Goal: Task Accomplishment & Management: Complete application form

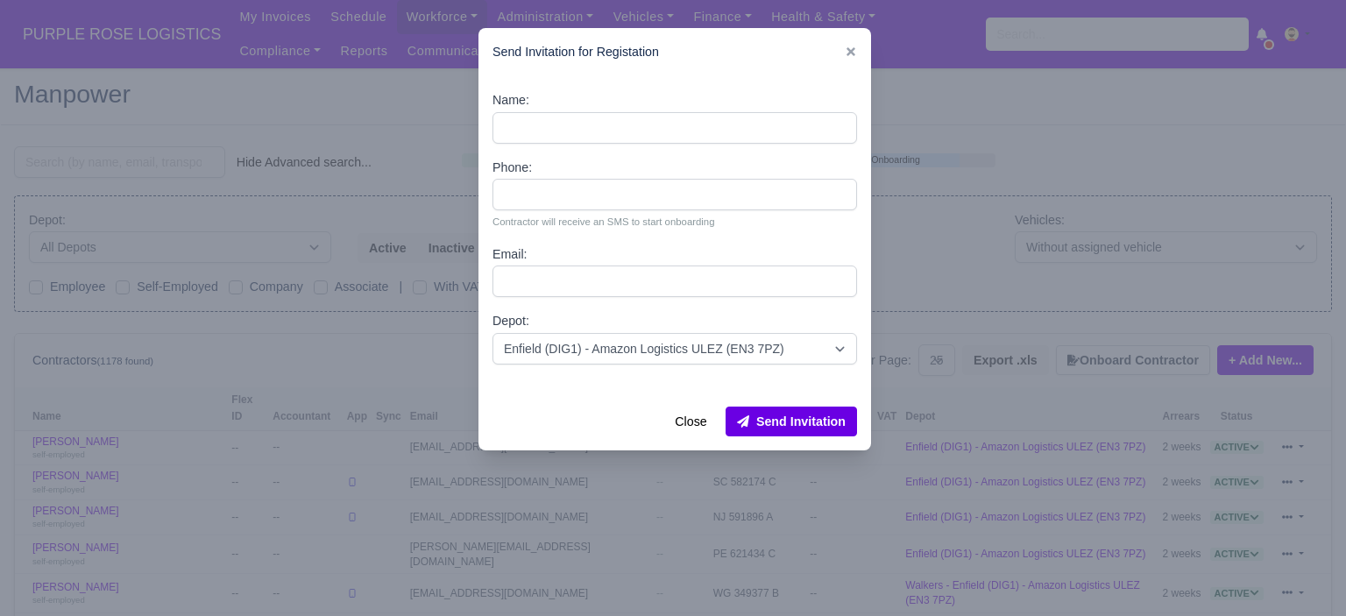
select select "25"
select select "1"
click at [1013, 38] on div at bounding box center [673, 308] width 1346 height 616
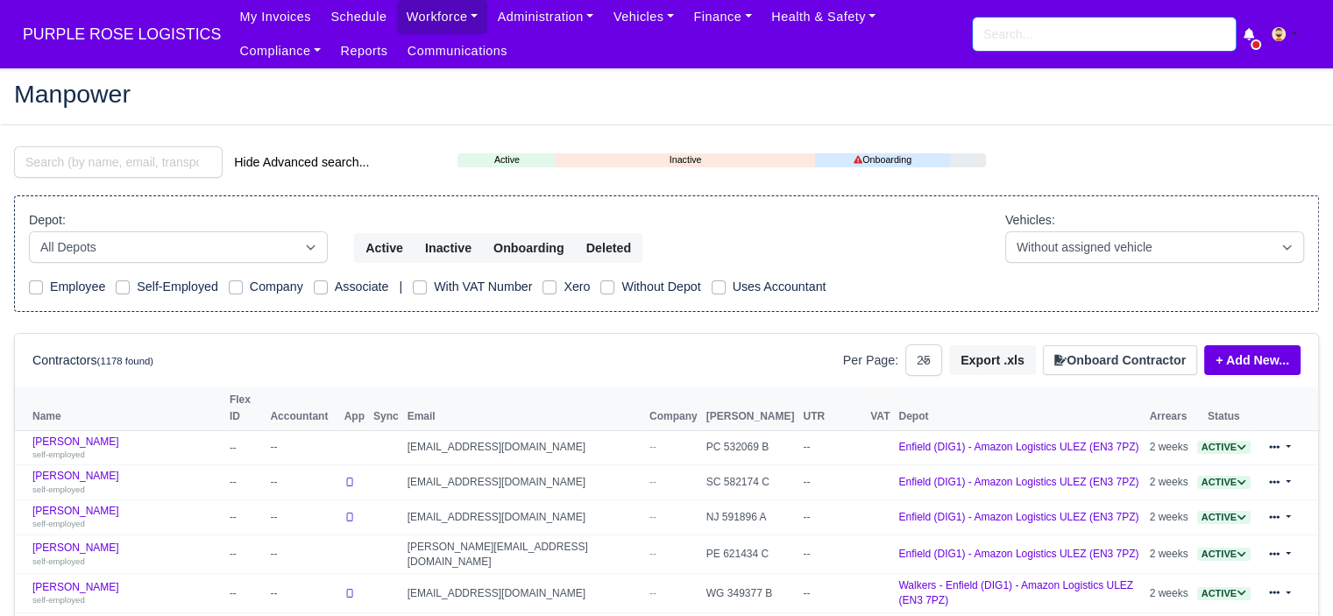
click at [1038, 32] on input "search" at bounding box center [1104, 34] width 263 height 33
paste input "[PERSON_NAME]"
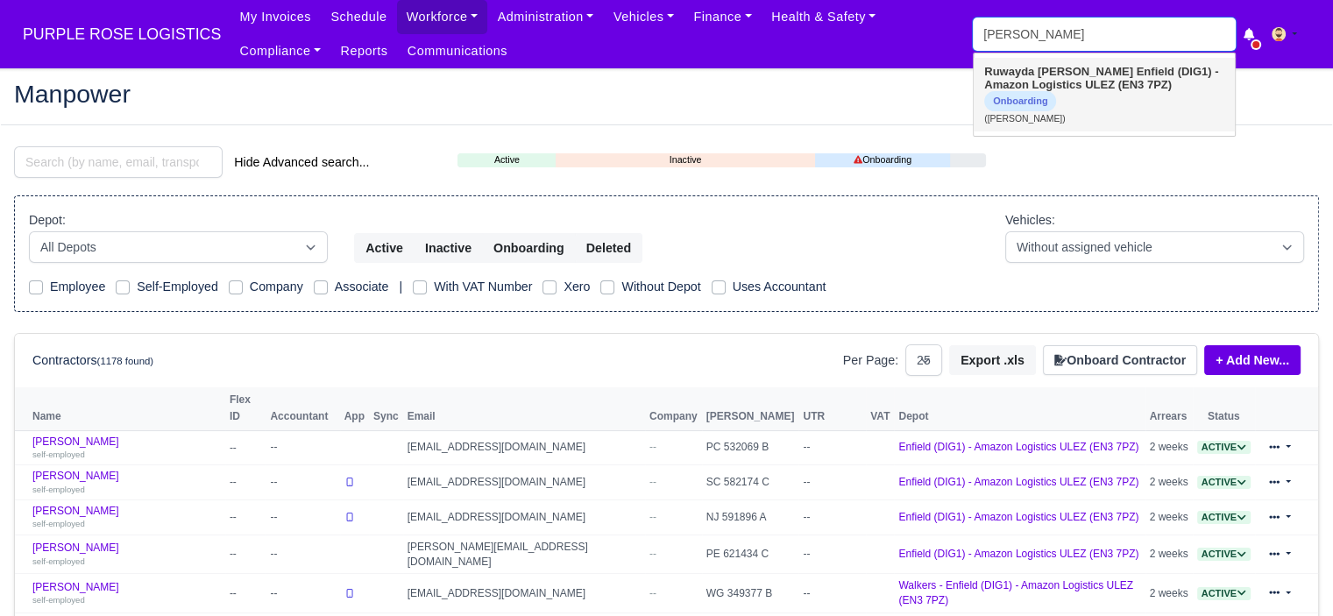
type input "[PERSON_NAME]"
click at [1070, 91] on strong "Enfield (DIG1) - Amazon Logistics ULEZ (EN3 7PZ)" at bounding box center [1101, 78] width 234 height 26
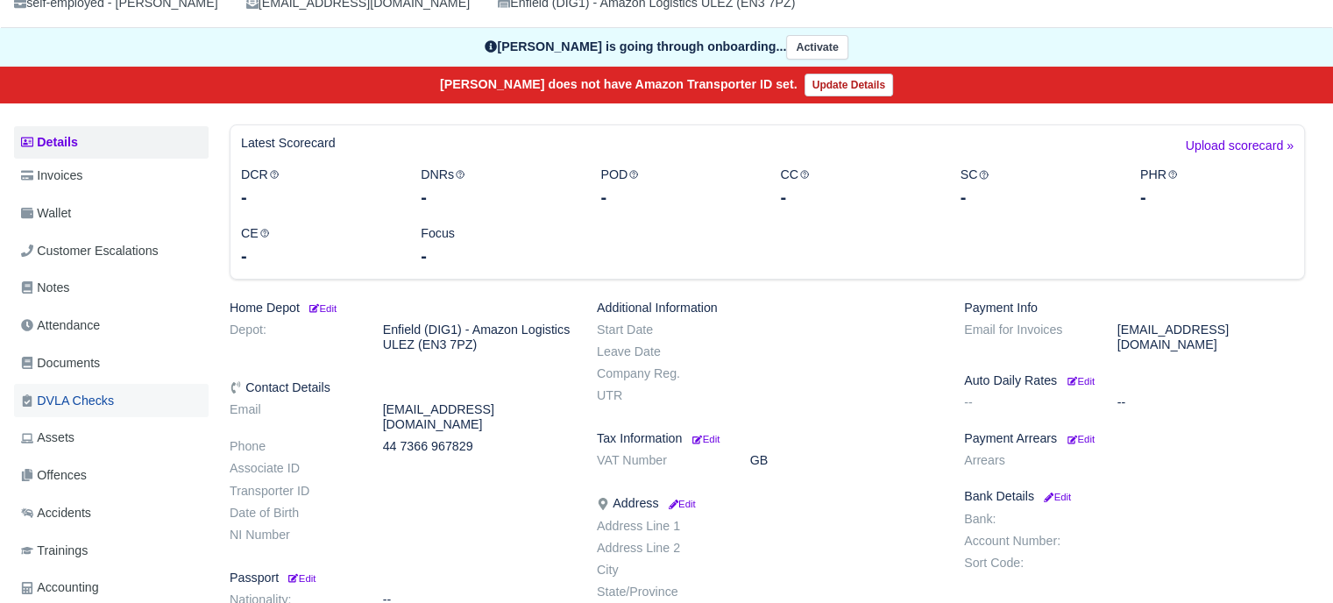
scroll to position [175, 0]
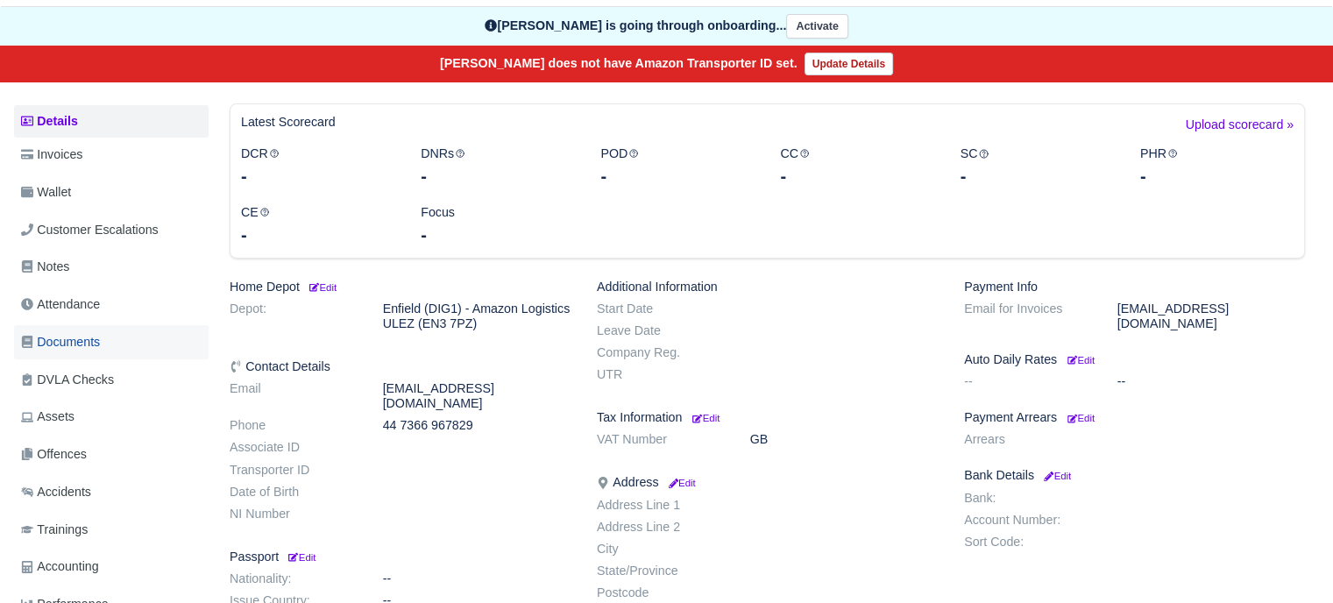
click at [74, 339] on span "Documents" at bounding box center [60, 342] width 79 height 20
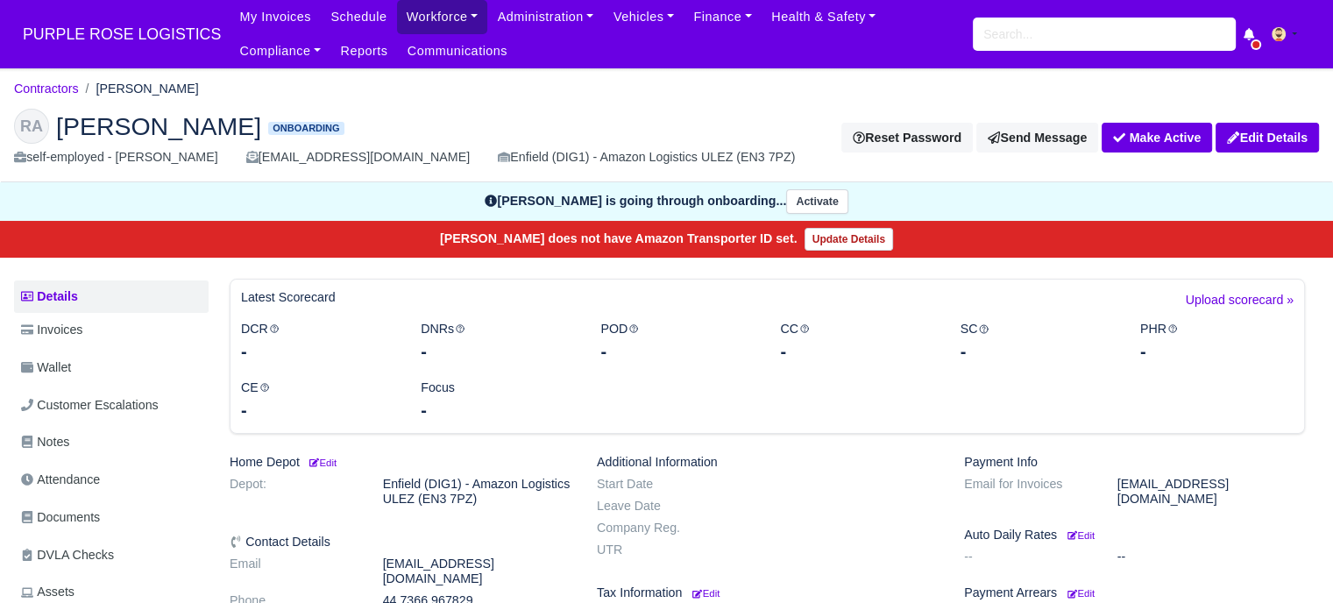
click at [437, 18] on link "Workforce" at bounding box center [442, 17] width 91 height 34
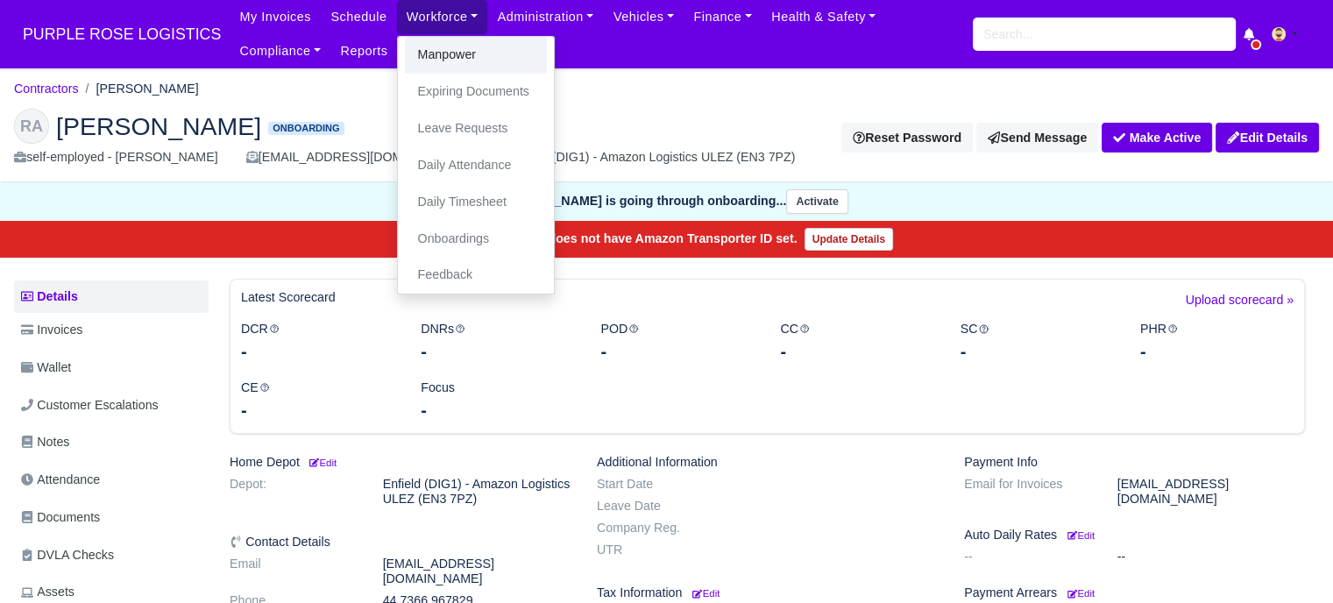
drag, startPoint x: 438, startPoint y: 46, endPoint x: 736, endPoint y: 160, distance: 319.1
click at [438, 47] on link "Manpower" at bounding box center [476, 55] width 142 height 37
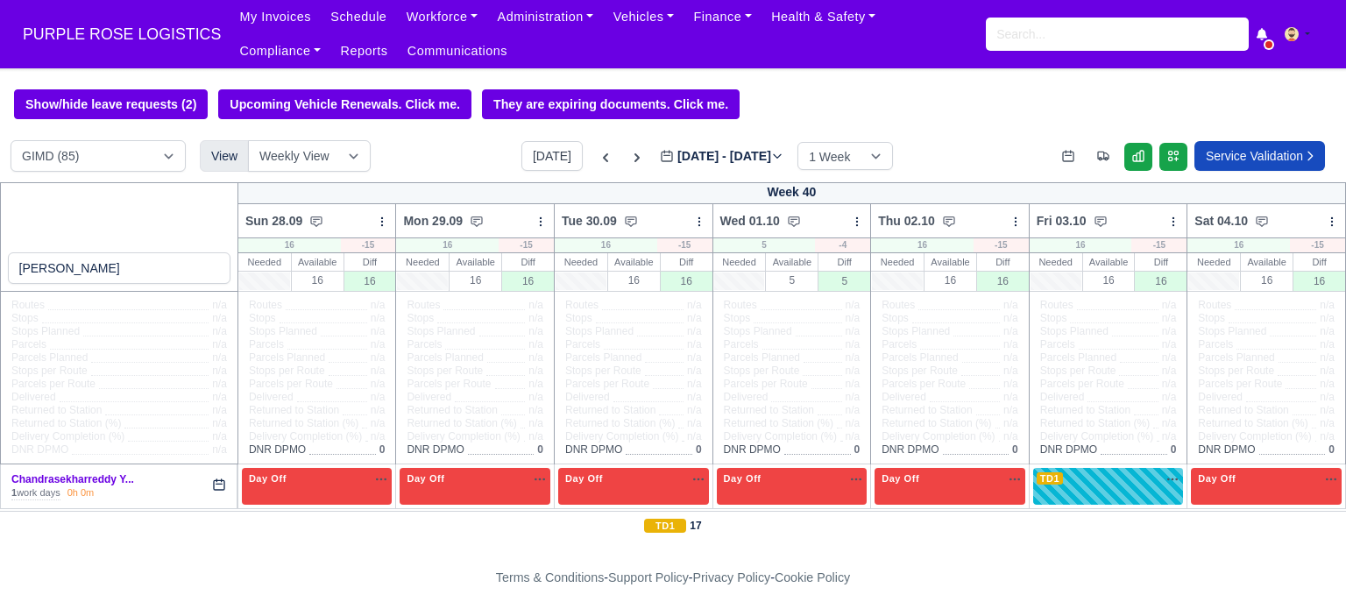
select select "5"
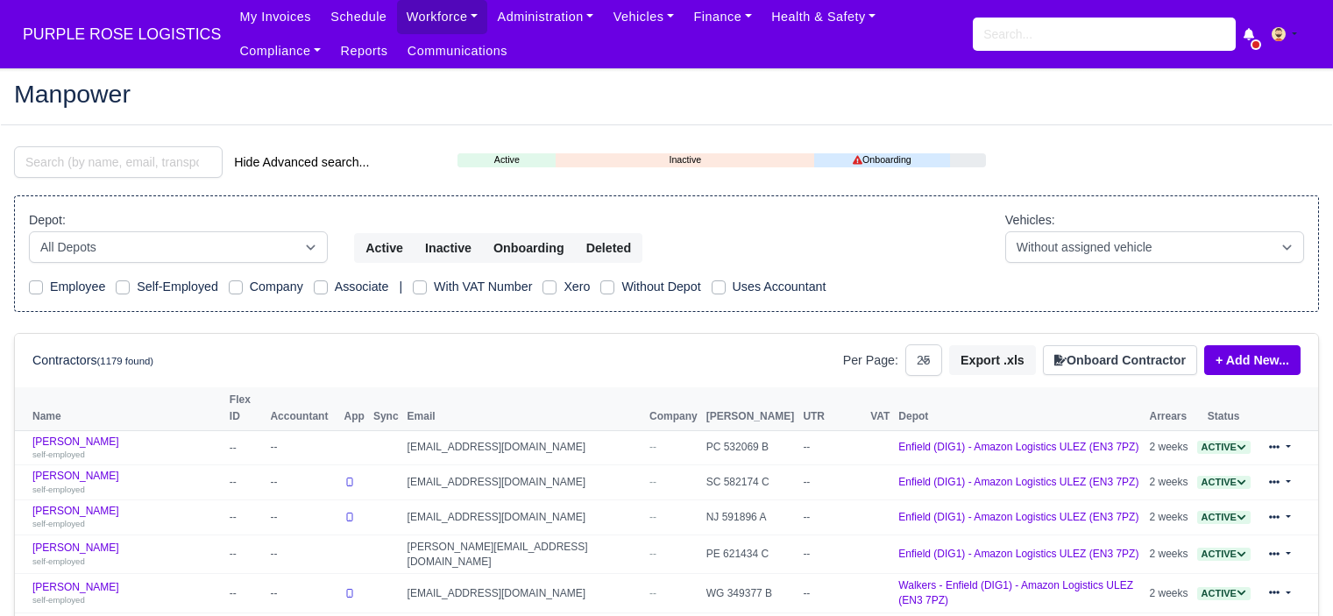
select select "25"
click at [1103, 359] on button "Onboard Contractor" at bounding box center [1120, 360] width 154 height 30
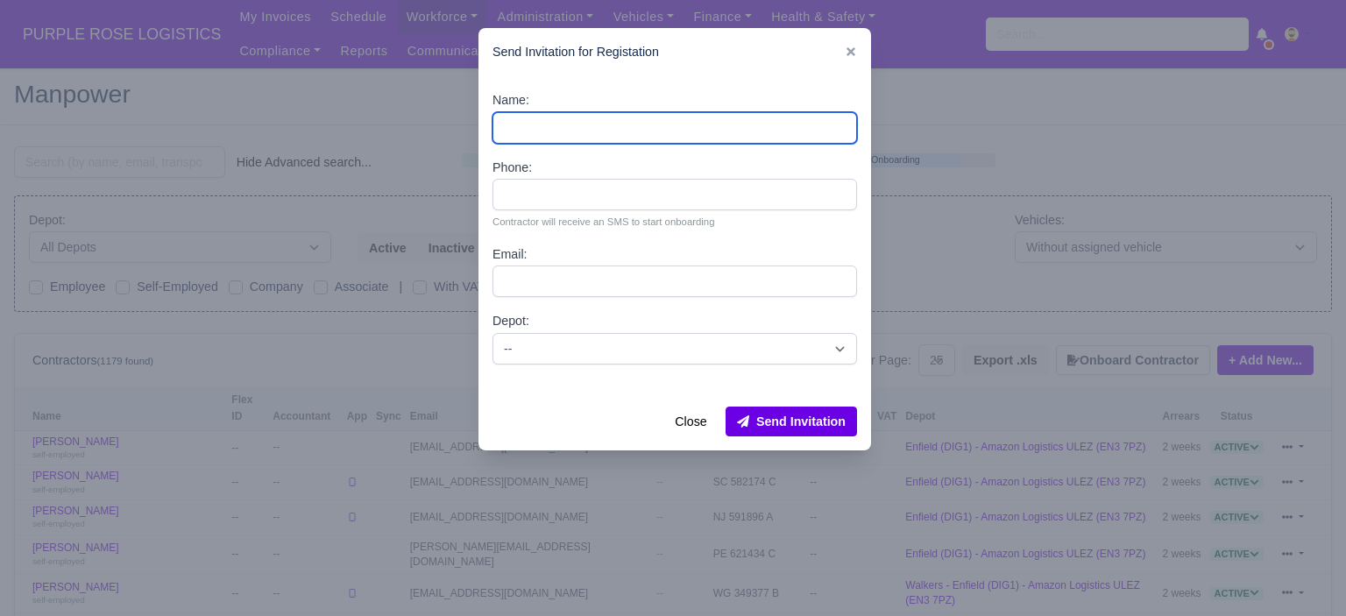
click at [664, 132] on input "Name:" at bounding box center [675, 128] width 365 height 32
paste input "Danilo pereira"
type input "Danilo pereira"
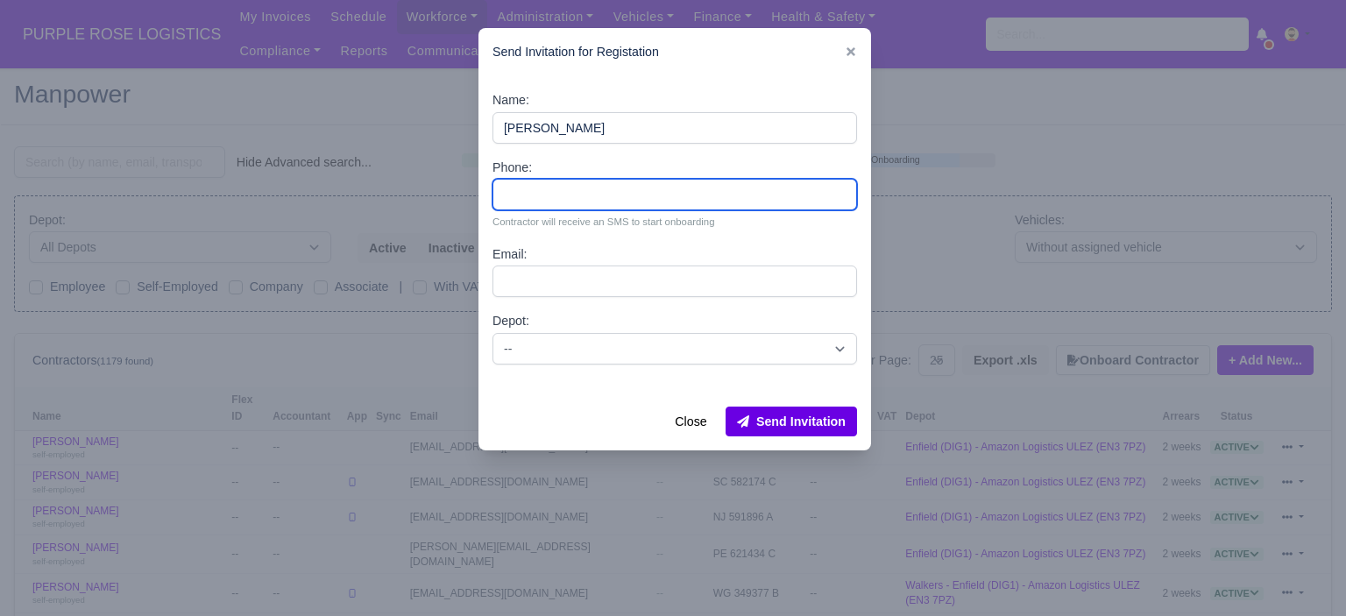
click at [591, 197] on input "Phone:" at bounding box center [675, 195] width 365 height 32
paste input "44 7591 689793"
type input "44 7591 689793"
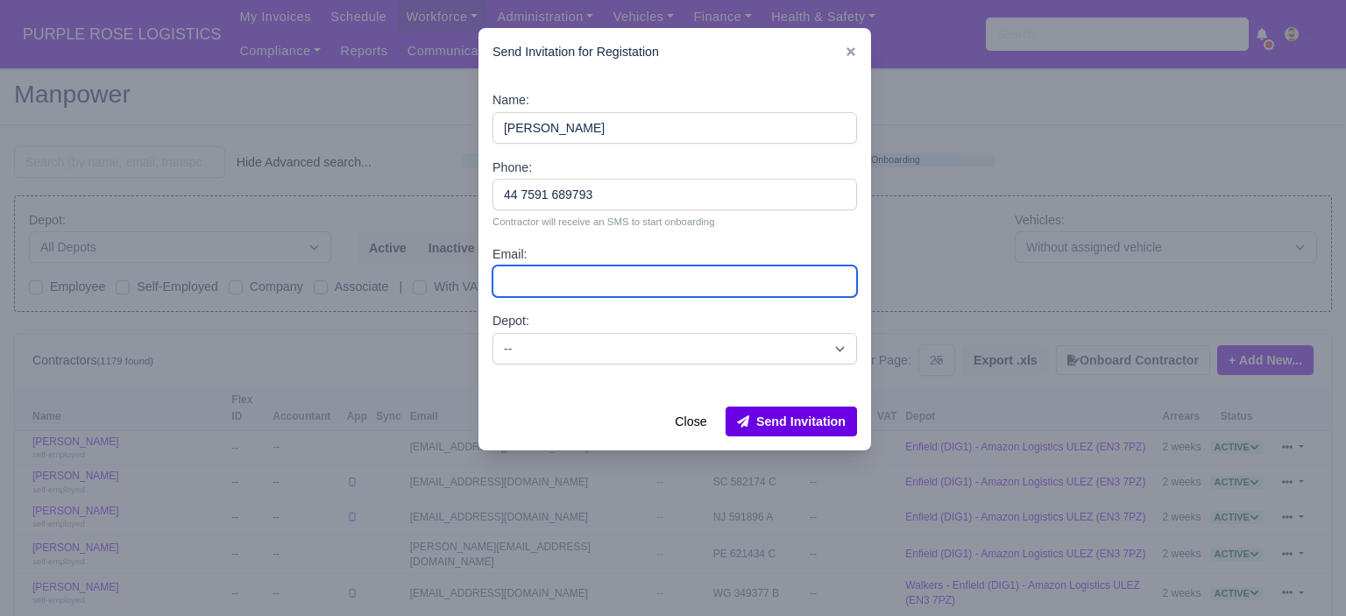
click at [607, 285] on input "Email:" at bounding box center [675, 282] width 365 height 32
paste input "Logicdeliver2@gmail.com"
type input "Logicdeliver2@gmail.com"
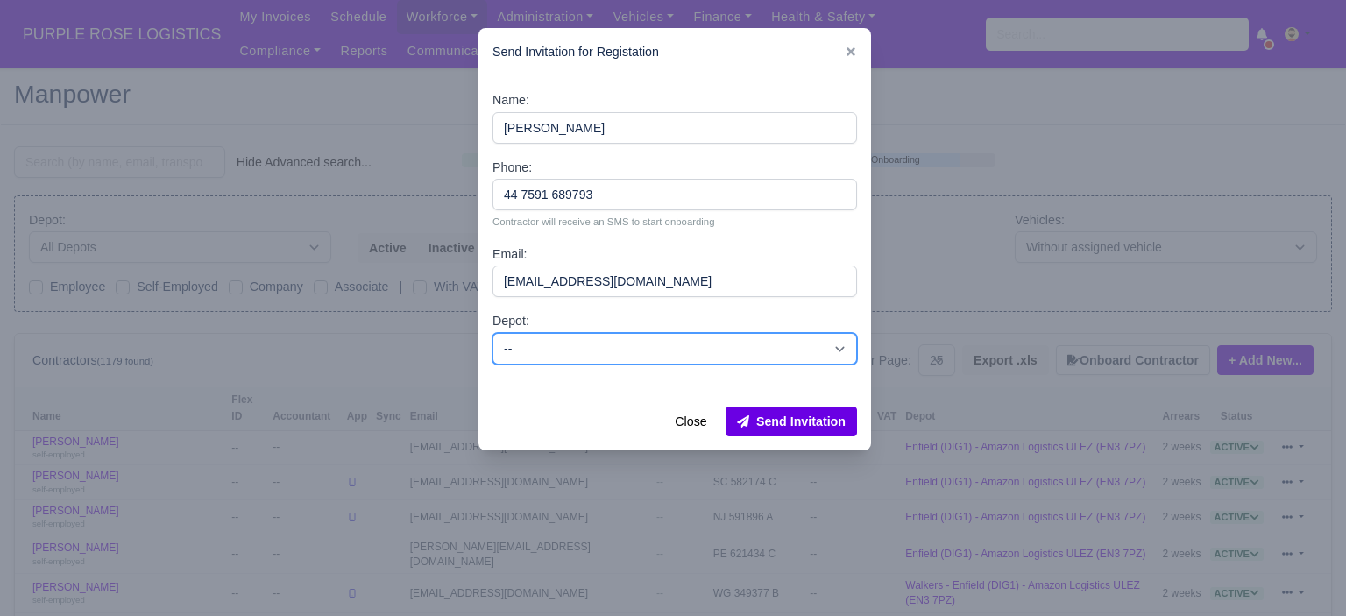
click at [593, 355] on select "-- Enfield (DIG1) - Amazon Logistics ULEZ (EN3 7PZ) Harlow (DHW1) - Amazon Logi…" at bounding box center [675, 349] width 365 height 32
select select "1"
click at [493, 333] on select "-- Enfield (DIG1) - Amazon Logistics ULEZ (EN3 7PZ) Harlow (DHW1) - Amazon Logi…" at bounding box center [675, 349] width 365 height 32
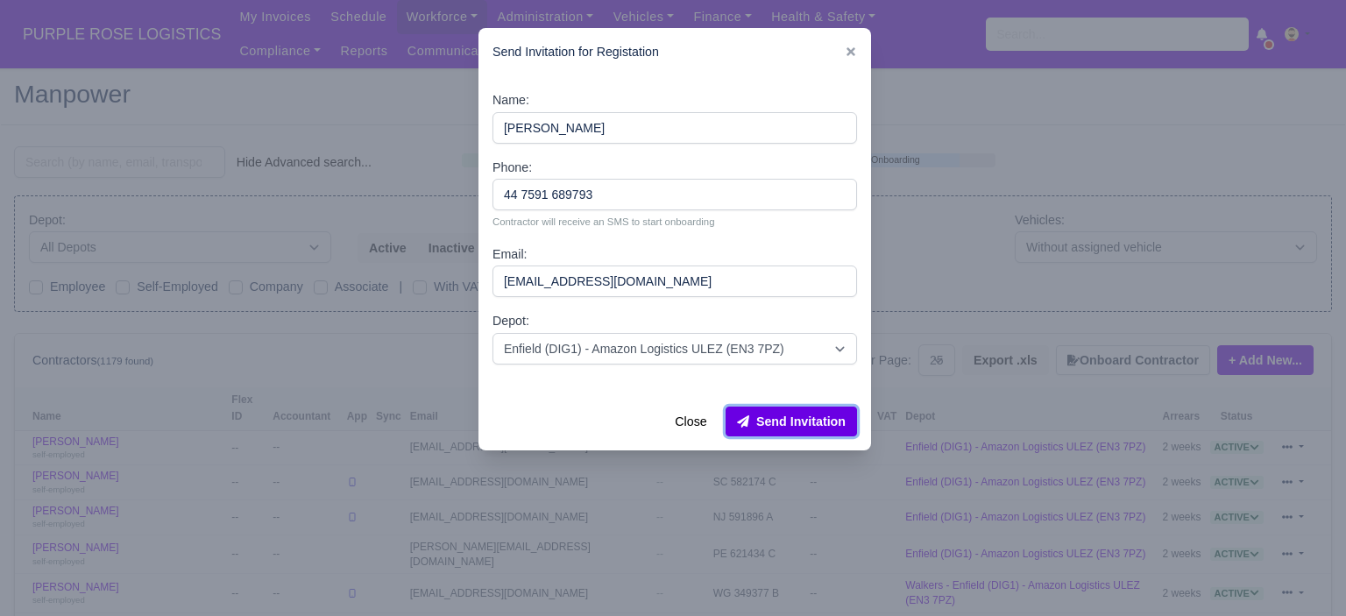
click at [835, 426] on button "Send Invitation" at bounding box center [791, 422] width 131 height 30
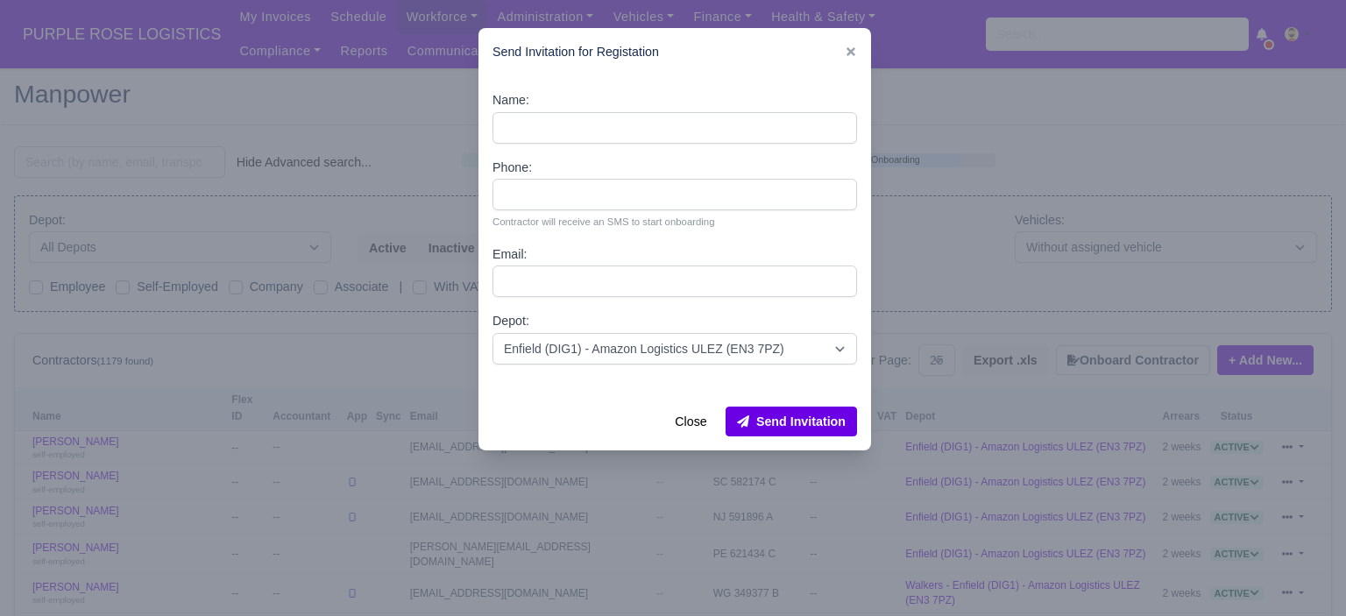
click at [1021, 227] on div at bounding box center [673, 308] width 1346 height 616
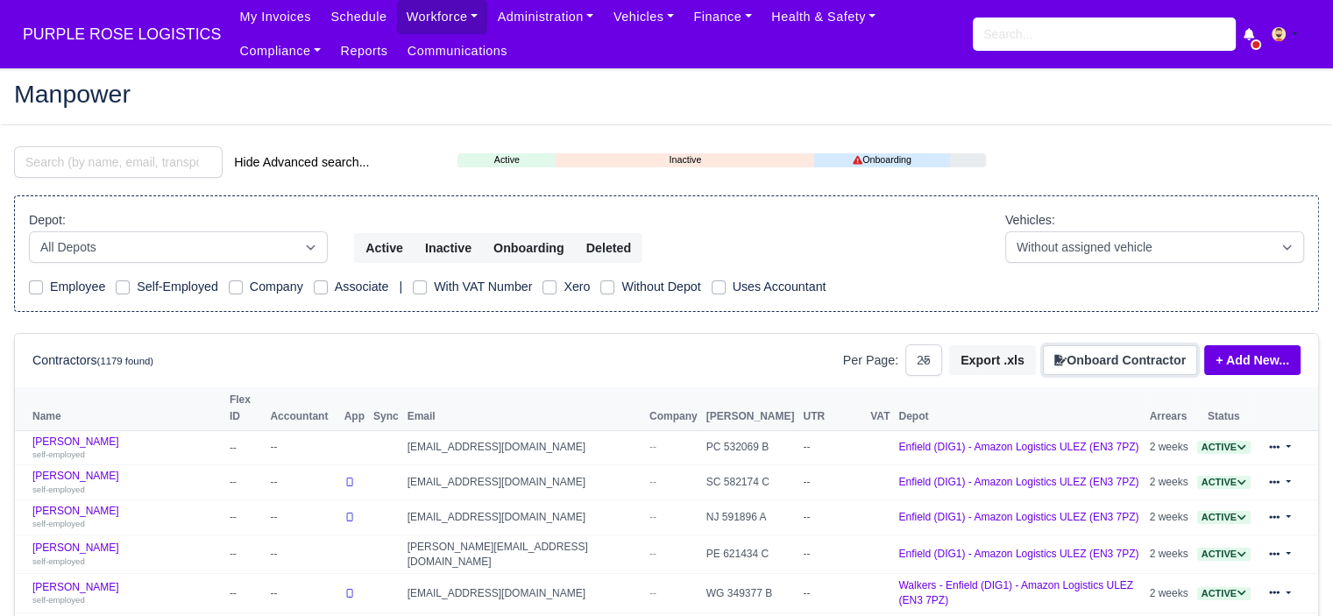
click at [1133, 363] on button "Onboard Contractor" at bounding box center [1120, 360] width 154 height 30
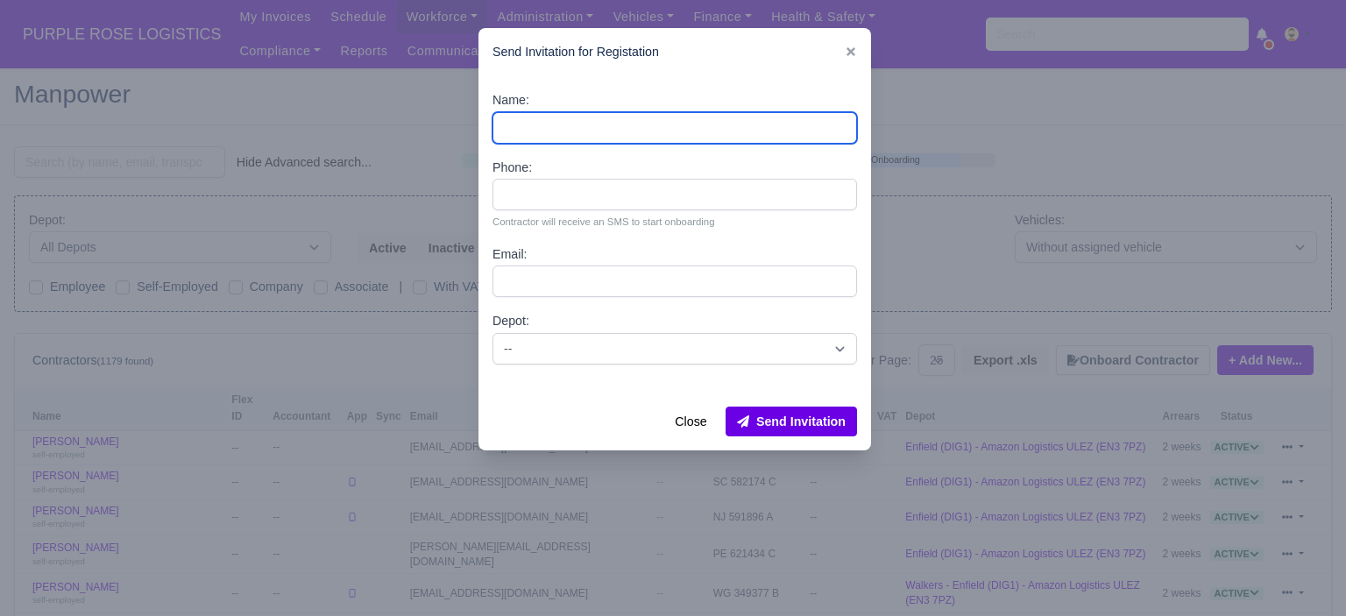
click at [702, 133] on input "Name:" at bounding box center [675, 128] width 365 height 32
paste input "Kunal Bhatt"
type input "Kunal Bhatt"
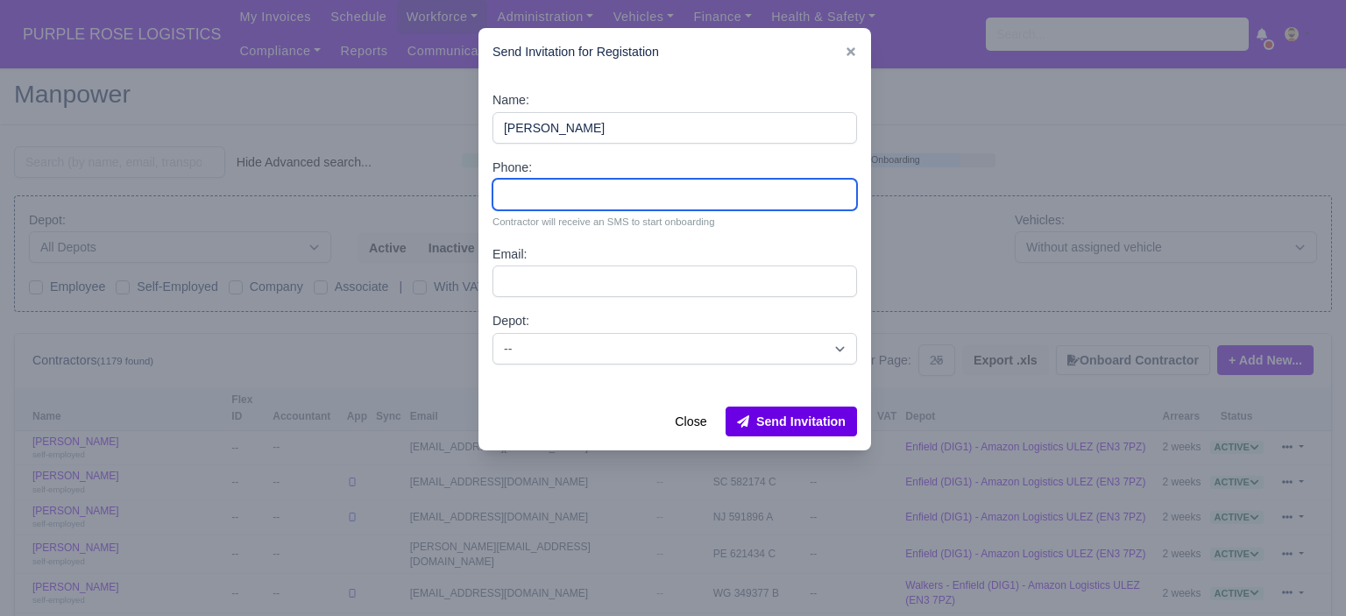
drag, startPoint x: 611, startPoint y: 188, endPoint x: 603, endPoint y: 183, distance: 9.5
click at [611, 188] on input "Phone:" at bounding box center [675, 195] width 365 height 32
paste input "44 7590 664502"
type input "44 7590 664502"
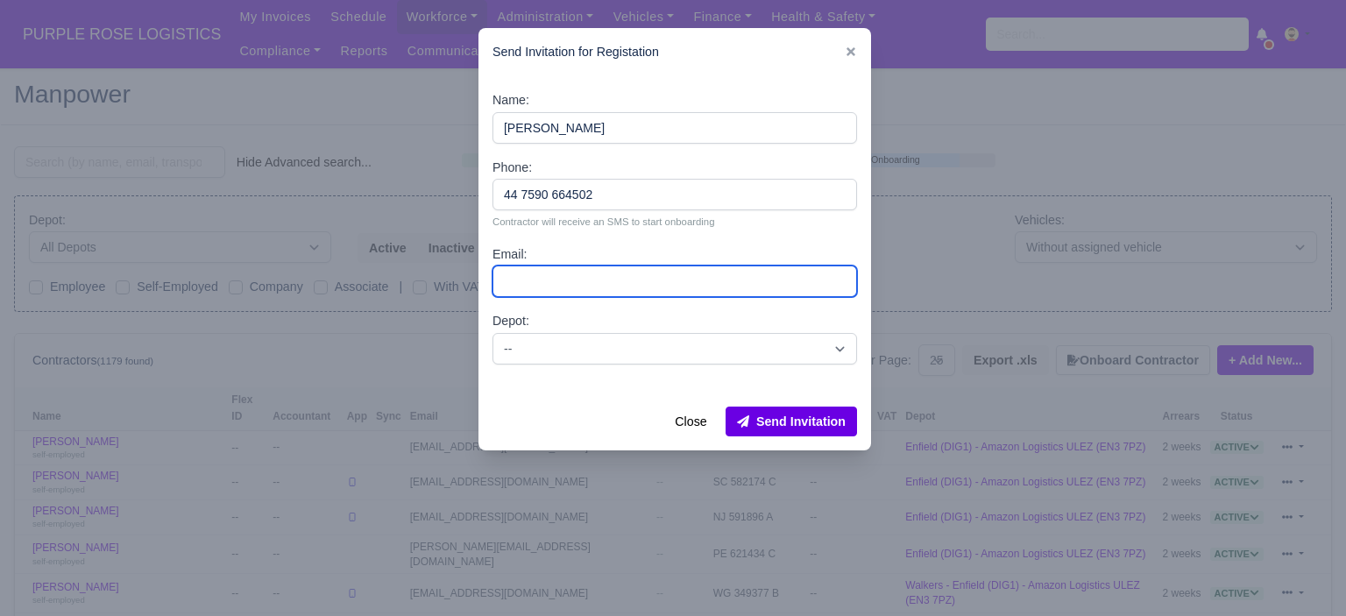
click at [622, 282] on input "Email:" at bounding box center [675, 282] width 365 height 32
paste input "kbd1g88@gmail.com"
type input "kbd1g88@gmail.com"
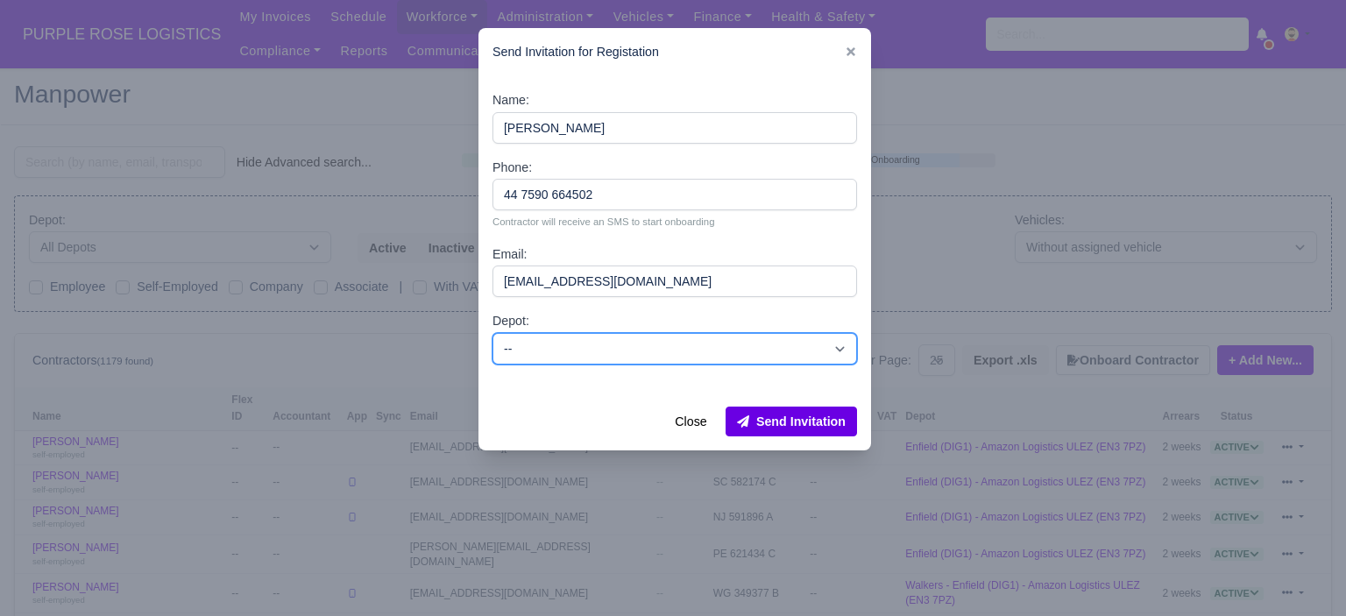
click at [584, 350] on select "-- Enfield (DIG1) - Amazon Logistics ULEZ (EN3 7PZ) Harlow (DHW1) - Amazon Logi…" at bounding box center [675, 349] width 365 height 32
select select "1"
click at [493, 333] on select "-- Enfield (DIG1) - Amazon Logistics ULEZ (EN3 7PZ) Harlow (DHW1) - Amazon Logi…" at bounding box center [675, 349] width 365 height 32
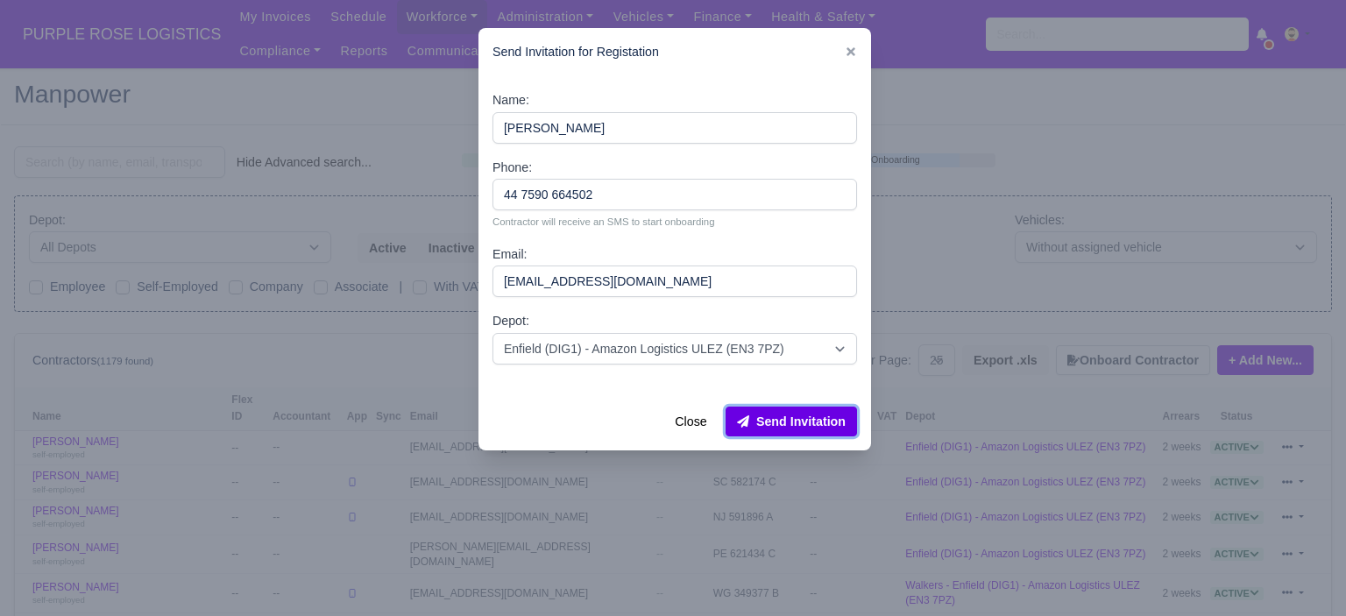
click at [831, 427] on button "Send Invitation" at bounding box center [791, 422] width 131 height 30
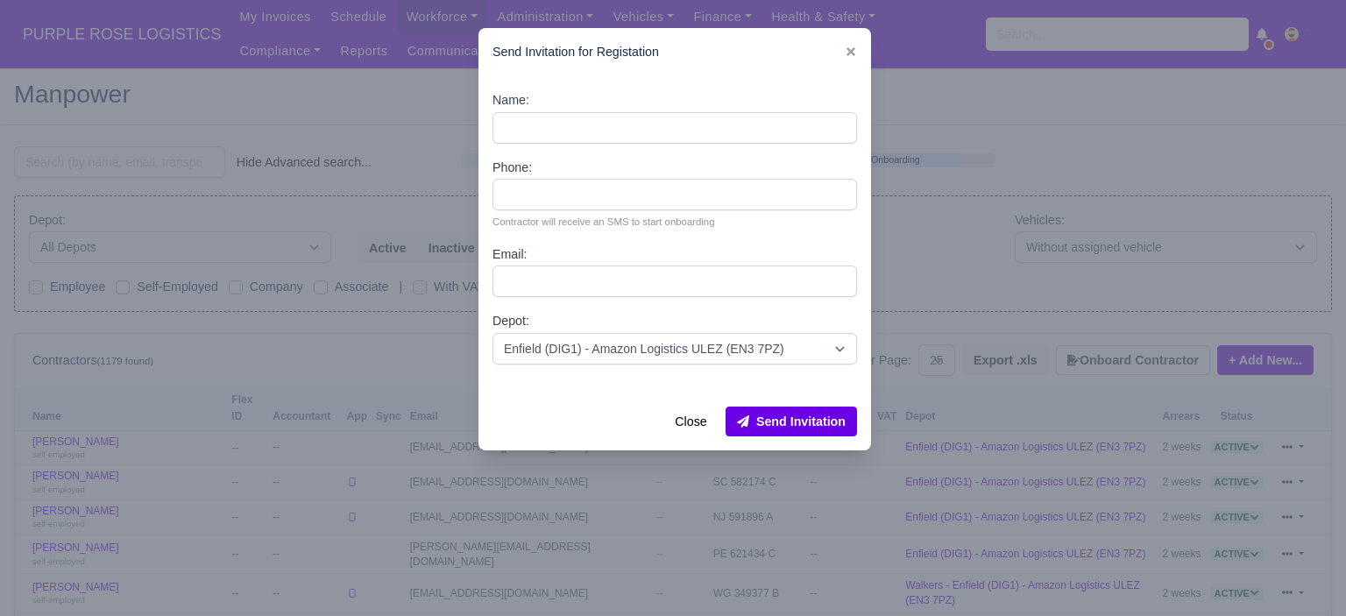
click at [1015, 241] on div at bounding box center [673, 308] width 1346 height 616
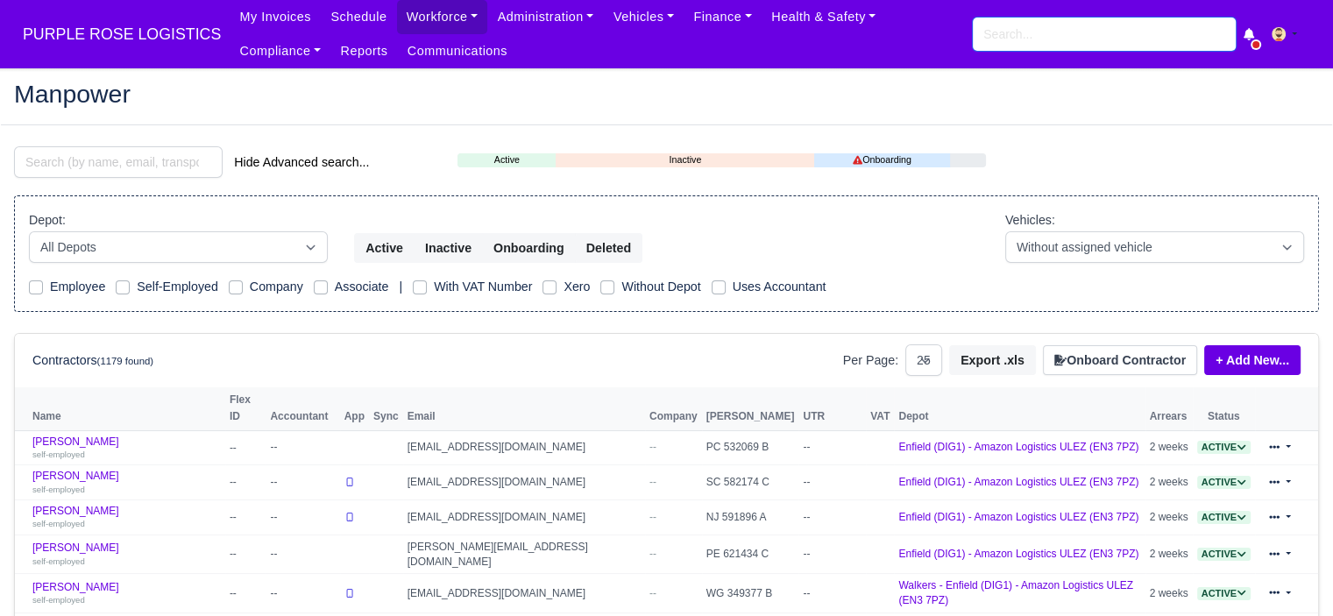
click at [1091, 42] on input "search" at bounding box center [1104, 34] width 263 height 33
paste input "Ruwayda Abubakar"
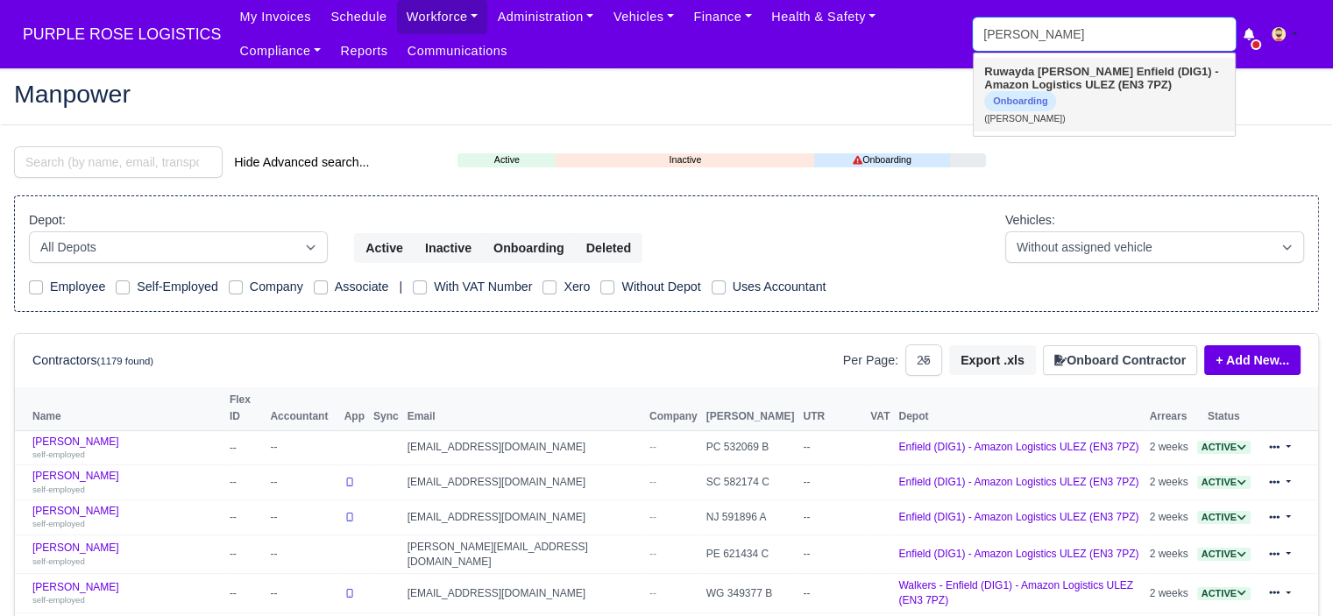
type input "Ruwayda Abubakar"
click at [1053, 87] on strong "Enfield (DIG1) - Amazon Logistics ULEZ (EN3 7PZ)" at bounding box center [1101, 78] width 234 height 26
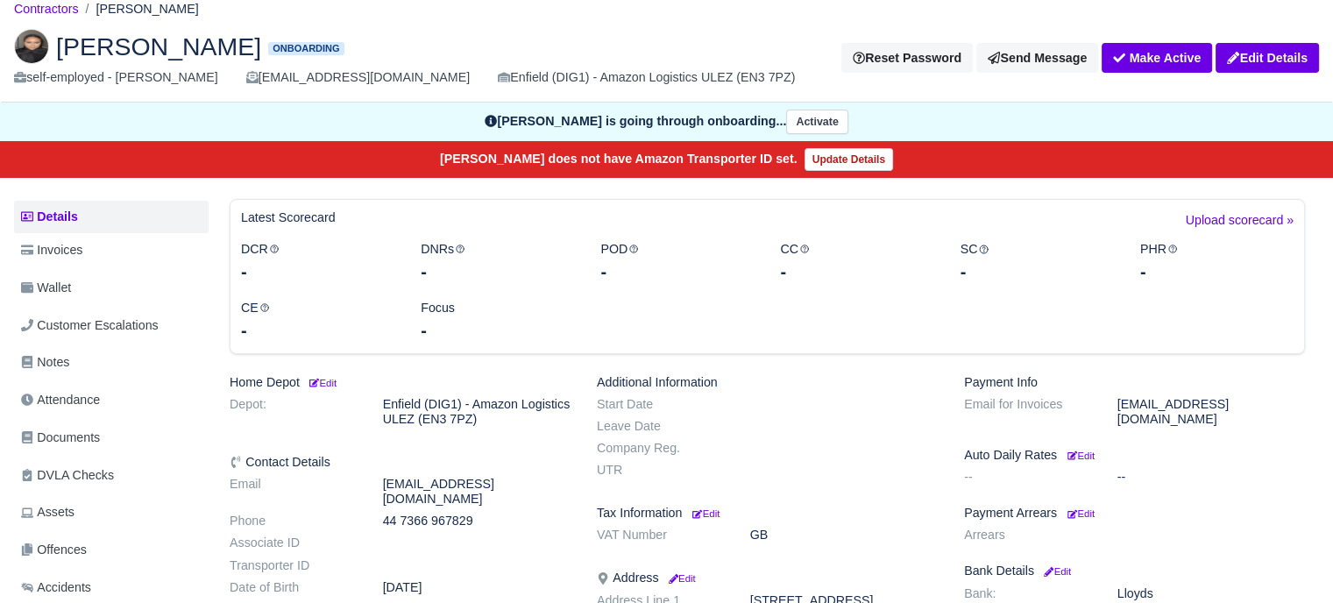
scroll to position [175, 0]
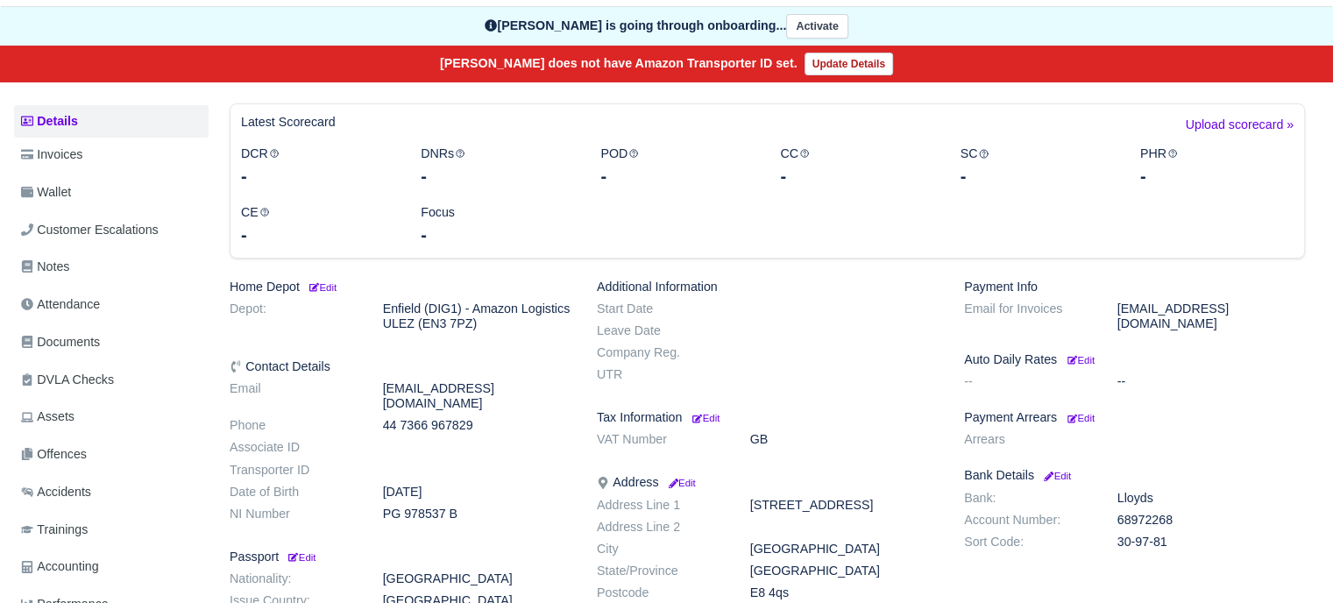
drag, startPoint x: 82, startPoint y: 339, endPoint x: 209, endPoint y: 349, distance: 127.5
click at [82, 339] on span "Documents" at bounding box center [60, 342] width 79 height 20
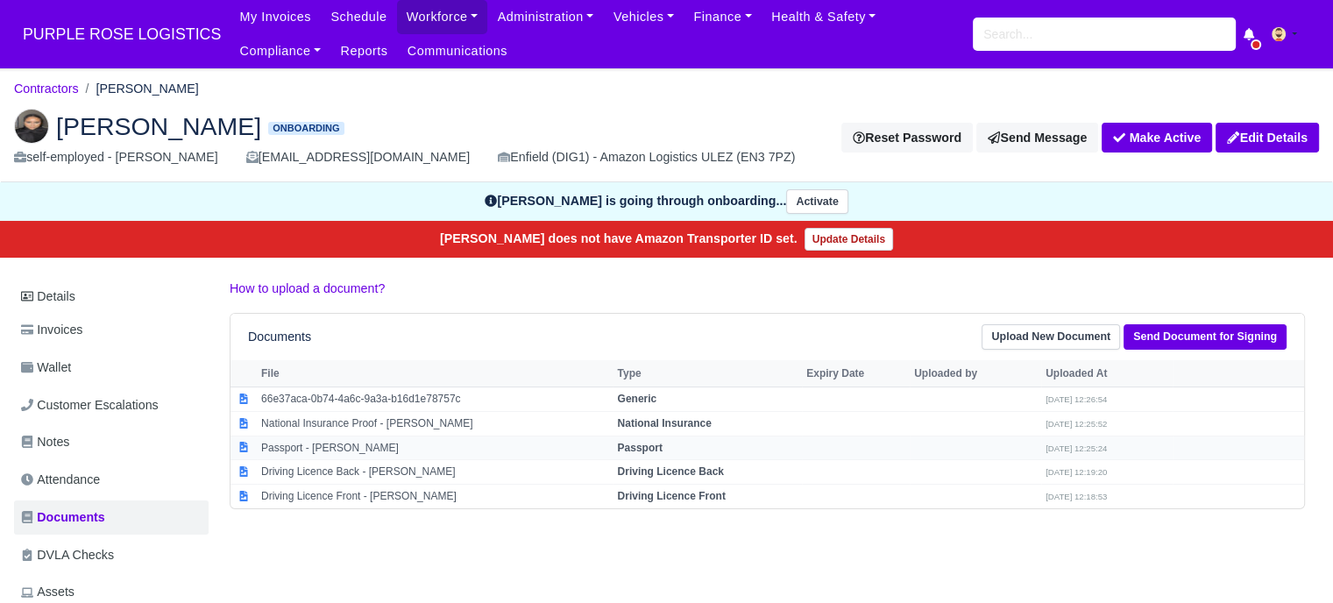
click at [642, 447] on strong "Passport" at bounding box center [639, 448] width 45 height 12
select select "passport"
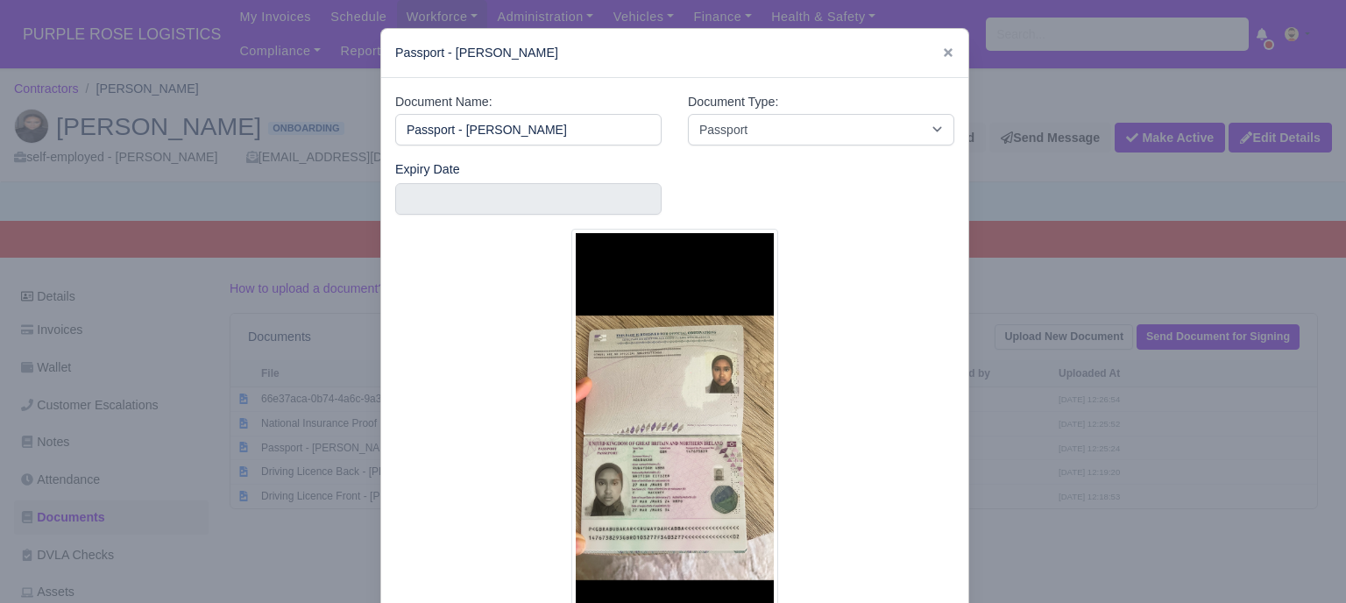
click at [953, 468] on div "Document Name: Passport - Ruwayda Abubakar Document Type: -- Accounting Engagem…" at bounding box center [674, 379] width 587 height 603
drag, startPoint x: 943, startPoint y: 45, endPoint x: 944, endPoint y: 58, distance: 13.2
click at [943, 46] on link at bounding box center [948, 53] width 12 height 14
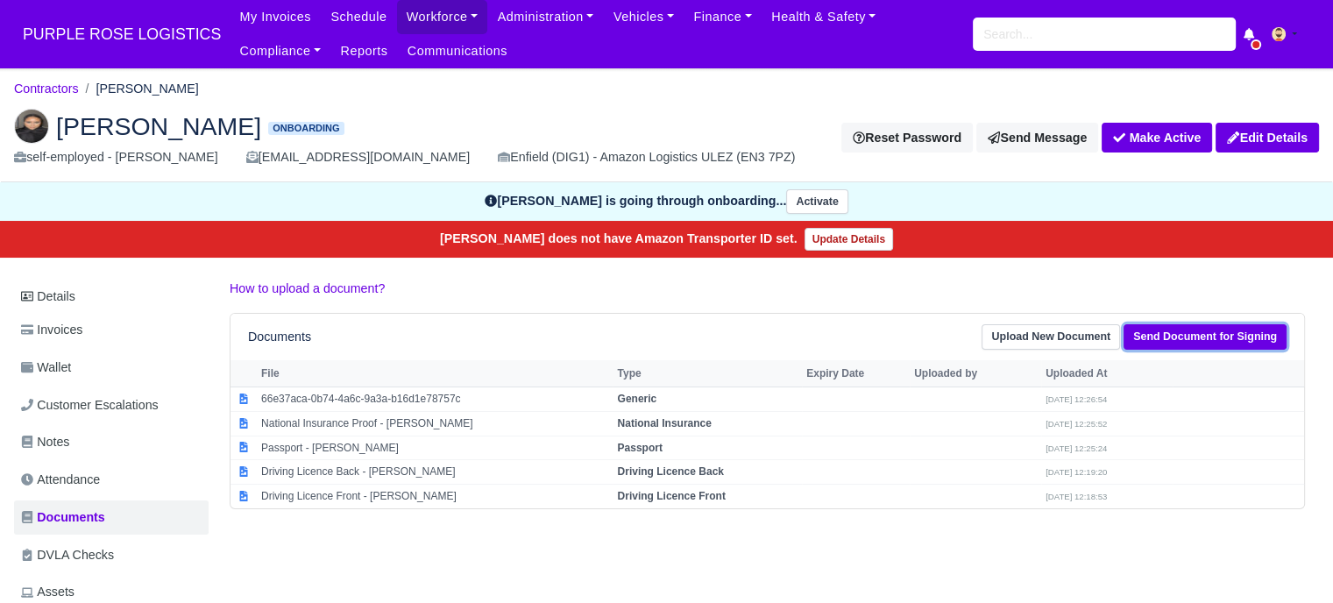
click at [1216, 340] on link "Send Document for Signing" at bounding box center [1205, 336] width 163 height 25
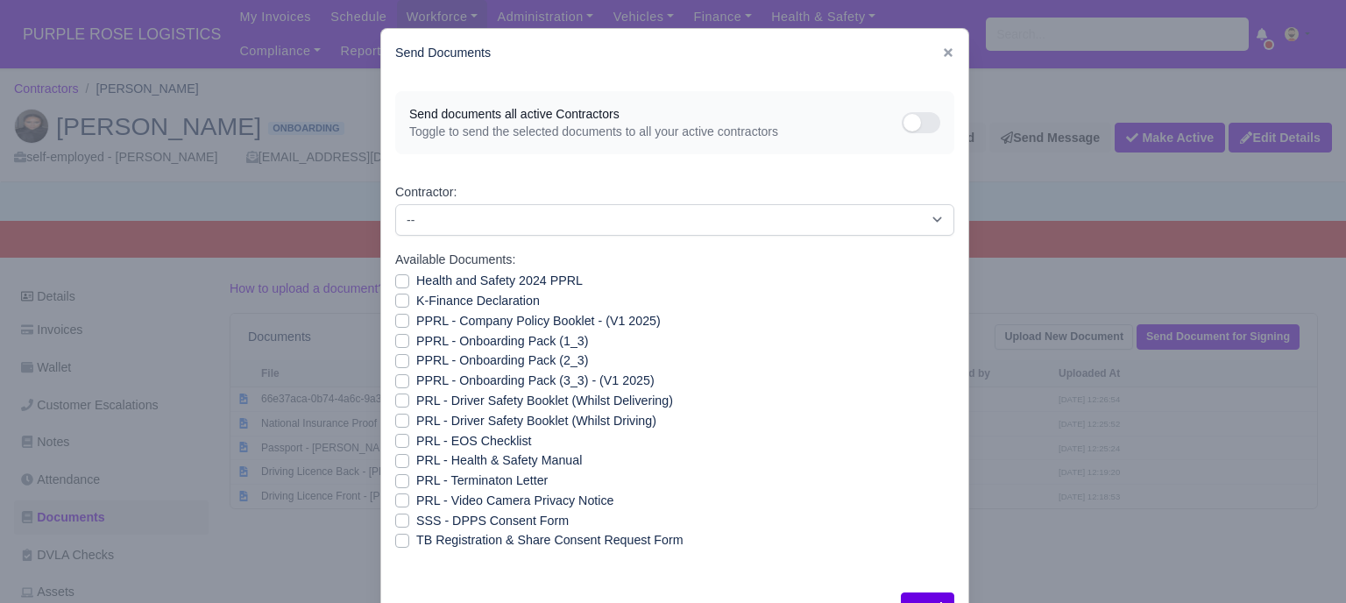
click at [416, 284] on label "Health and Safety 2024 PPRL" at bounding box center [499, 281] width 167 height 20
click at [400, 284] on input "Health and Safety 2024 PPRL" at bounding box center [402, 278] width 14 height 14
checkbox input "true"
drag, startPoint x: 391, startPoint y: 307, endPoint x: 394, endPoint y: 320, distance: 13.6
click at [395, 309] on div "K-Finance Declaration" at bounding box center [674, 301] width 559 height 20
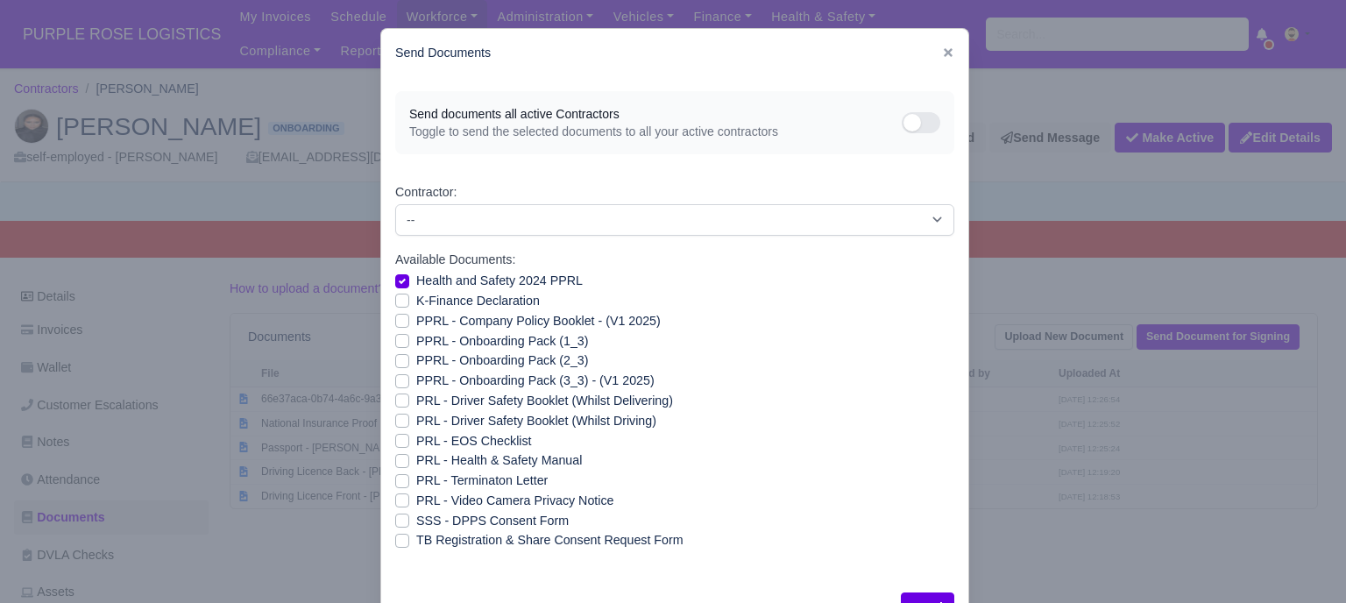
click at [398, 330] on div "PPRL - Company Policy Booklet - (V1 2025)" at bounding box center [674, 321] width 559 height 20
click at [416, 304] on label "K-Finance Declaration" at bounding box center [478, 301] width 124 height 20
click at [396, 304] on input "K-Finance Declaration" at bounding box center [402, 298] width 14 height 14
checkbox input "true"
drag, startPoint x: 396, startPoint y: 318, endPoint x: 400, endPoint y: 336, distance: 17.9
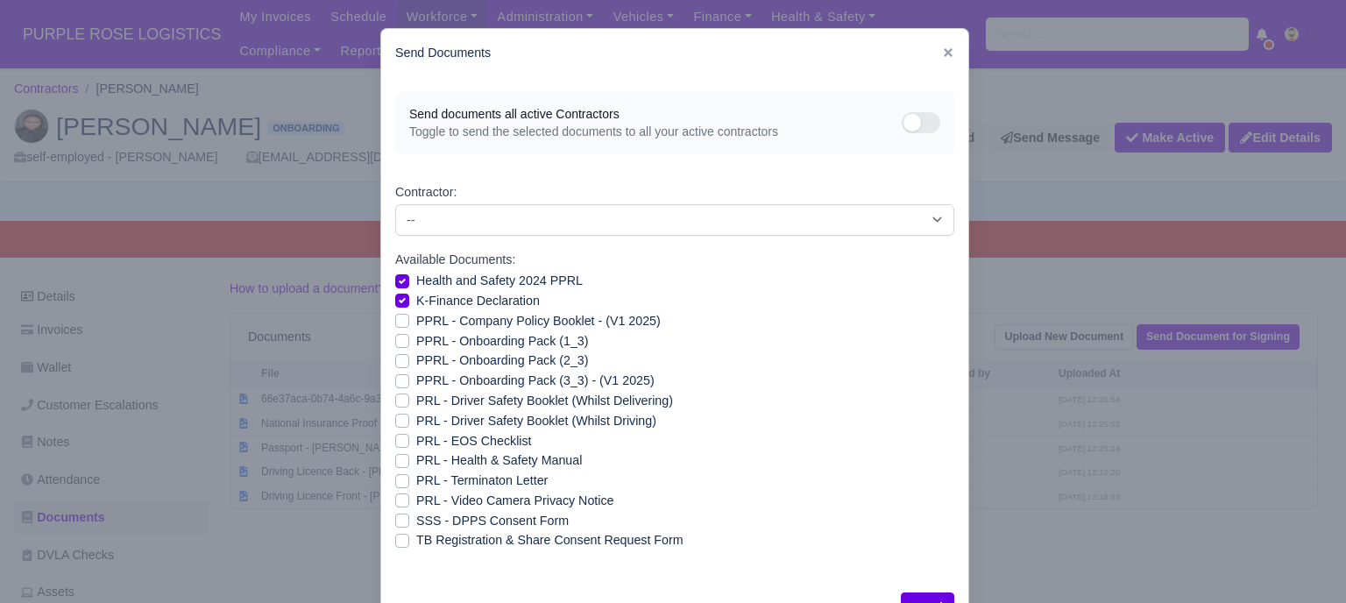
click at [416, 320] on label "PPRL - Company Policy Booklet - (V1 2025)" at bounding box center [538, 321] width 245 height 20
click at [396, 320] on input "PPRL - Company Policy Booklet - (V1 2025)" at bounding box center [402, 318] width 14 height 14
checkbox input "true"
click at [416, 340] on label "PPRL - Onboarding Pack (1_3)" at bounding box center [502, 341] width 172 height 20
click at [400, 340] on input "PPRL - Onboarding Pack (1_3)" at bounding box center [402, 338] width 14 height 14
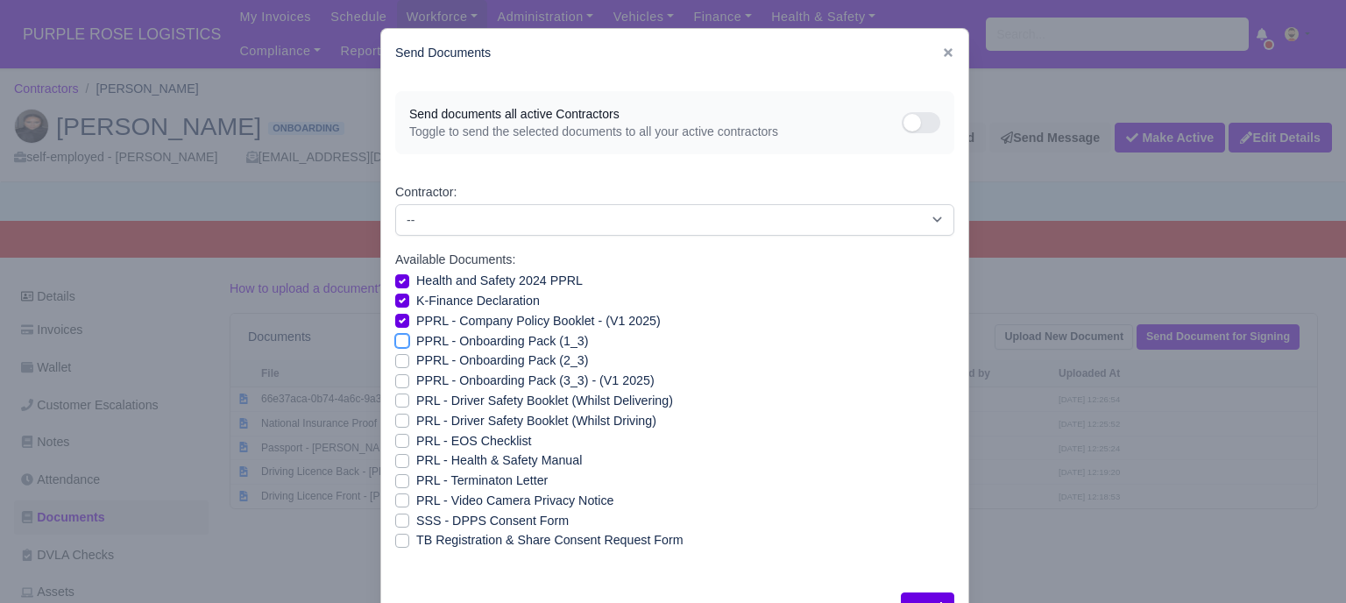
checkbox input "true"
drag, startPoint x: 396, startPoint y: 355, endPoint x: 397, endPoint y: 367, distance: 12.3
click at [416, 356] on label "PPRL - Onboarding Pack (2_3)" at bounding box center [502, 361] width 172 height 20
click at [396, 356] on input "PPRL - Onboarding Pack (2_3)" at bounding box center [402, 358] width 14 height 14
checkbox input "true"
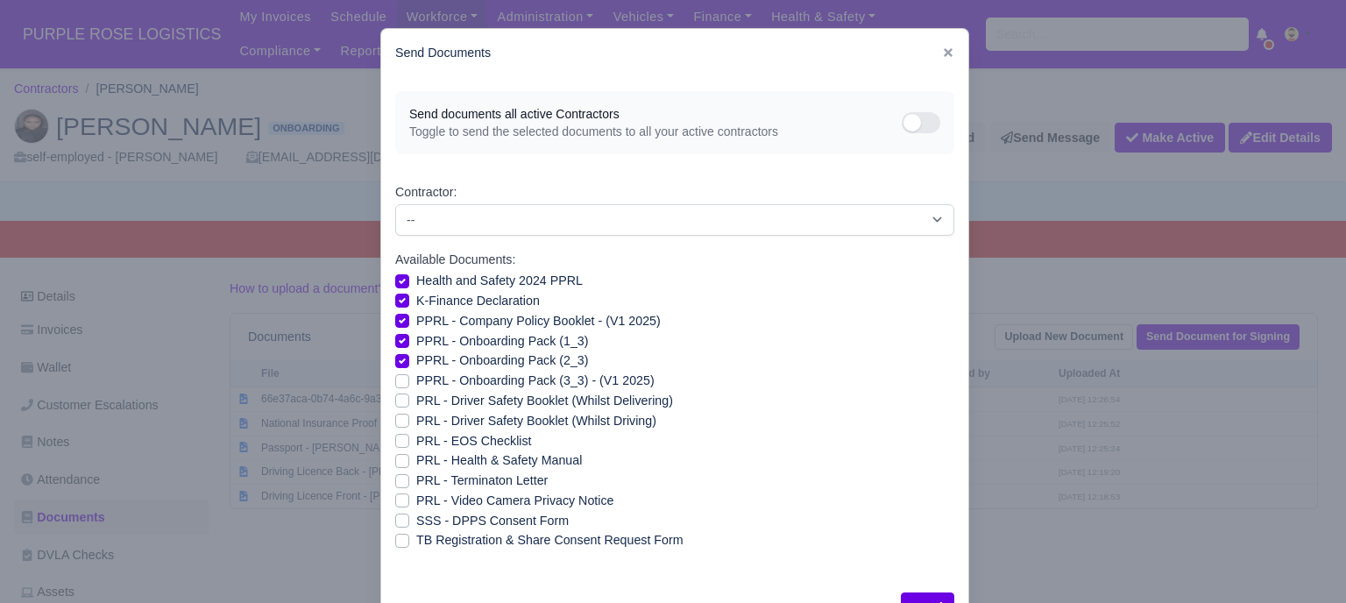
click at [397, 373] on div "PPRL - Onboarding Pack (3_3) - (V1 2025)" at bounding box center [674, 381] width 559 height 20
click at [416, 387] on label "PPRL - Onboarding Pack (3_3) - (V1 2025)" at bounding box center [535, 381] width 238 height 20
click at [397, 385] on input "PPRL - Onboarding Pack (3_3) - (V1 2025)" at bounding box center [402, 378] width 14 height 14
checkbox input "true"
click at [416, 401] on label "PRL - Driver Safety Booklet (Whilst Delivering)" at bounding box center [544, 401] width 257 height 20
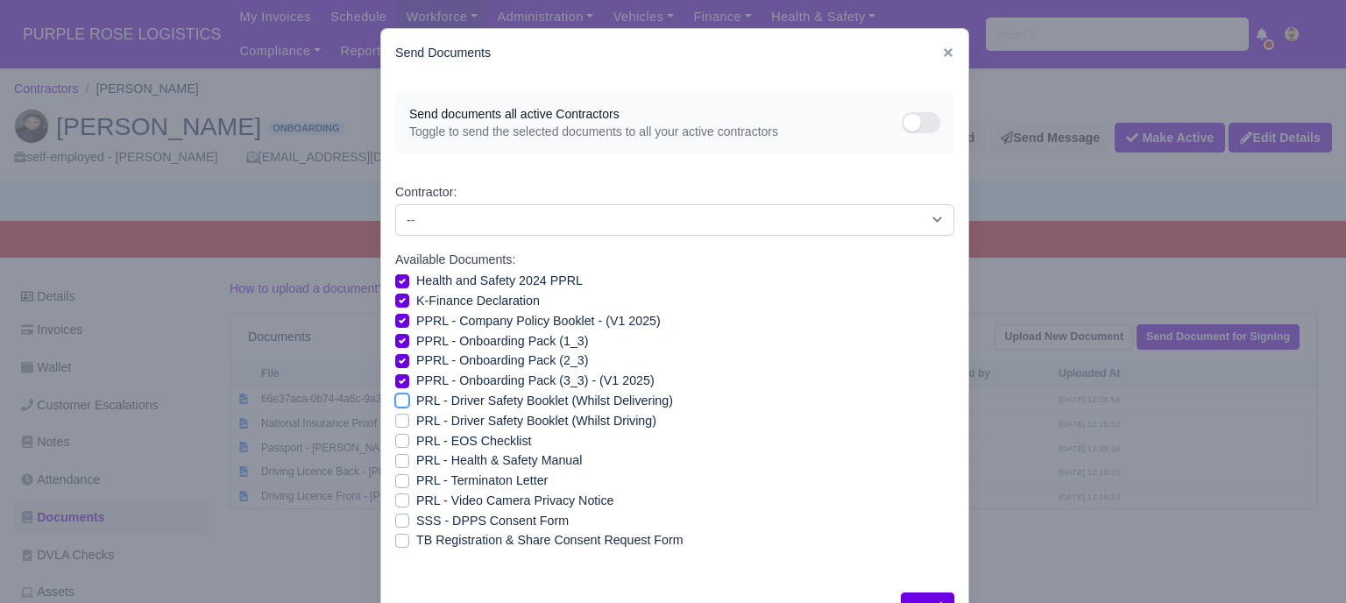
click at [396, 401] on input "PRL - Driver Safety Booklet (Whilst Delivering)" at bounding box center [402, 398] width 14 height 14
checkbox input "true"
click at [400, 415] on div "PRL - Driver Safety Booklet (Whilst Driving)" at bounding box center [674, 421] width 559 height 20
click at [416, 423] on label "PRL - Driver Safety Booklet (Whilst Driving)" at bounding box center [536, 421] width 240 height 20
click at [398, 423] on input "PRL - Driver Safety Booklet (Whilst Driving)" at bounding box center [402, 418] width 14 height 14
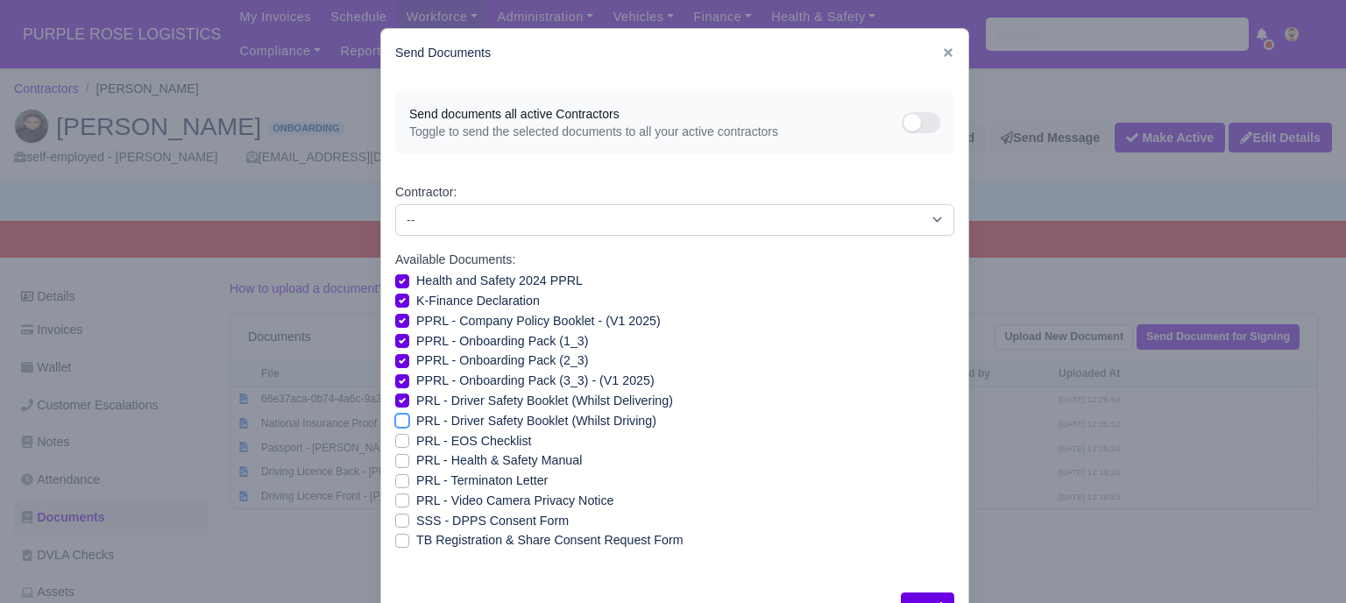
checkbox input "true"
click at [416, 465] on label "PRL - Health & Safety Manual" at bounding box center [499, 461] width 166 height 20
click at [401, 465] on input "PRL - Health & Safety Manual" at bounding box center [402, 458] width 14 height 14
checkbox input "true"
click at [400, 511] on div "SSS - DPPS Consent Form" at bounding box center [674, 521] width 559 height 20
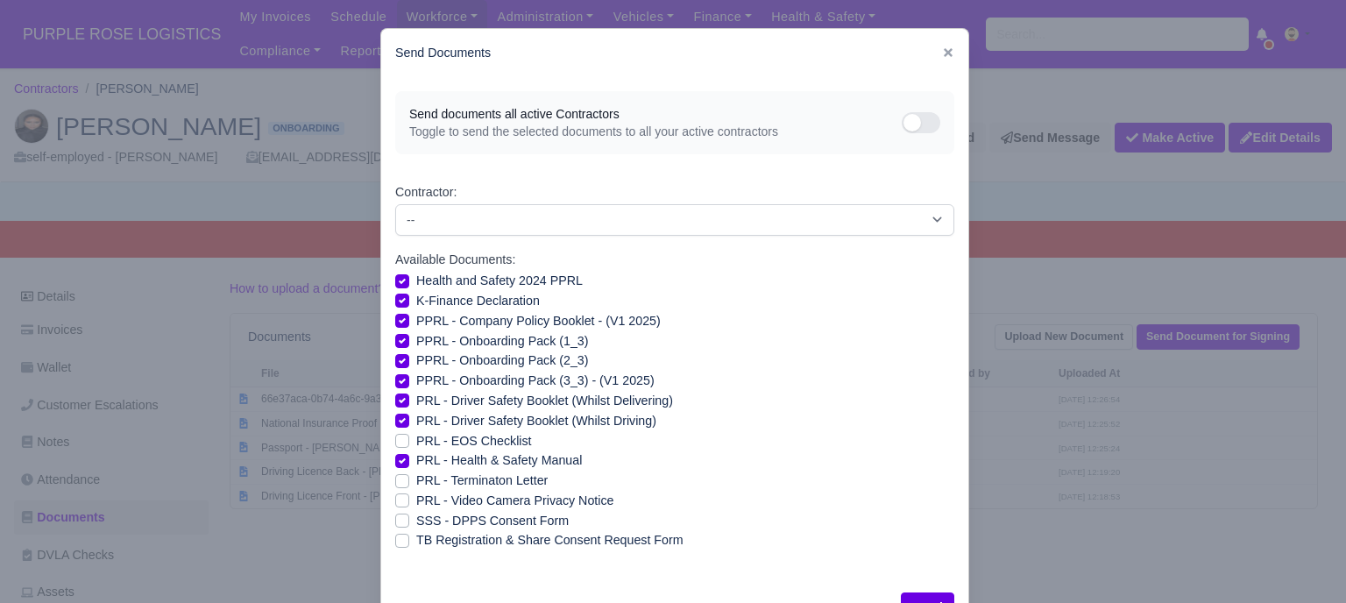
click at [416, 503] on label "PRL - Video Camera Privacy Notice" at bounding box center [514, 501] width 197 height 20
click at [400, 503] on input "PRL - Video Camera Privacy Notice" at bounding box center [402, 498] width 14 height 14
checkbox input "true"
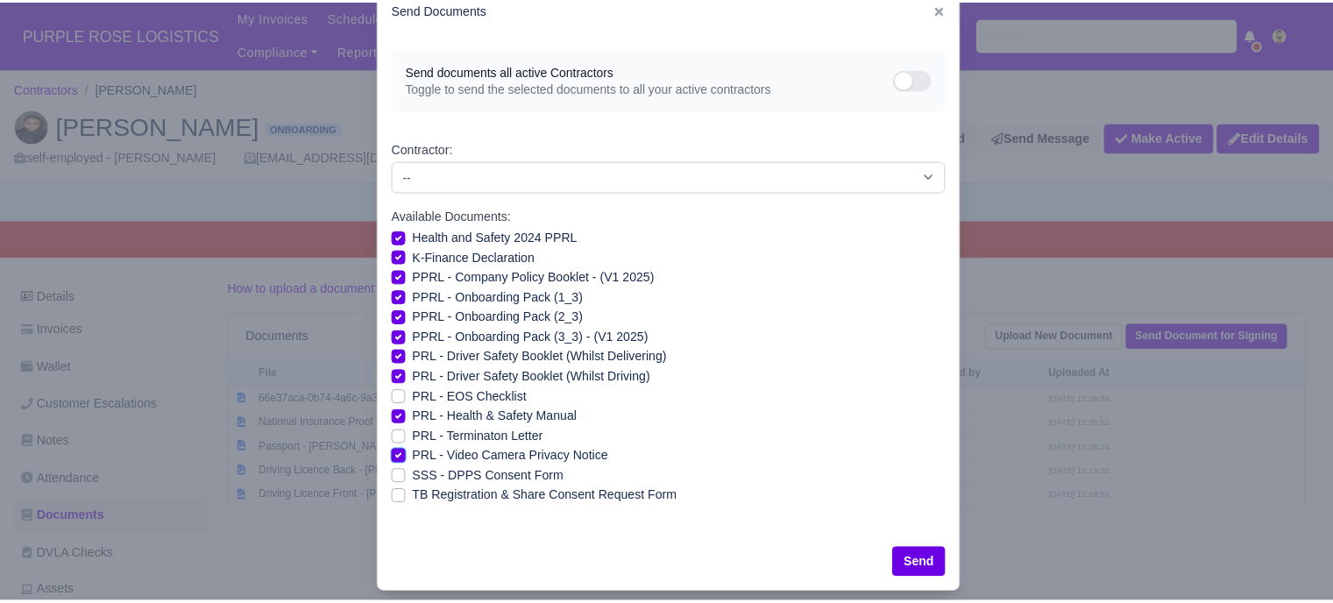
scroll to position [63, 0]
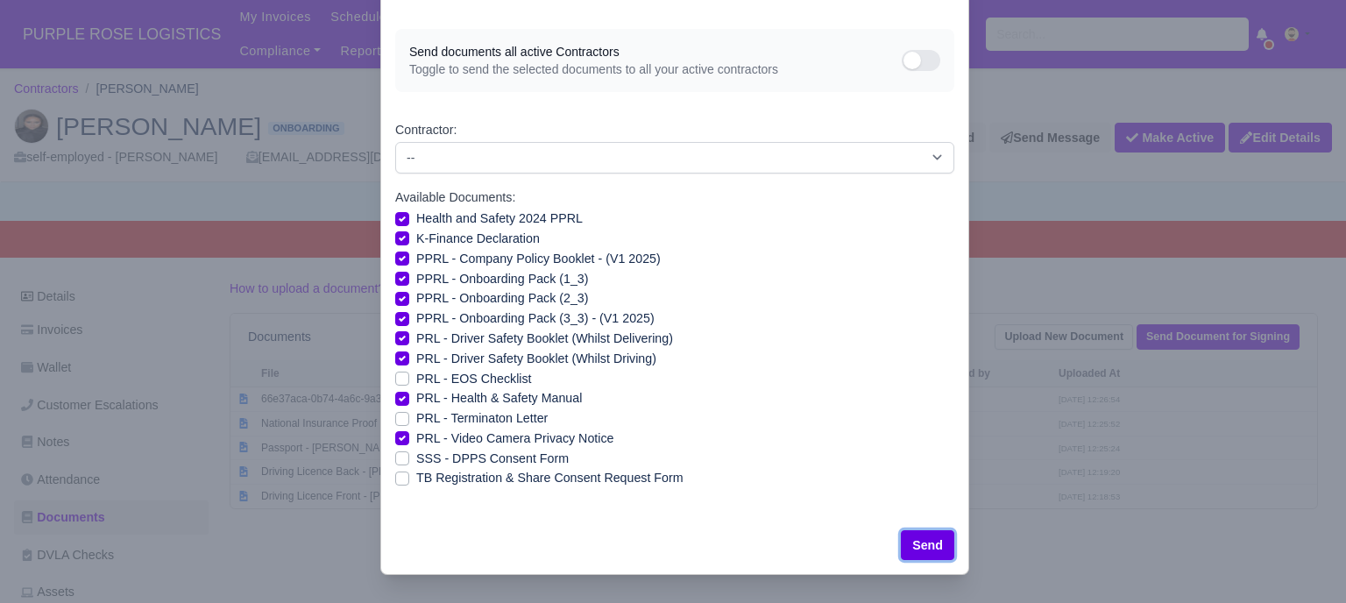
click at [936, 539] on button "Send" at bounding box center [927, 545] width 53 height 30
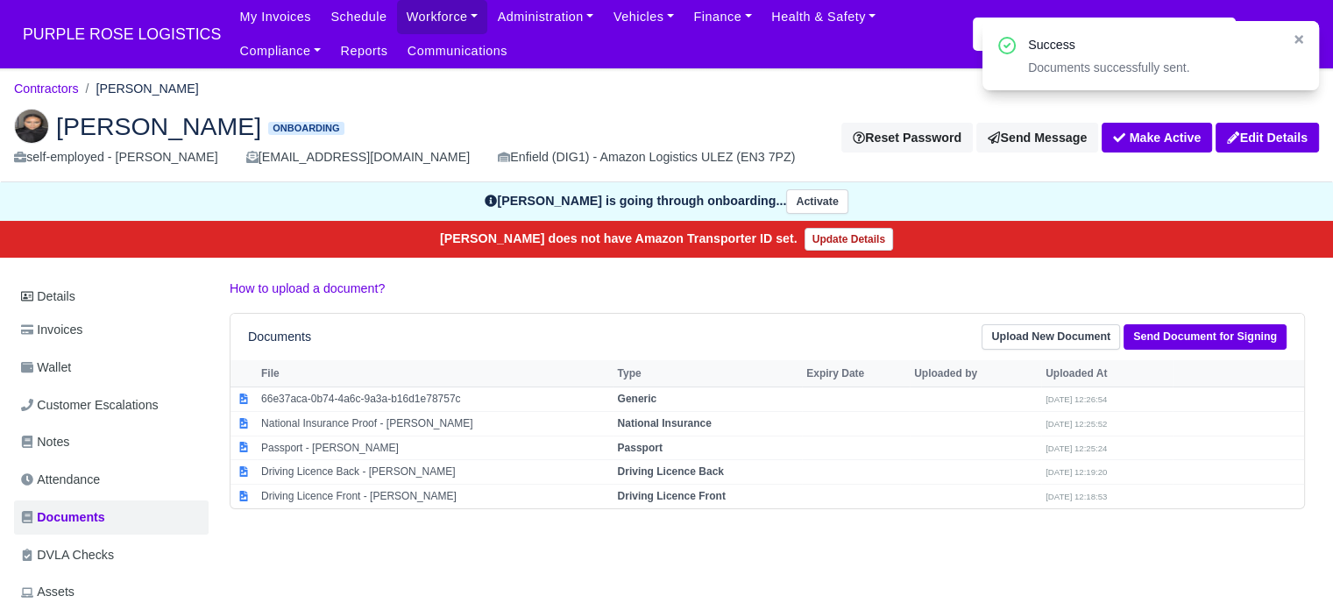
click at [956, 169] on div "Ruwayda Abubakar Onboarding self-employed - Ruwayda Abubakar Ruwaydaabubakar71@…" at bounding box center [667, 139] width 1332 height 88
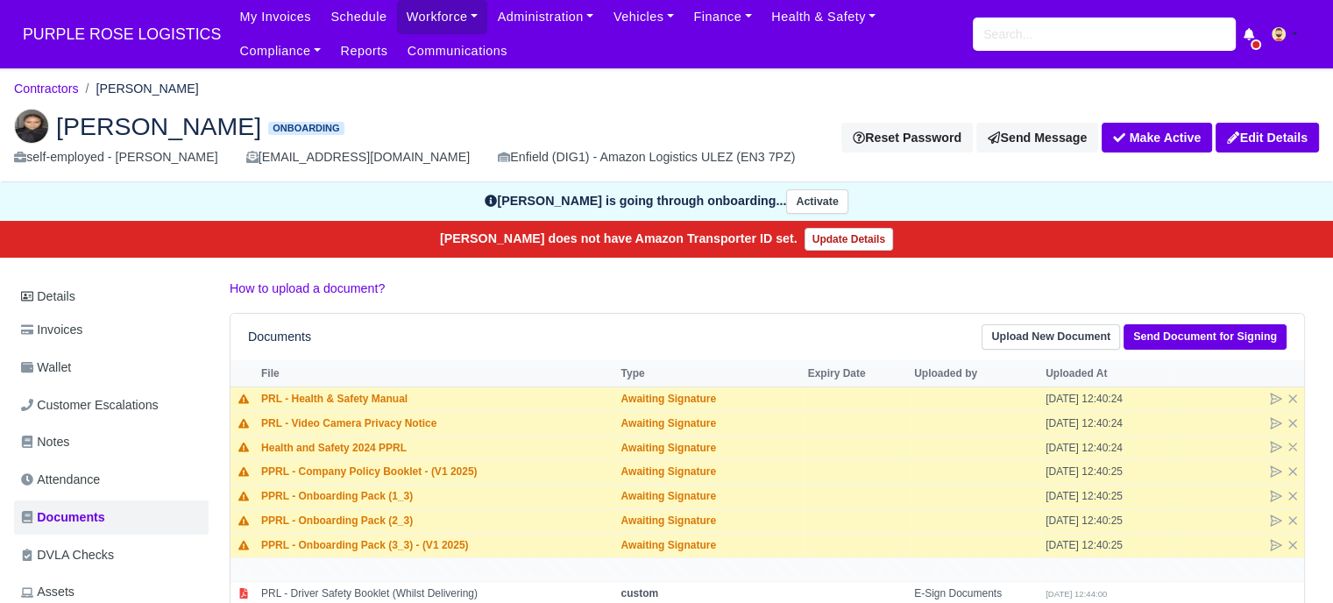
scroll to position [88, 0]
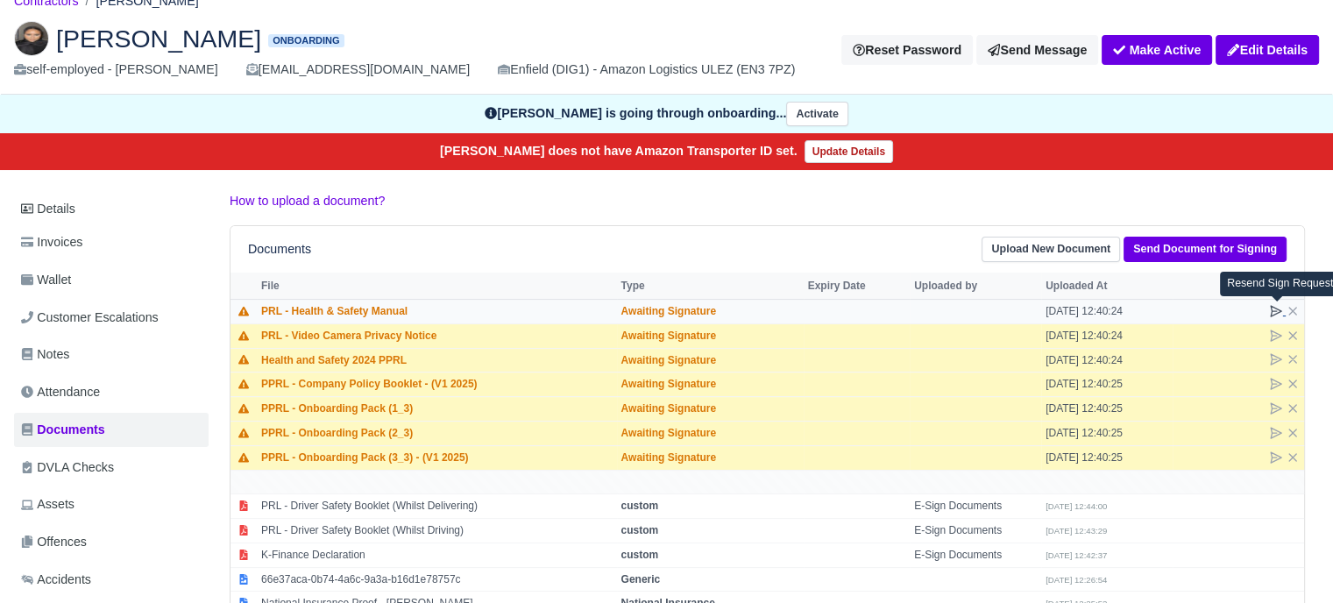
click at [1273, 306] on icon at bounding box center [1276, 311] width 11 height 11
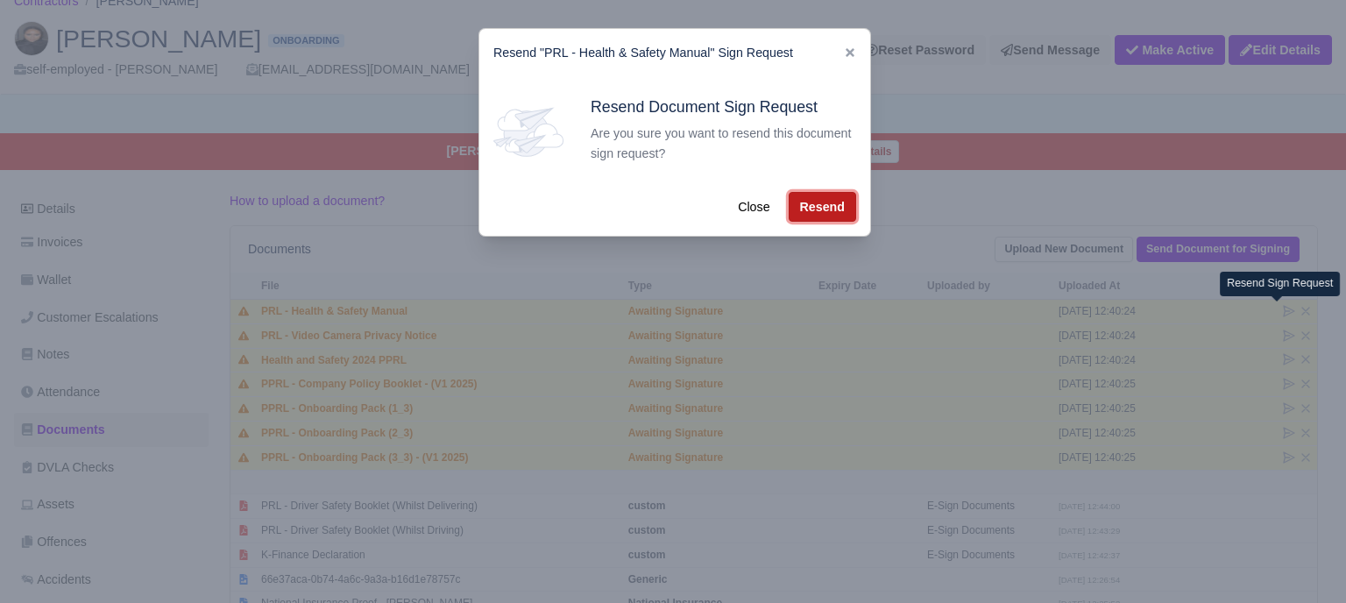
click at [834, 210] on button "Resend" at bounding box center [822, 207] width 67 height 30
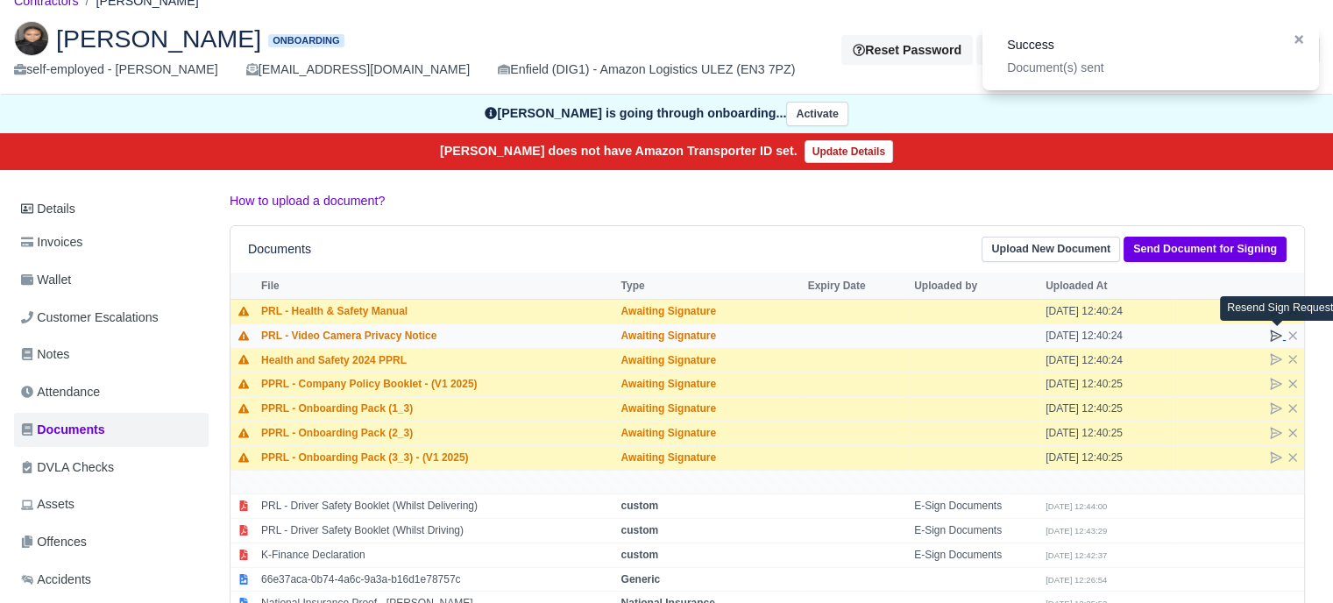
click at [1276, 332] on icon at bounding box center [1276, 335] width 11 height 11
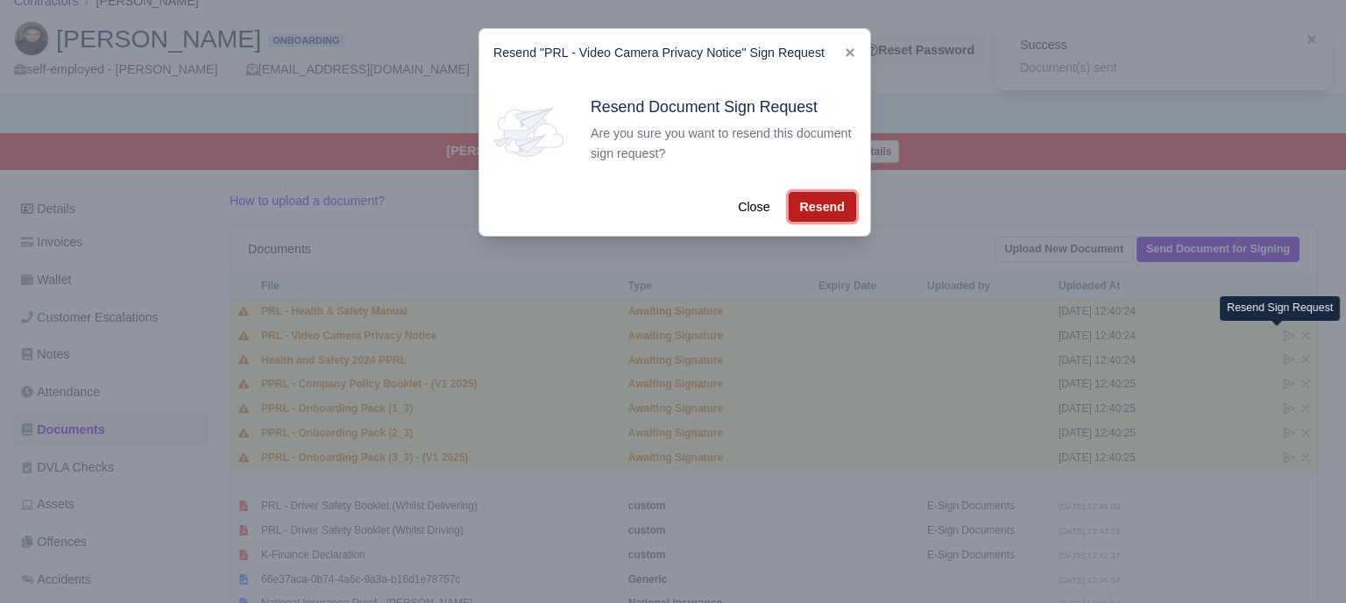
drag, startPoint x: 806, startPoint y: 205, endPoint x: 939, endPoint y: 226, distance: 134.9
click at [813, 206] on button "Resend" at bounding box center [822, 207] width 67 height 30
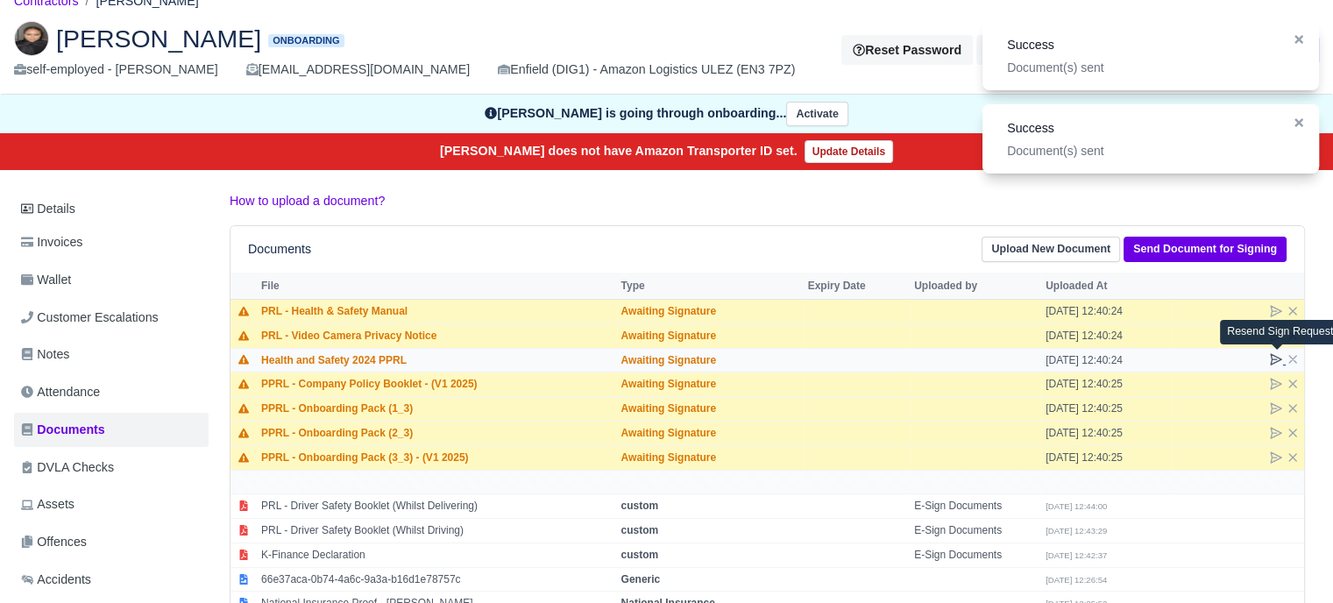
click at [1275, 356] on icon at bounding box center [1276, 359] width 14 height 14
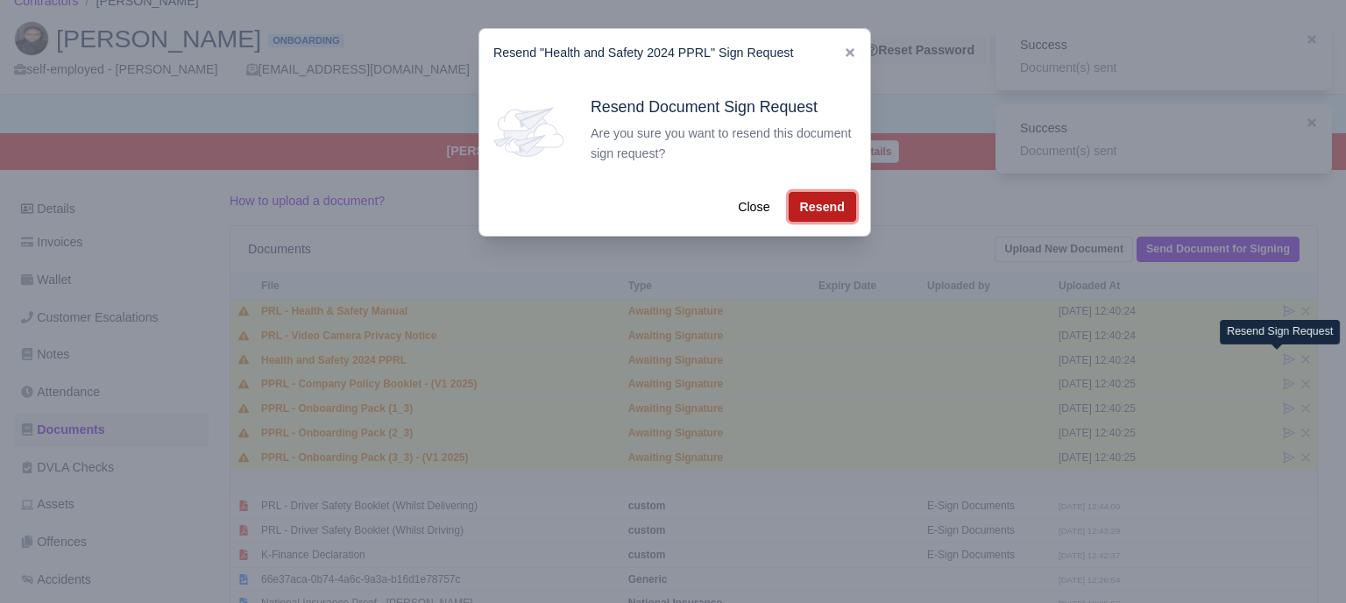
drag, startPoint x: 821, startPoint y: 197, endPoint x: 834, endPoint y: 205, distance: 14.6
click at [823, 198] on button "Resend" at bounding box center [822, 207] width 67 height 30
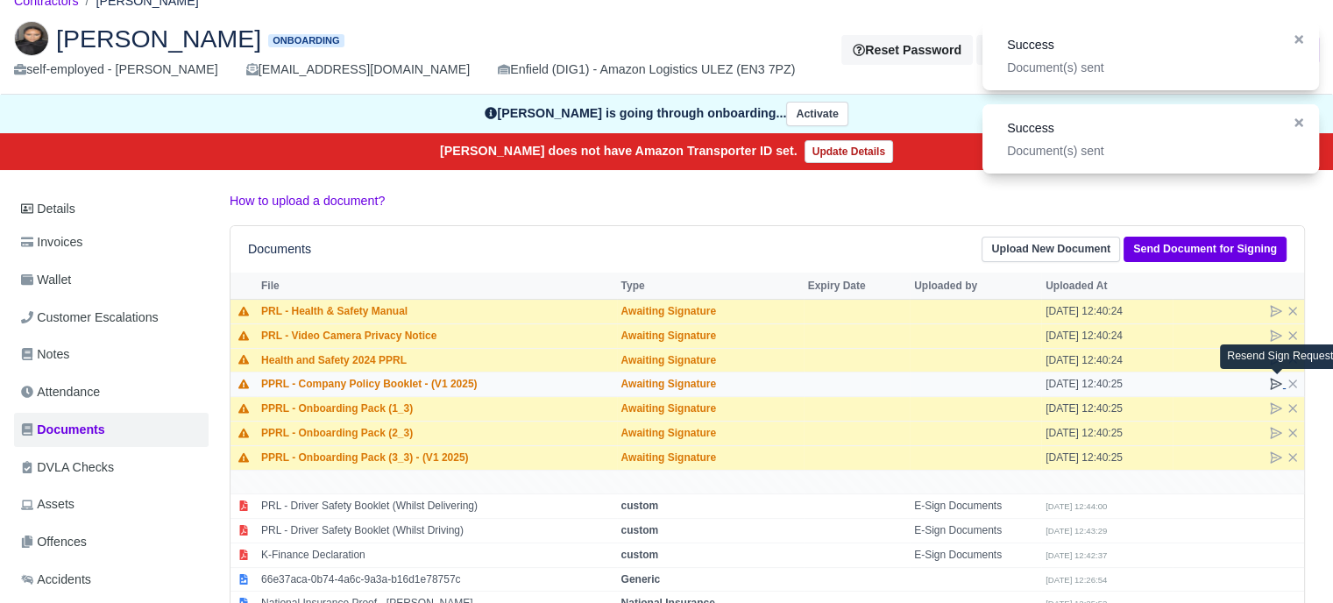
click at [1275, 383] on icon at bounding box center [1276, 384] width 11 height 11
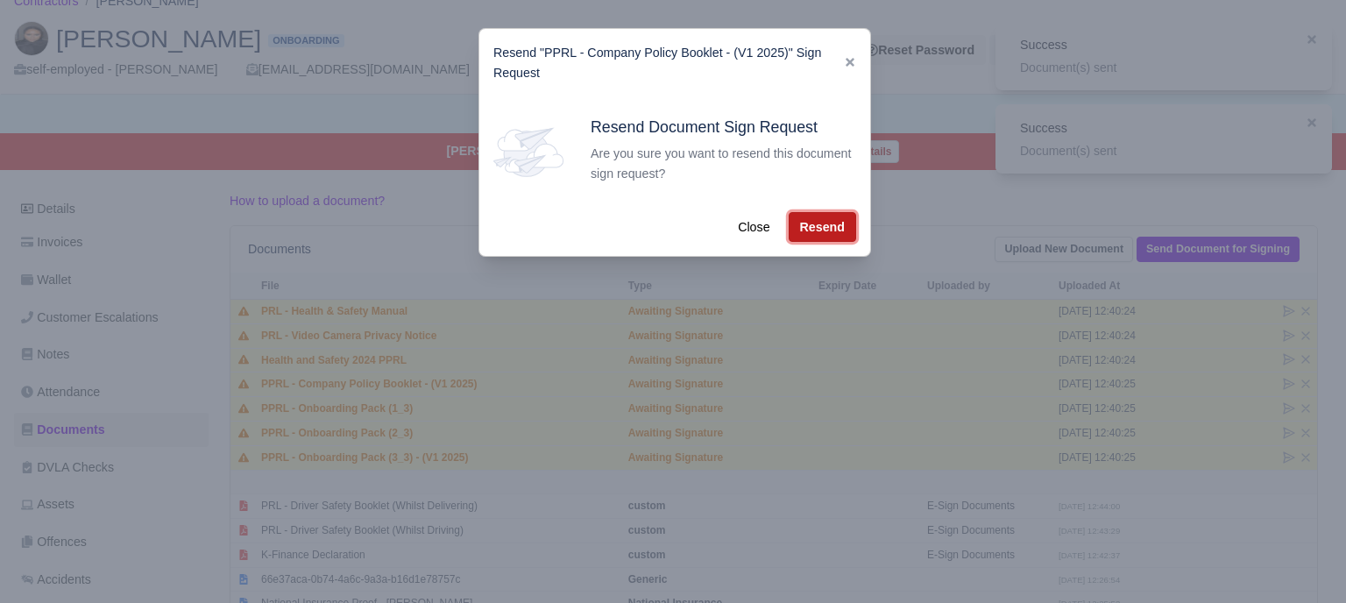
drag, startPoint x: 816, startPoint y: 235, endPoint x: 976, endPoint y: 307, distance: 175.0
click at [820, 236] on button "Resend" at bounding box center [822, 227] width 67 height 30
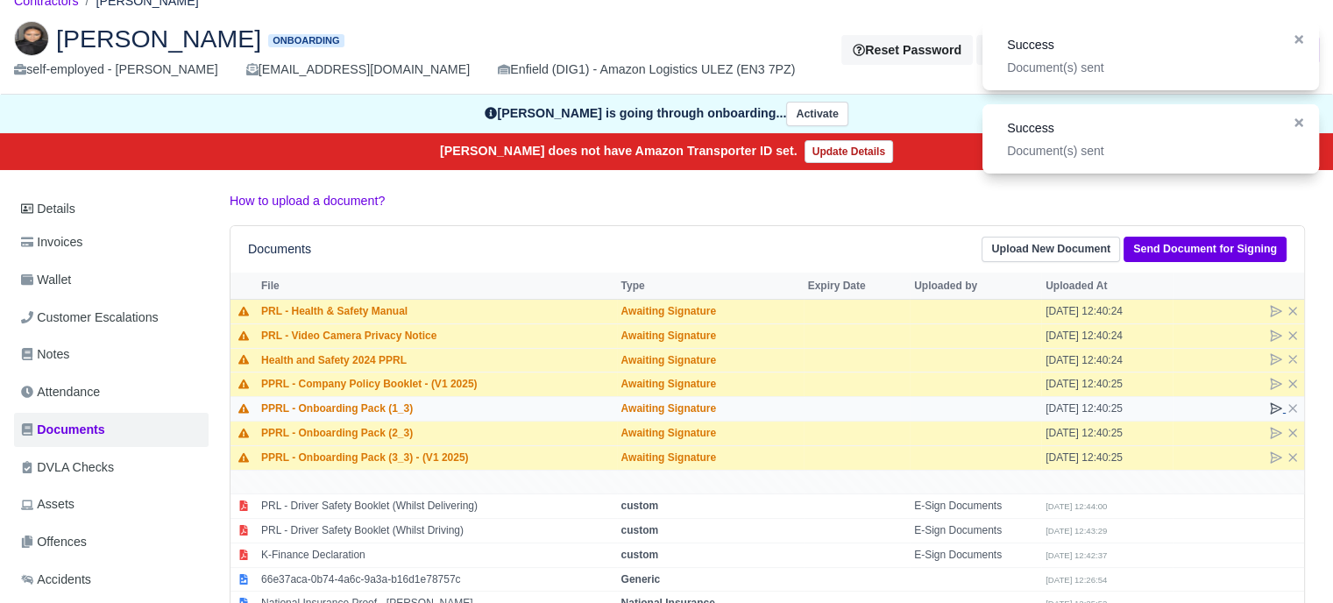
click at [1274, 409] on icon at bounding box center [1276, 408] width 14 height 14
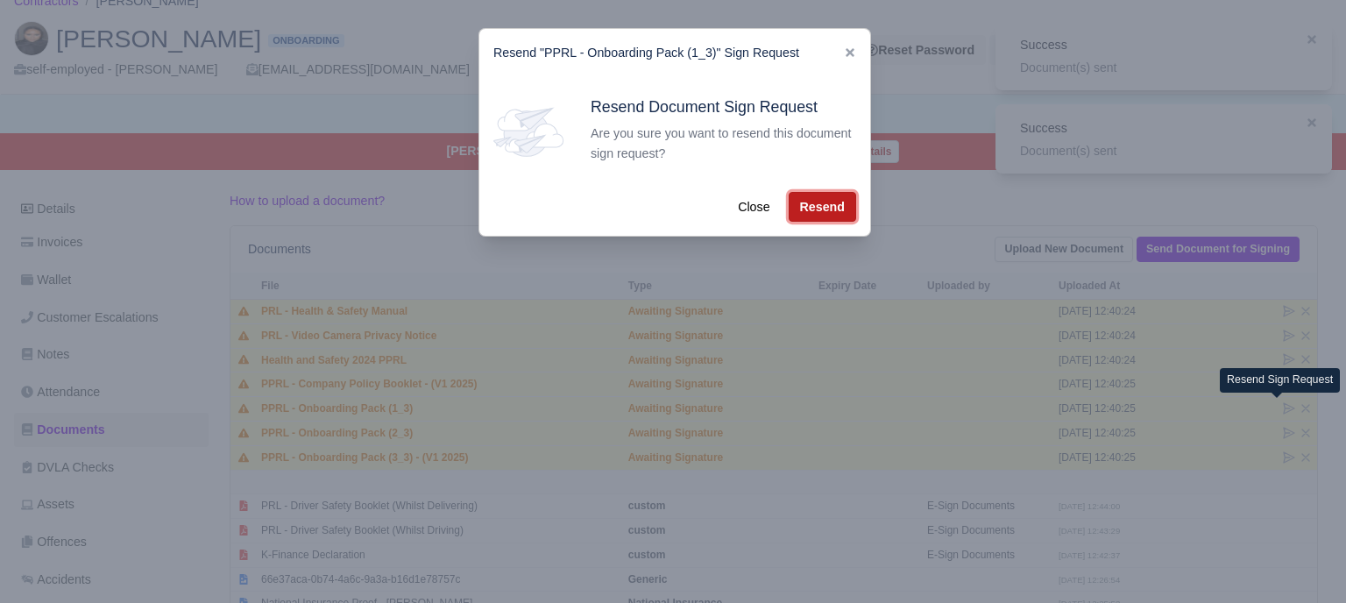
click at [824, 206] on button "Resend" at bounding box center [822, 207] width 67 height 30
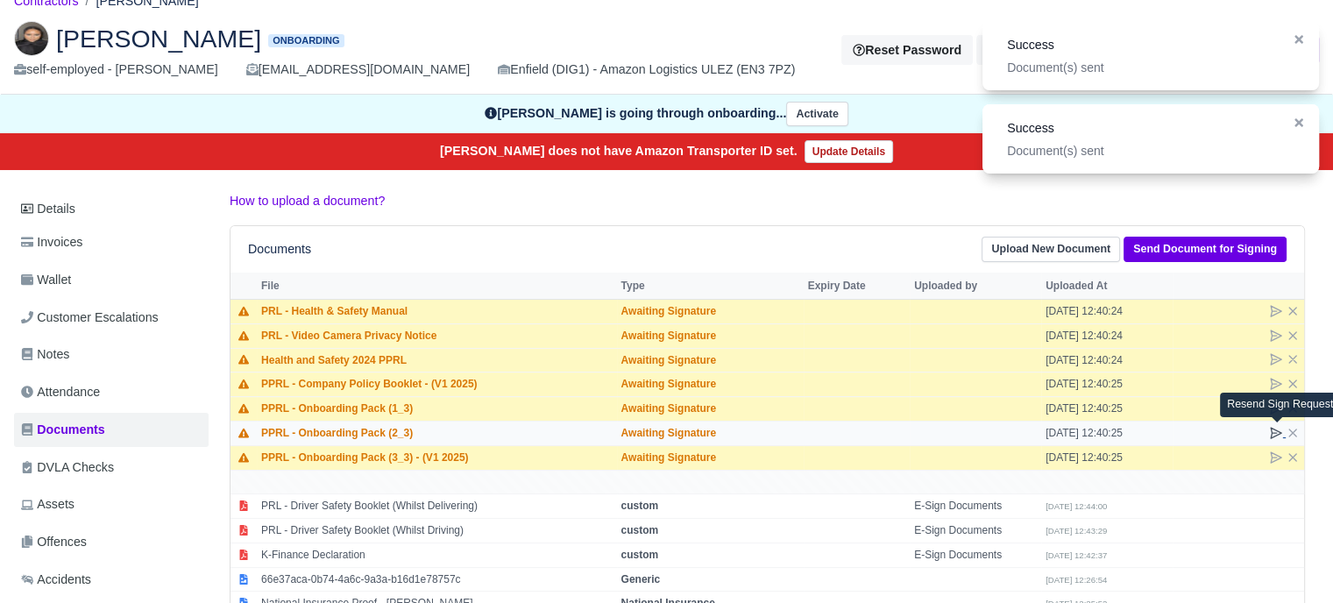
click at [1275, 430] on icon at bounding box center [1276, 433] width 11 height 11
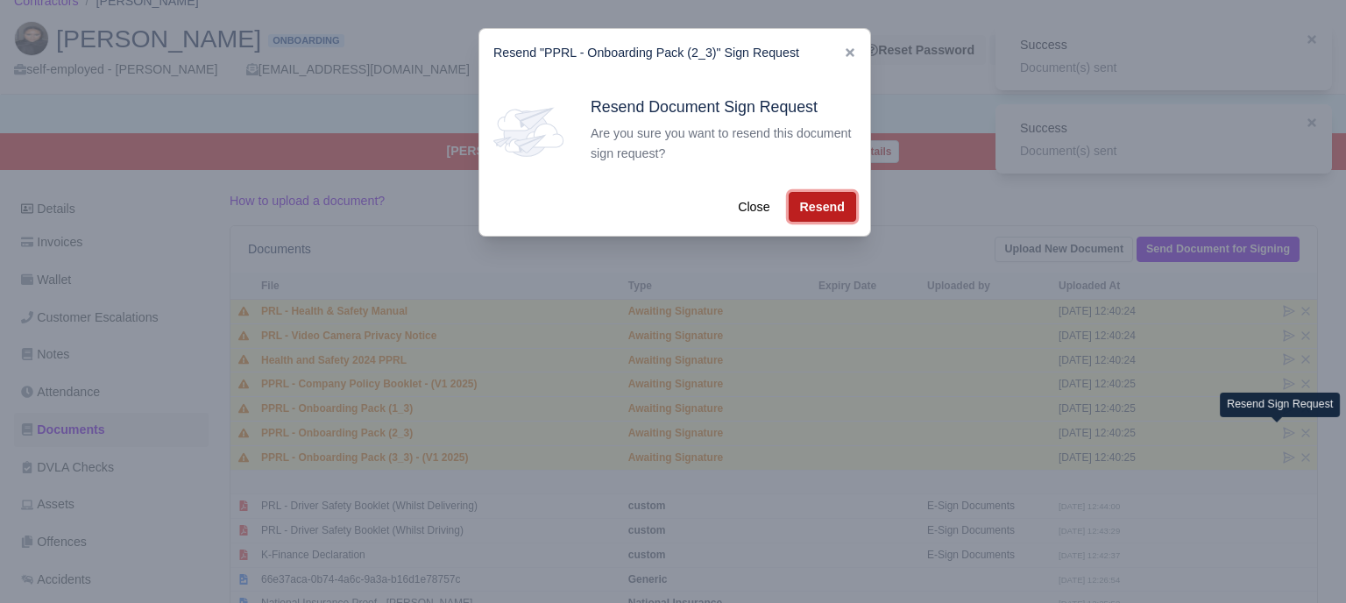
click at [828, 214] on button "Resend" at bounding box center [822, 207] width 67 height 30
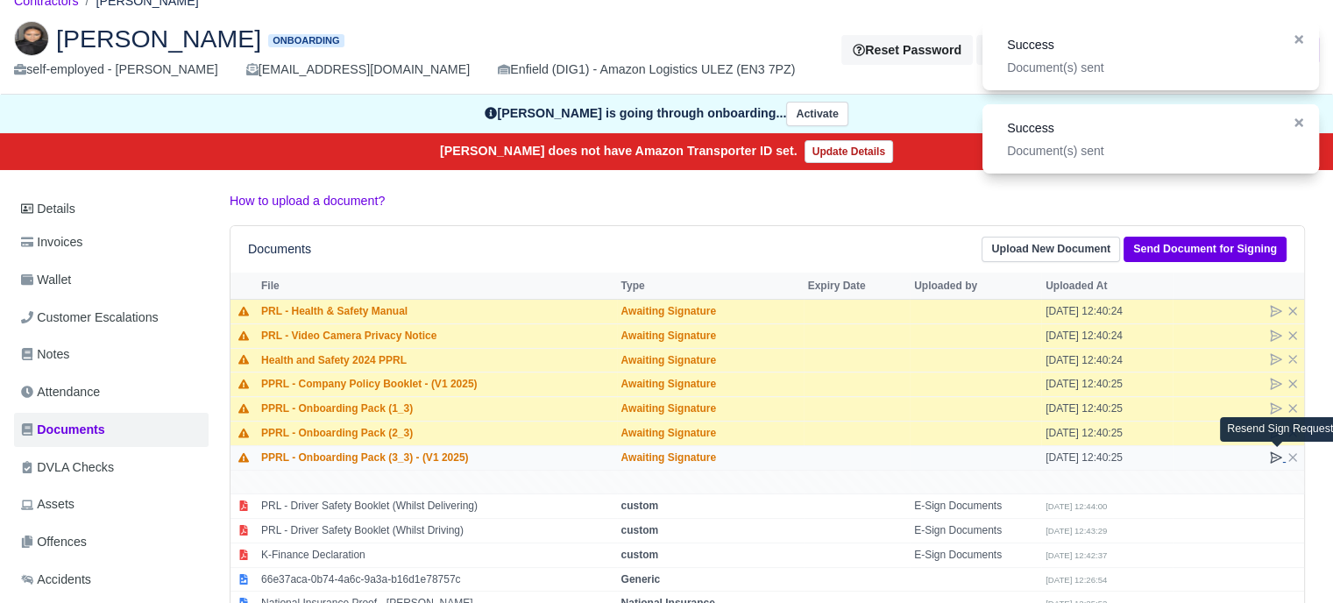
click at [1270, 452] on icon at bounding box center [1276, 458] width 14 height 14
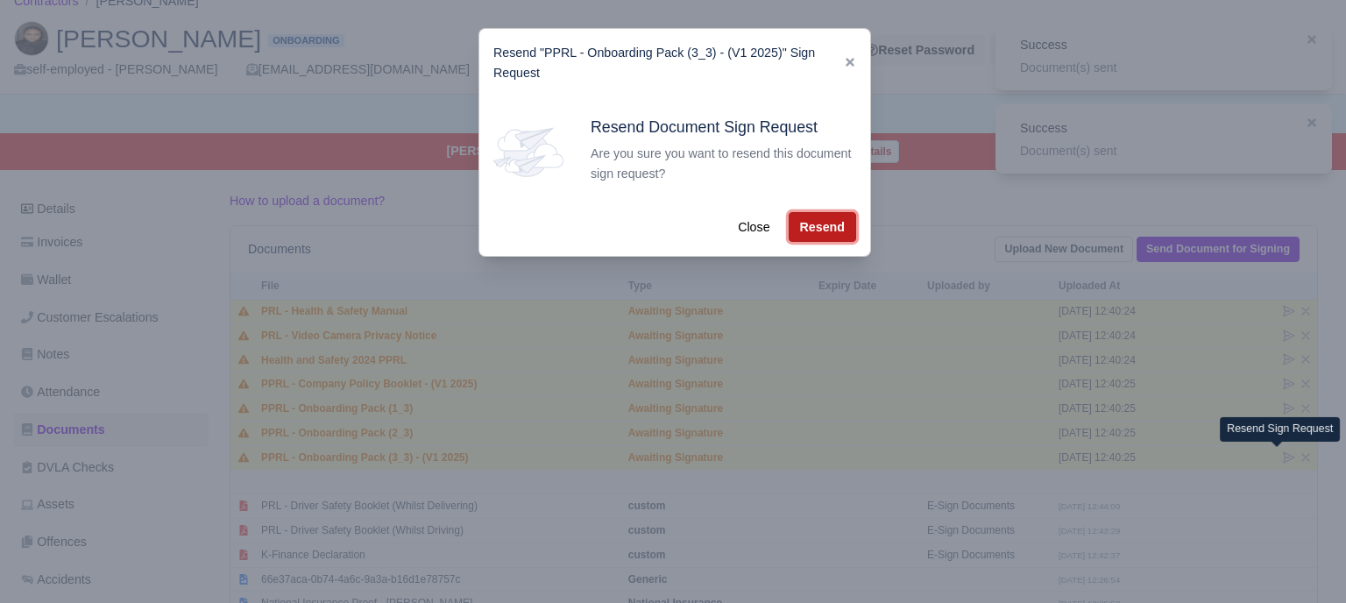
click at [817, 224] on button "Resend" at bounding box center [822, 227] width 67 height 30
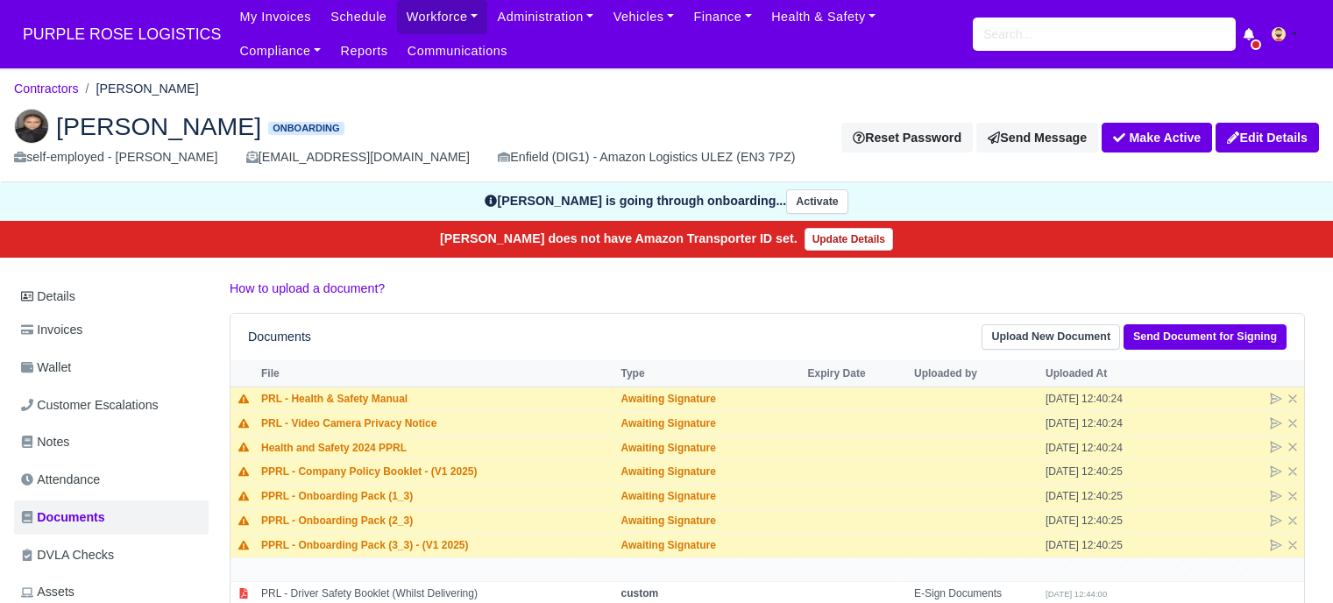
scroll to position [88, 0]
click at [1044, 45] on input "search" at bounding box center [1104, 34] width 263 height 33
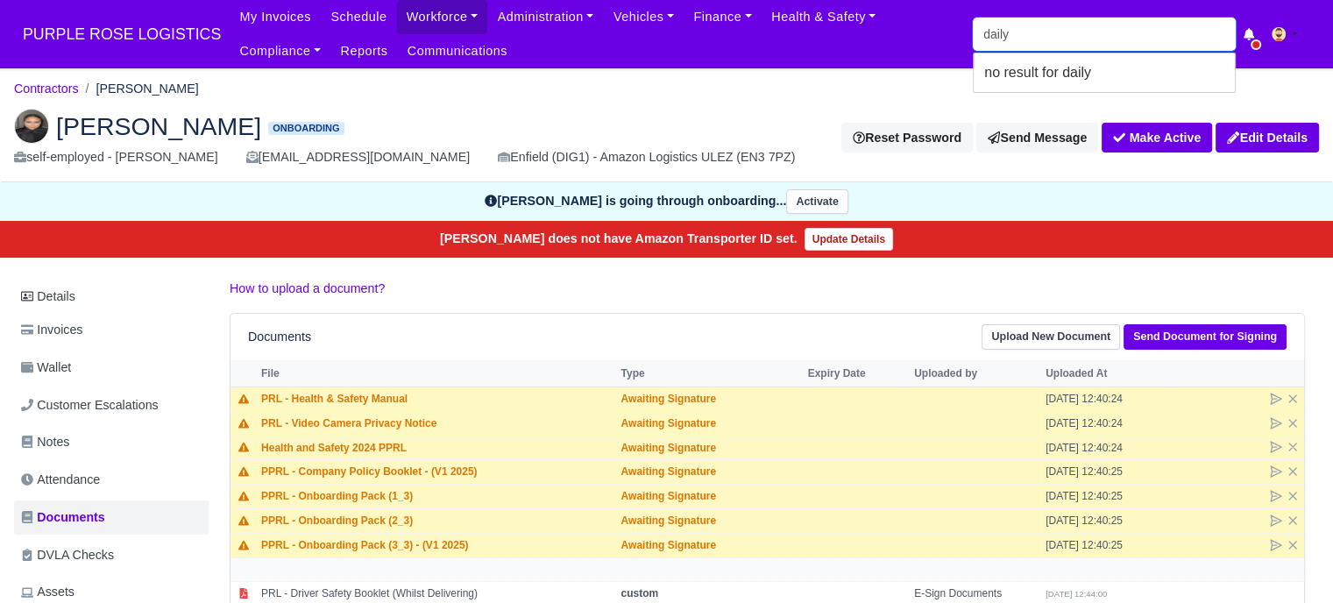
type input "daily"
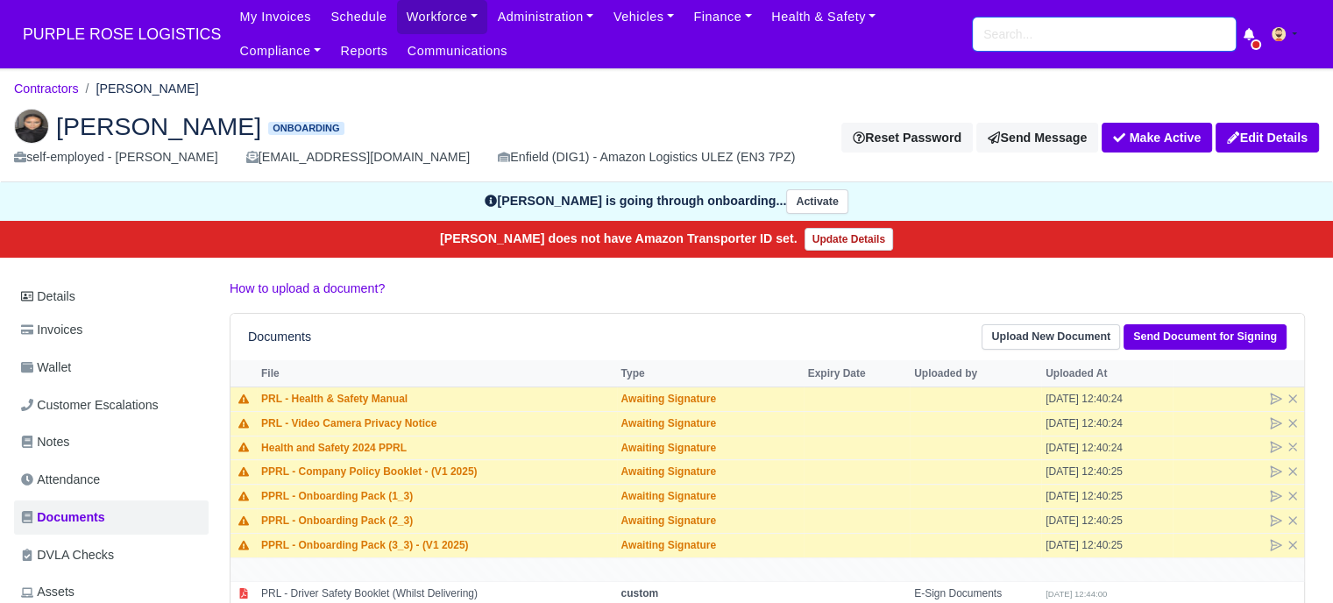
click at [1036, 40] on input "search" at bounding box center [1104, 34] width 263 height 33
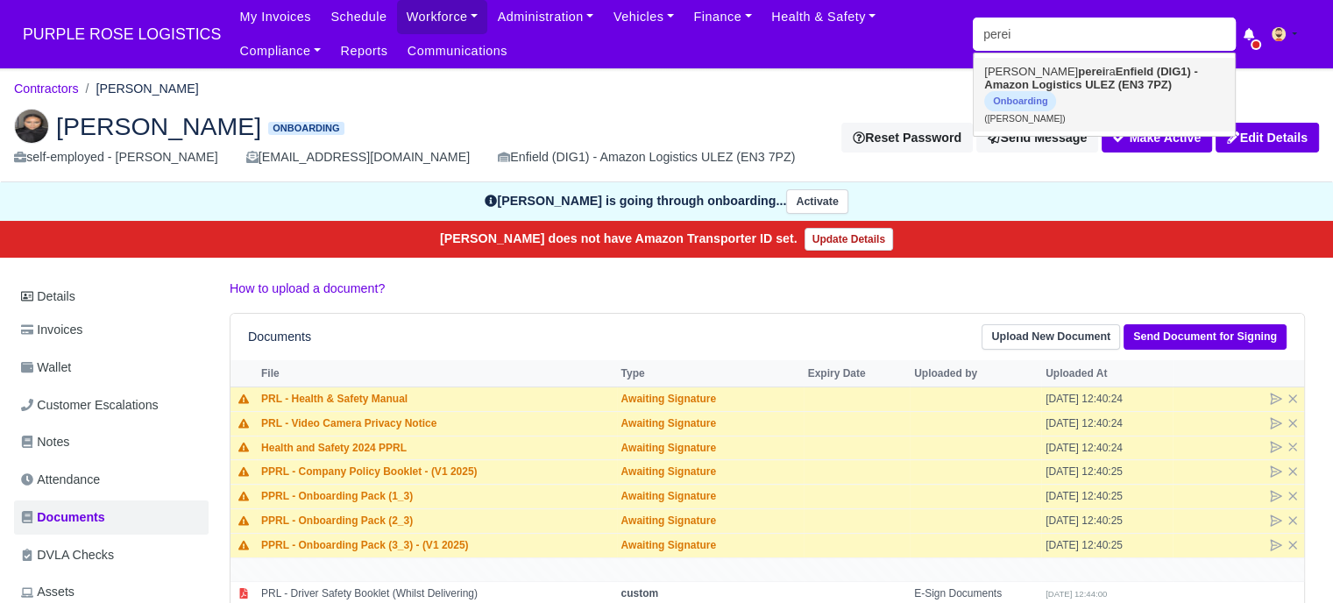
click at [1078, 72] on strong "perei" at bounding box center [1091, 71] width 27 height 13
type input "[PERSON_NAME]"
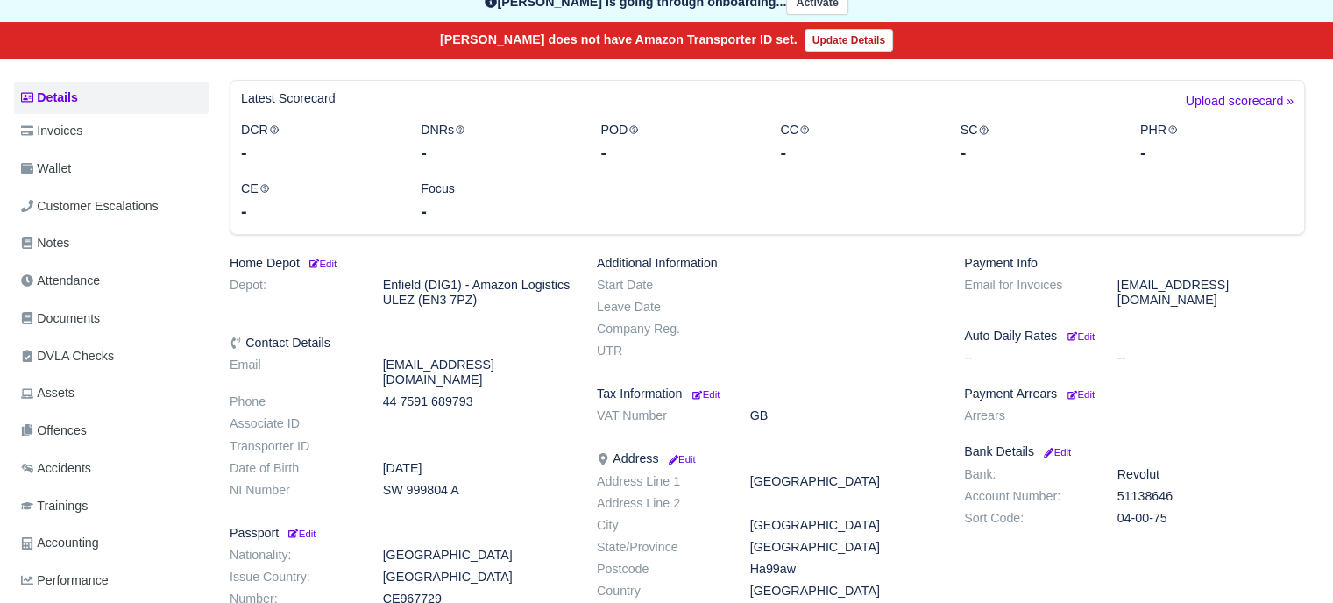
scroll to position [438, 0]
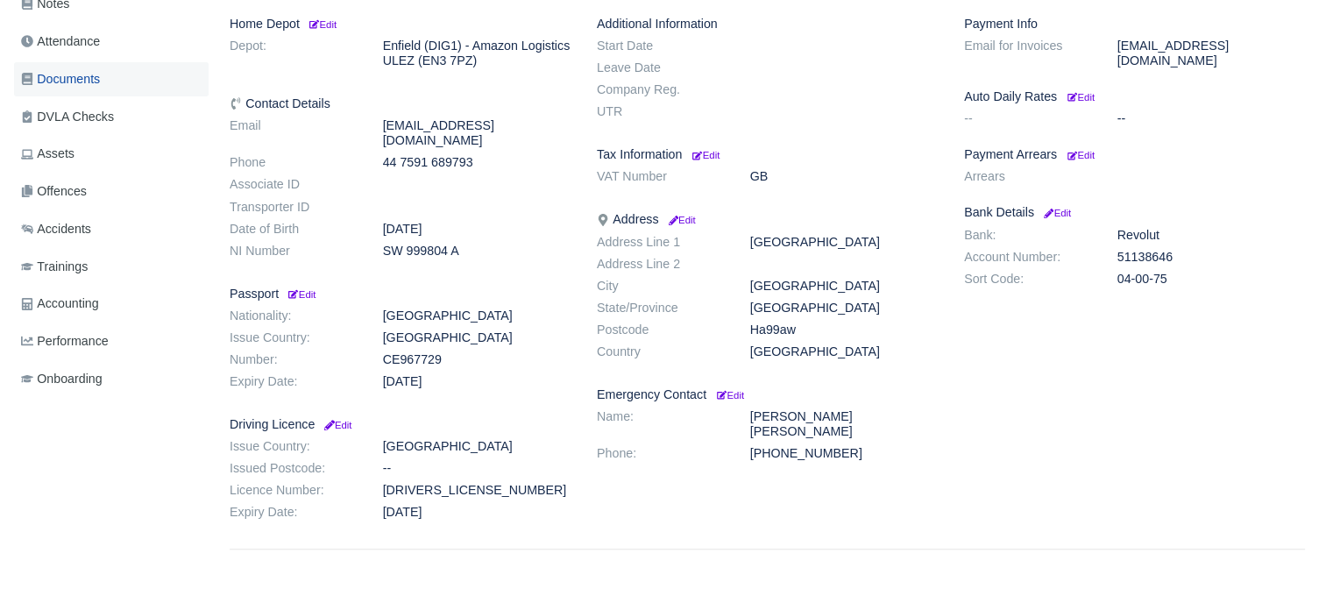
click at [94, 86] on span "Documents" at bounding box center [60, 79] width 79 height 20
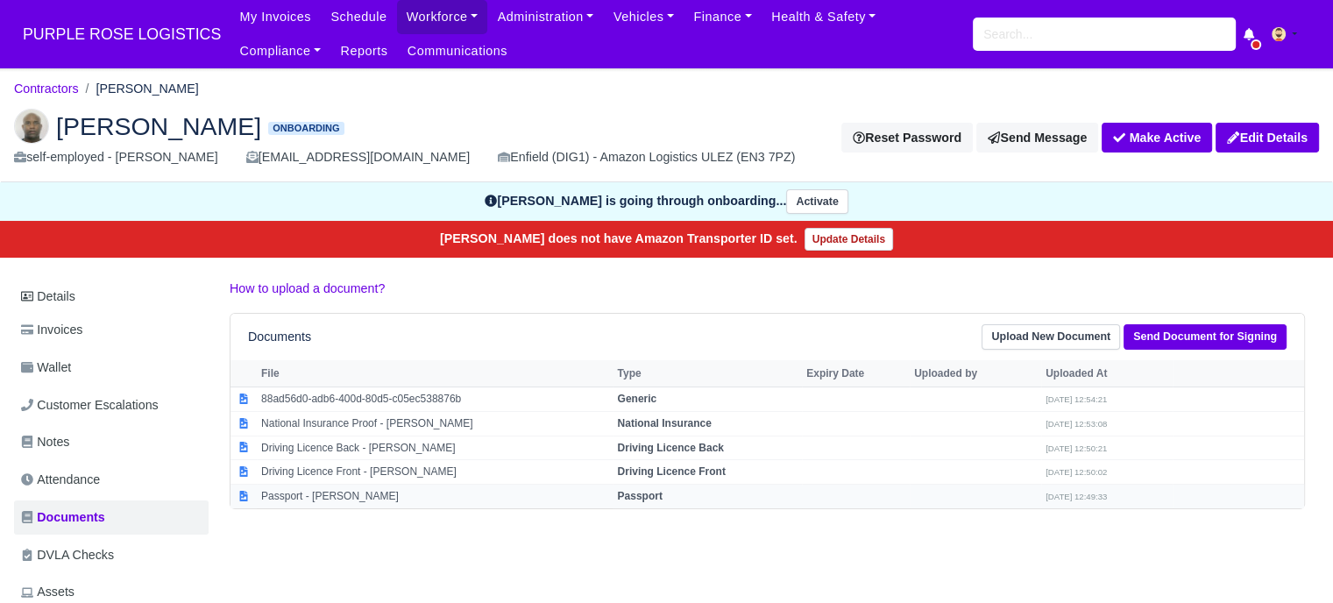
click at [634, 490] on strong "Passport" at bounding box center [639, 496] width 45 height 12
select select "passport"
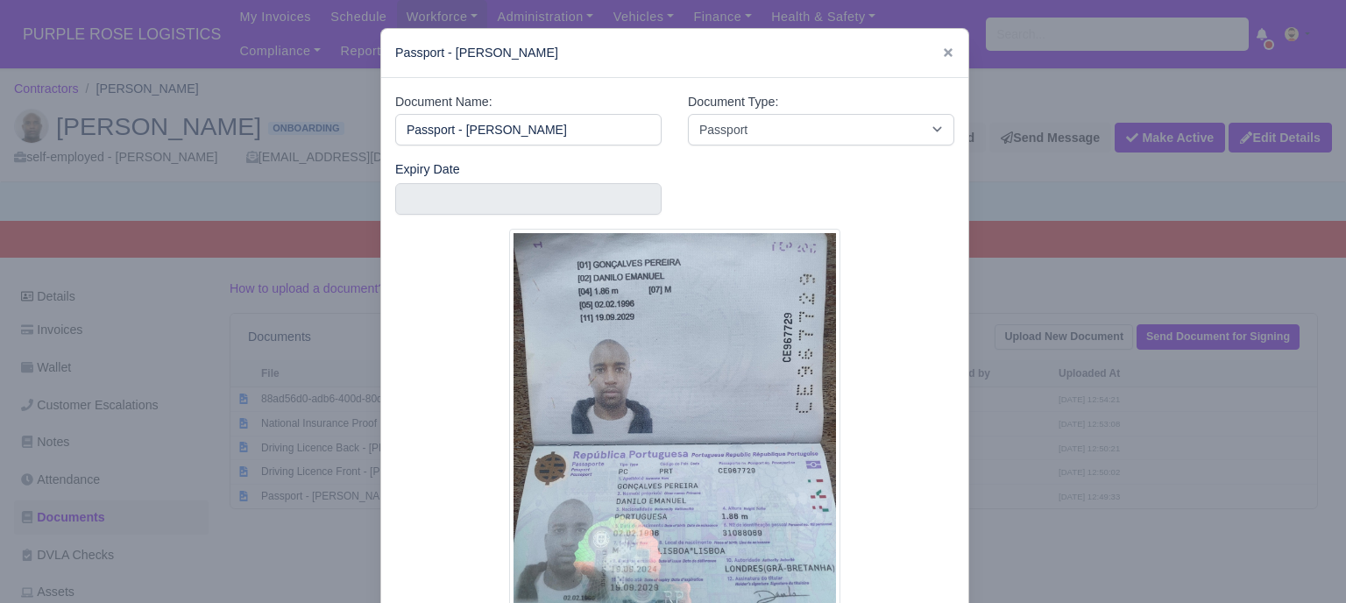
click at [1038, 350] on div at bounding box center [673, 301] width 1346 height 603
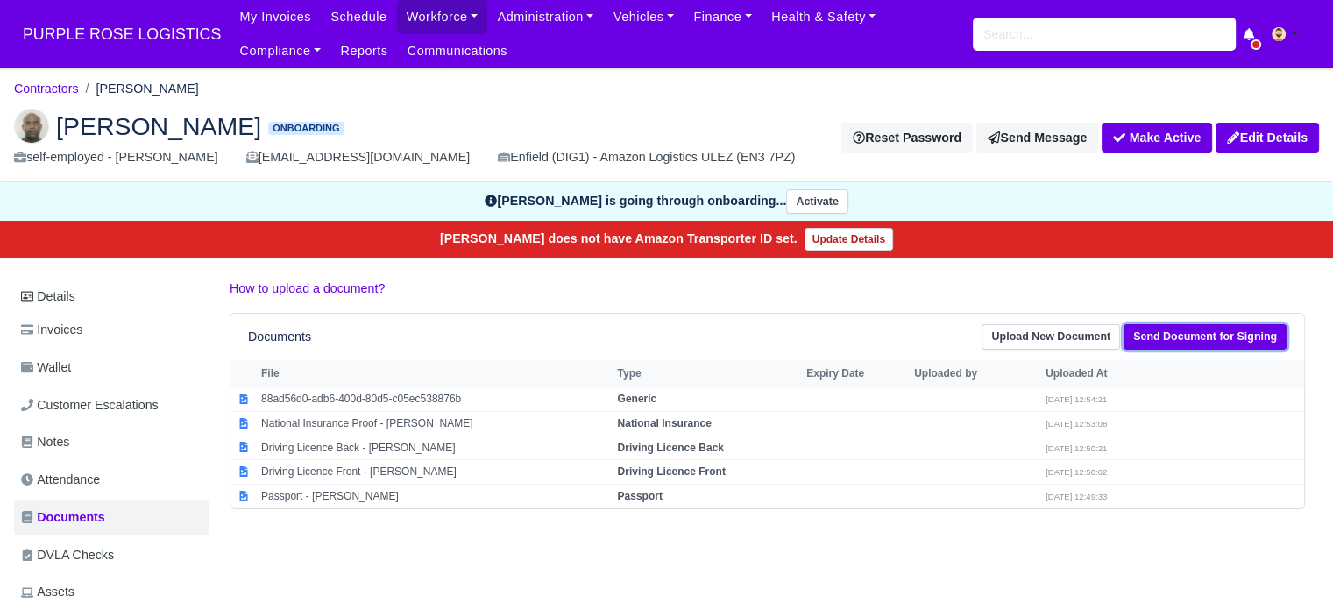
click at [1182, 329] on link "Send Document for Signing" at bounding box center [1205, 336] width 163 height 25
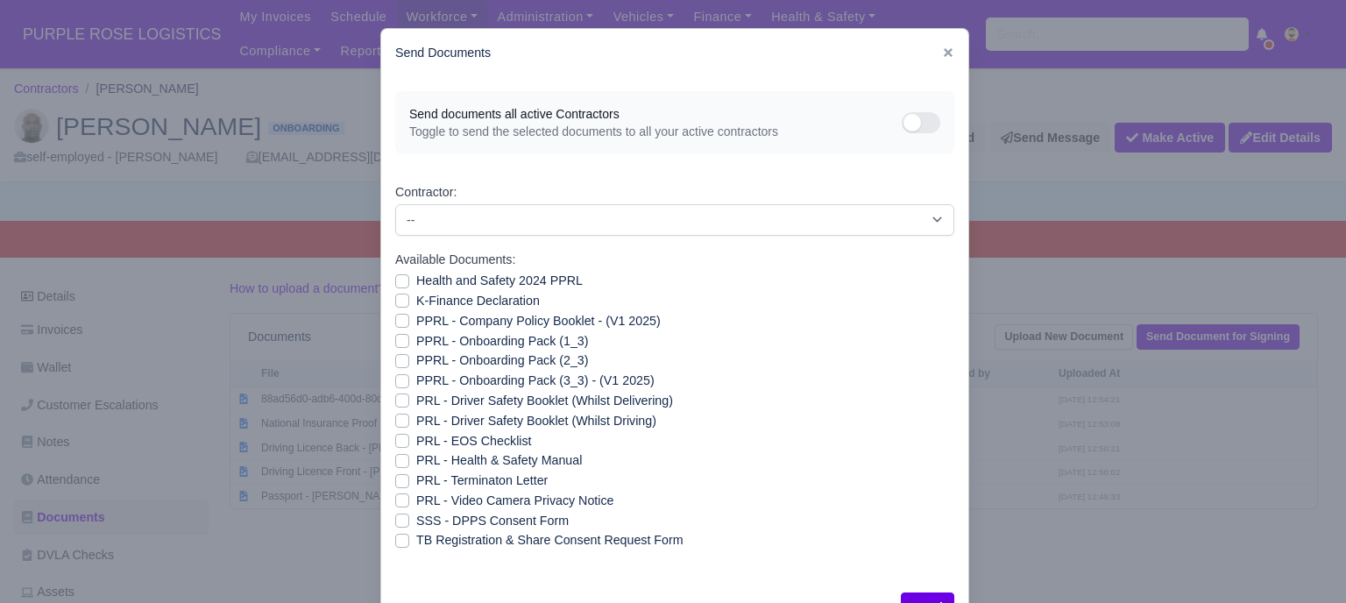
click at [416, 279] on label "Health and Safety 2024 PPRL" at bounding box center [499, 281] width 167 height 20
click at [395, 279] on input "Health and Safety 2024 PPRL" at bounding box center [402, 278] width 14 height 14
checkbox input "true"
click at [416, 298] on label "K-Finance Declaration" at bounding box center [478, 301] width 124 height 20
click at [400, 298] on input "K-Finance Declaration" at bounding box center [402, 298] width 14 height 14
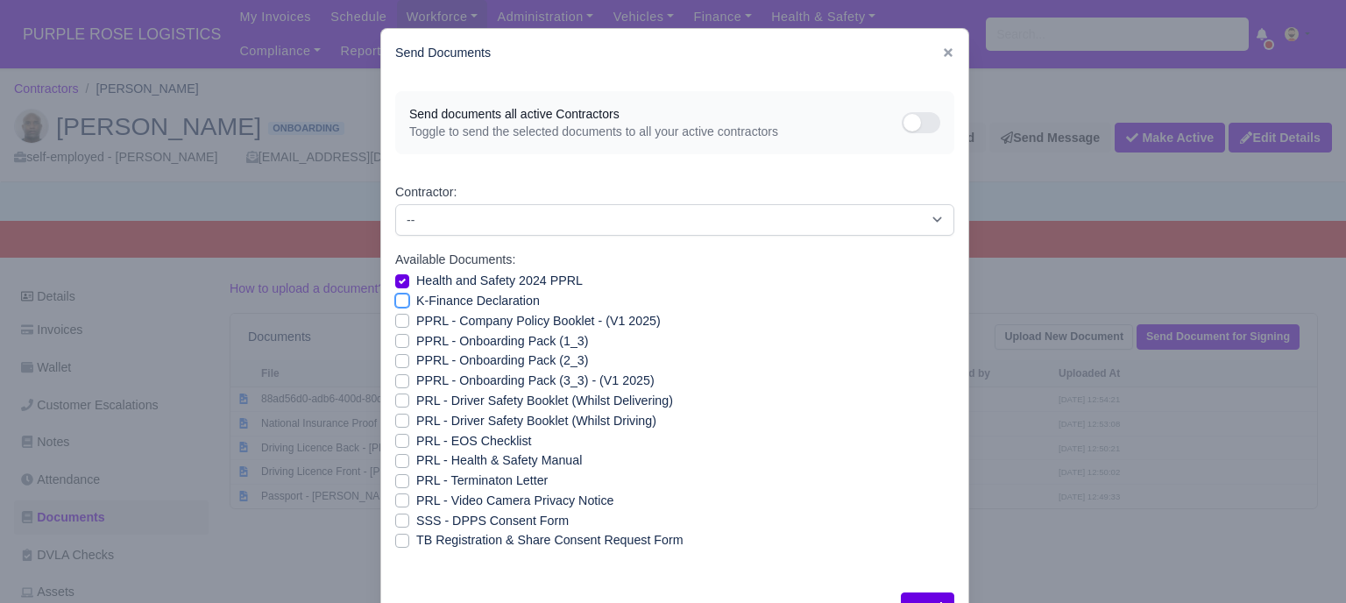
checkbox input "true"
click at [396, 330] on div "PPRL - Company Policy Booklet - (V1 2025)" at bounding box center [674, 321] width 559 height 20
click at [401, 352] on div "PPRL - Onboarding Pack (2_3)" at bounding box center [674, 361] width 559 height 20
click at [416, 322] on label "PPRL - Company Policy Booklet - (V1 2025)" at bounding box center [538, 321] width 245 height 20
click at [395, 322] on input "PPRL - Company Policy Booklet - (V1 2025)" at bounding box center [402, 318] width 14 height 14
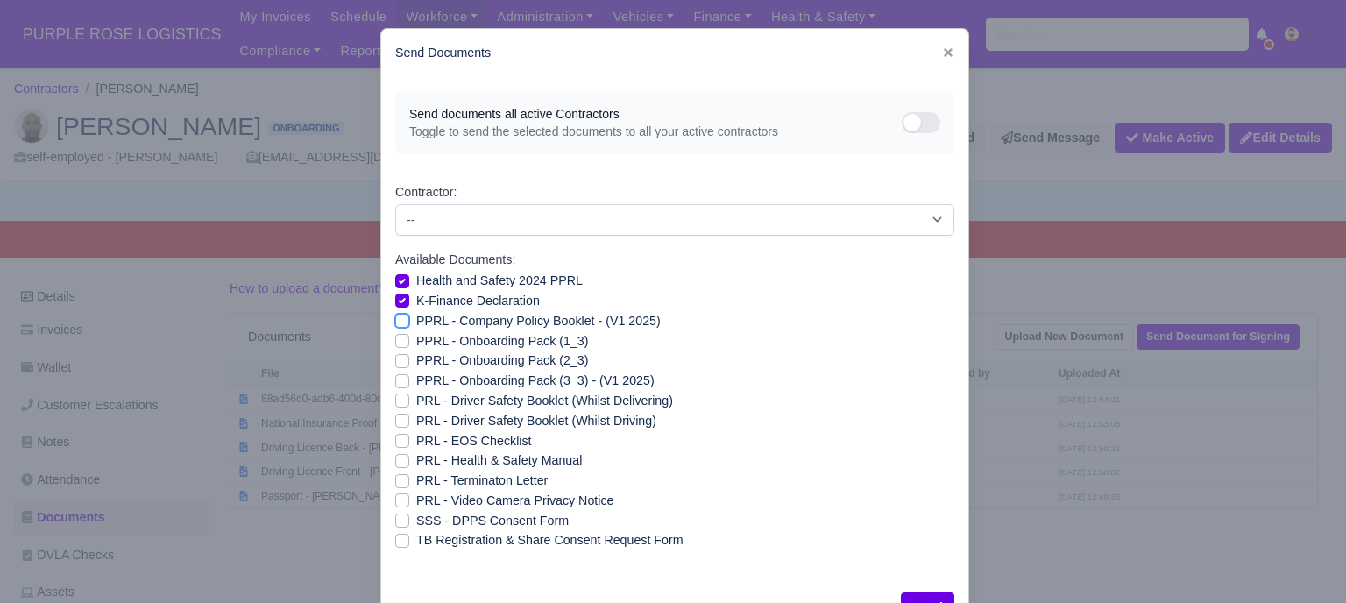
checkbox input "true"
click at [416, 345] on label "PPRL - Onboarding Pack (1_3)" at bounding box center [502, 341] width 172 height 20
click at [397, 345] on input "PPRL - Onboarding Pack (1_3)" at bounding box center [402, 338] width 14 height 14
checkbox input "true"
click at [416, 364] on label "PPRL - Onboarding Pack (2_3)" at bounding box center [502, 361] width 172 height 20
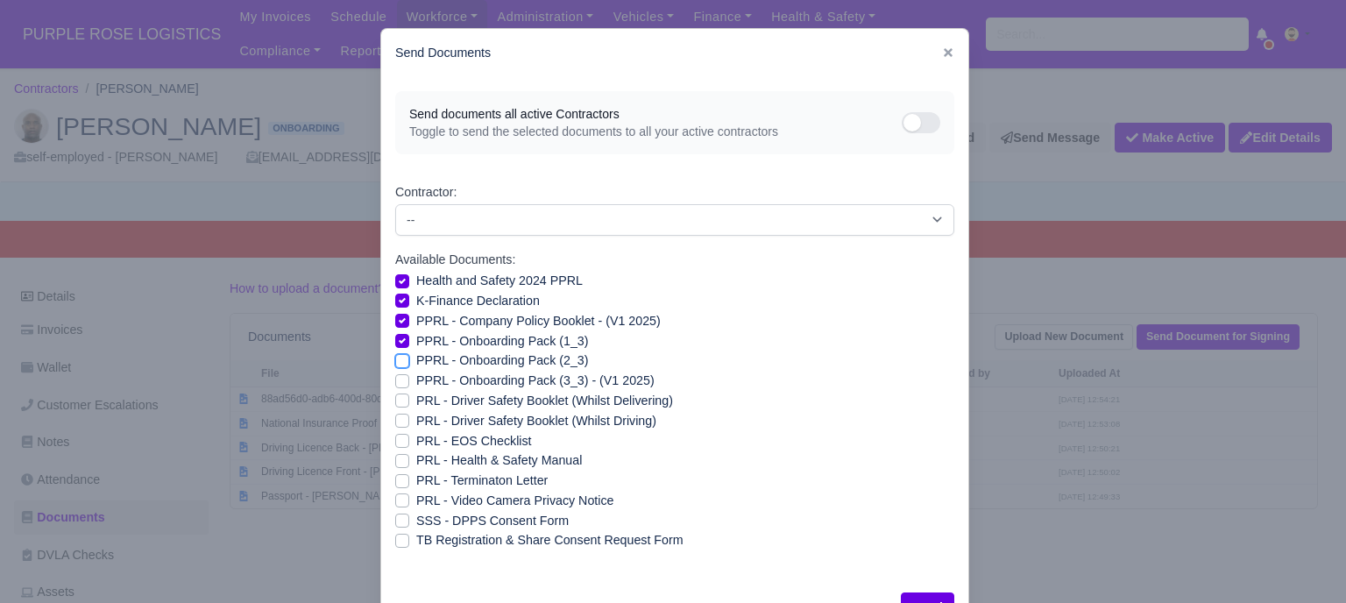
click at [396, 364] on input "PPRL - Onboarding Pack (2_3)" at bounding box center [402, 358] width 14 height 14
checkbox input "true"
drag, startPoint x: 393, startPoint y: 387, endPoint x: 396, endPoint y: 403, distance: 17.0
click at [395, 389] on div "PPRL - Onboarding Pack (3_3) - (V1 2025)" at bounding box center [674, 381] width 559 height 20
click at [396, 409] on div "PRL - Driver Safety Booklet (Whilst Delivering)" at bounding box center [674, 401] width 559 height 20
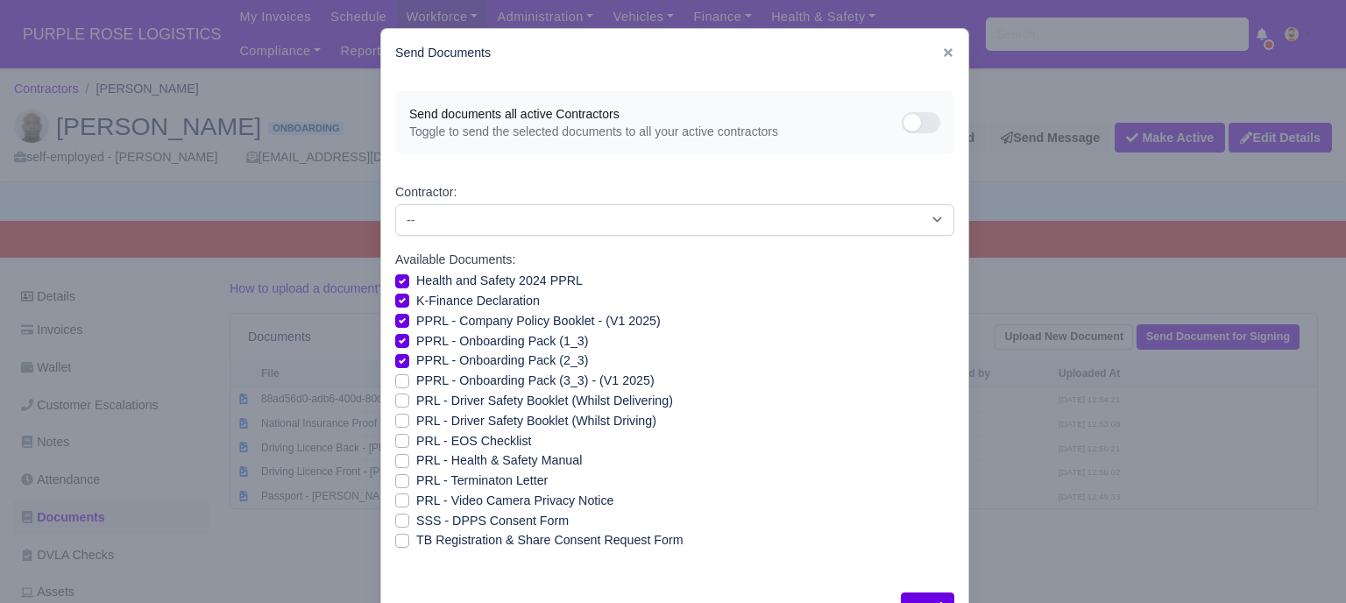
drag, startPoint x: 393, startPoint y: 387, endPoint x: 394, endPoint y: 397, distance: 10.6
click at [416, 387] on label "PPRL - Onboarding Pack (3_3) - (V1 2025)" at bounding box center [535, 381] width 238 height 20
click at [395, 385] on input "PPRL - Onboarding Pack (3_3) - (V1 2025)" at bounding box center [402, 378] width 14 height 14
checkbox input "true"
click at [416, 402] on label "PRL - Driver Safety Booklet (Whilst Delivering)" at bounding box center [544, 401] width 257 height 20
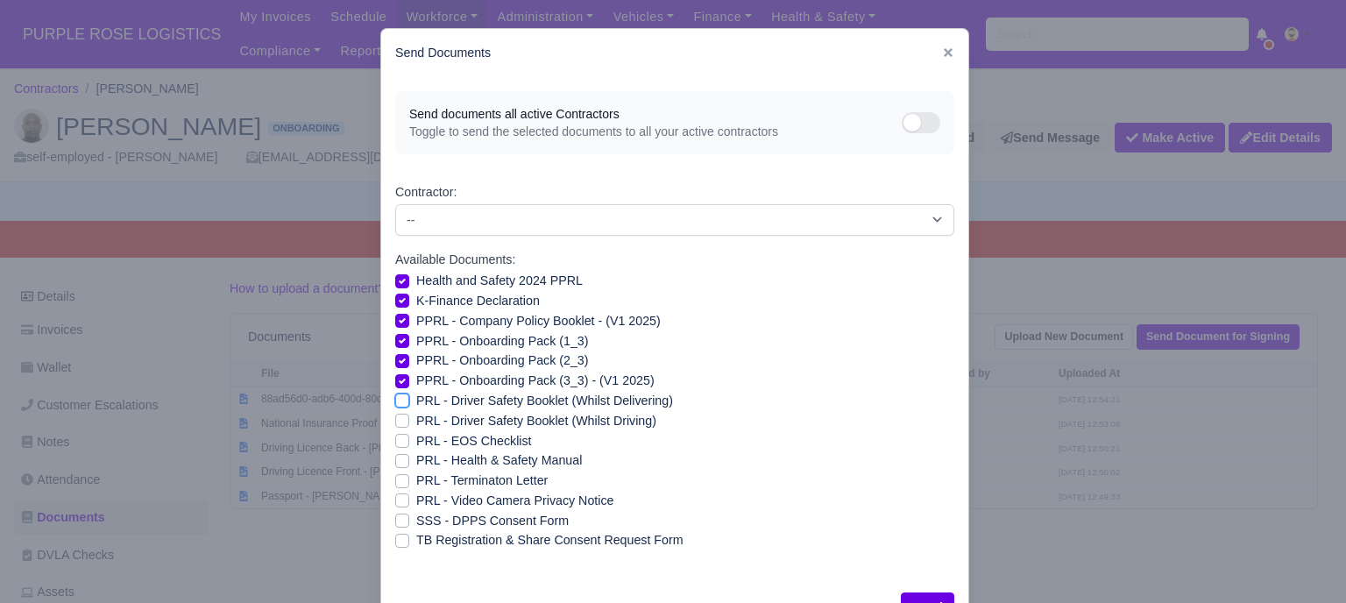
click at [395, 402] on input "PRL - Driver Safety Booklet (Whilst Delivering)" at bounding box center [402, 398] width 14 height 14
checkbox input "true"
drag, startPoint x: 397, startPoint y: 417, endPoint x: 397, endPoint y: 427, distance: 9.6
click at [416, 420] on label "PRL - Driver Safety Booklet (Whilst Driving)" at bounding box center [536, 421] width 240 height 20
click at [397, 420] on input "PRL - Driver Safety Booklet (Whilst Driving)" at bounding box center [402, 418] width 14 height 14
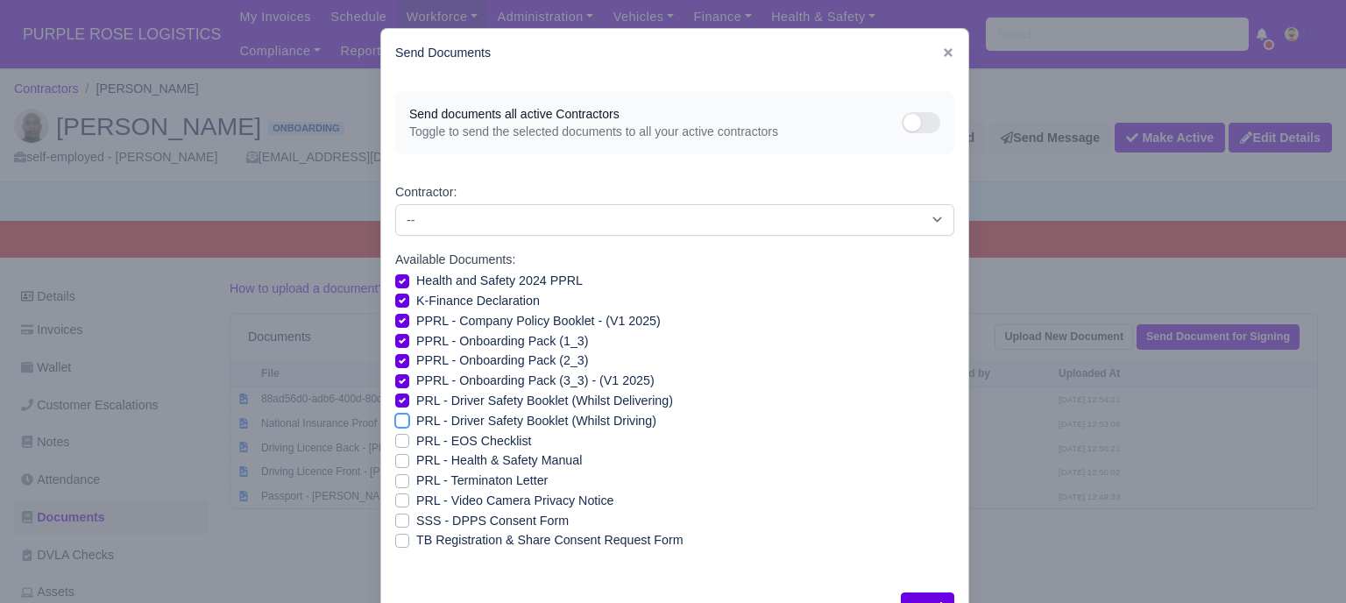
checkbox input "true"
click at [416, 438] on label "PRL - EOS Checklist" at bounding box center [474, 441] width 116 height 20
click at [395, 438] on input "PRL - EOS Checklist" at bounding box center [402, 438] width 14 height 14
click at [416, 441] on label "PRL - EOS Checklist" at bounding box center [474, 441] width 116 height 20
click at [400, 441] on input "PRL - EOS Checklist" at bounding box center [402, 438] width 14 height 14
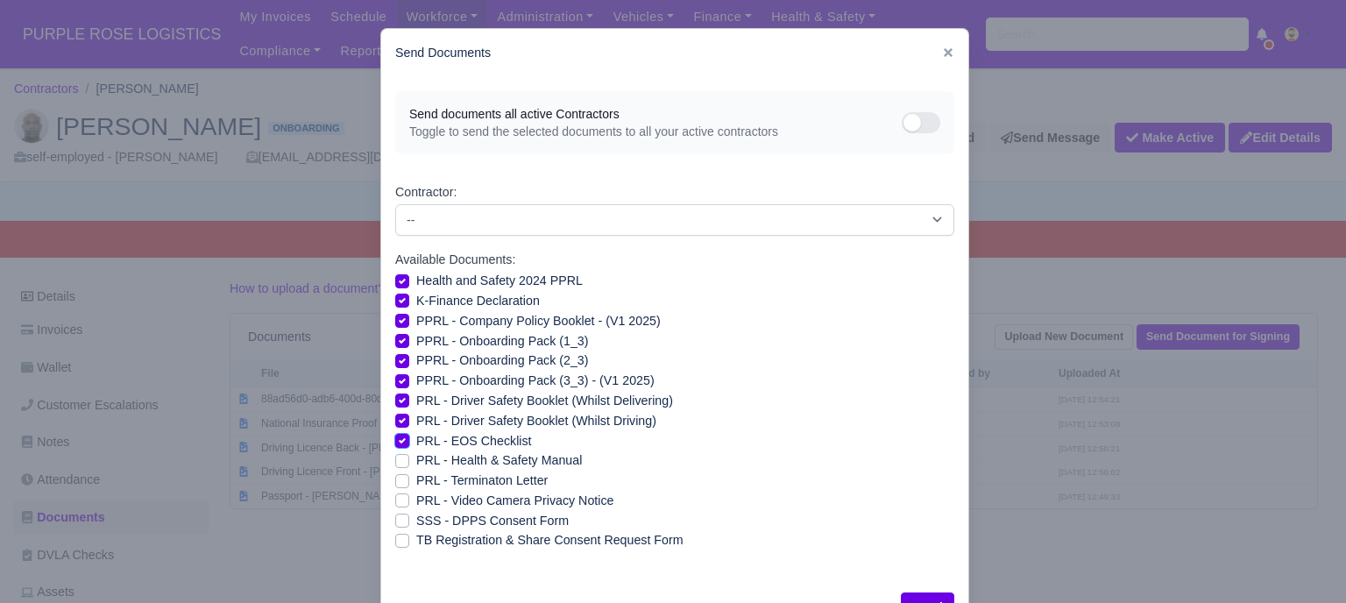
checkbox input "false"
click at [416, 461] on label "PRL - Health & Safety Manual" at bounding box center [499, 461] width 166 height 20
click at [398, 461] on input "PRL - Health & Safety Manual" at bounding box center [402, 458] width 14 height 14
checkbox input "true"
click at [416, 497] on label "PRL - Video Camera Privacy Notice" at bounding box center [514, 501] width 197 height 20
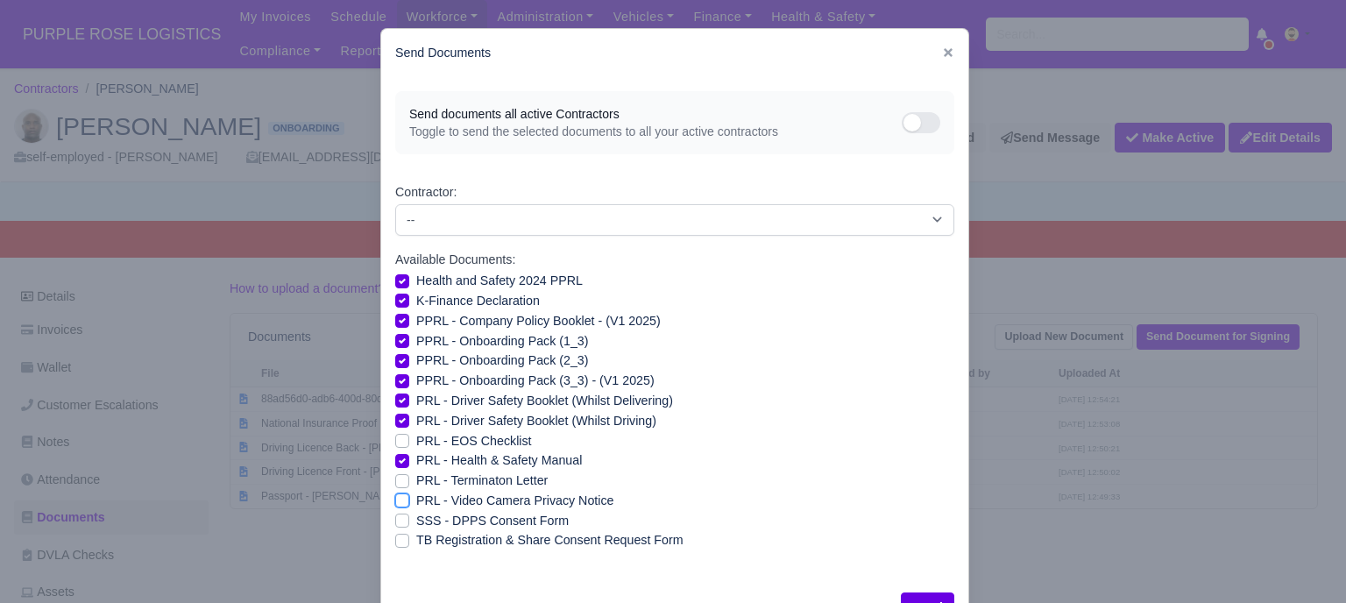
click at [399, 497] on input "PRL - Video Camera Privacy Notice" at bounding box center [402, 498] width 14 height 14
checkbox input "true"
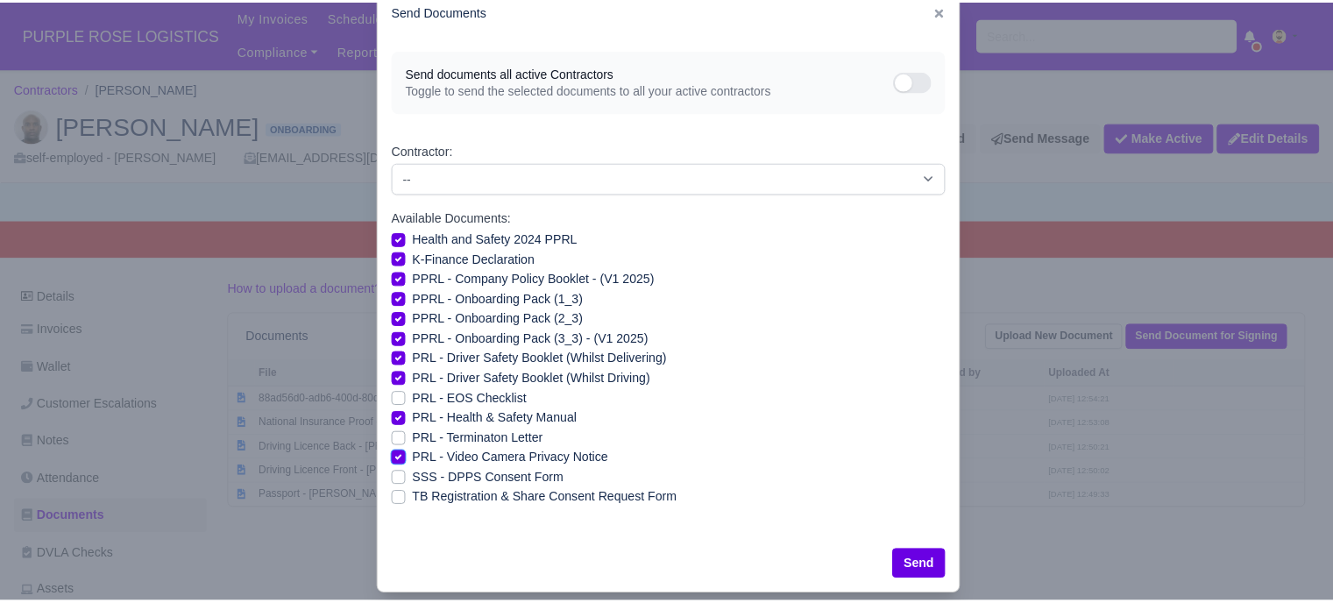
scroll to position [63, 0]
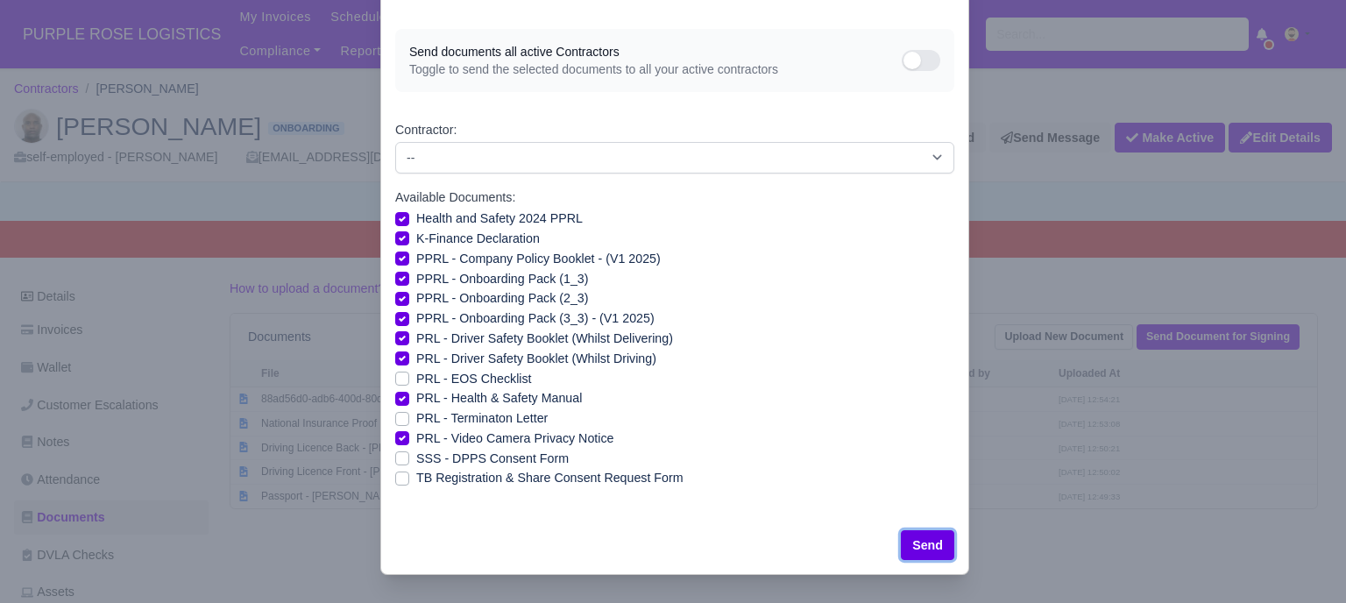
click at [915, 536] on button "Send" at bounding box center [927, 545] width 53 height 30
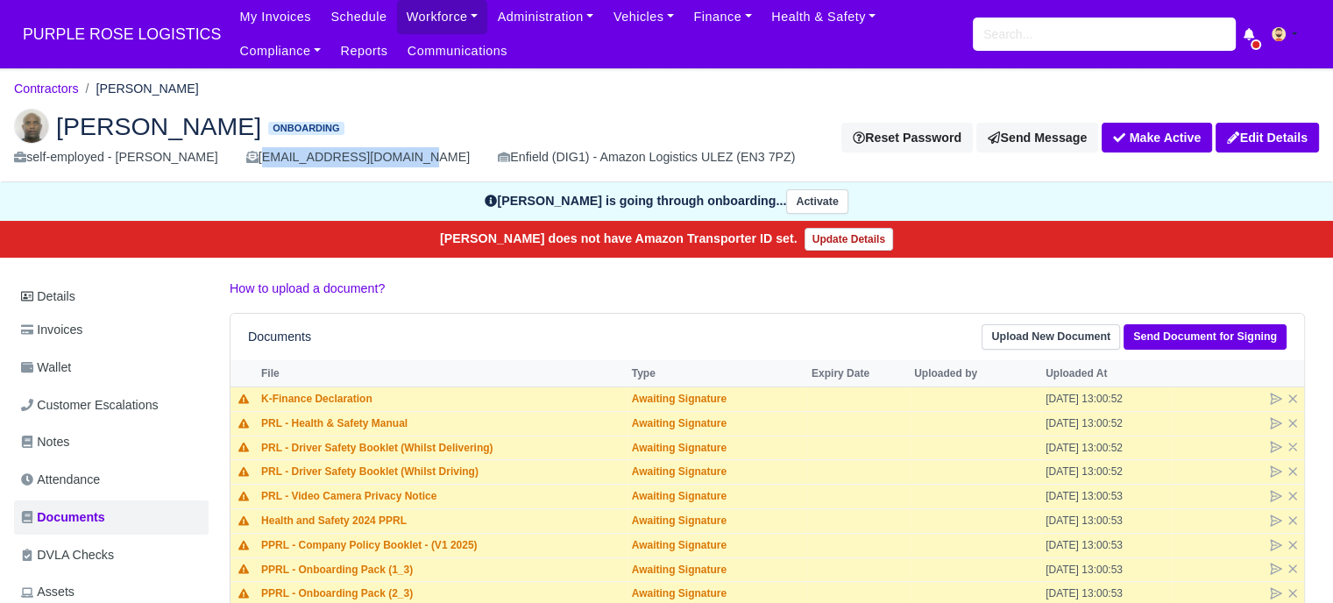
drag, startPoint x: 241, startPoint y: 159, endPoint x: 383, endPoint y: 159, distance: 142.0
click at [383, 159] on div "self-employed - [PERSON_NAME] [EMAIL_ADDRESS][DOMAIN_NAME] Enfield (DIG1) - Ama…" at bounding box center [411, 157] width 795 height 20
copy div "[EMAIL_ADDRESS][DOMAIN_NAME]"
click at [1012, 36] on input "search" at bounding box center [1104, 34] width 263 height 33
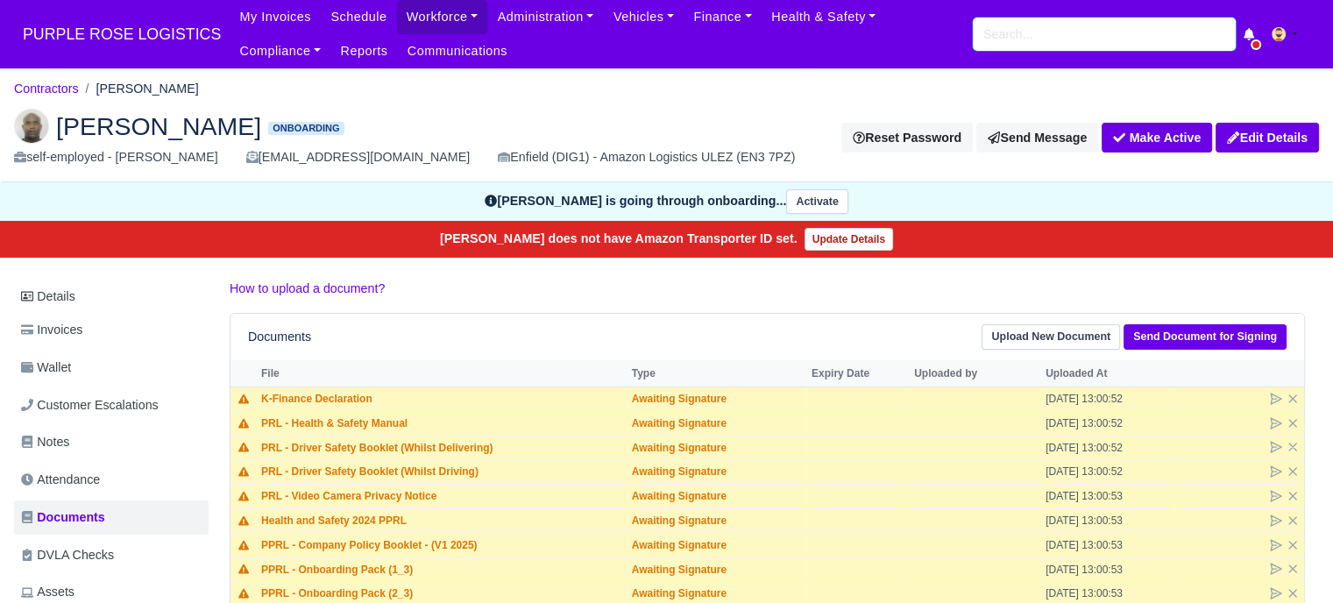
paste input "[PERSON_NAME]"
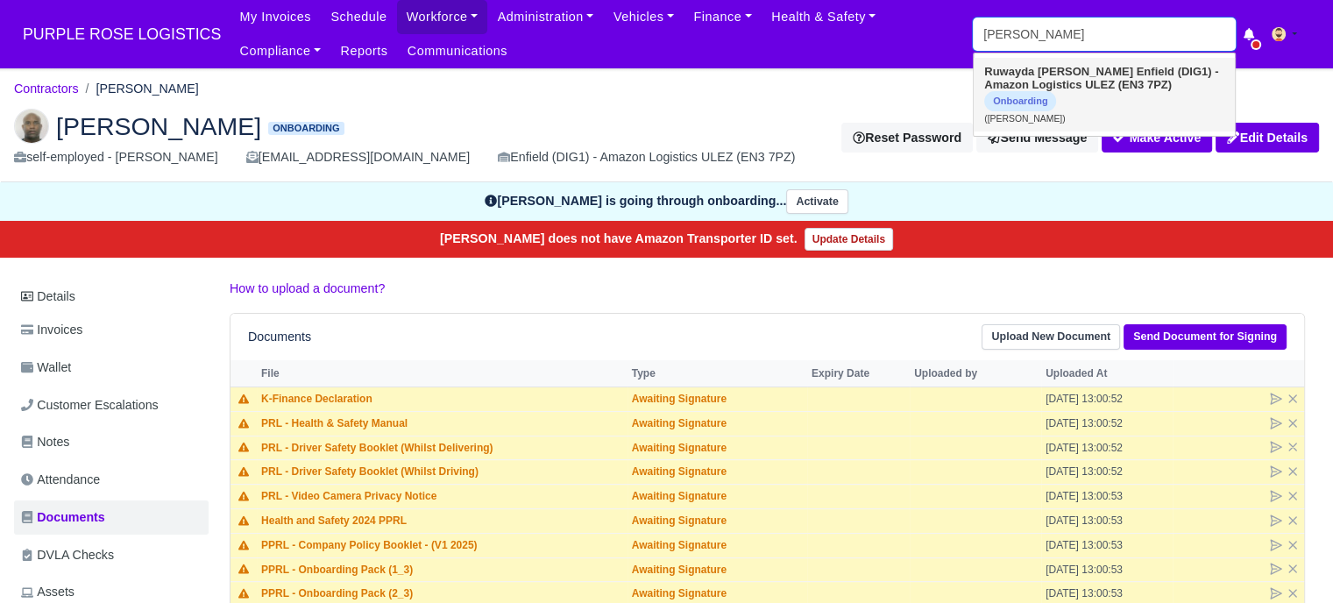
type input "[PERSON_NAME]"
click at [1101, 75] on strong "Enfield (DIG1) - Amazon Logistics ULEZ (EN3 7PZ)" at bounding box center [1101, 78] width 234 height 26
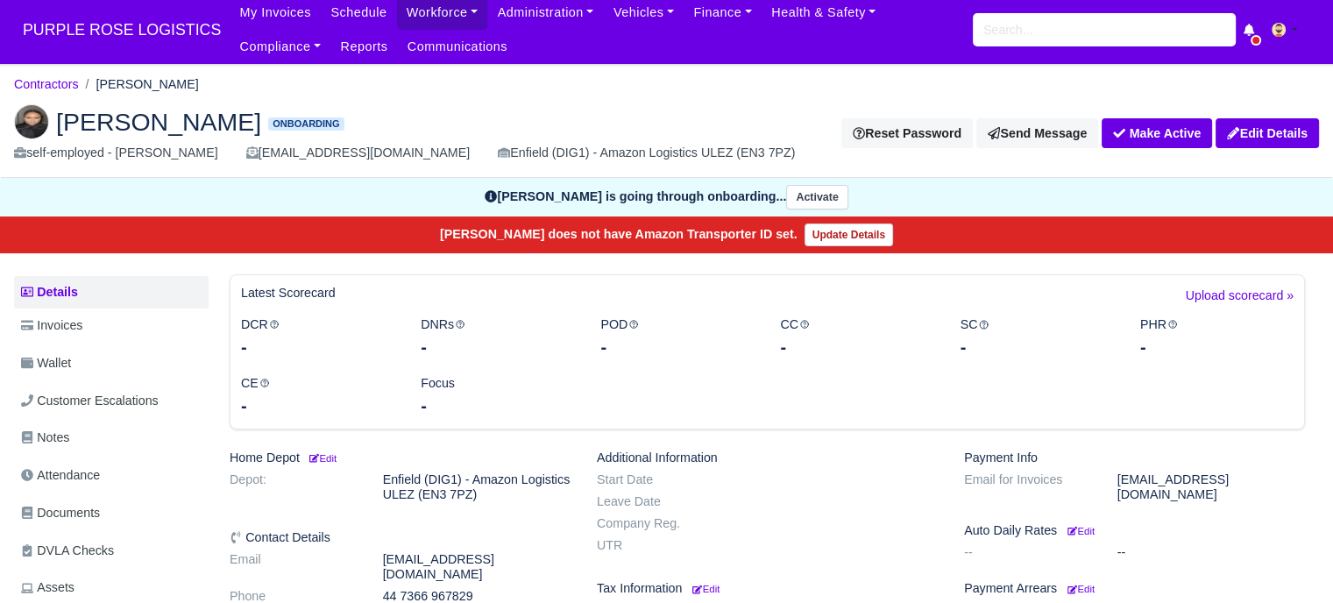
scroll to position [438, 0]
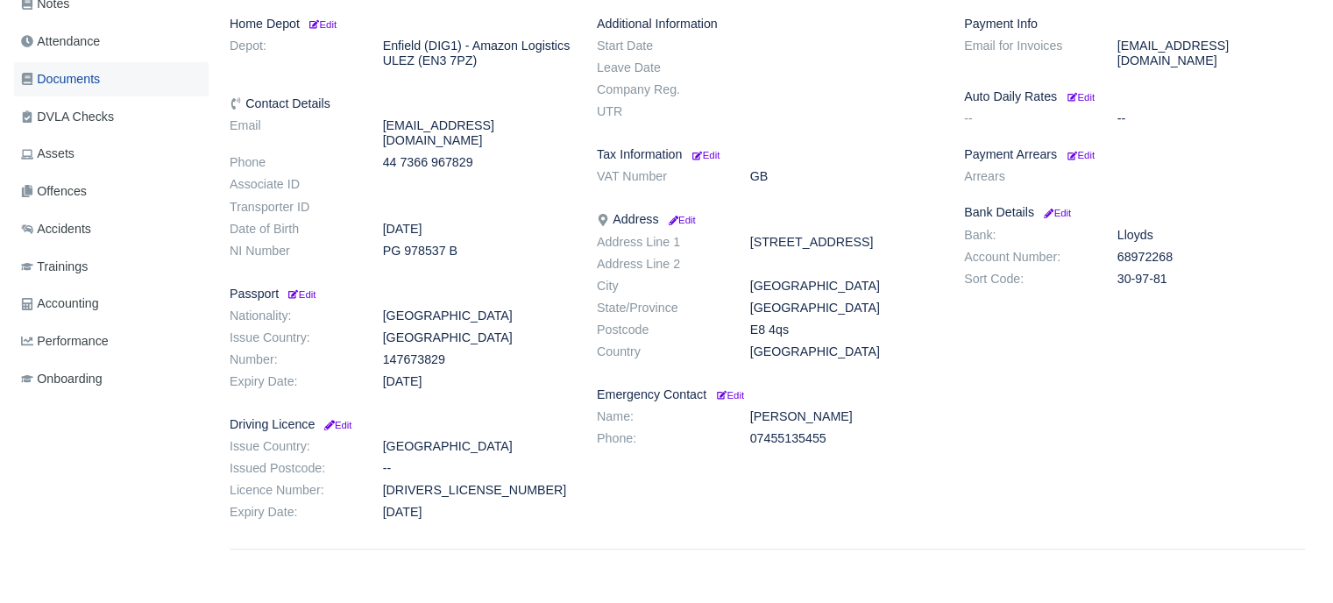
click at [105, 73] on link "Documents" at bounding box center [111, 79] width 195 height 34
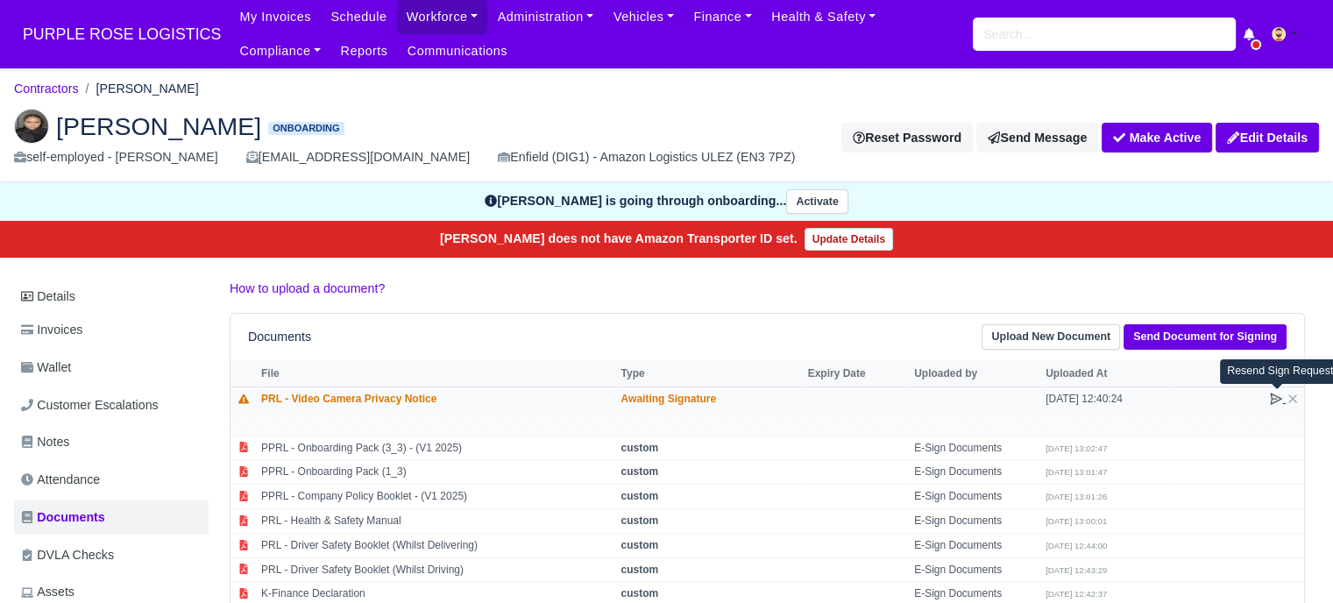
click at [1273, 394] on icon at bounding box center [1276, 399] width 14 height 14
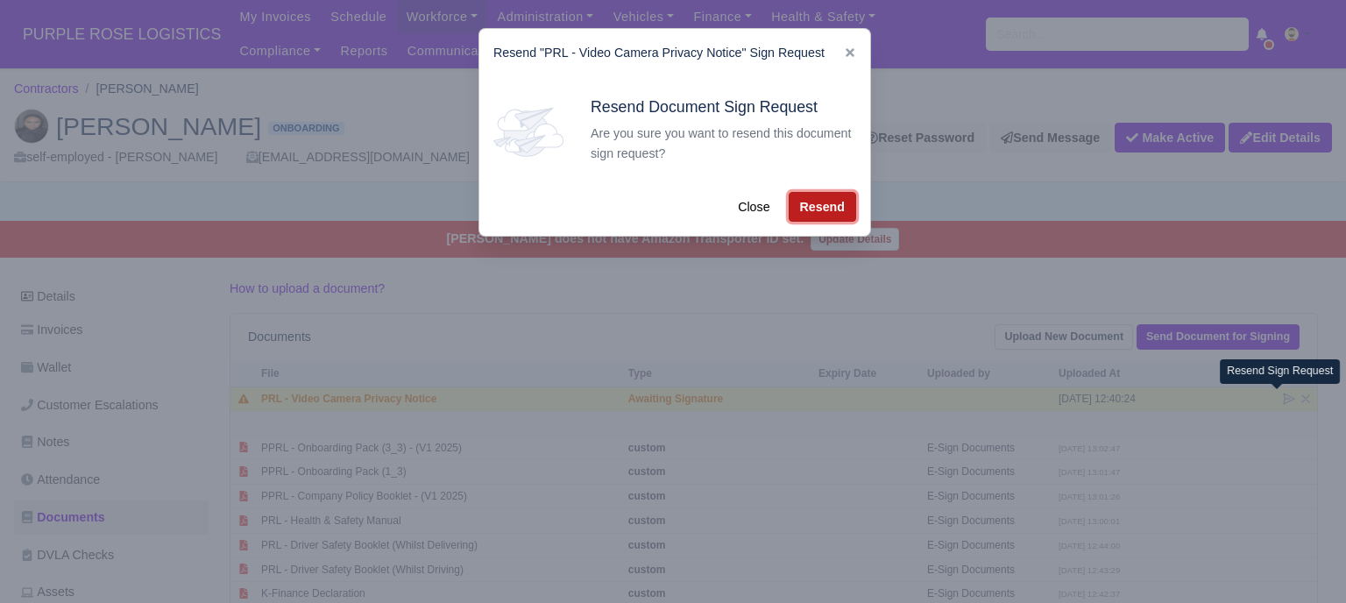
click at [808, 209] on button "Resend" at bounding box center [822, 207] width 67 height 30
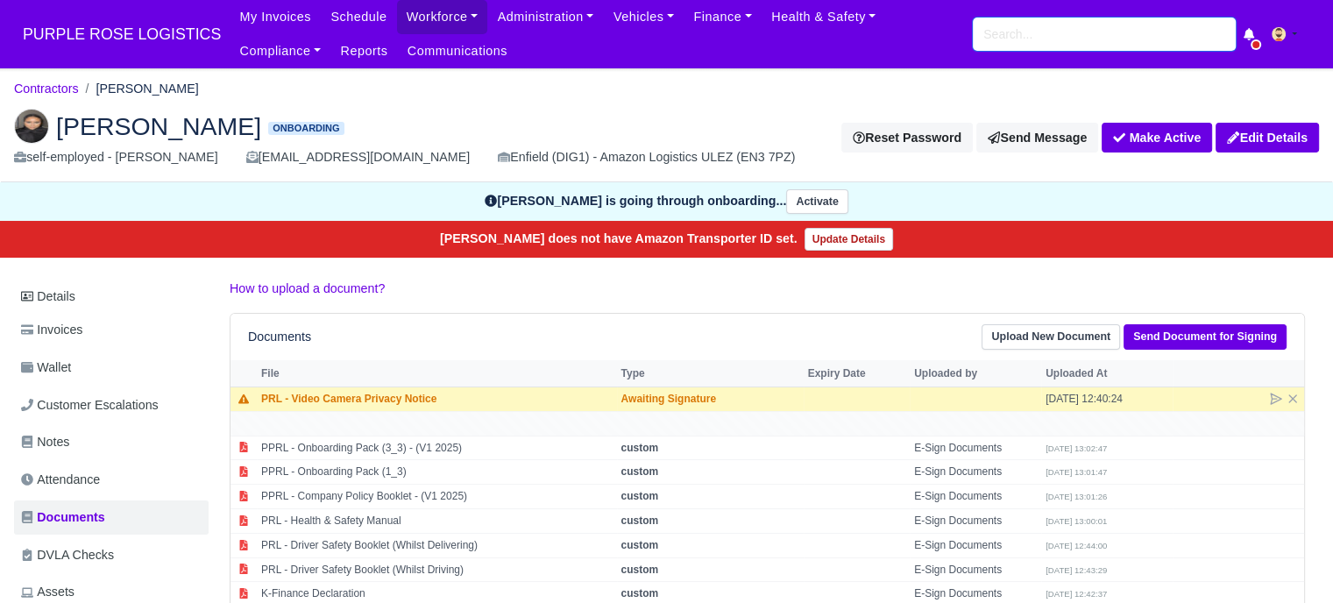
click at [1070, 41] on input "search" at bounding box center [1104, 34] width 263 height 33
click at [1031, 39] on input "search" at bounding box center [1104, 34] width 263 height 33
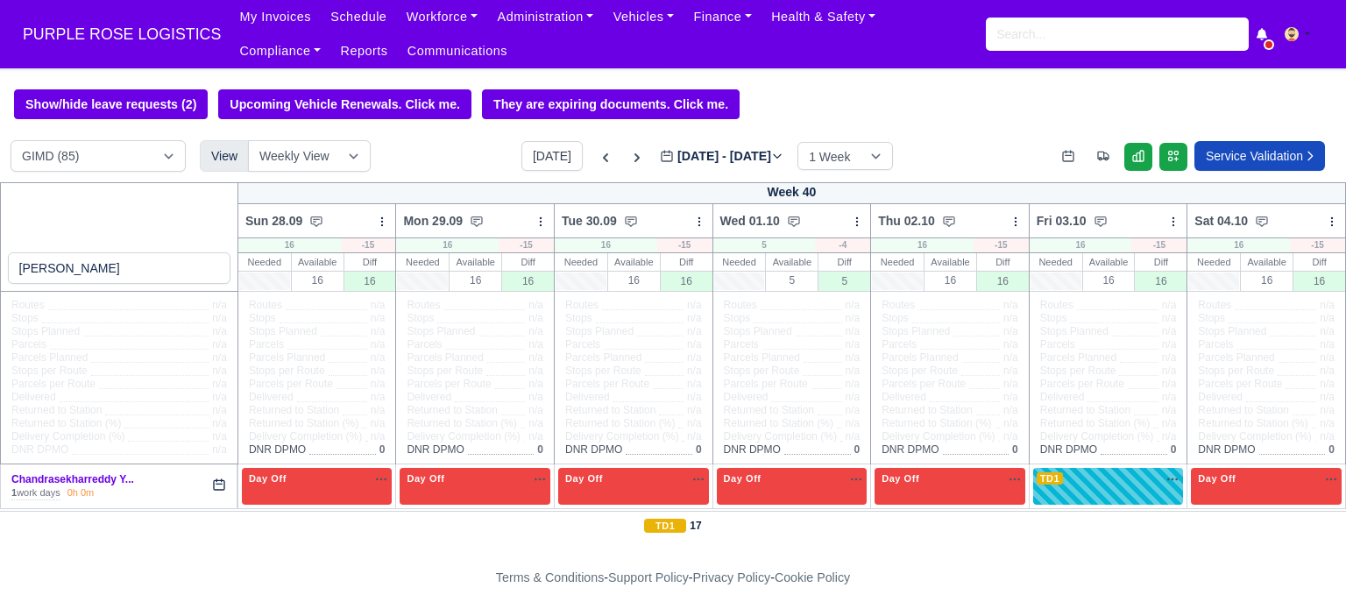
select select "5"
click at [1091, 52] on div "My Invoices Schedule Workforce Manpower Expiring Documents Leave Requests Daily…" at bounding box center [781, 34] width 1103 height 68
click at [1083, 38] on input "search" at bounding box center [1117, 34] width 263 height 33
paste input "[PERSON_NAME]"
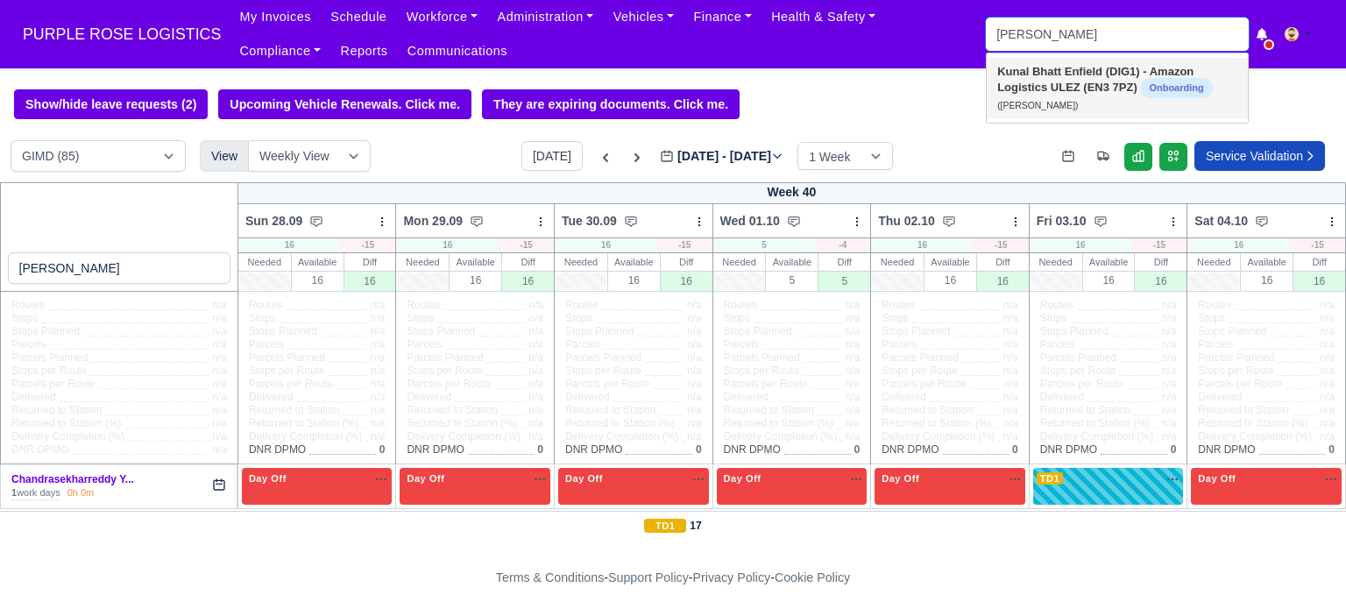
type input "[PERSON_NAME]"
click at [1099, 80] on strong "Enfield (DIG1) - Amazon Logistics ULEZ (EN3 7PZ)" at bounding box center [1096, 79] width 196 height 29
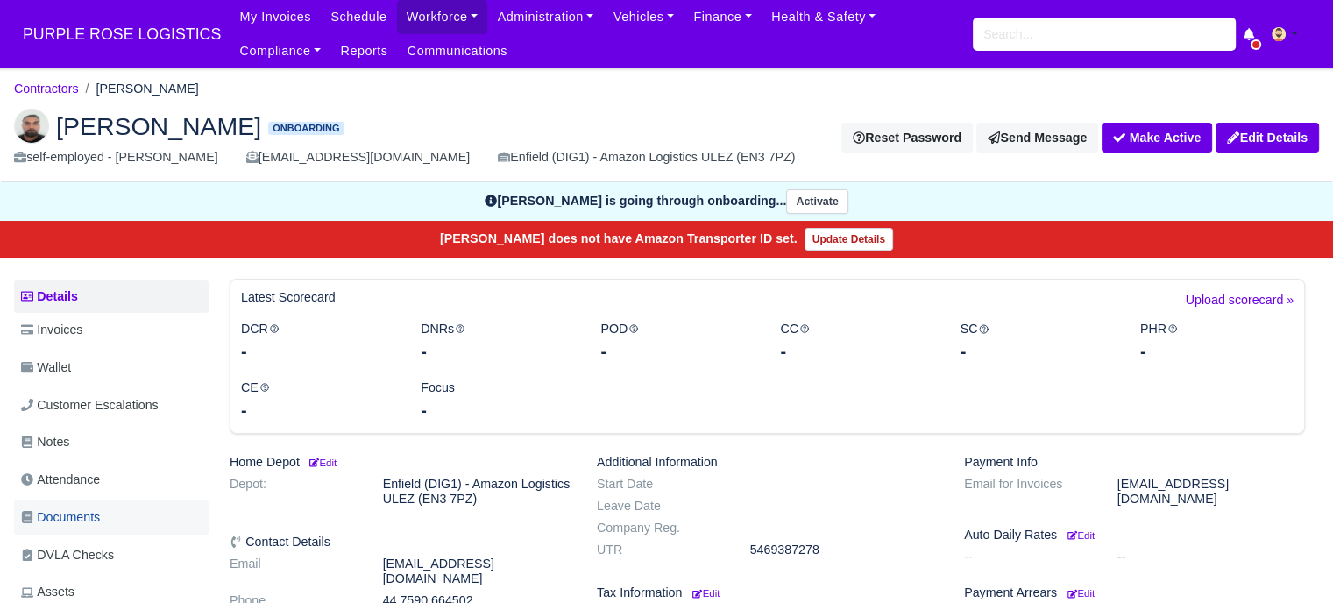
click at [93, 523] on span "Documents" at bounding box center [60, 518] width 79 height 20
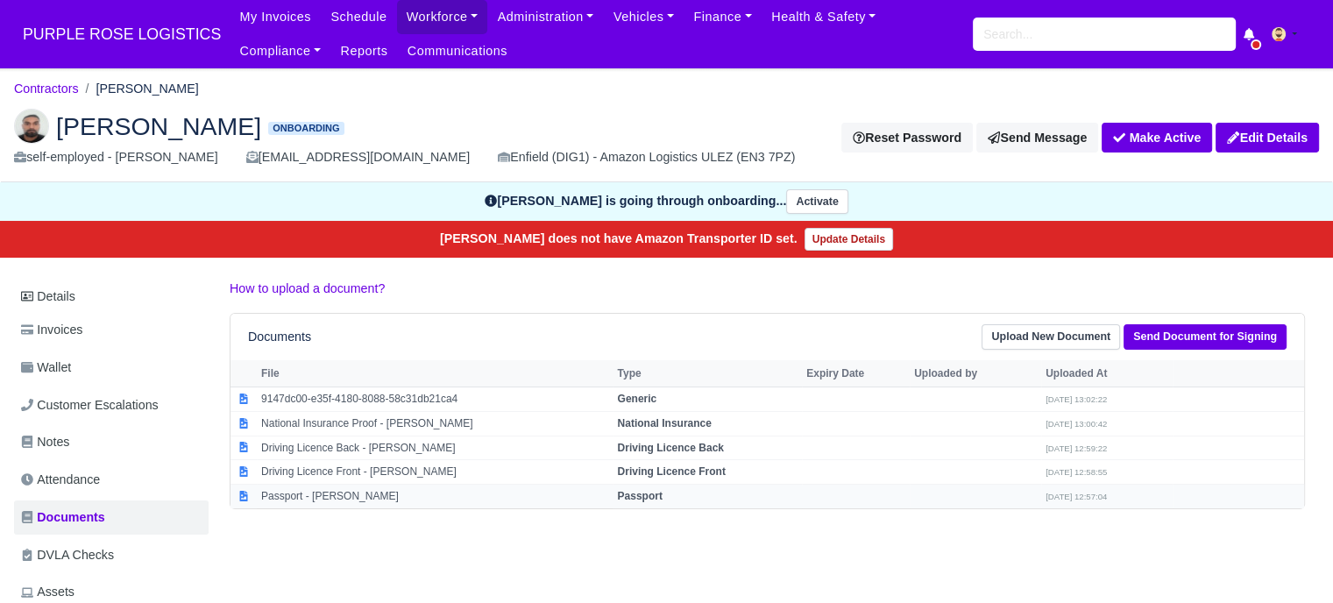
click at [613, 485] on td "Passport" at bounding box center [707, 497] width 189 height 24
select select "passport"
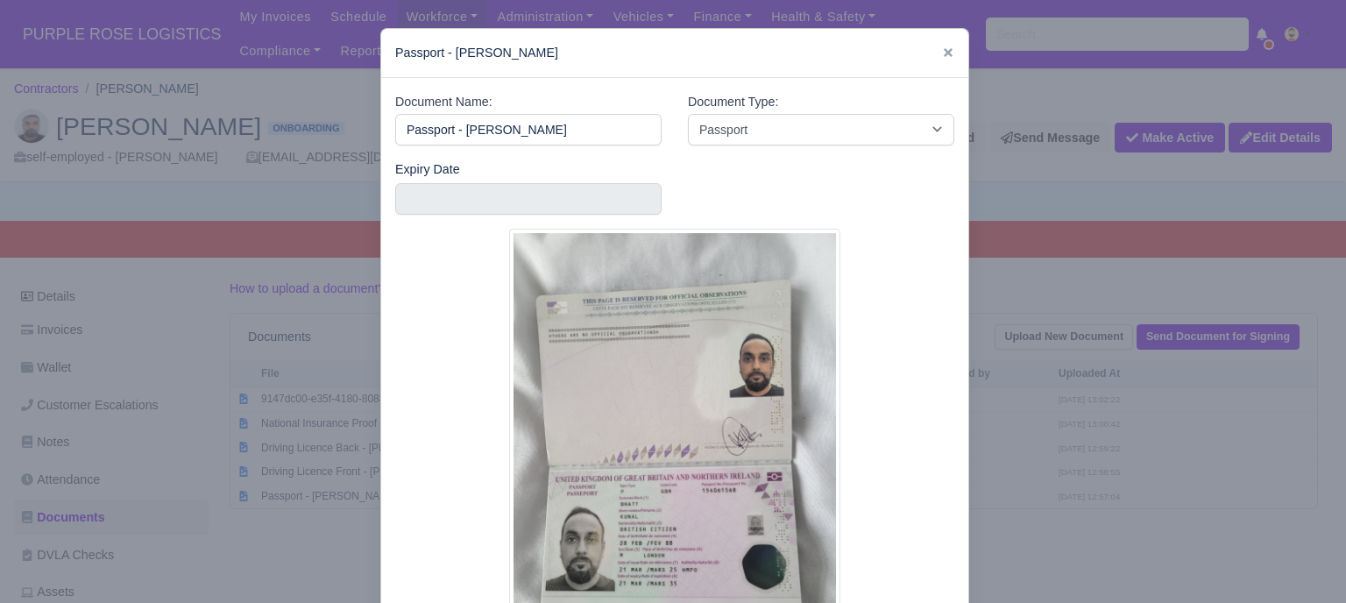
drag, startPoint x: 1171, startPoint y: 276, endPoint x: 1147, endPoint y: 295, distance: 30.5
click at [1171, 275] on div at bounding box center [673, 301] width 1346 height 603
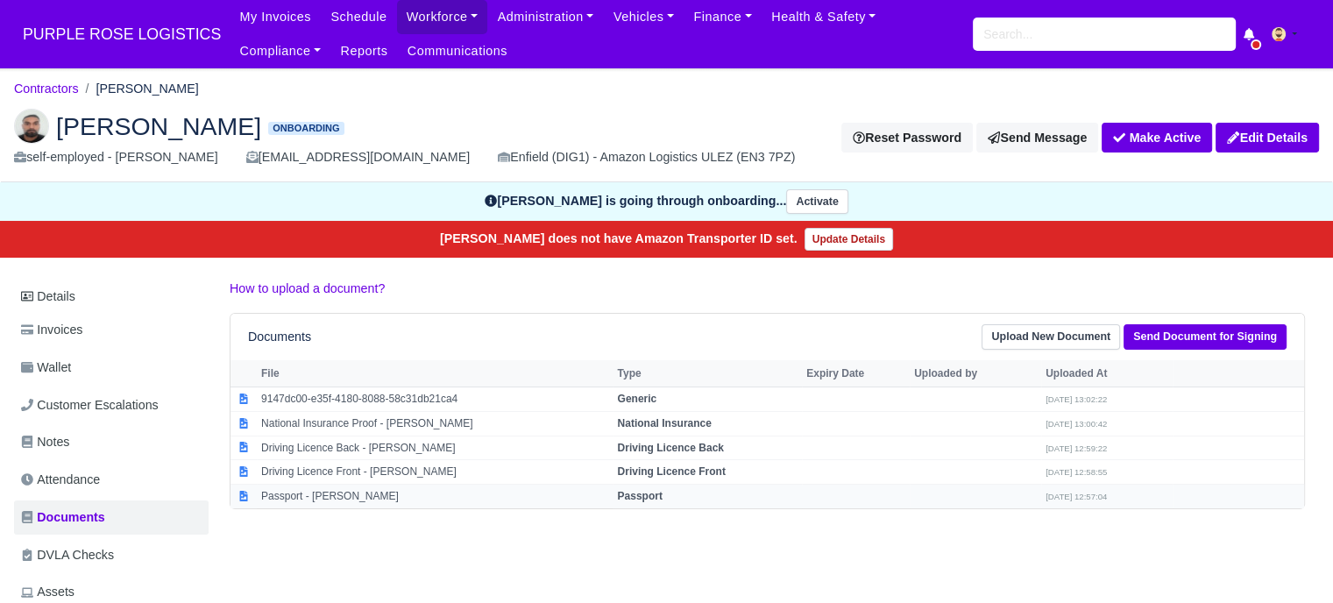
click at [650, 492] on strong "Passport" at bounding box center [639, 496] width 45 height 12
select select "passport"
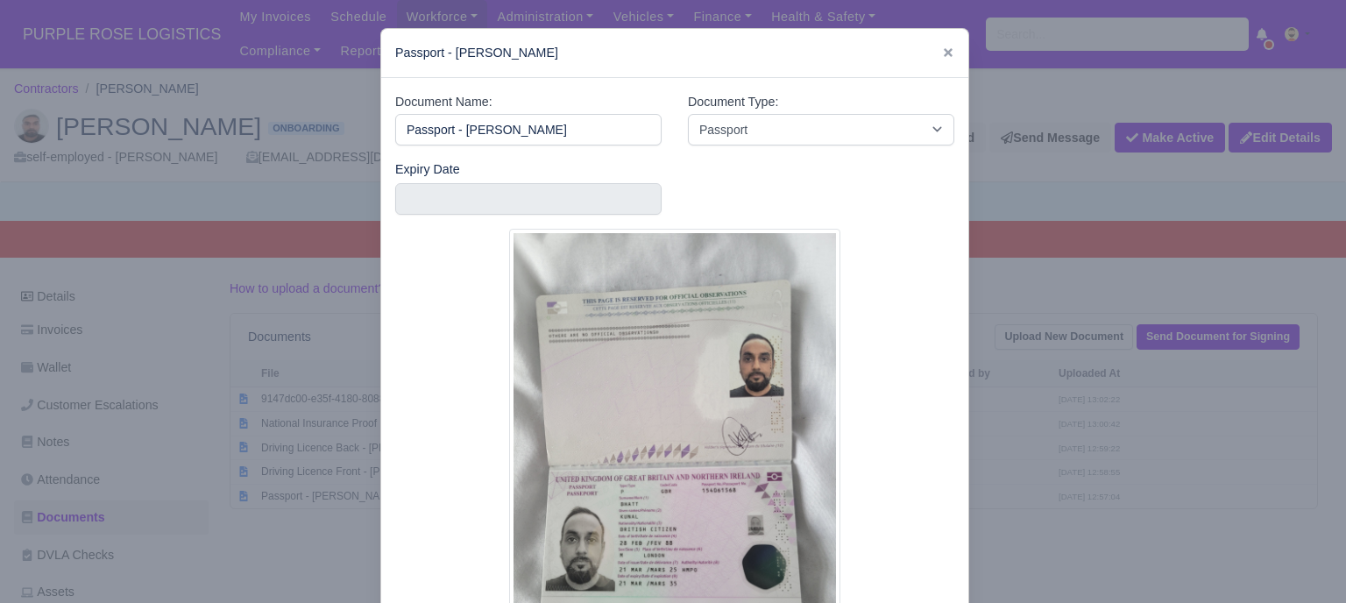
click at [1083, 465] on div at bounding box center [673, 301] width 1346 height 603
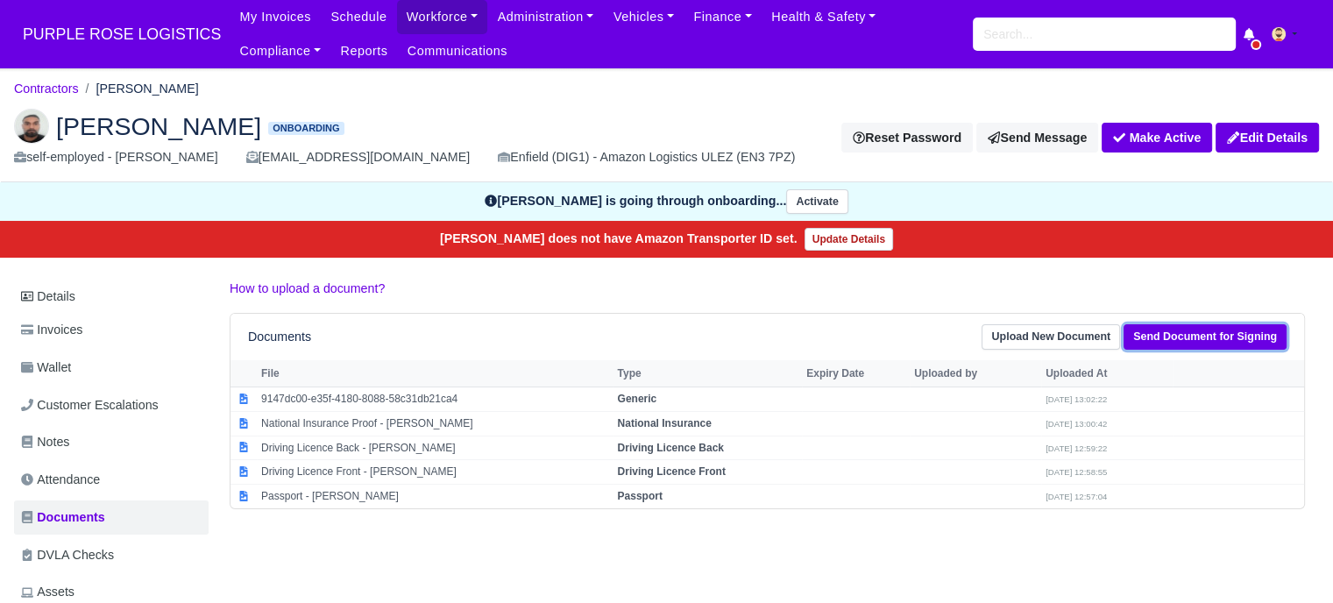
click at [1209, 332] on link "Send Document for Signing" at bounding box center [1205, 336] width 163 height 25
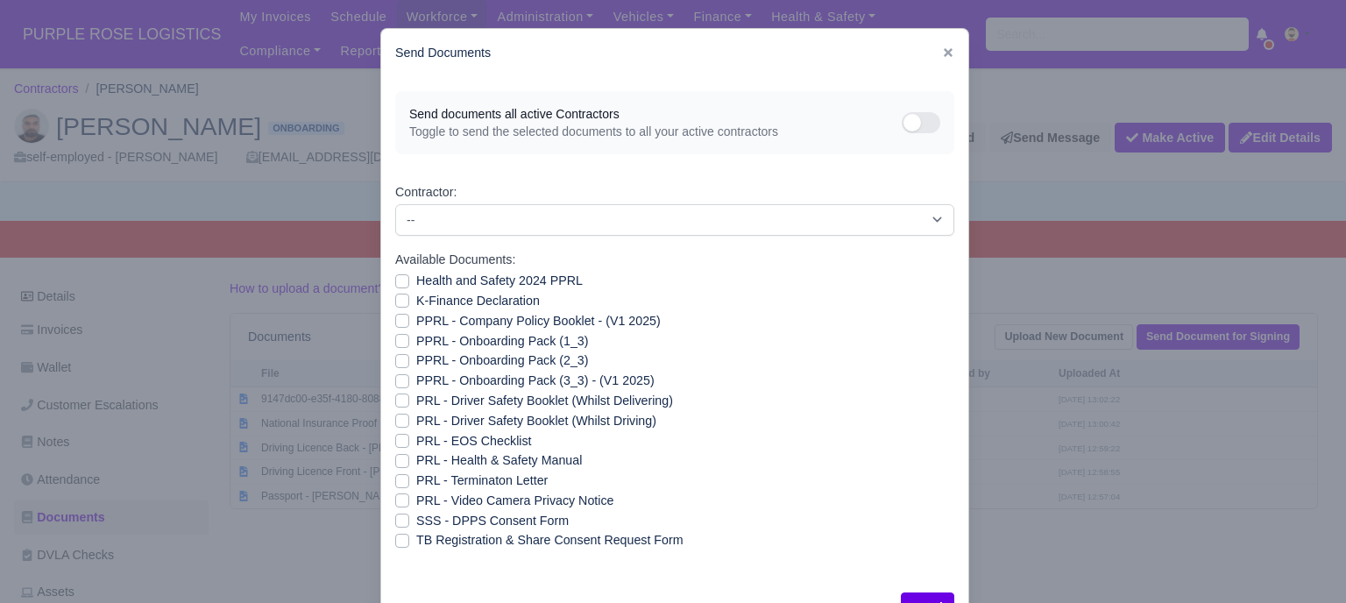
click at [416, 282] on label "Health and Safety 2024 PPRL" at bounding box center [499, 281] width 167 height 20
click at [400, 282] on input "Health and Safety 2024 PPRL" at bounding box center [402, 278] width 14 height 14
checkbox input "true"
click at [416, 298] on label "K-Finance Declaration" at bounding box center [478, 301] width 124 height 20
click at [399, 298] on input "K-Finance Declaration" at bounding box center [402, 298] width 14 height 14
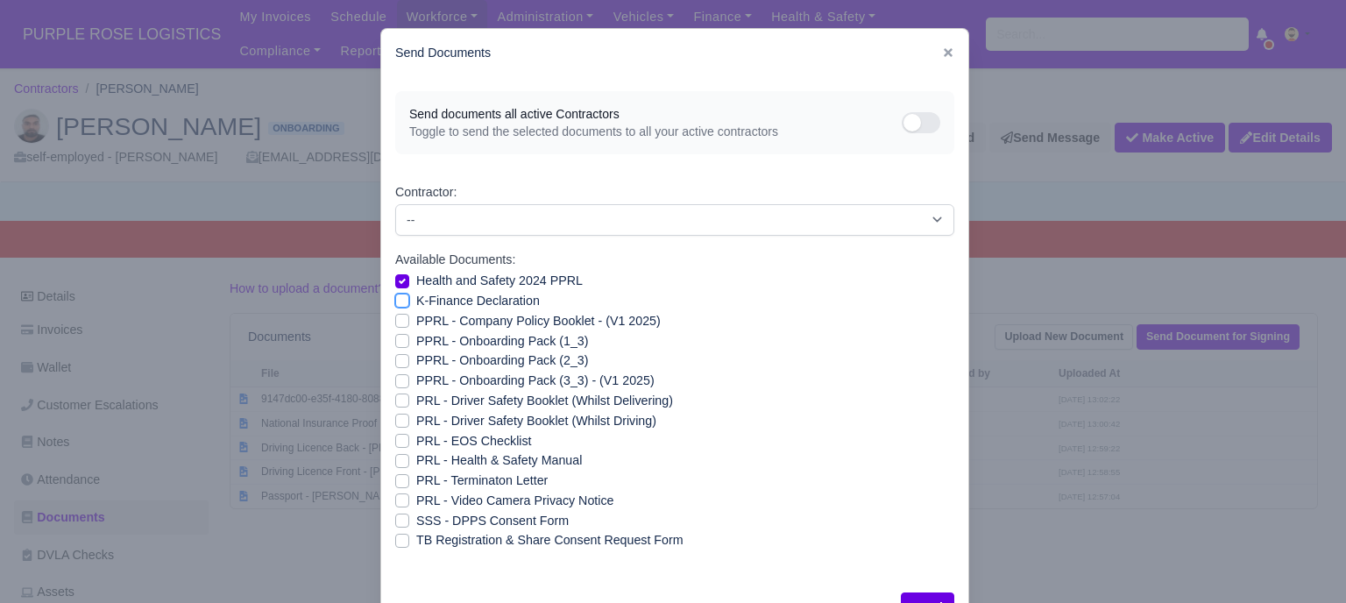
checkbox input "true"
click at [416, 321] on label "PPRL - Company Policy Booklet - (V1 2025)" at bounding box center [538, 321] width 245 height 20
click at [395, 321] on input "PPRL - Company Policy Booklet - (V1 2025)" at bounding box center [402, 318] width 14 height 14
checkbox input "true"
click at [416, 337] on label "PPRL - Onboarding Pack (1_3)" at bounding box center [502, 341] width 172 height 20
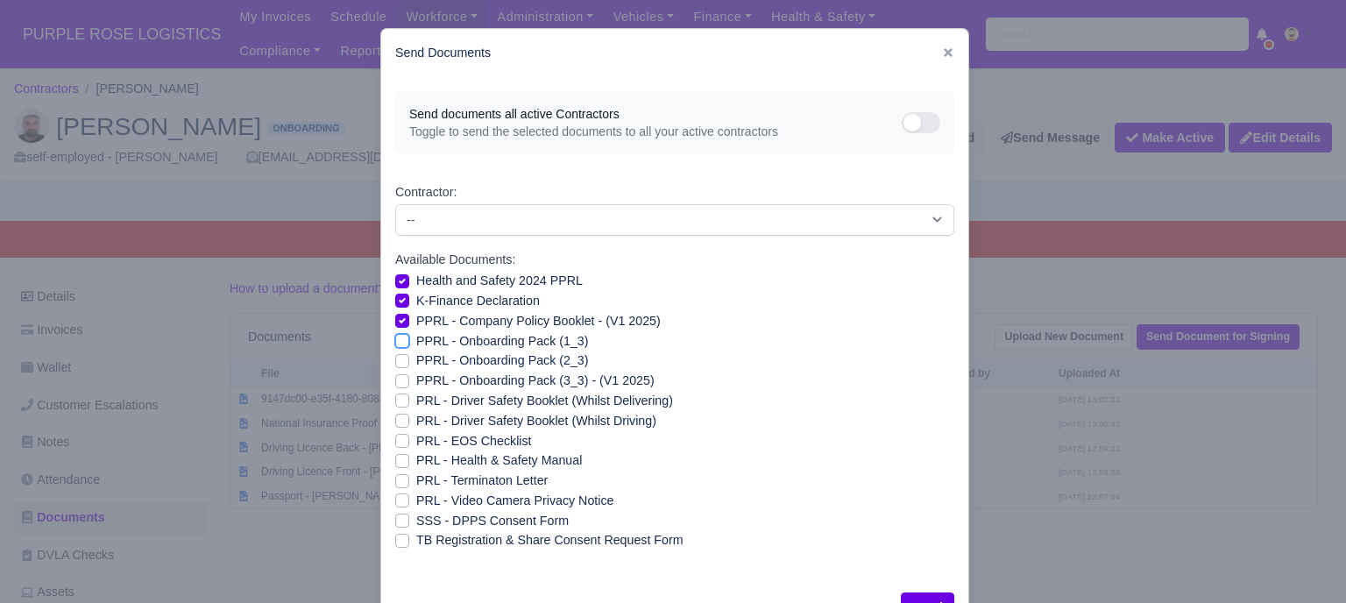
click at [395, 337] on input "PPRL - Onboarding Pack (1_3)" at bounding box center [402, 338] width 14 height 14
checkbox input "true"
click at [416, 357] on label "PPRL - Onboarding Pack (2_3)" at bounding box center [502, 361] width 172 height 20
click at [395, 357] on input "PPRL - Onboarding Pack (2_3)" at bounding box center [402, 358] width 14 height 14
checkbox input "true"
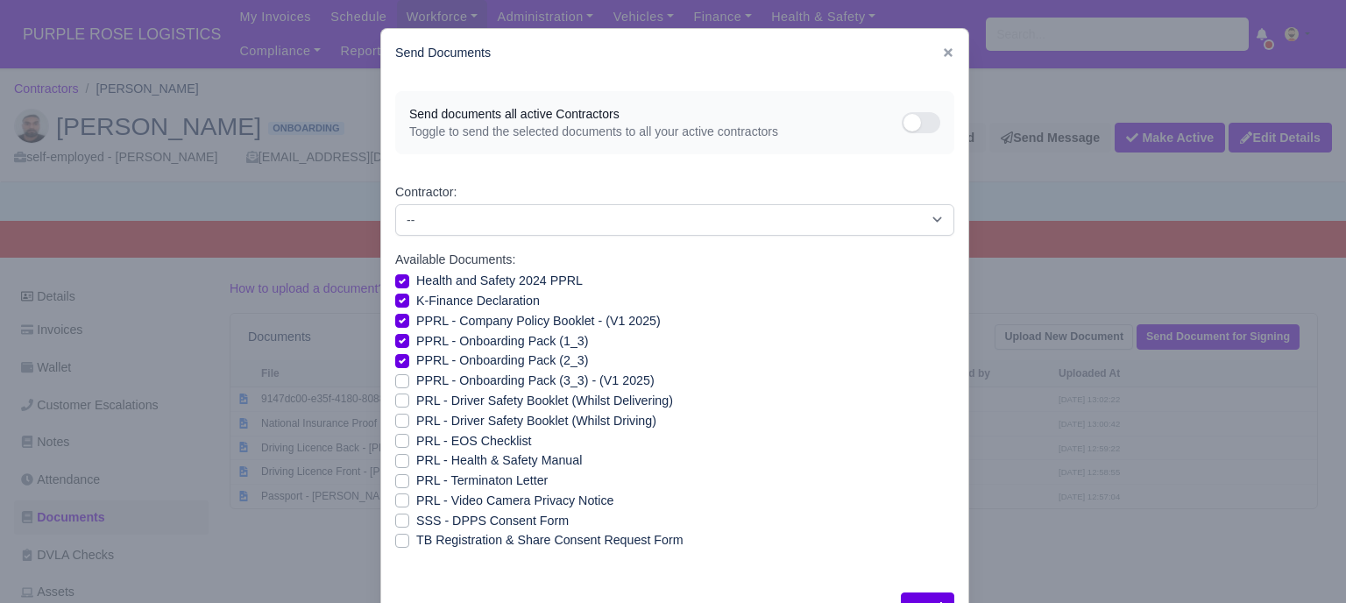
drag, startPoint x: 394, startPoint y: 380, endPoint x: 397, endPoint y: 395, distance: 16.2
click at [416, 380] on label "PPRL - Onboarding Pack (3_3) - (V1 2025)" at bounding box center [535, 381] width 238 height 20
click at [395, 380] on input "PPRL - Onboarding Pack (3_3) - (V1 2025)" at bounding box center [402, 378] width 14 height 14
checkbox input "true"
click at [416, 404] on label "PRL - Driver Safety Booklet (Whilst Delivering)" at bounding box center [544, 401] width 257 height 20
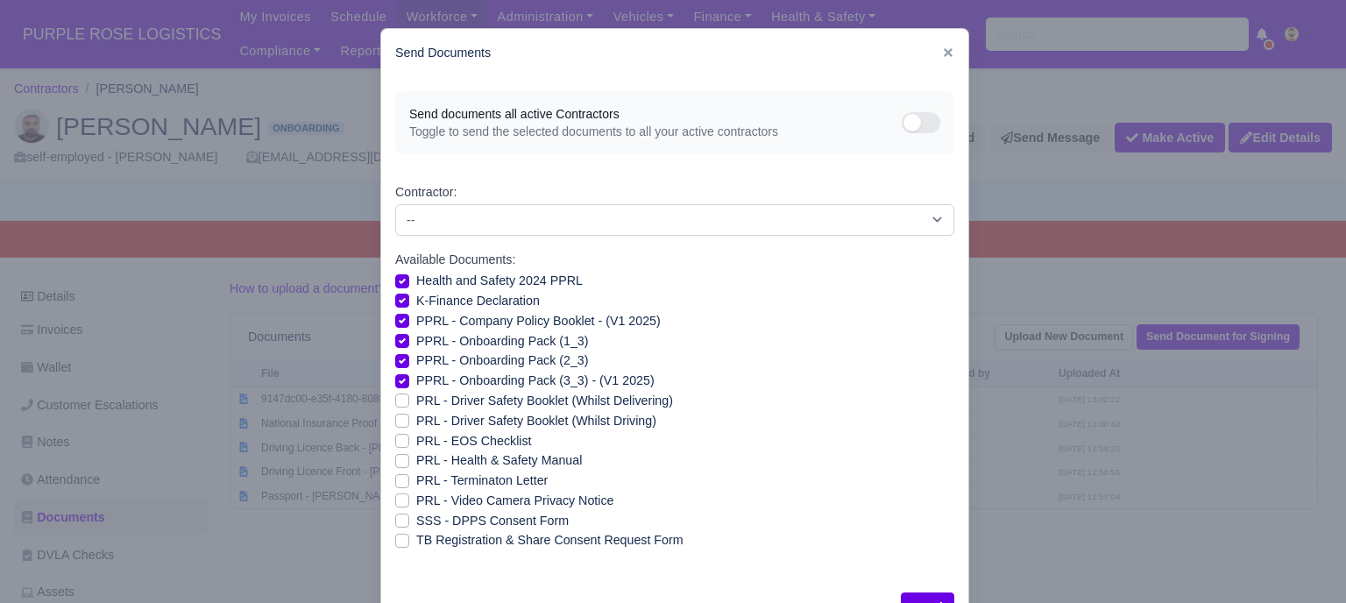
click at [401, 404] on input "PRL - Driver Safety Booklet (Whilst Delivering)" at bounding box center [402, 398] width 14 height 14
checkbox input "true"
click at [416, 422] on label "PRL - Driver Safety Booklet (Whilst Driving)" at bounding box center [536, 421] width 240 height 20
click at [398, 422] on input "PRL - Driver Safety Booklet (Whilst Driving)" at bounding box center [402, 418] width 14 height 14
checkbox input "true"
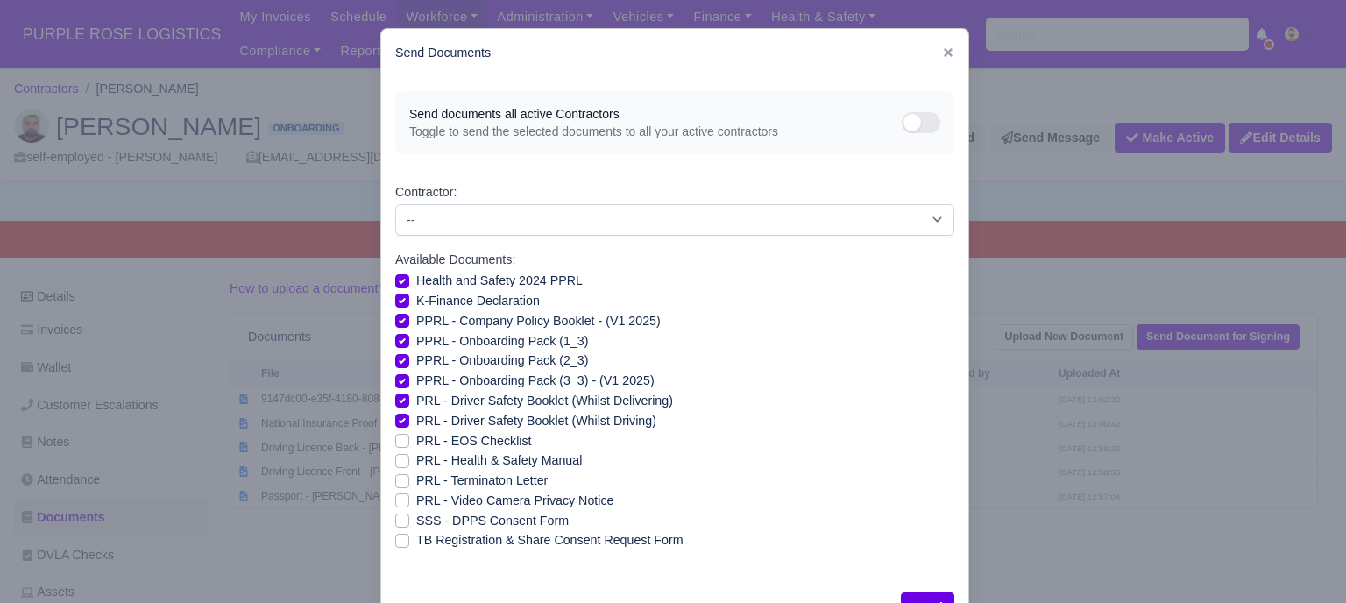
click at [416, 453] on label "PRL - Health & Safety Manual" at bounding box center [499, 461] width 166 height 20
click at [395, 453] on input "PRL - Health & Safety Manual" at bounding box center [402, 458] width 14 height 14
checkbox input "true"
click at [416, 499] on label "PRL - Video Camera Privacy Notice" at bounding box center [514, 501] width 197 height 20
click at [397, 499] on input "PRL - Video Camera Privacy Notice" at bounding box center [402, 498] width 14 height 14
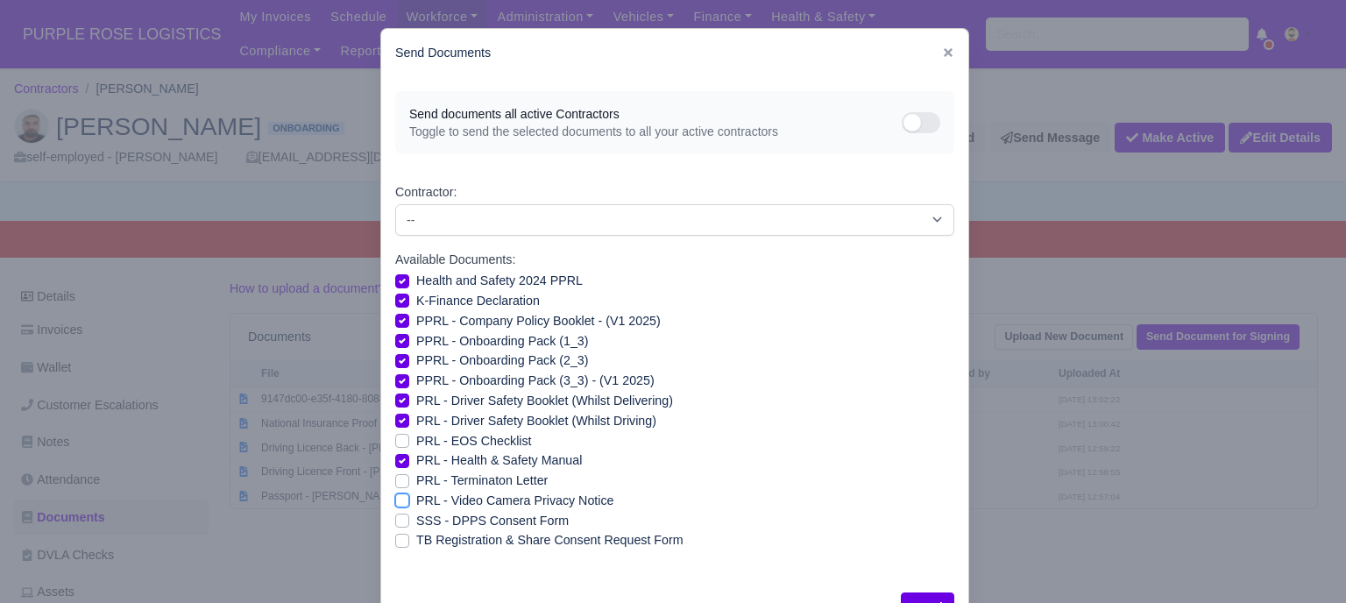
checkbox input "true"
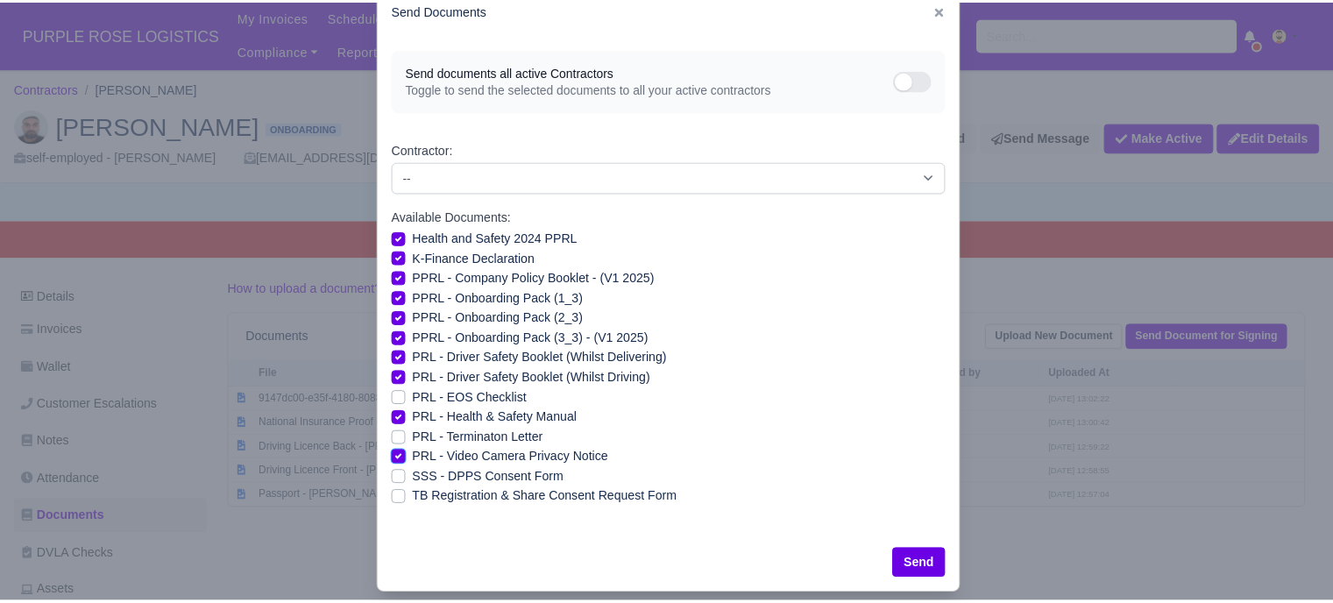
scroll to position [63, 0]
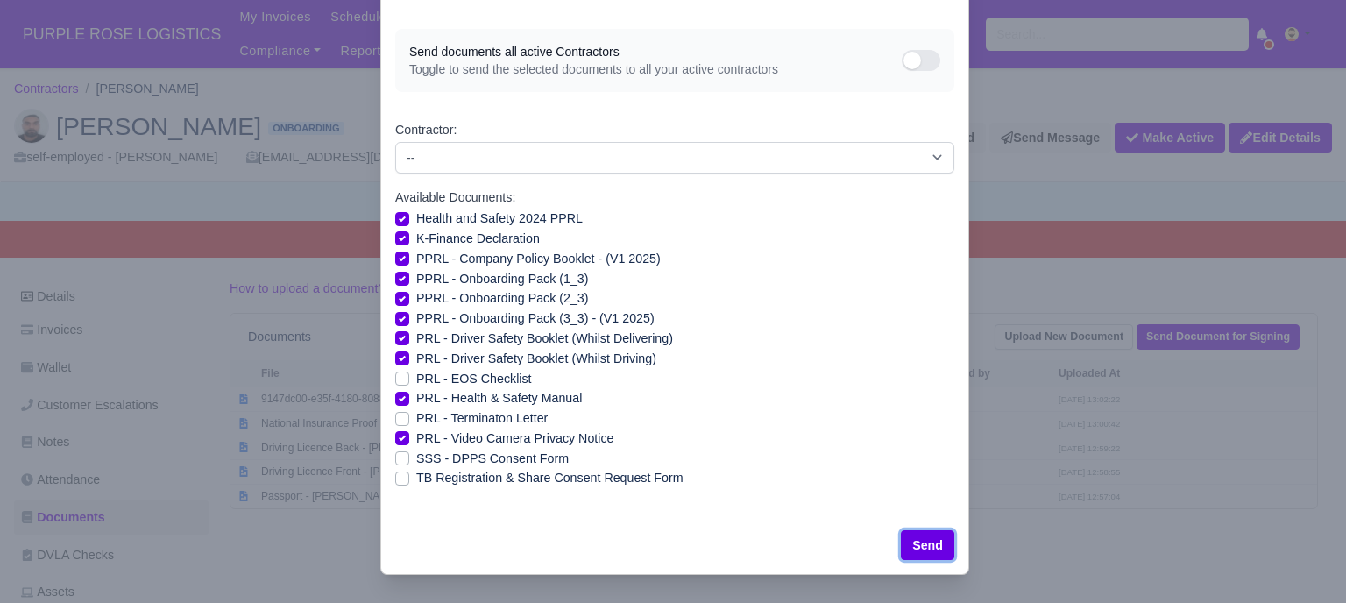
click at [925, 542] on button "Send" at bounding box center [927, 545] width 53 height 30
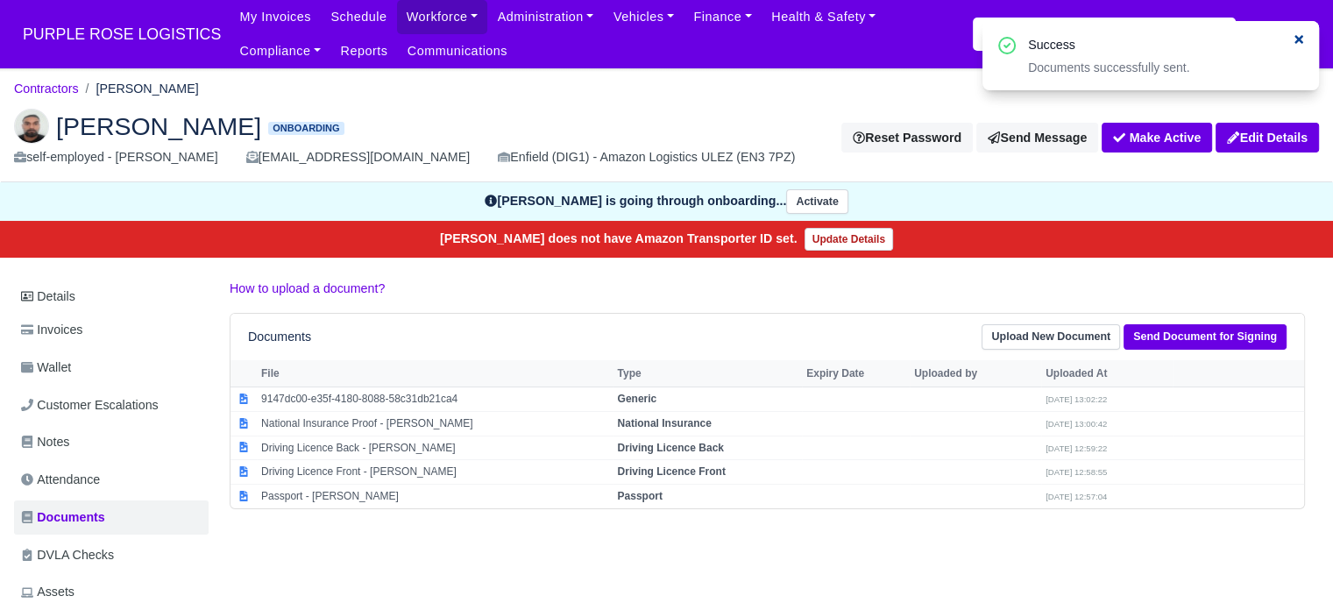
click at [1298, 36] on icon at bounding box center [1299, 39] width 12 height 12
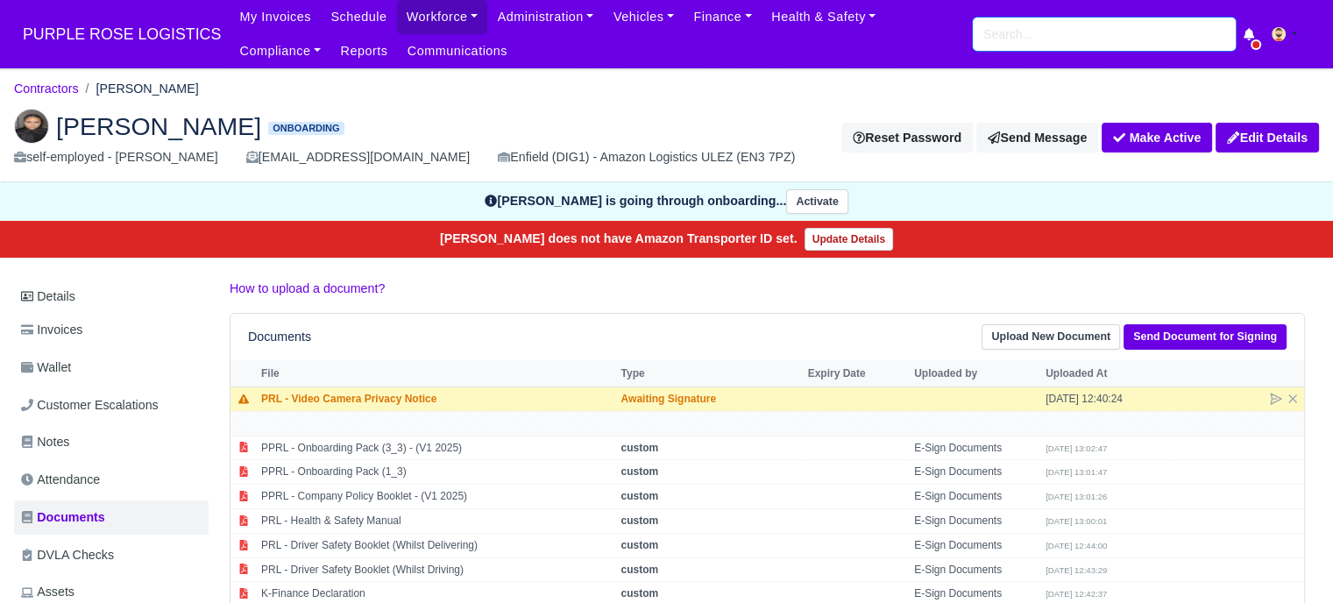
click at [1024, 36] on input "search" at bounding box center [1104, 34] width 263 height 33
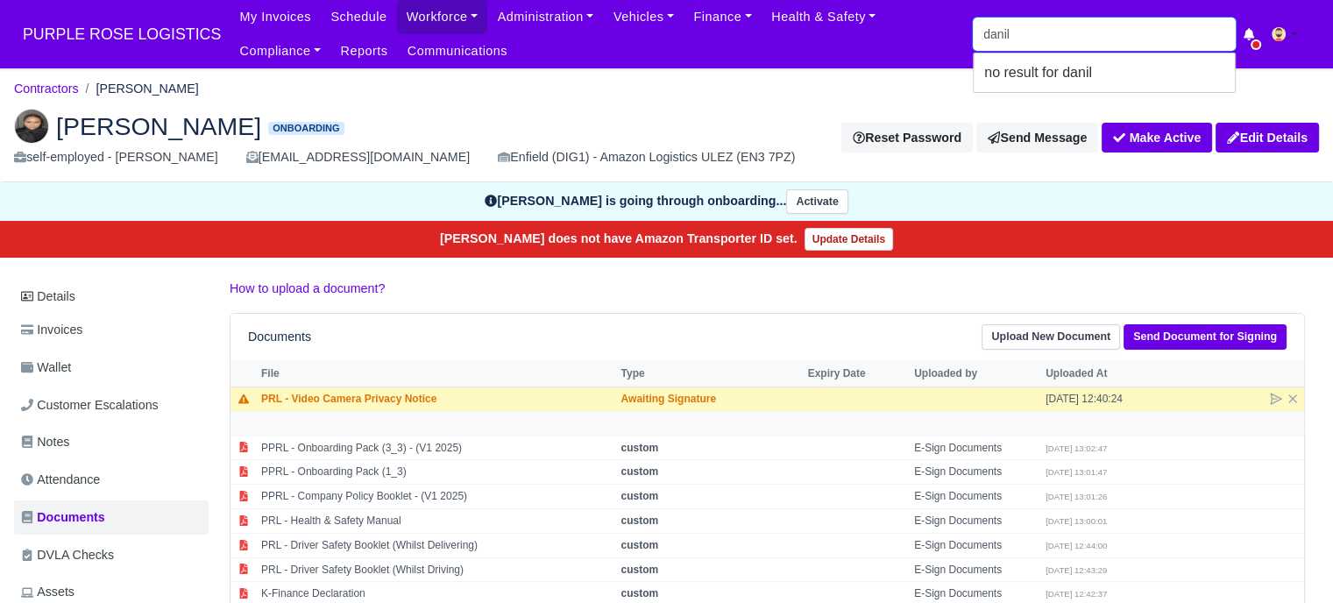
type input "danil"
type input "danilo pereira"
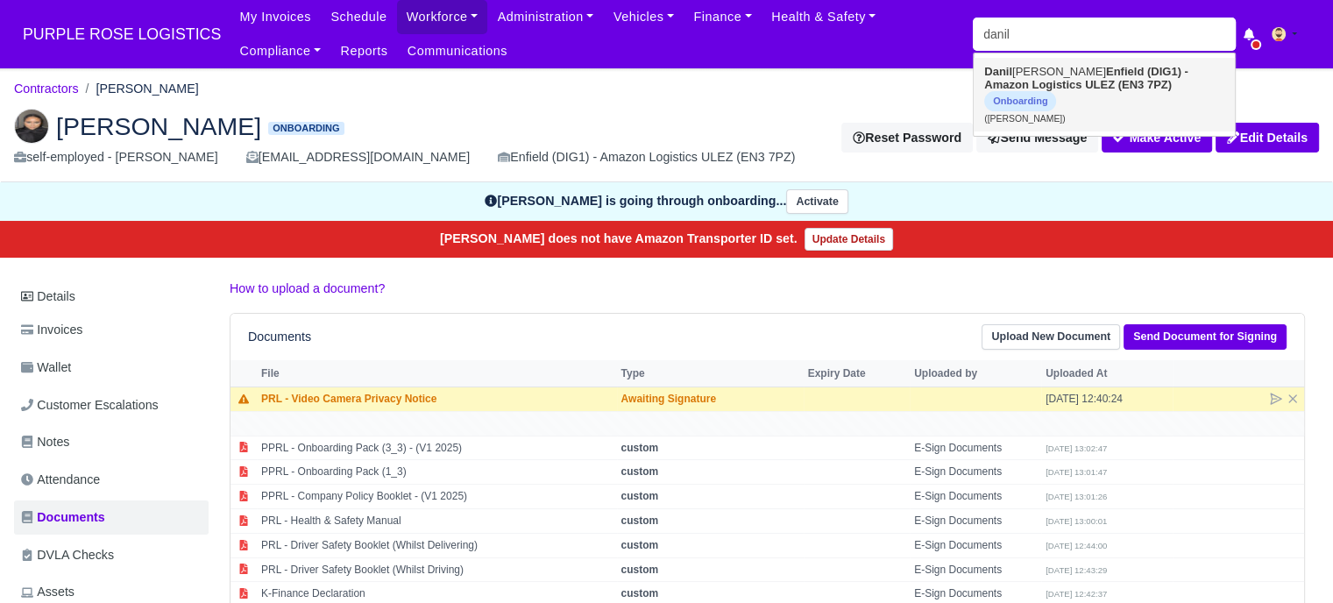
click at [1060, 82] on strong "Enfield (DIG1) - Amazon Logistics ULEZ (EN3 7PZ)" at bounding box center [1086, 78] width 204 height 26
type input "[PERSON_NAME]"
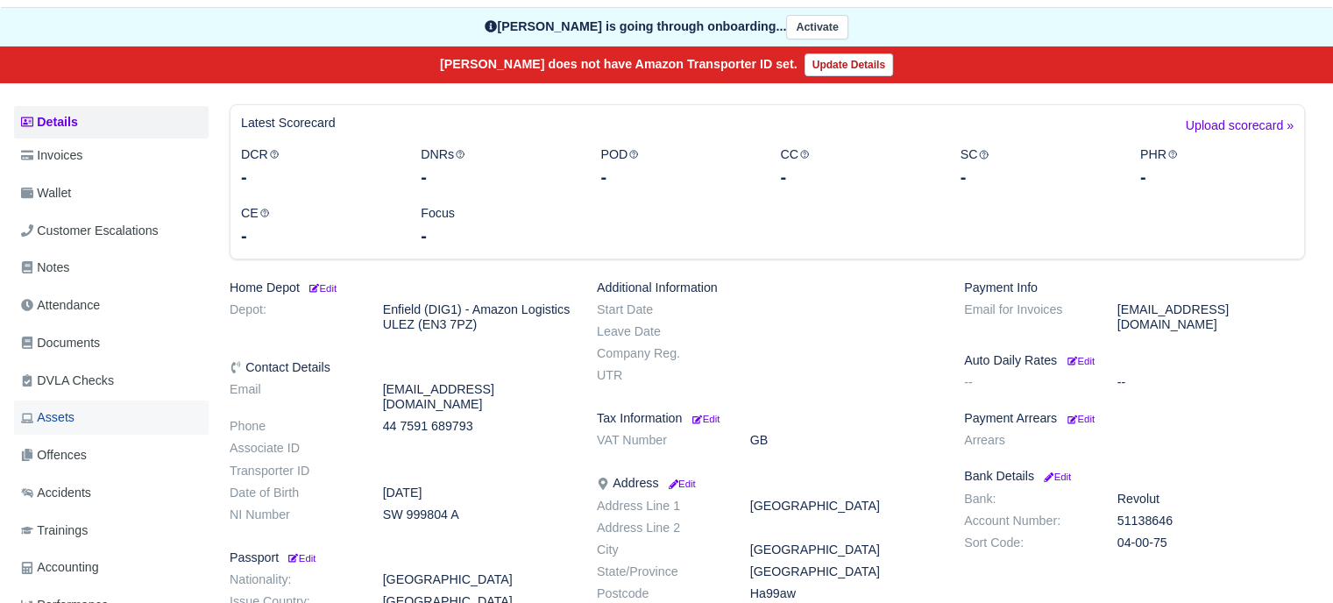
scroll to position [175, 0]
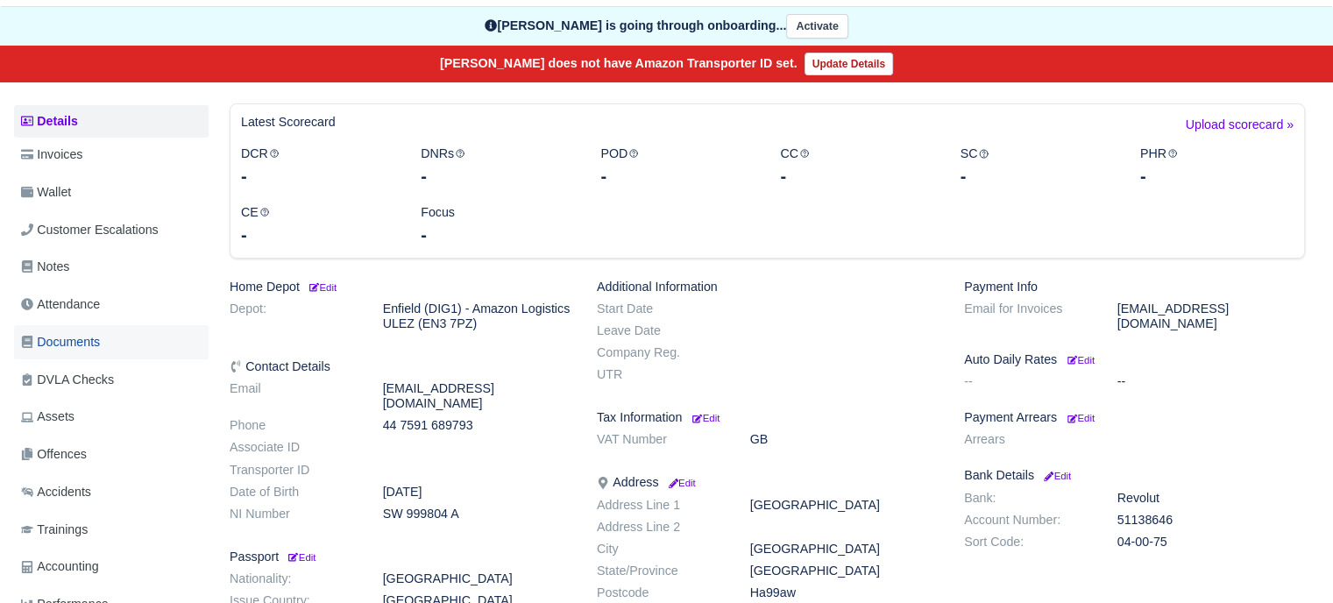
click at [95, 346] on span "Documents" at bounding box center [60, 342] width 79 height 20
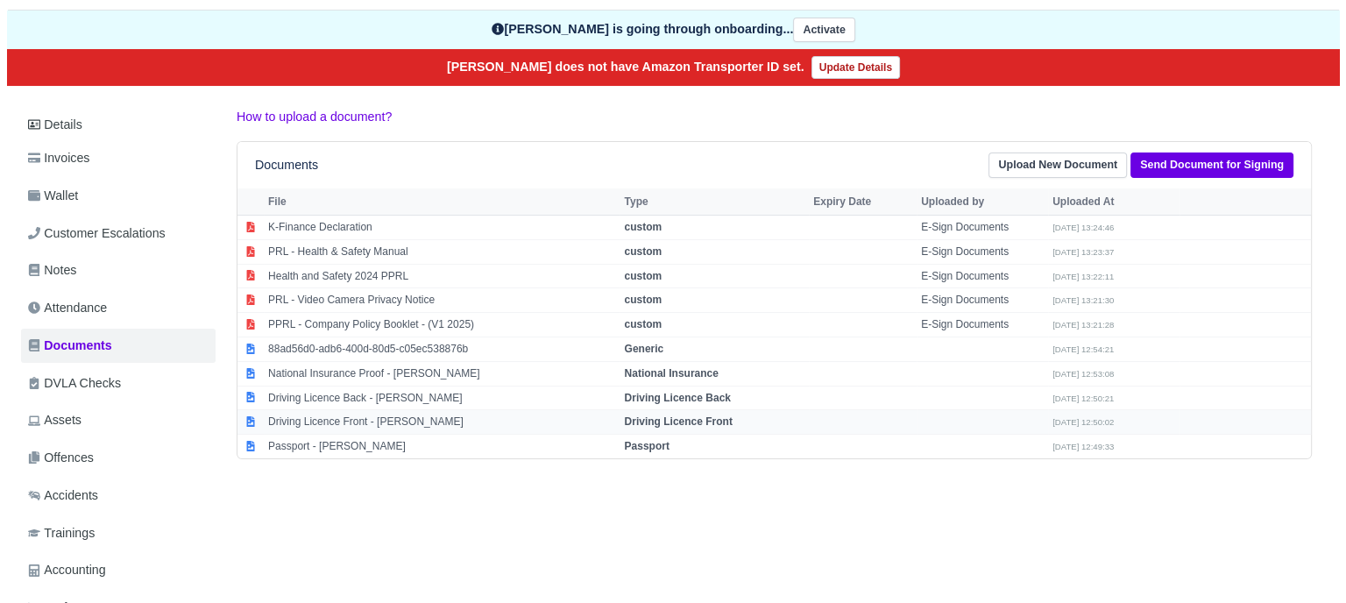
scroll to position [175, 0]
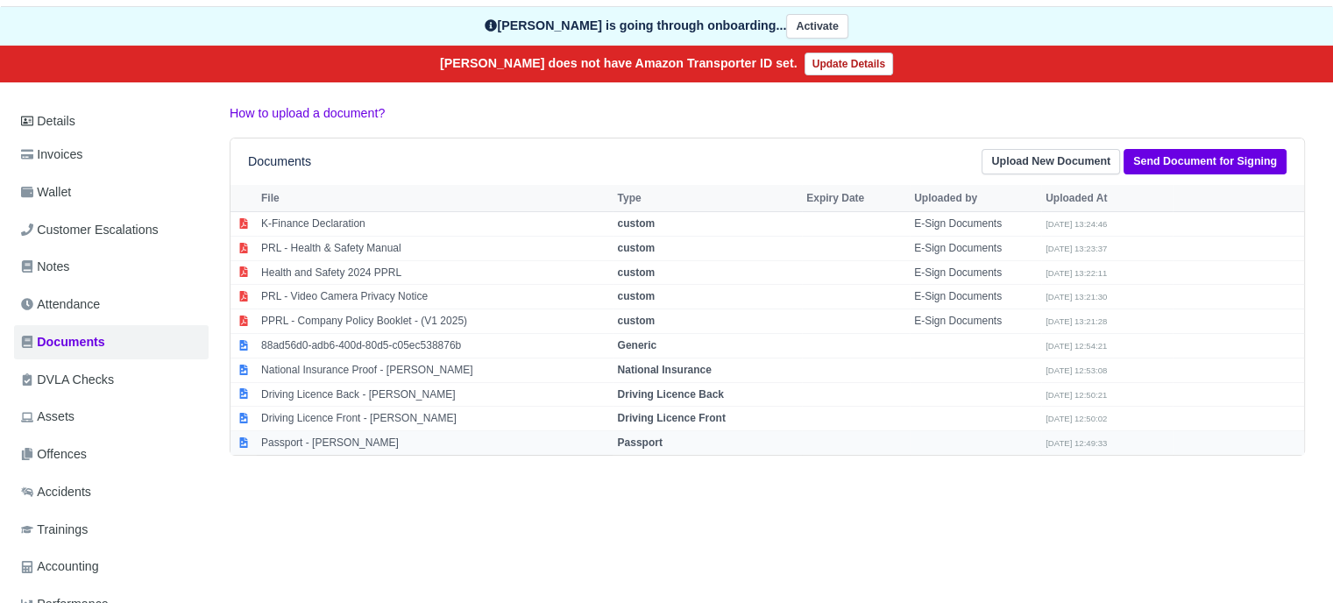
click at [638, 442] on strong "Passport" at bounding box center [639, 443] width 45 height 12
select select "passport"
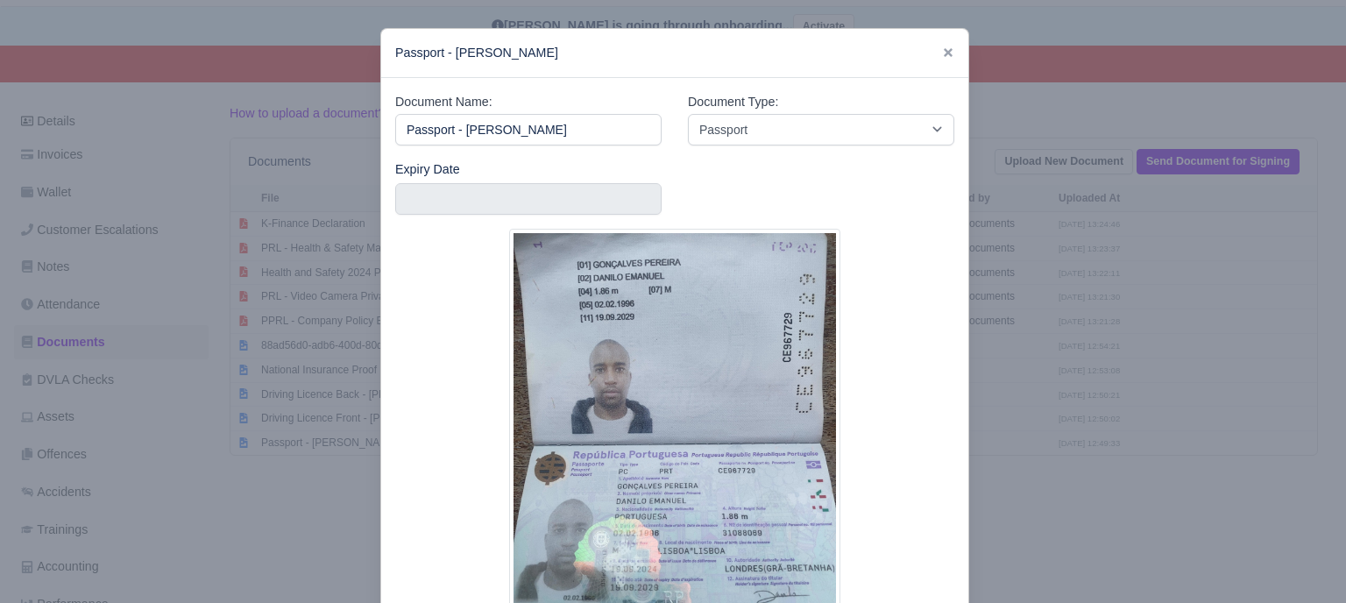
click at [1188, 369] on div at bounding box center [673, 301] width 1346 height 603
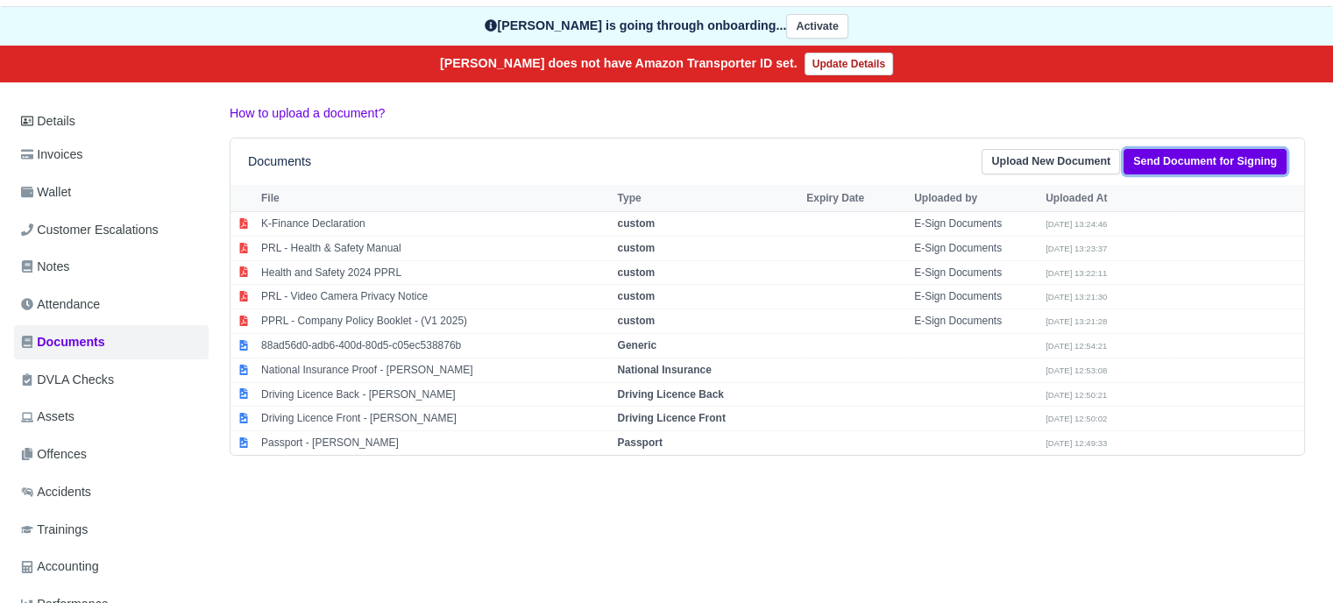
click at [1218, 156] on link "Send Document for Signing" at bounding box center [1205, 161] width 163 height 25
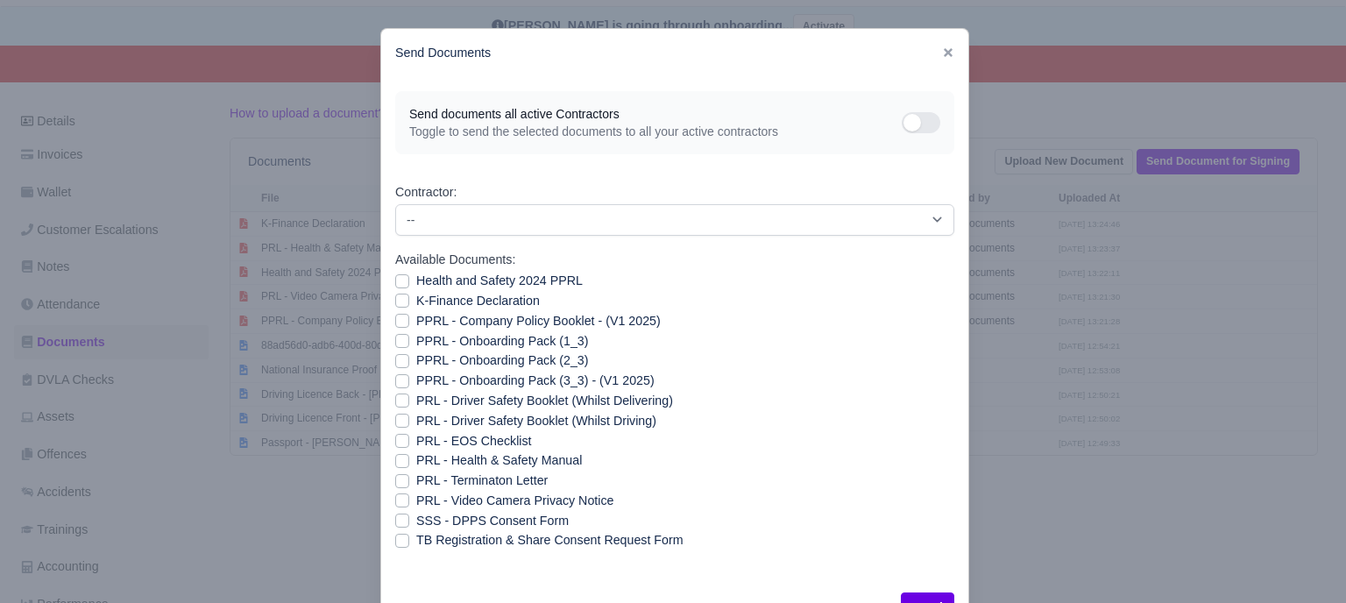
click at [948, 53] on div "Send Documents" at bounding box center [674, 53] width 587 height 48
click at [944, 55] on icon at bounding box center [948, 52] width 9 height 9
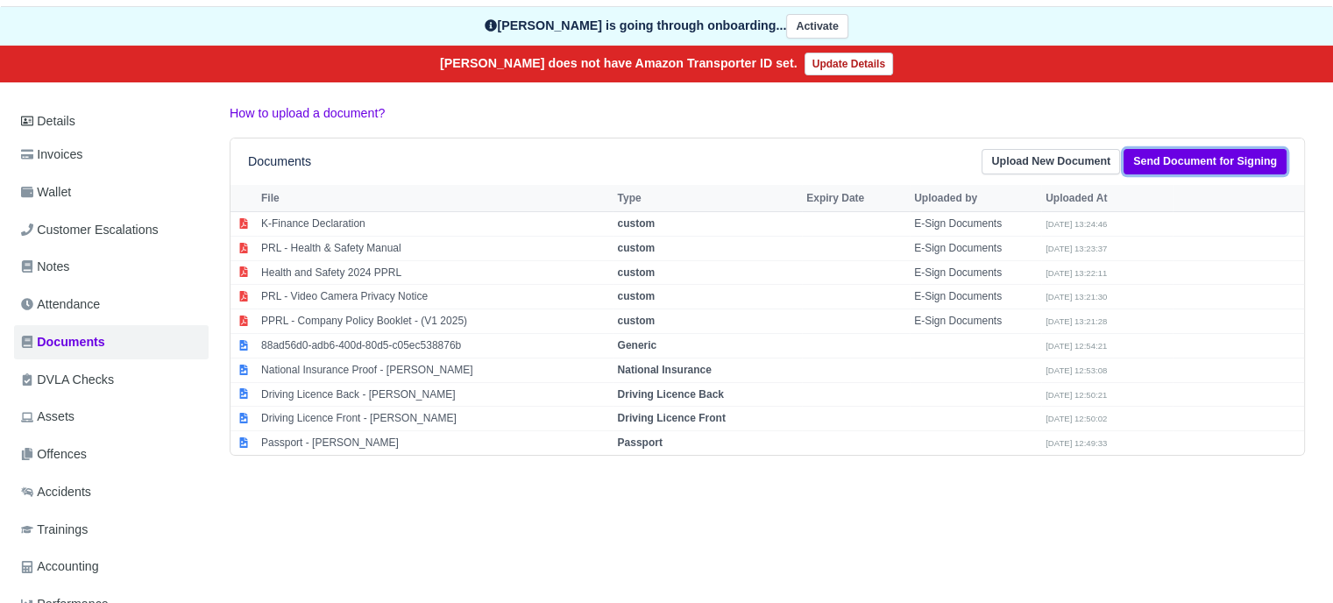
click at [1204, 157] on link "Send Document for Signing" at bounding box center [1205, 161] width 163 height 25
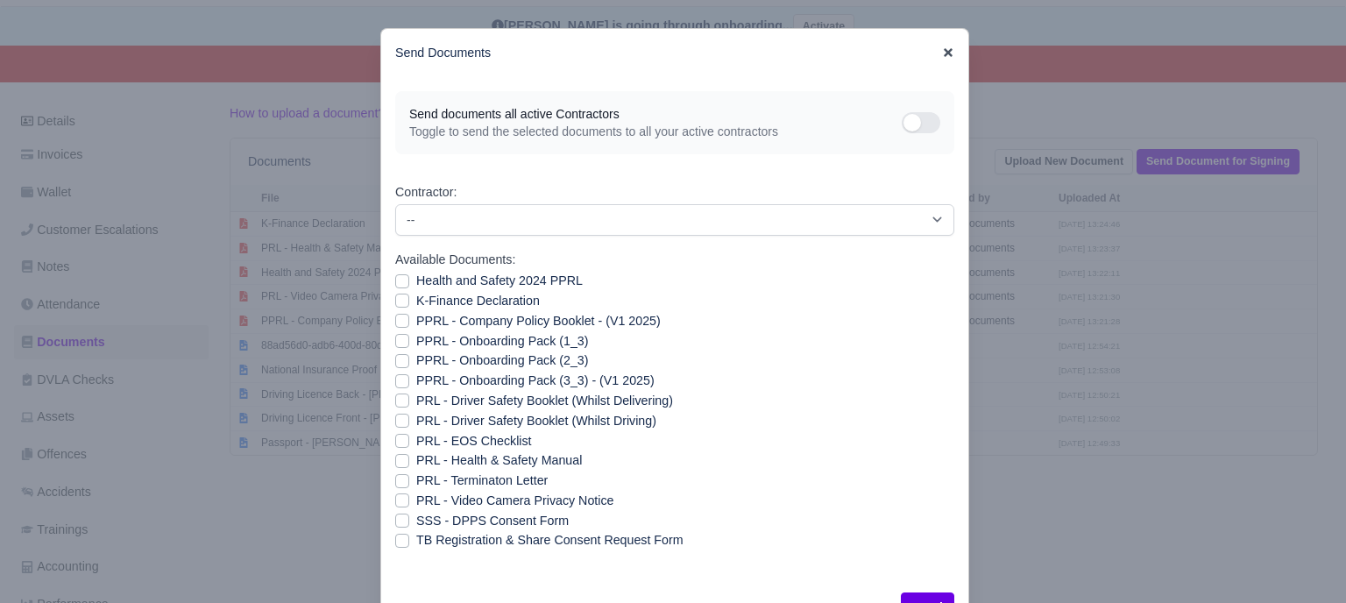
click at [946, 53] on icon at bounding box center [948, 52] width 12 height 12
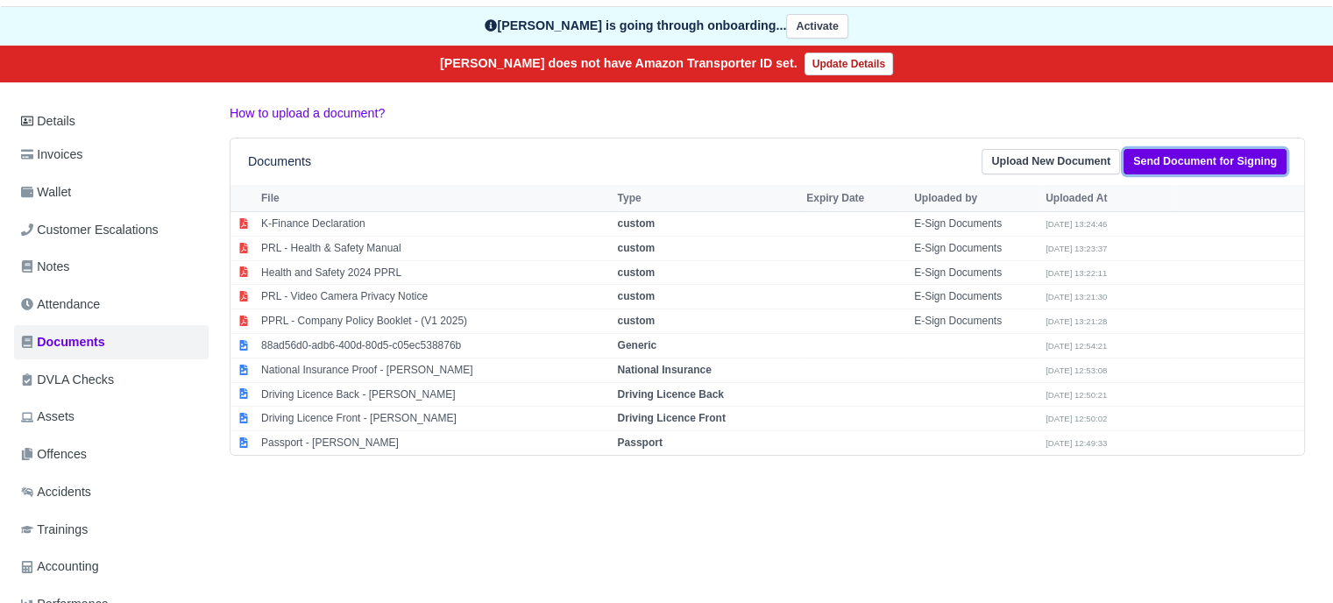
click at [1206, 157] on link "Send Document for Signing" at bounding box center [1205, 161] width 163 height 25
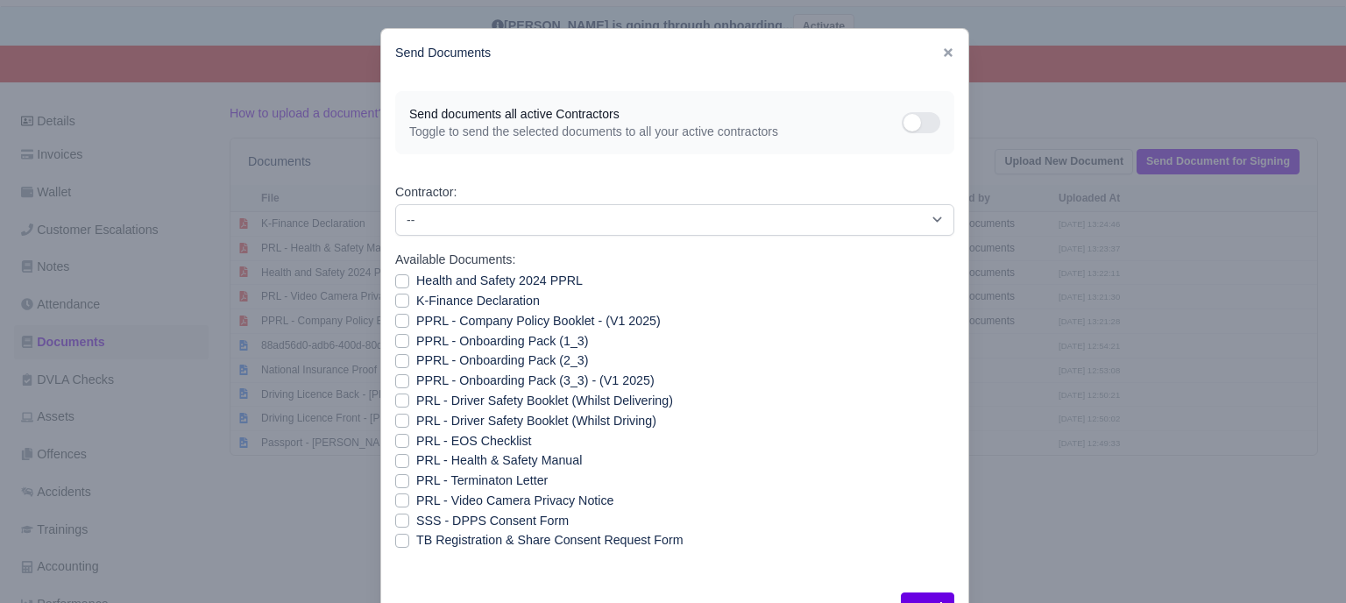
click at [416, 340] on label "PPRL - Onboarding Pack (1_3)" at bounding box center [502, 341] width 172 height 20
click at [395, 340] on input "PPRL - Onboarding Pack (1_3)" at bounding box center [402, 338] width 14 height 14
checkbox input "true"
drag, startPoint x: 400, startPoint y: 360, endPoint x: 397, endPoint y: 371, distance: 10.8
click at [416, 362] on label "PPRL - Onboarding Pack (2_3)" at bounding box center [502, 361] width 172 height 20
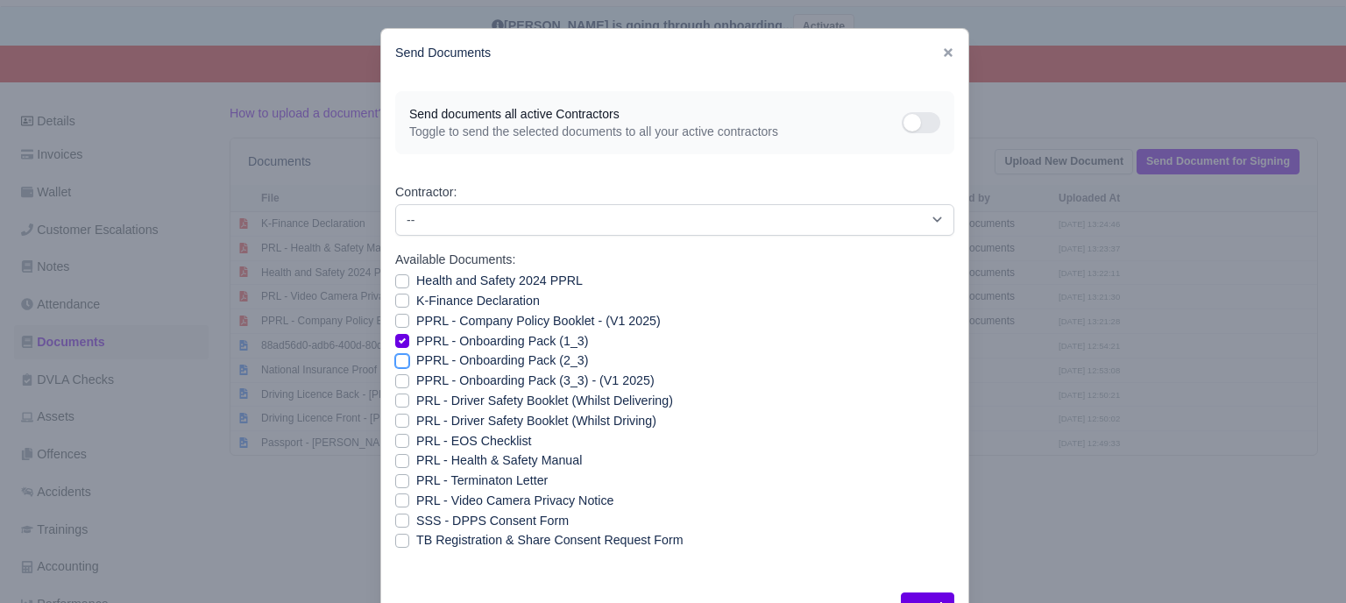
click at [400, 362] on input "PPRL - Onboarding Pack (2_3)" at bounding box center [402, 358] width 14 height 14
checkbox input "true"
drag, startPoint x: 400, startPoint y: 379, endPoint x: 413, endPoint y: 392, distance: 18.6
click at [416, 380] on label "PPRL - Onboarding Pack (3_3) - (V1 2025)" at bounding box center [535, 381] width 238 height 20
click at [400, 380] on input "PPRL - Onboarding Pack (3_3) - (V1 2025)" at bounding box center [402, 378] width 14 height 14
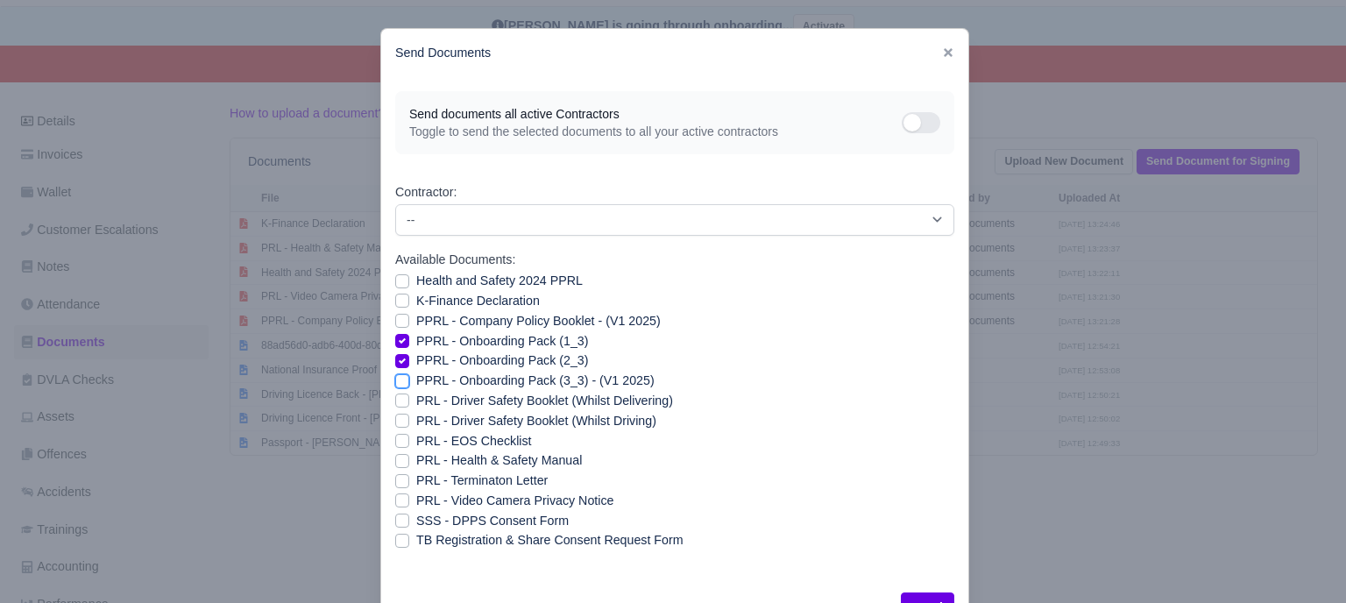
checkbox input "true"
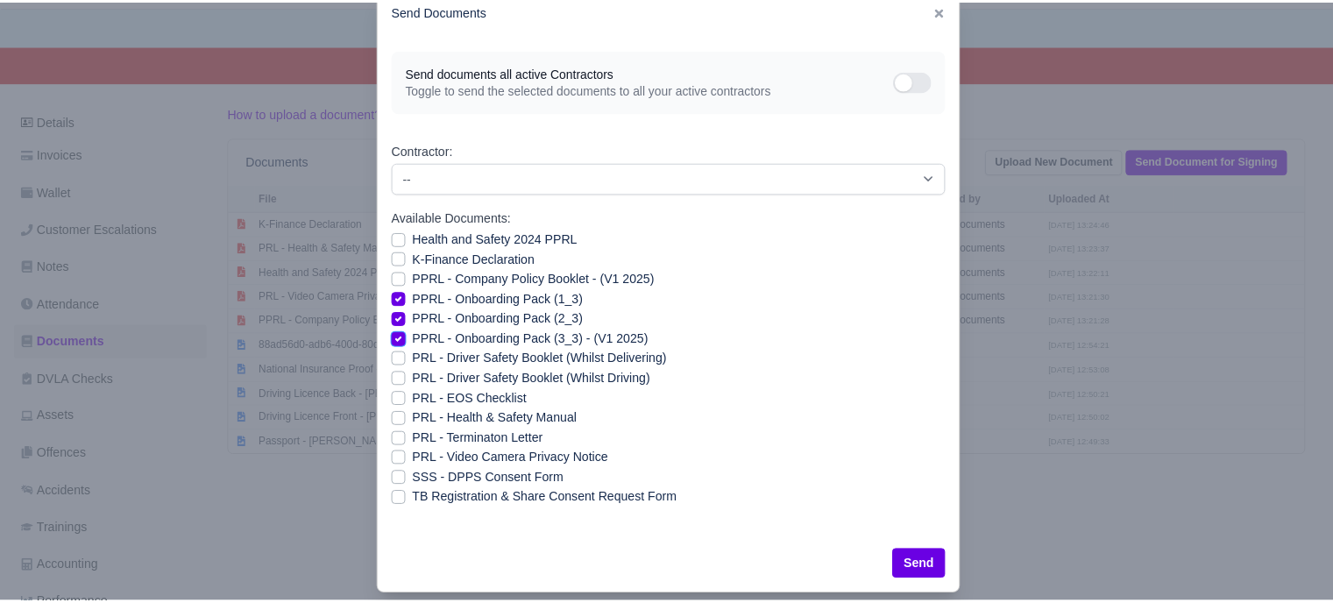
scroll to position [63, 0]
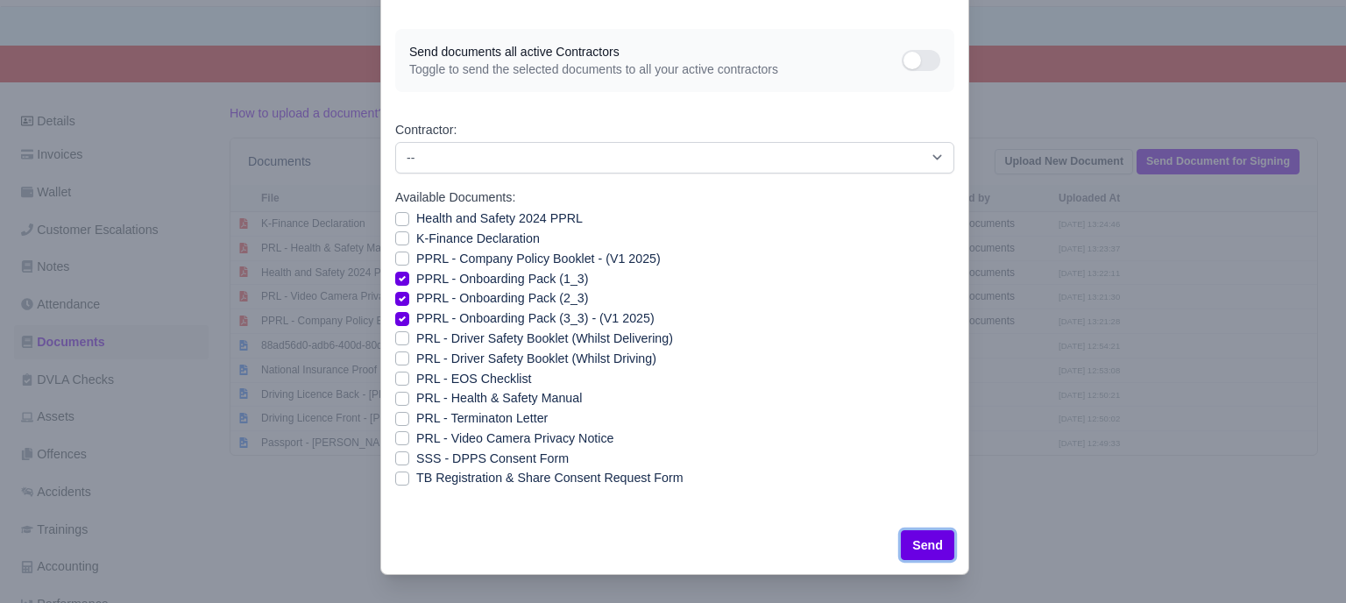
click at [926, 548] on button "Send" at bounding box center [927, 545] width 53 height 30
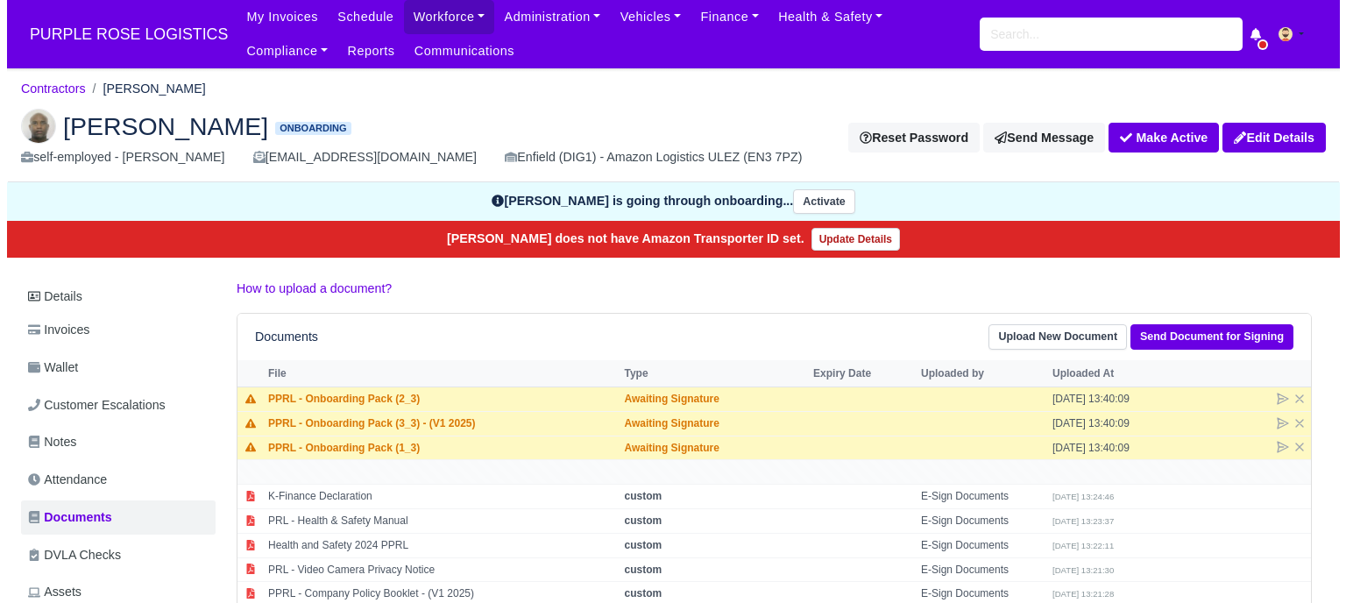
scroll to position [175, 0]
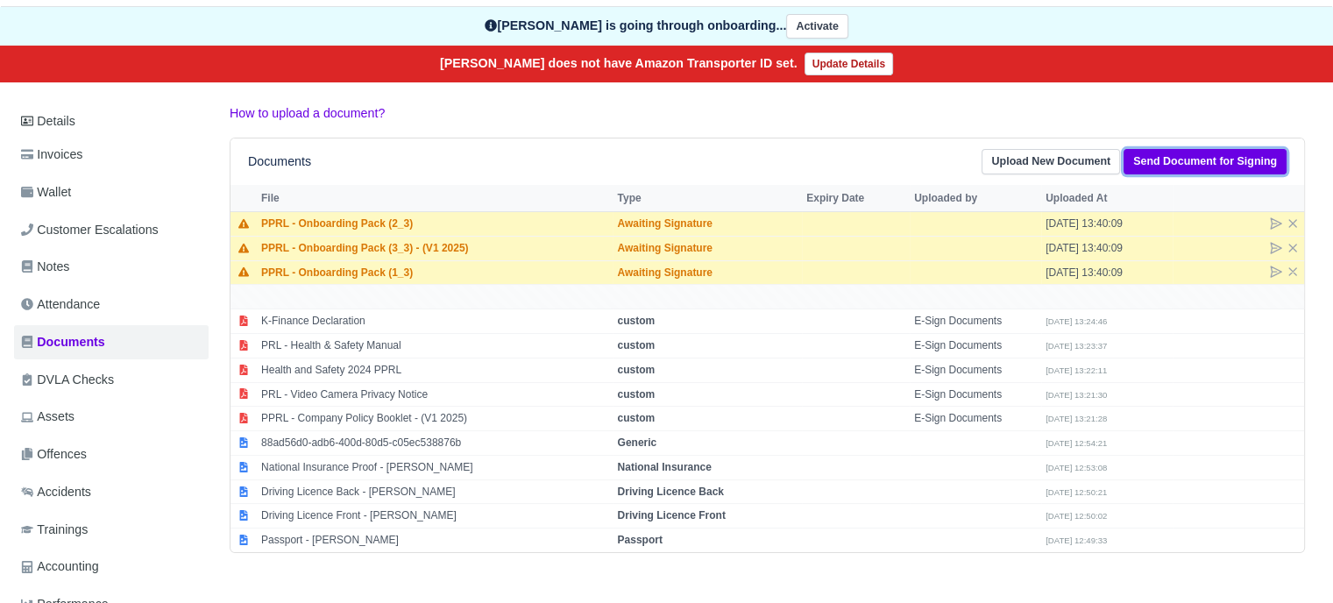
click at [1185, 153] on link "Send Document for Signing" at bounding box center [1205, 161] width 163 height 25
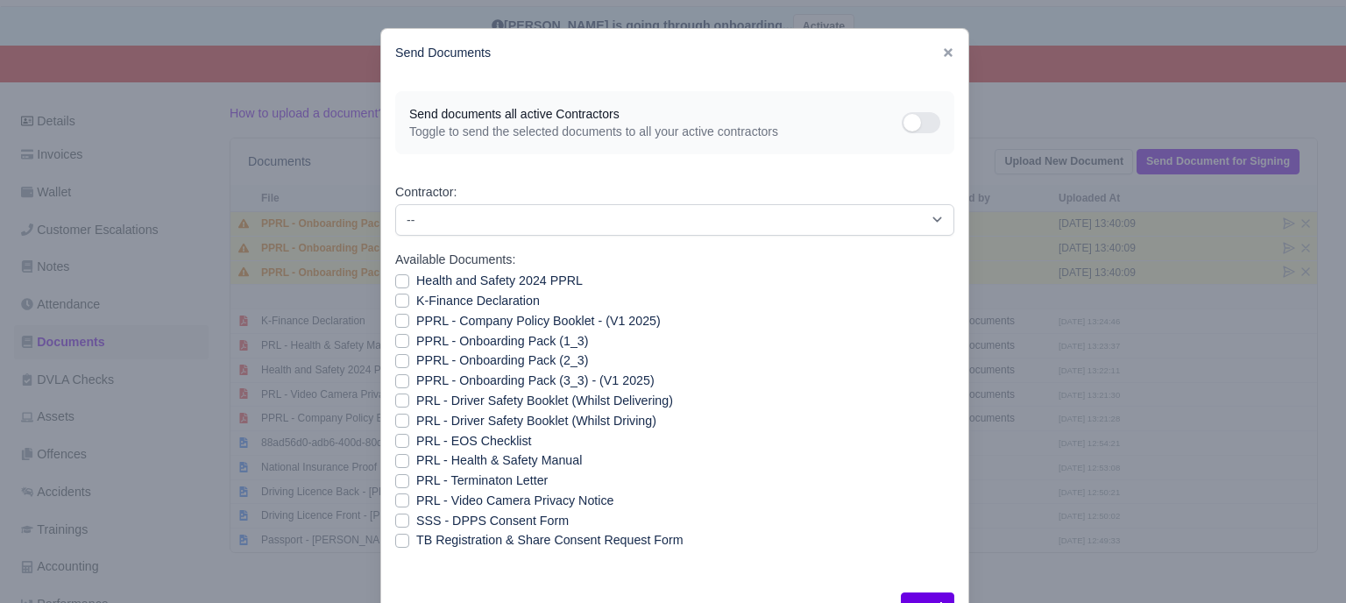
click at [512, 322] on label "PPRL - Company Policy Booklet - (V1 2025)" at bounding box center [538, 321] width 245 height 20
click at [409, 322] on input "PPRL - Company Policy Booklet - (V1 2025)" at bounding box center [402, 318] width 14 height 14
click at [512, 322] on label "PPRL - Company Policy Booklet - (V1 2025)" at bounding box center [538, 321] width 245 height 20
click at [409, 322] on input "PPRL - Company Policy Booklet - (V1 2025)" at bounding box center [402, 318] width 14 height 14
checkbox input "false"
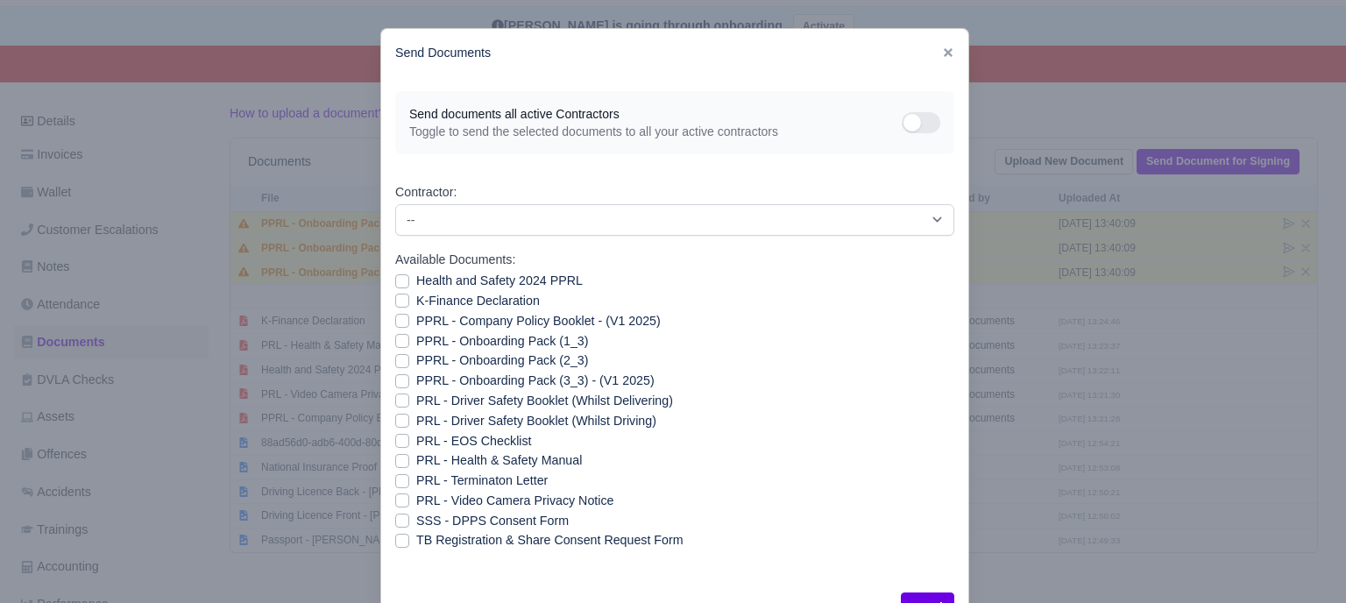
click at [499, 405] on label "PRL - Driver Safety Booklet (Whilst Delivering)" at bounding box center [544, 401] width 257 height 20
click at [409, 405] on input "PRL - Driver Safety Booklet (Whilst Delivering)" at bounding box center [402, 398] width 14 height 14
checkbox input "true"
click at [498, 420] on label "PRL - Driver Safety Booklet (Whilst Driving)" at bounding box center [536, 421] width 240 height 20
click at [409, 420] on input "PRL - Driver Safety Booklet (Whilst Driving)" at bounding box center [402, 418] width 14 height 14
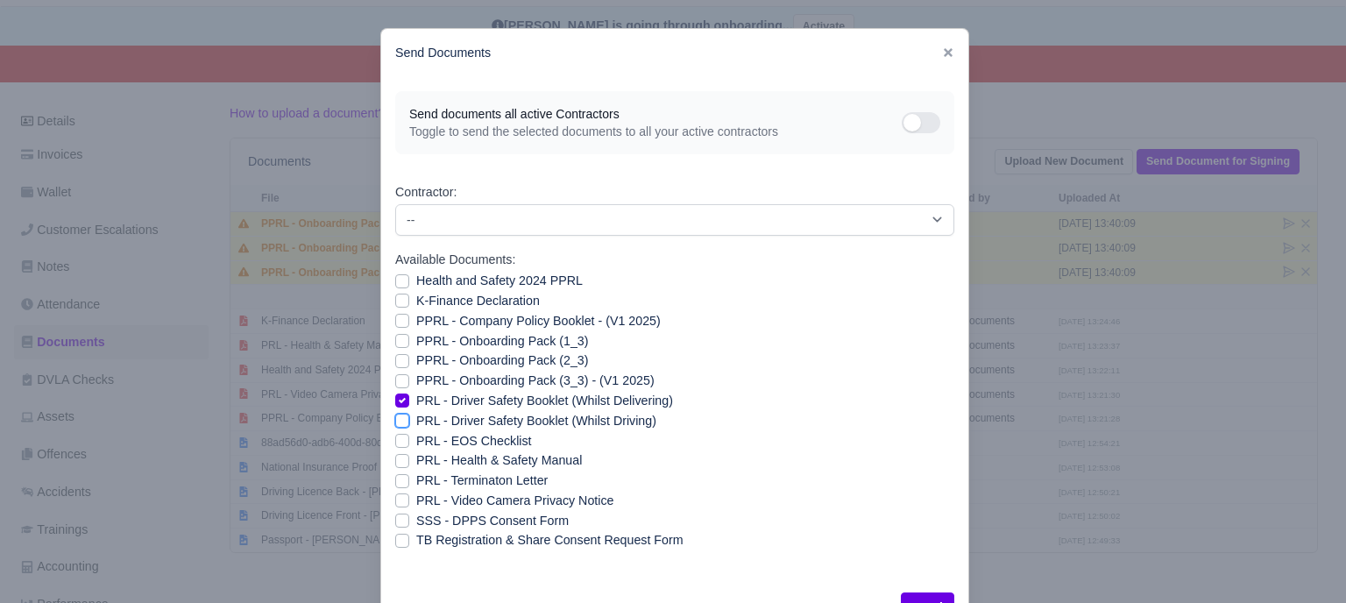
checkbox input "true"
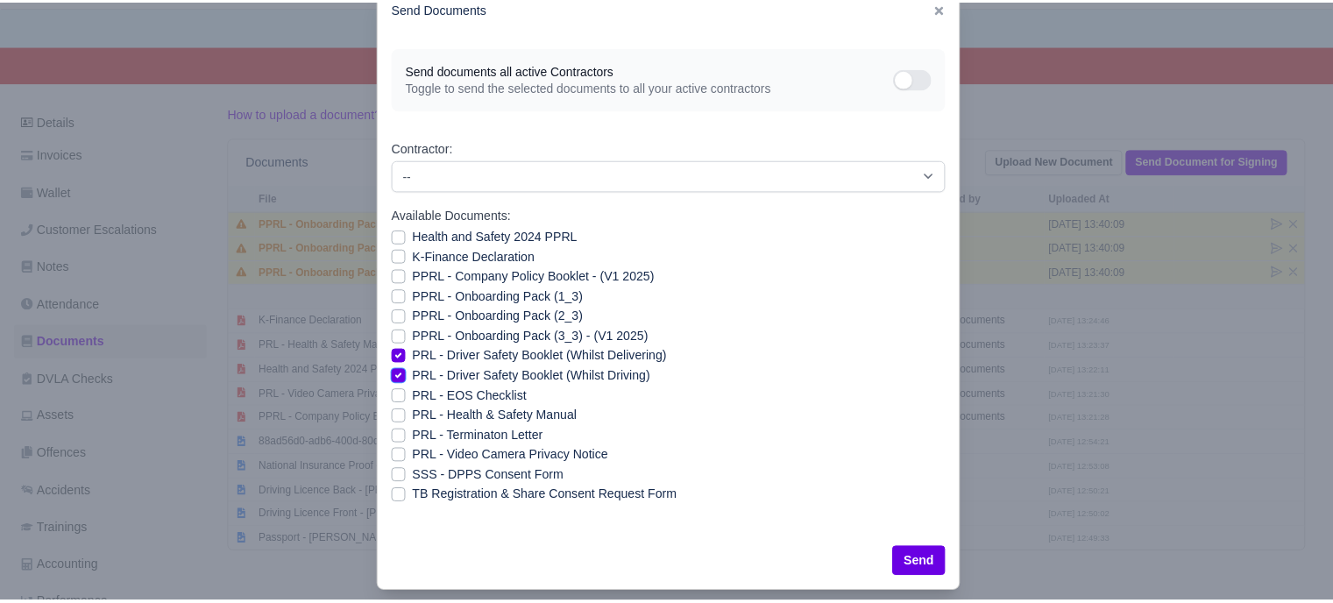
scroll to position [63, 0]
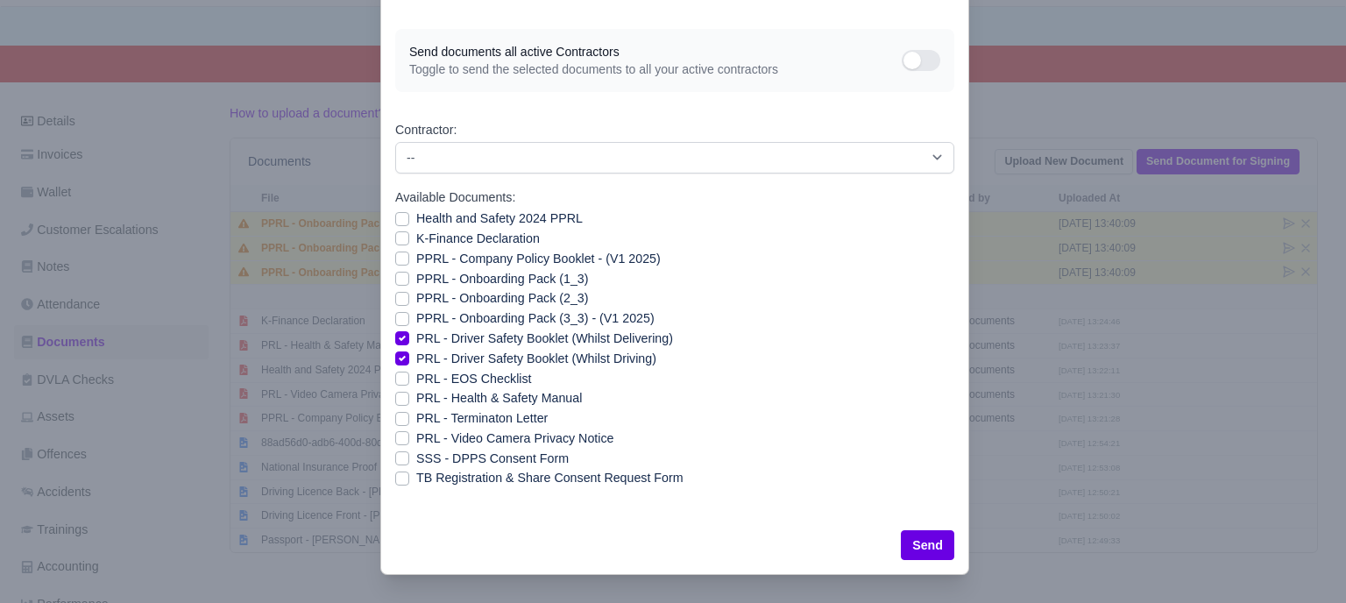
click at [949, 539] on div "Send" at bounding box center [674, 545] width 587 height 58
click at [922, 540] on button "Send" at bounding box center [927, 545] width 53 height 30
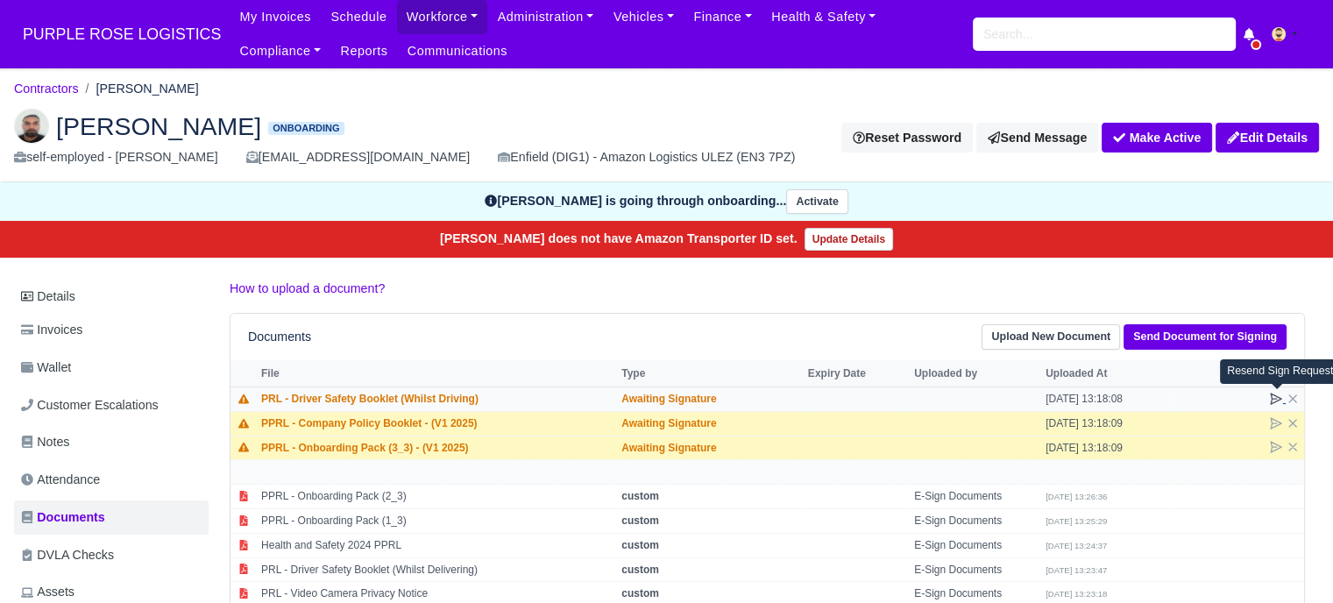
click at [1276, 395] on icon at bounding box center [1276, 399] width 14 height 14
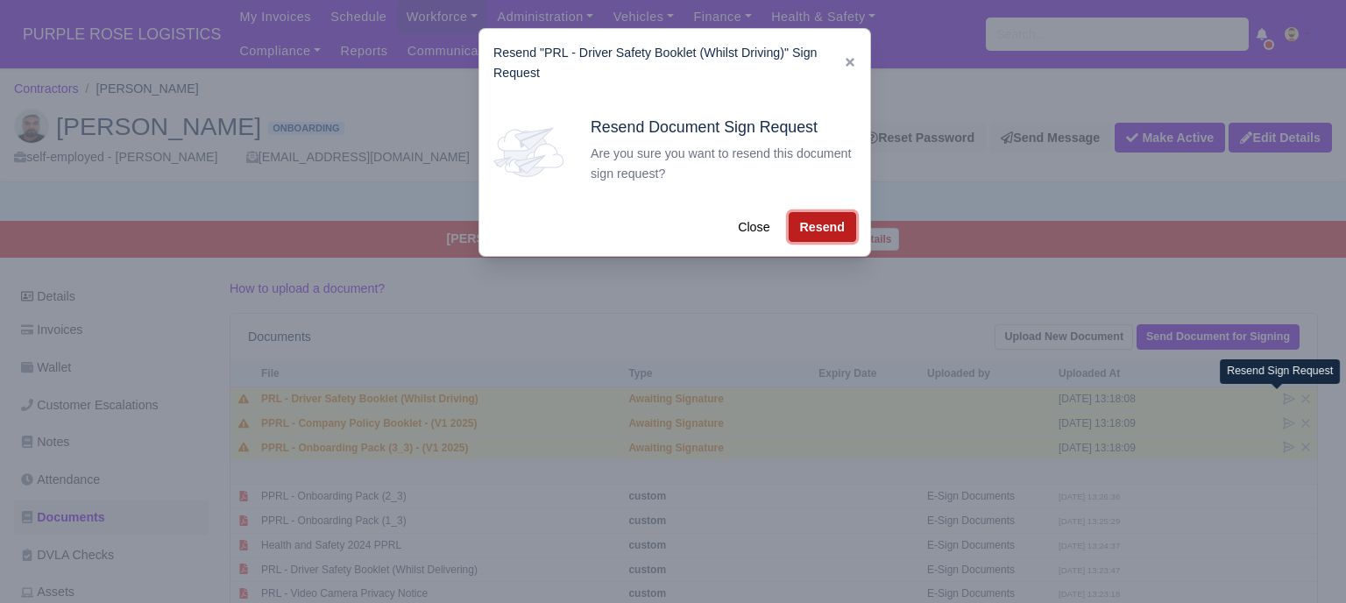
click at [814, 217] on button "Resend" at bounding box center [822, 227] width 67 height 30
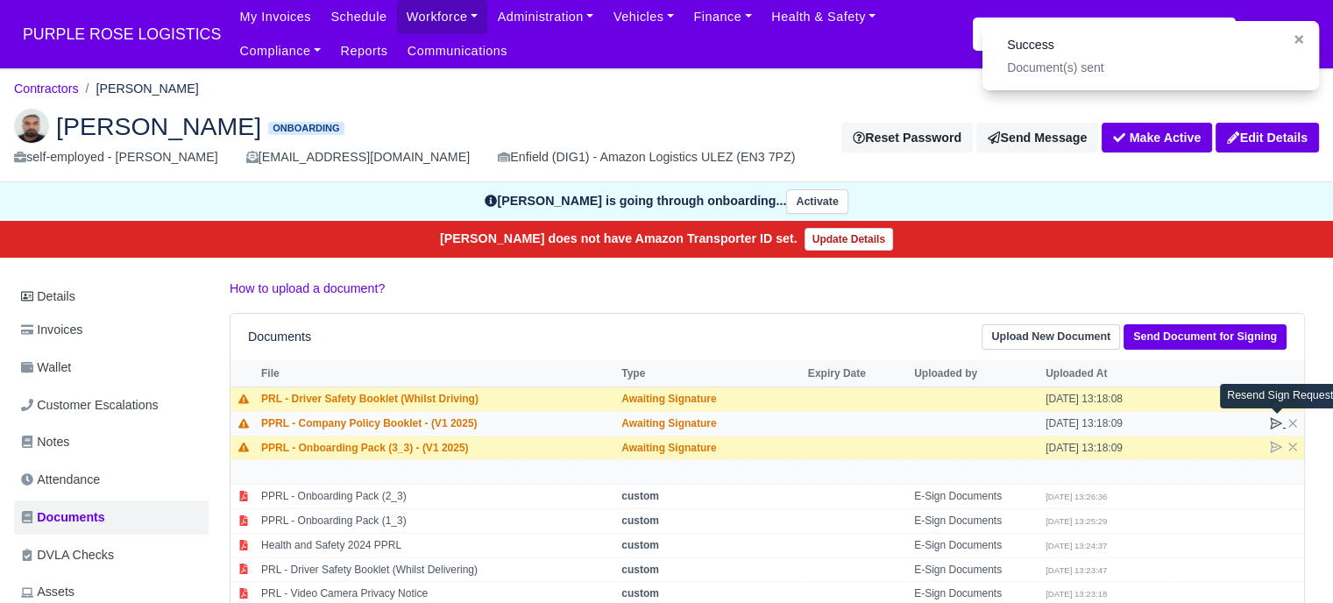
click at [1272, 423] on icon at bounding box center [1276, 423] width 11 height 11
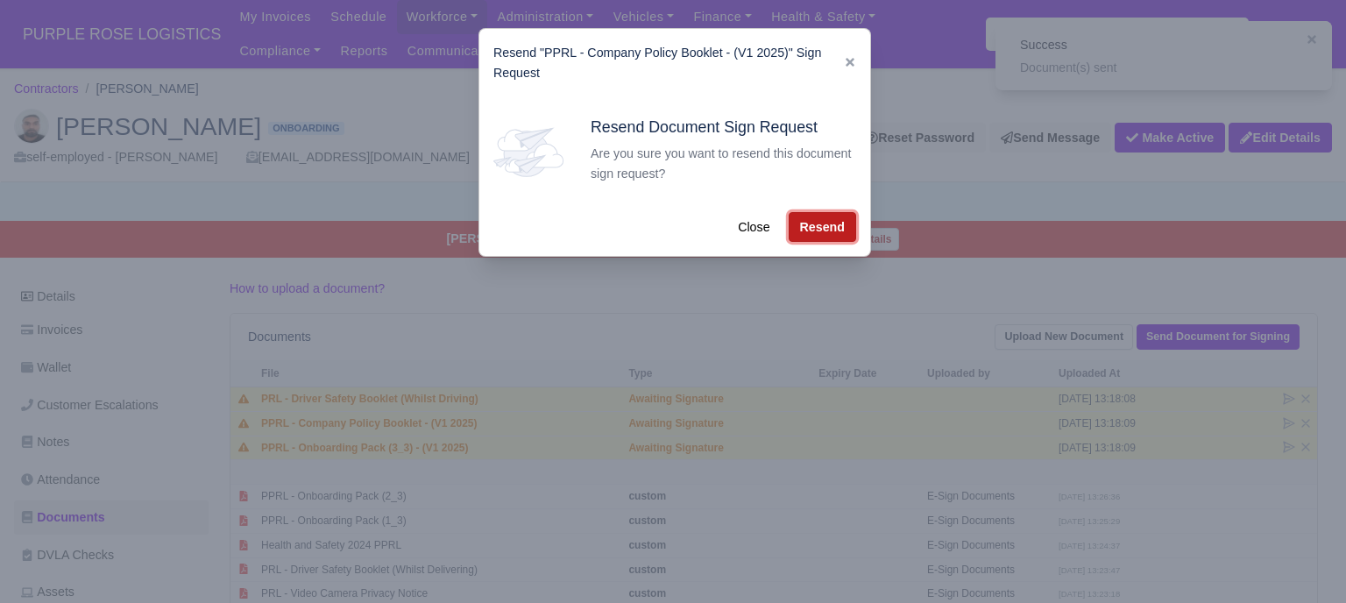
drag, startPoint x: 834, startPoint y: 224, endPoint x: 1163, endPoint y: 367, distance: 359.6
click at [838, 224] on button "Resend" at bounding box center [822, 227] width 67 height 30
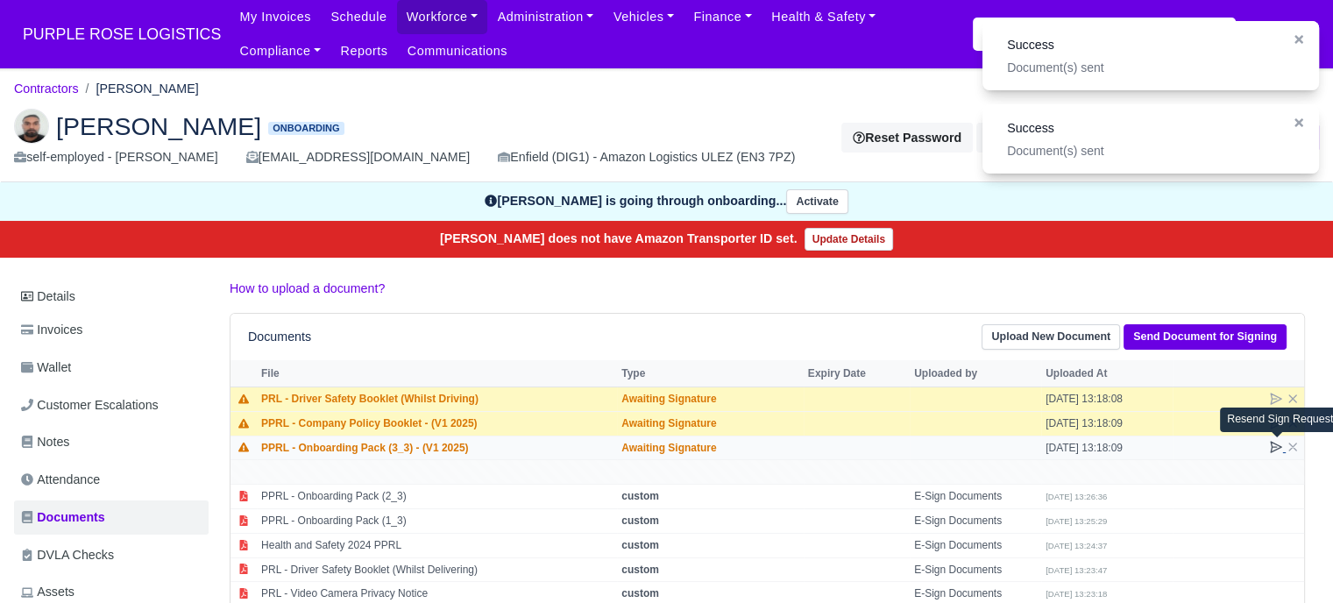
click at [1278, 444] on icon at bounding box center [1276, 447] width 14 height 14
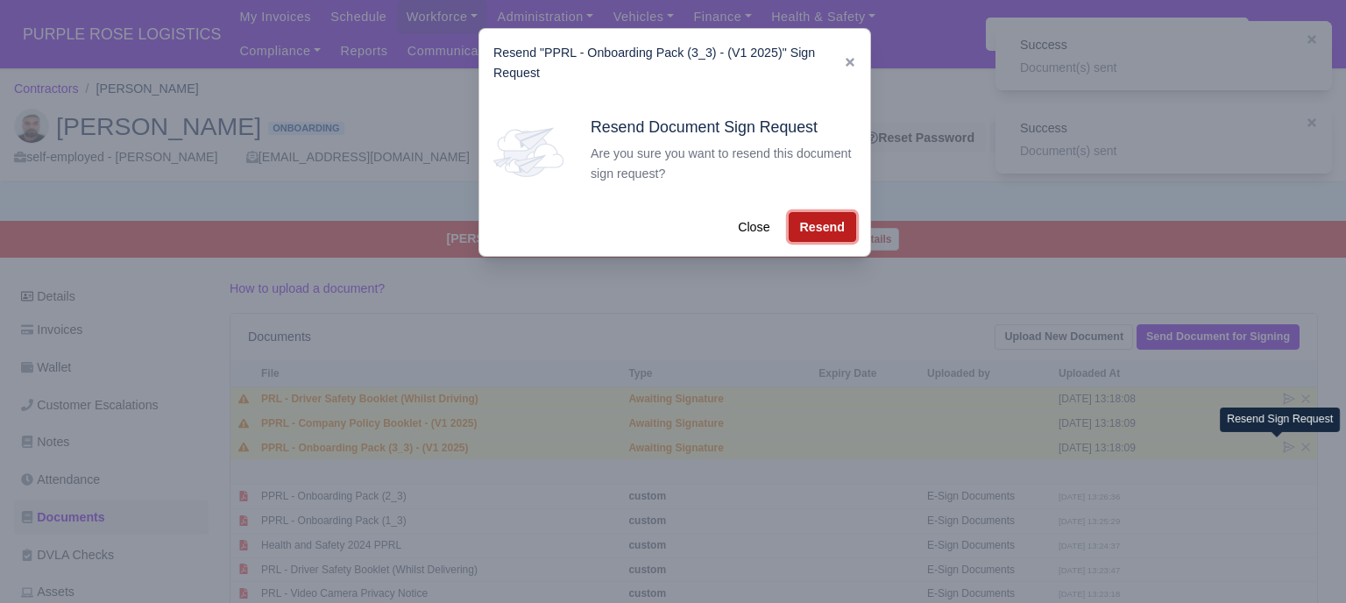
click at [833, 231] on button "Resend" at bounding box center [822, 227] width 67 height 30
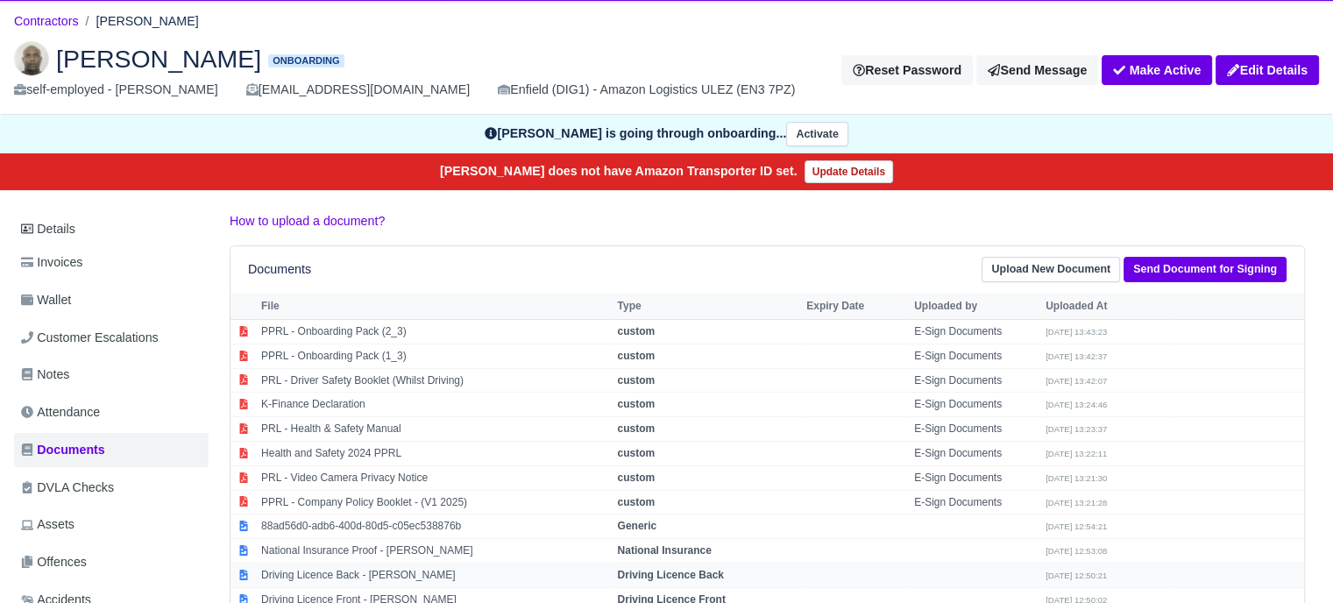
scroll to position [175, 0]
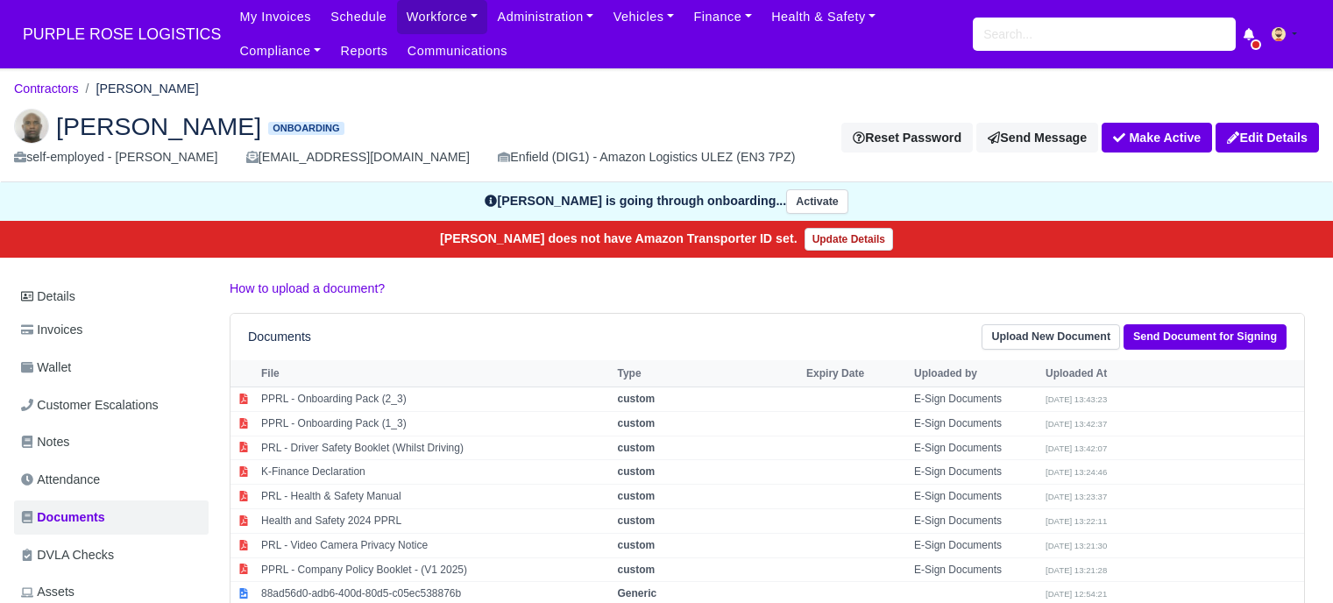
scroll to position [175, 0]
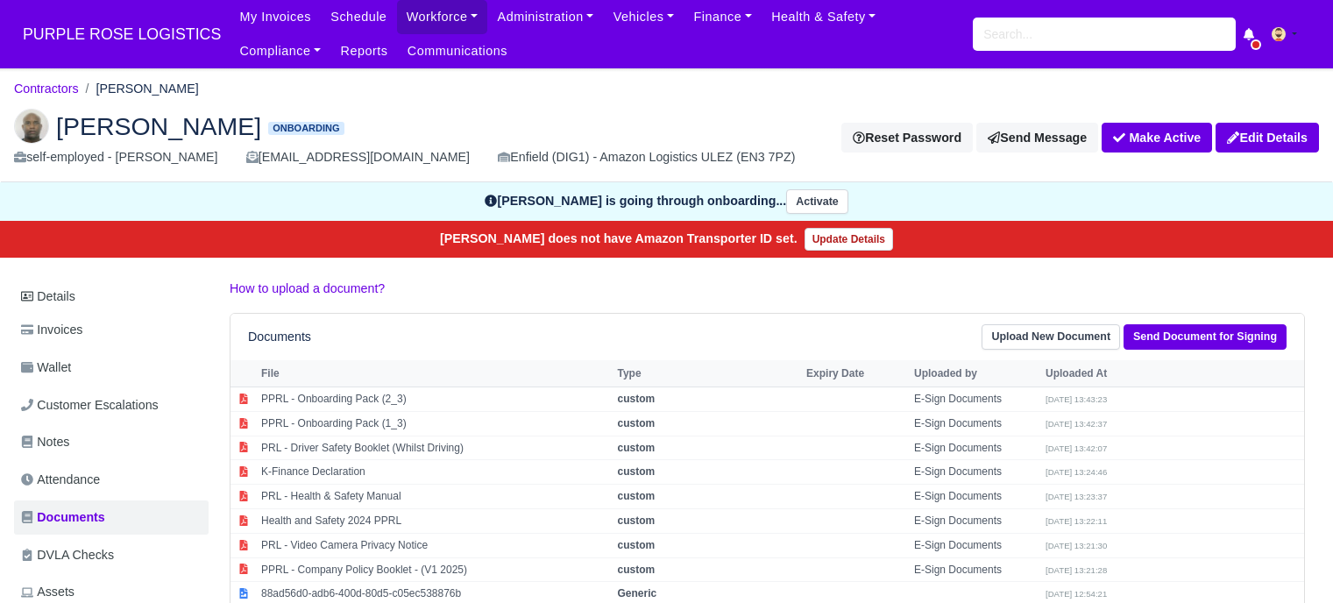
scroll to position [175, 0]
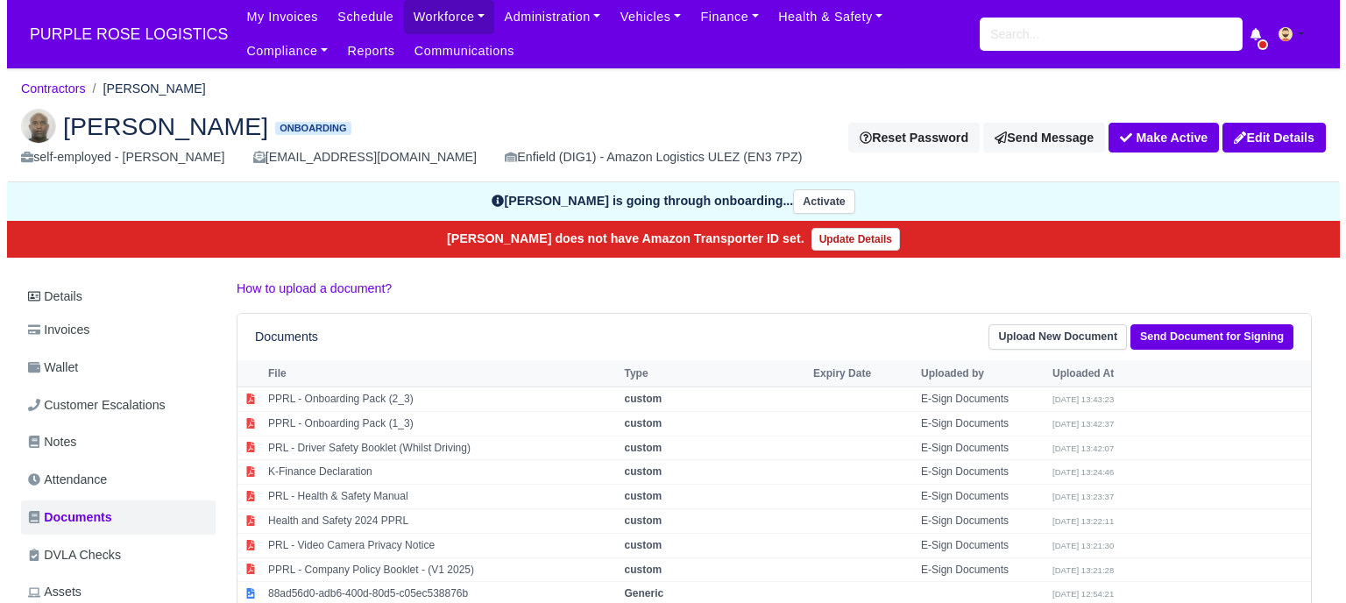
scroll to position [175, 0]
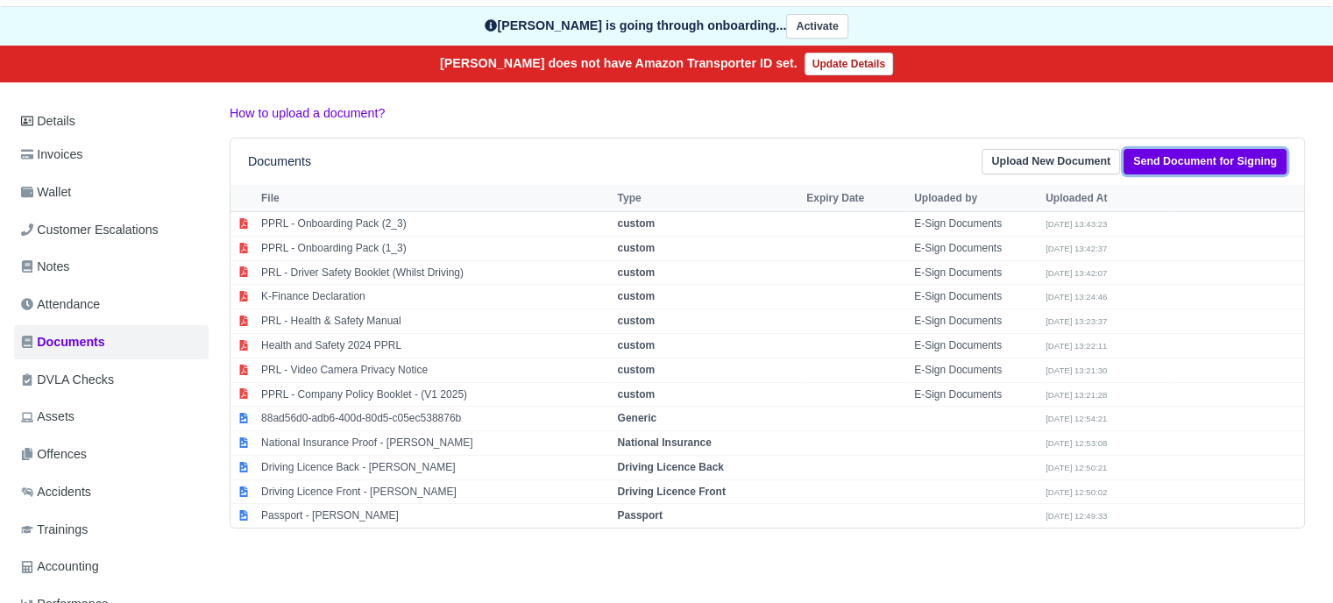
click at [1216, 164] on link "Send Document for Signing" at bounding box center [1205, 161] width 163 height 25
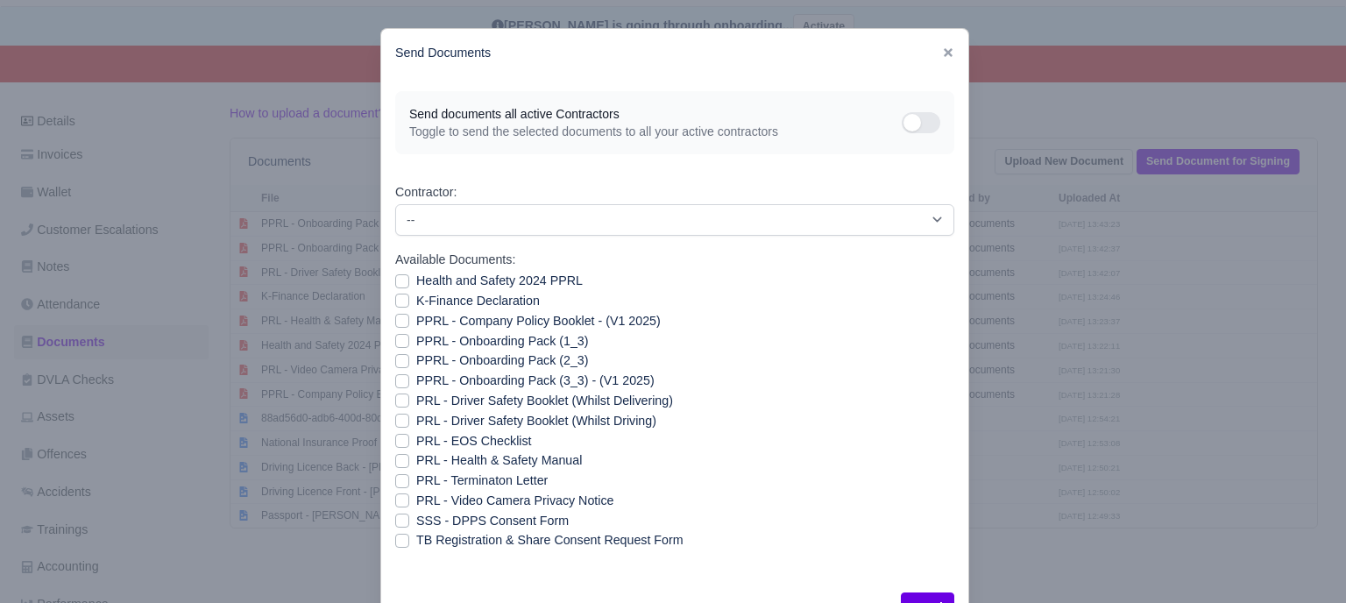
click at [416, 380] on label "PPRL - Onboarding Pack (3_3) - (V1 2025)" at bounding box center [535, 381] width 238 height 20
click at [396, 380] on input "PPRL - Onboarding Pack (3_3) - (V1 2025)" at bounding box center [402, 378] width 14 height 14
checkbox input "true"
click at [416, 405] on label "PRL - Driver Safety Booklet (Whilst Delivering)" at bounding box center [544, 401] width 257 height 20
click at [399, 405] on input "PRL - Driver Safety Booklet (Whilst Delivering)" at bounding box center [402, 398] width 14 height 14
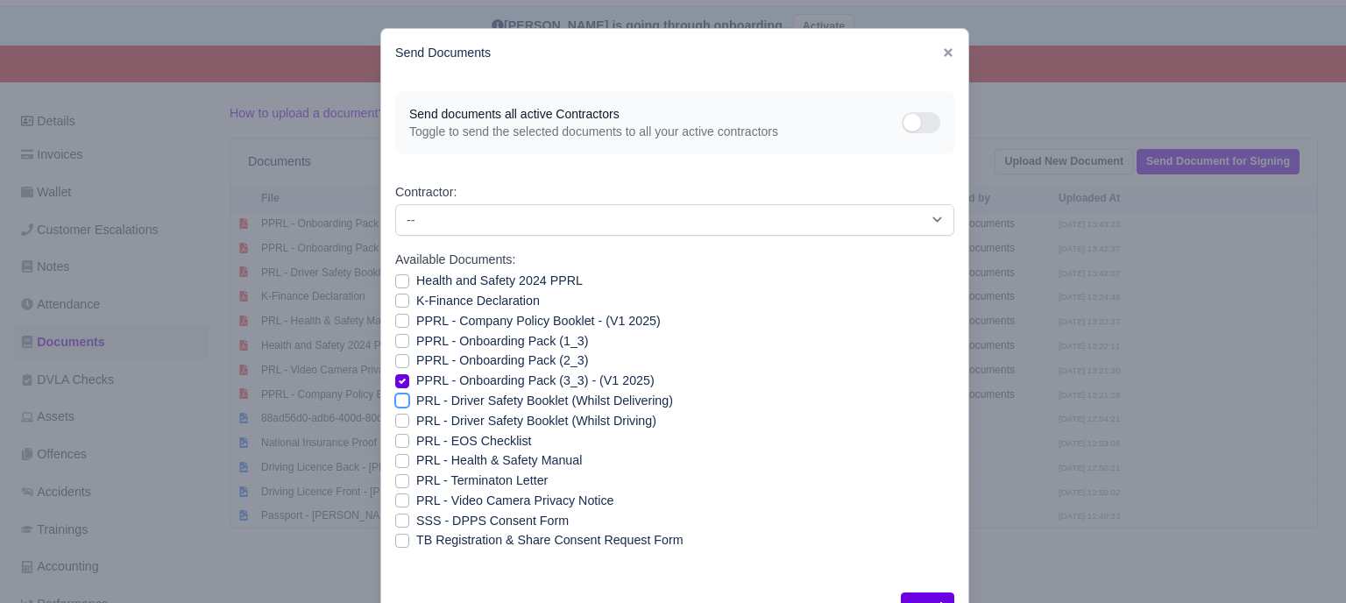
checkbox input "true"
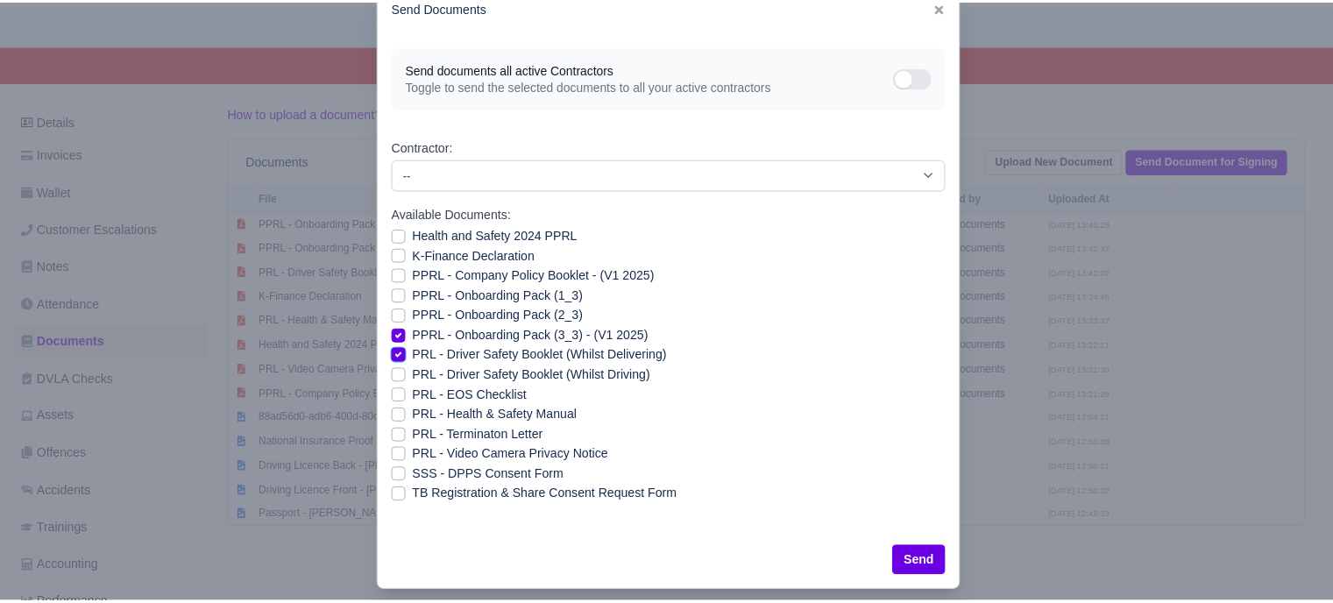
scroll to position [63, 0]
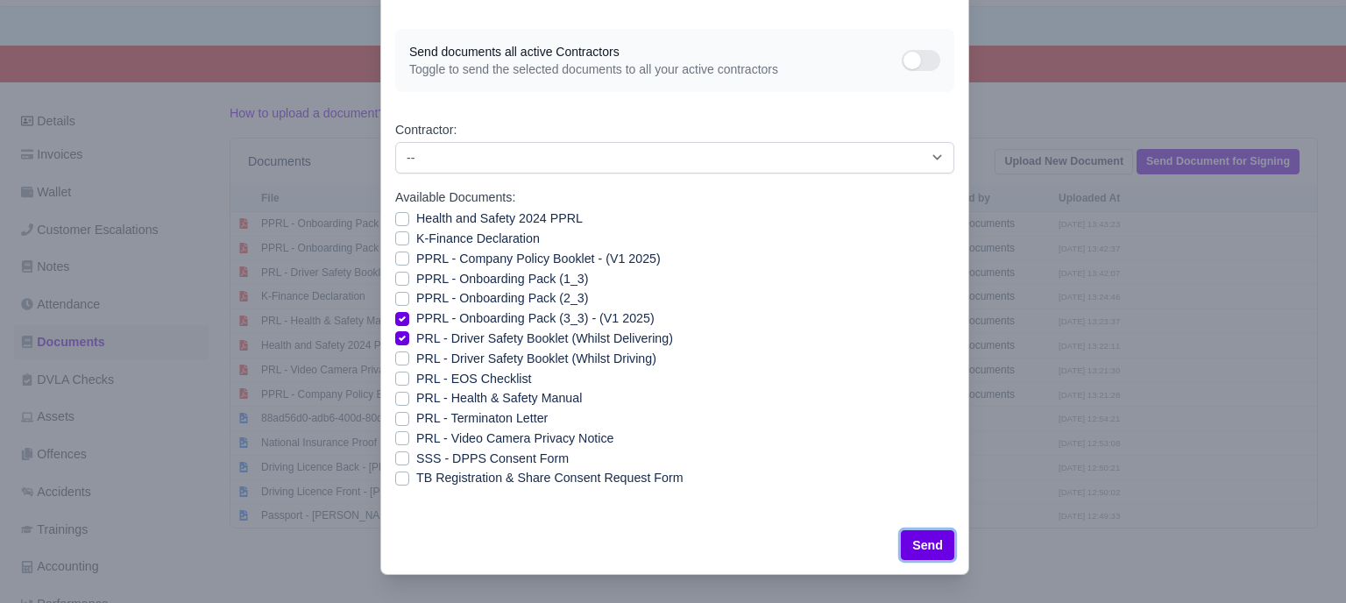
click at [935, 551] on button "Send" at bounding box center [927, 545] width 53 height 30
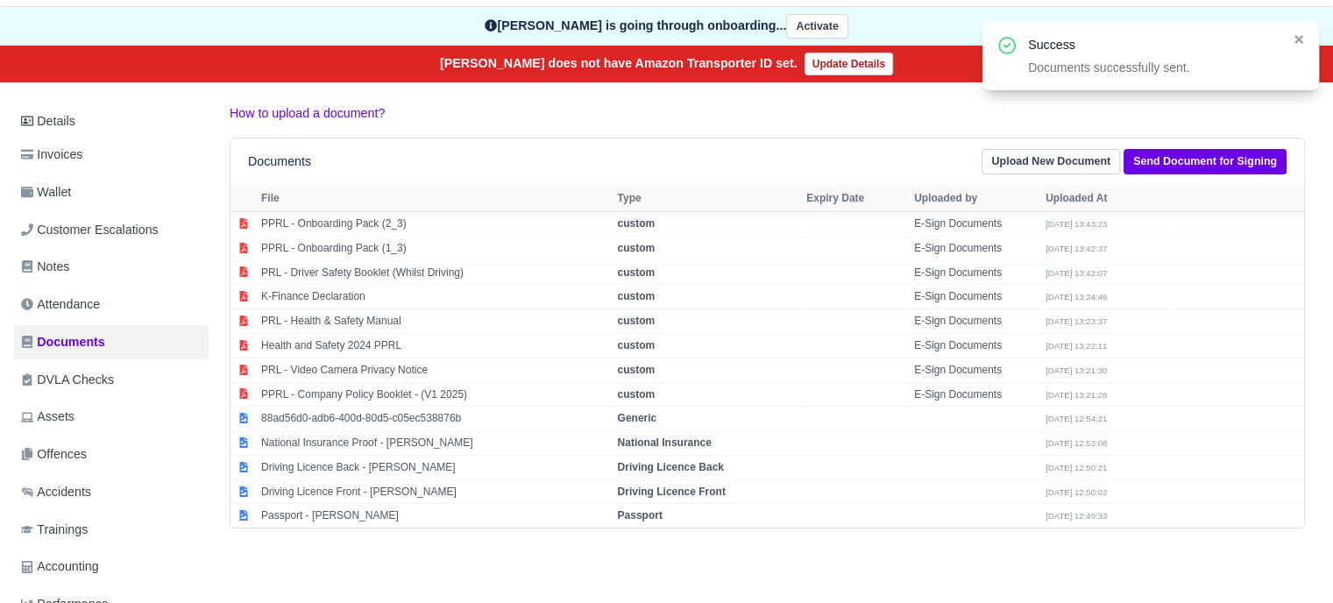
click at [154, 18] on div "Danilo pereira is going through onboarding... Activate" at bounding box center [666, 26] width 1347 height 39
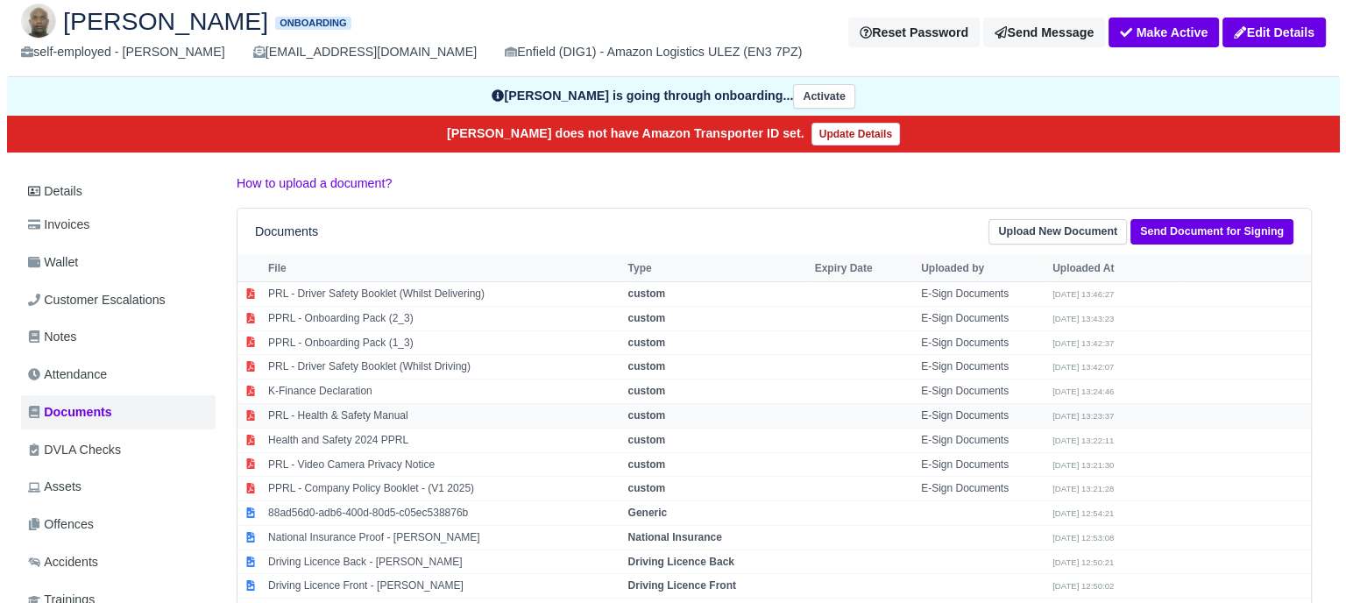
scroll to position [175, 0]
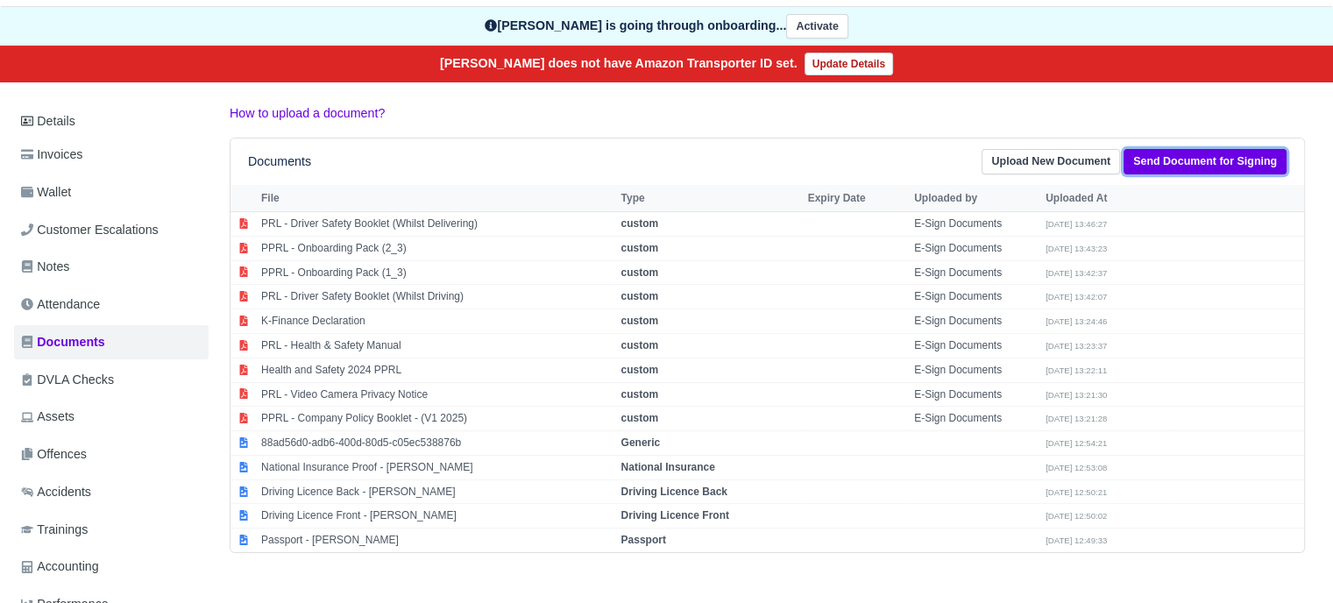
click at [1198, 161] on link "Send Document for Signing" at bounding box center [1205, 161] width 163 height 25
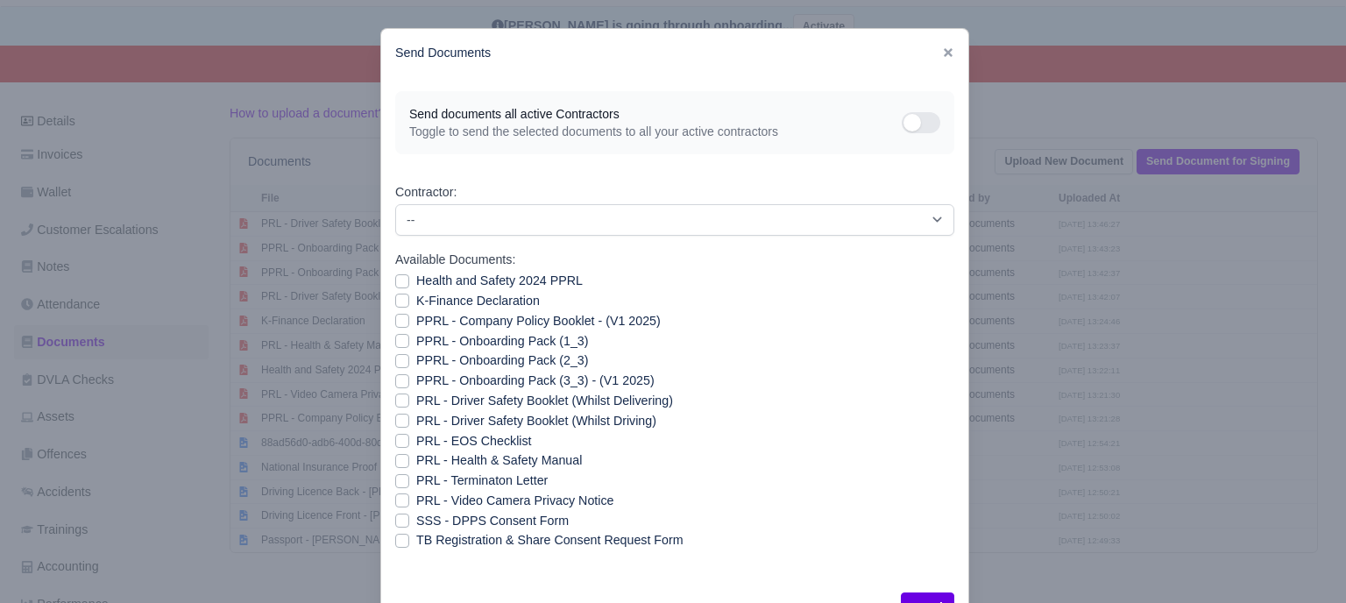
drag, startPoint x: 515, startPoint y: 377, endPoint x: 633, endPoint y: 429, distance: 129.2
click at [515, 378] on label "PPRL - Onboarding Pack (3_3) - (V1 2025)" at bounding box center [535, 381] width 238 height 20
click at [409, 378] on input "PPRL - Onboarding Pack (3_3) - (V1 2025)" at bounding box center [402, 378] width 14 height 14
checkbox input "true"
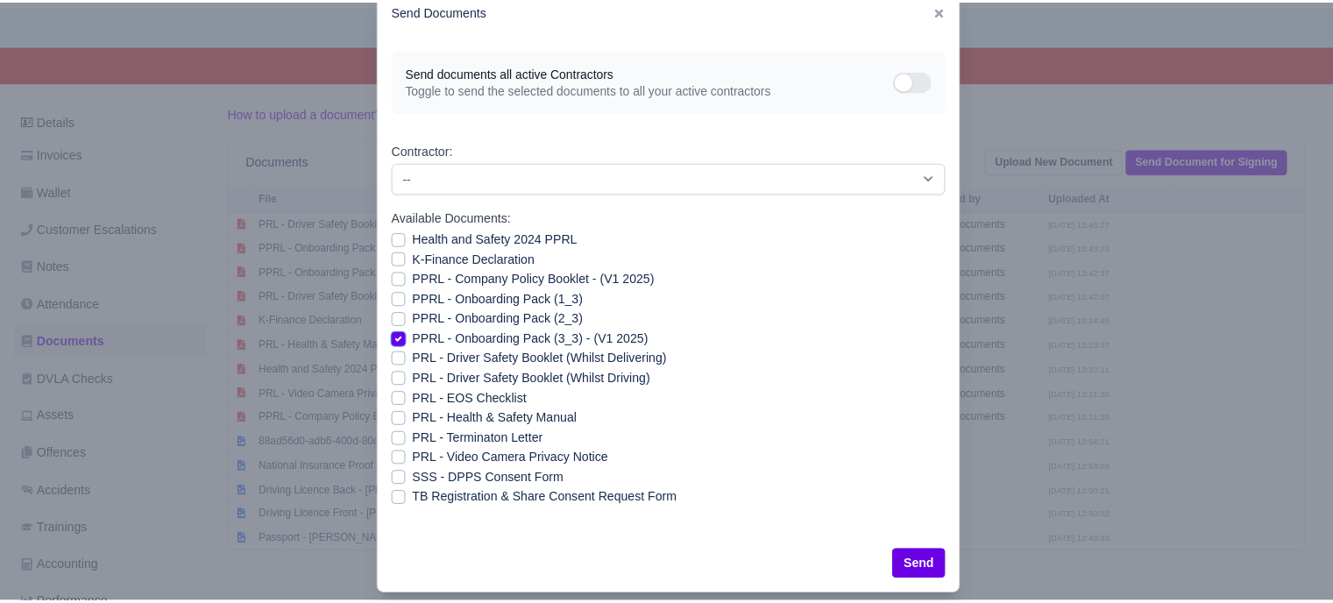
scroll to position [63, 0]
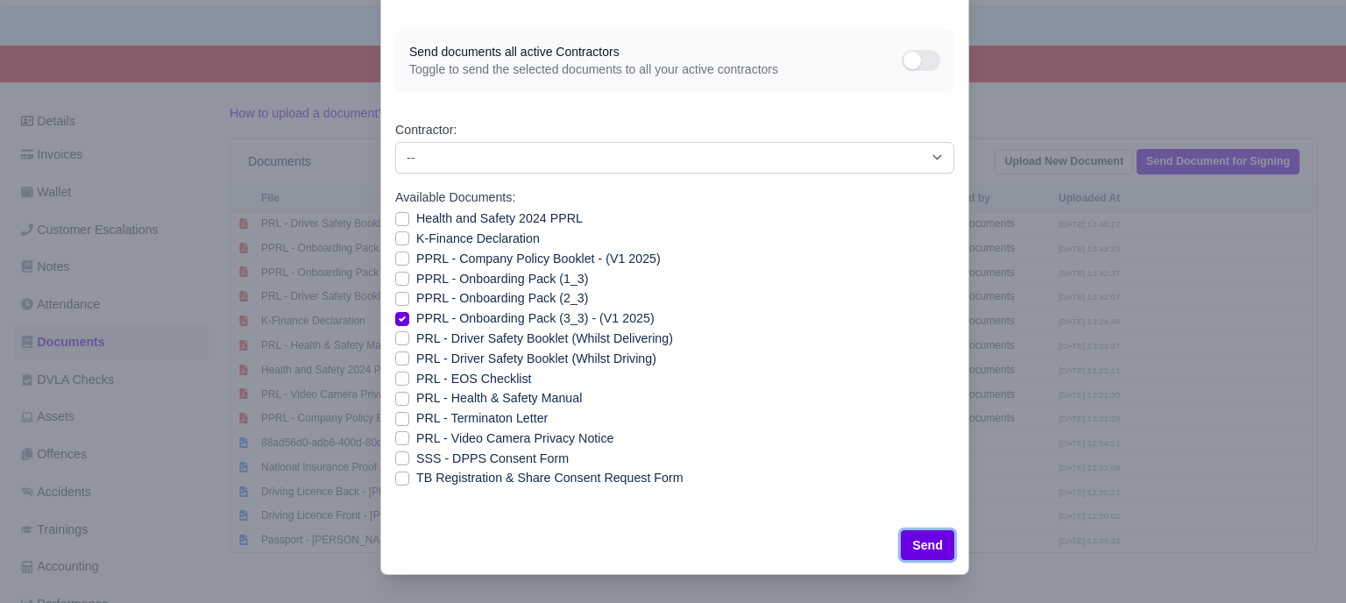
click at [919, 543] on button "Send" at bounding box center [927, 545] width 53 height 30
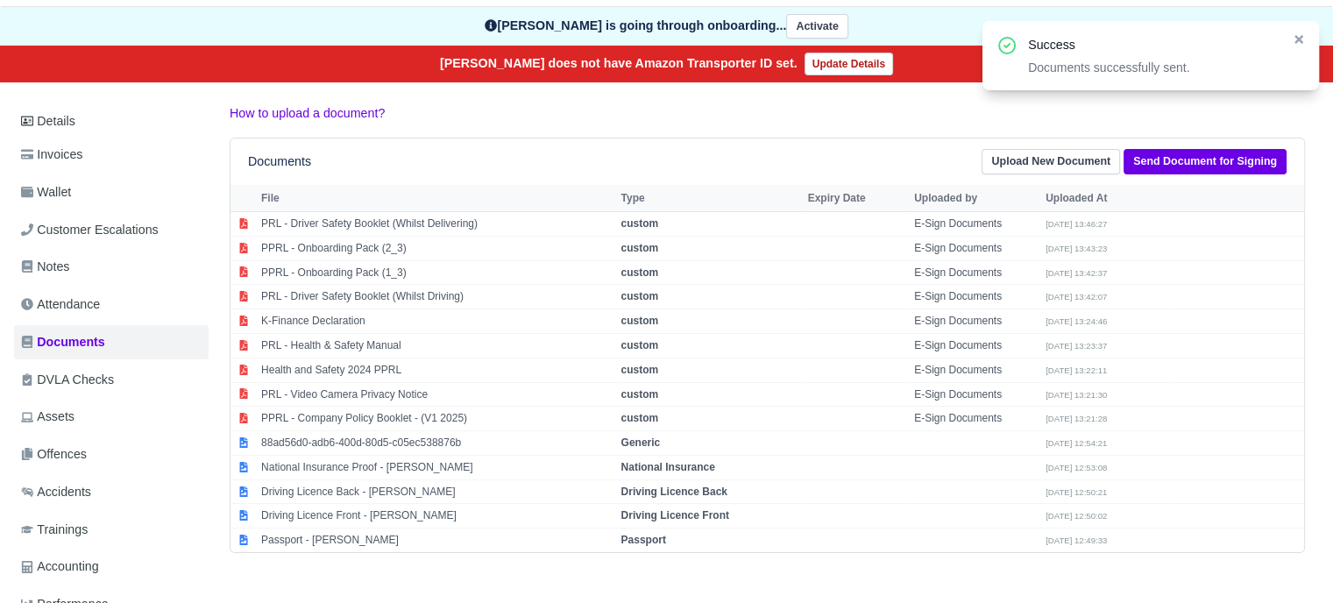
click at [1308, 39] on div "Success Documents successfully sent." at bounding box center [1151, 55] width 337 height 69
click at [1302, 41] on icon at bounding box center [1299, 39] width 12 height 12
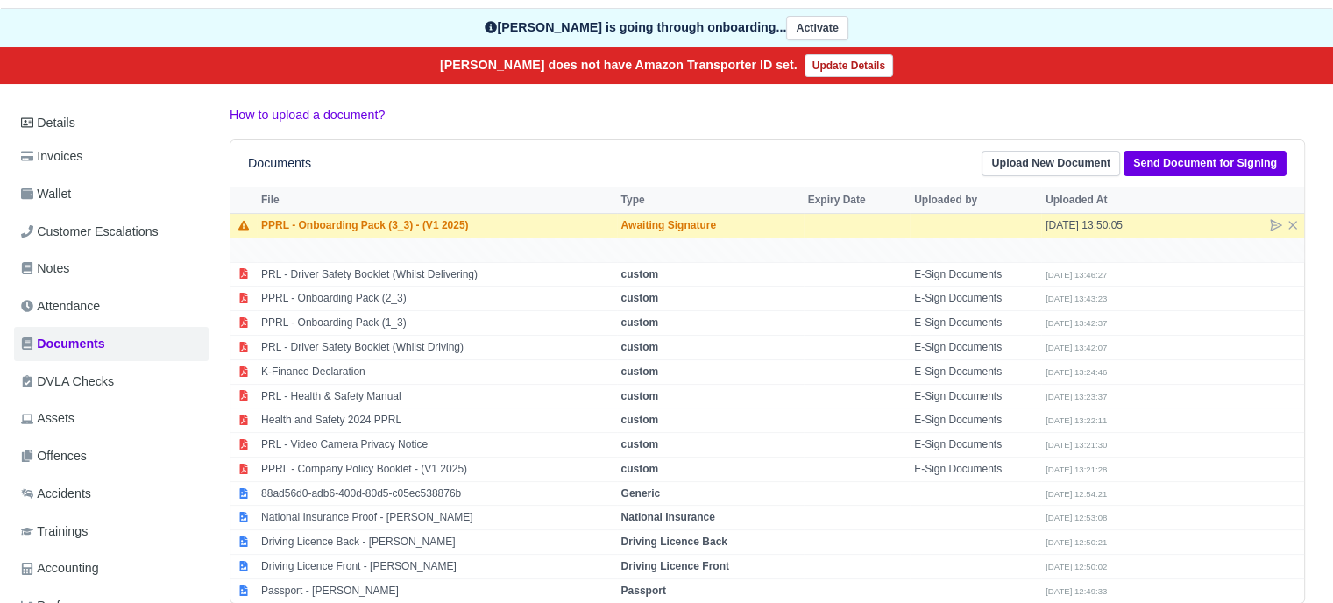
scroll to position [175, 0]
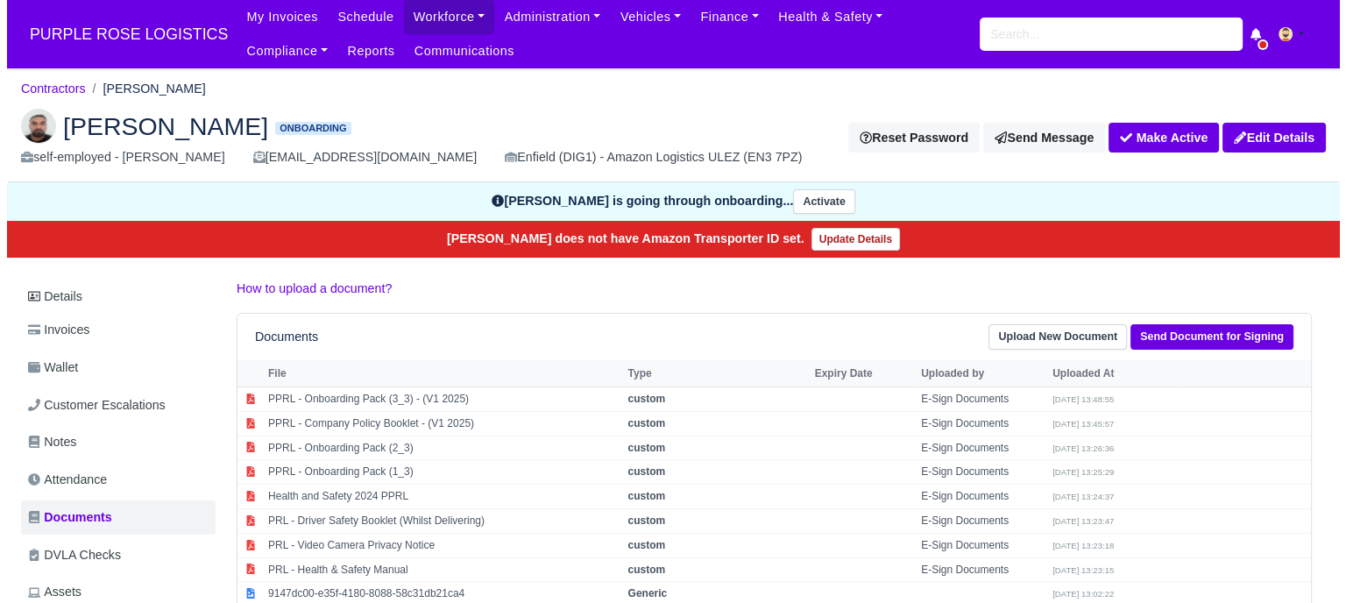
scroll to position [175, 0]
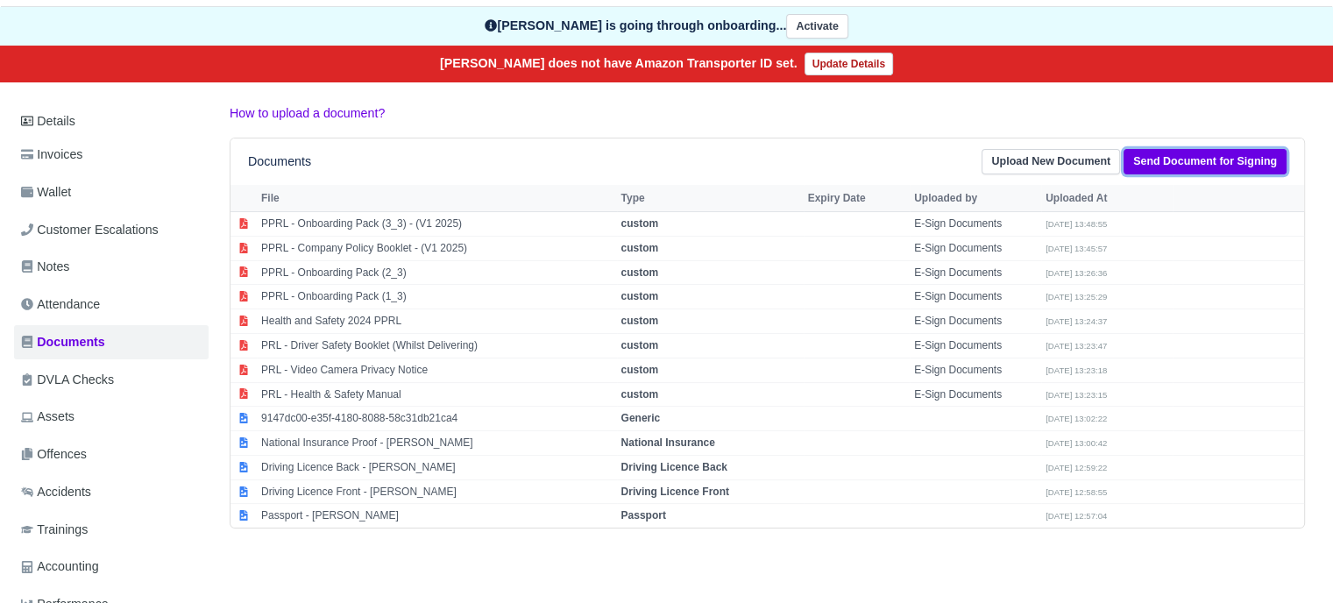
click at [1187, 154] on link "Send Document for Signing" at bounding box center [1205, 161] width 163 height 25
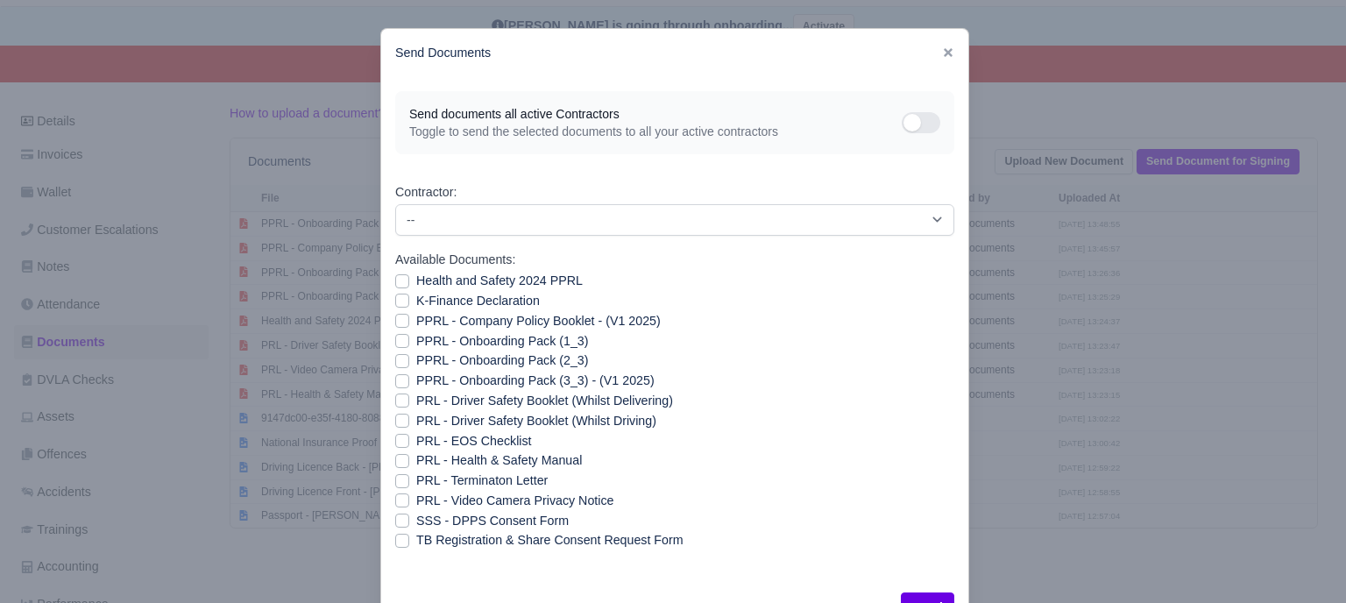
click at [416, 303] on label "K-Finance Declaration" at bounding box center [478, 301] width 124 height 20
click at [395, 303] on input "K-Finance Declaration" at bounding box center [402, 298] width 14 height 14
checkbox input "true"
click at [416, 323] on label "PPRL - Company Policy Booklet - (V1 2025)" at bounding box center [538, 321] width 245 height 20
click at [395, 323] on input "PPRL - Company Policy Booklet - (V1 2025)" at bounding box center [402, 318] width 14 height 14
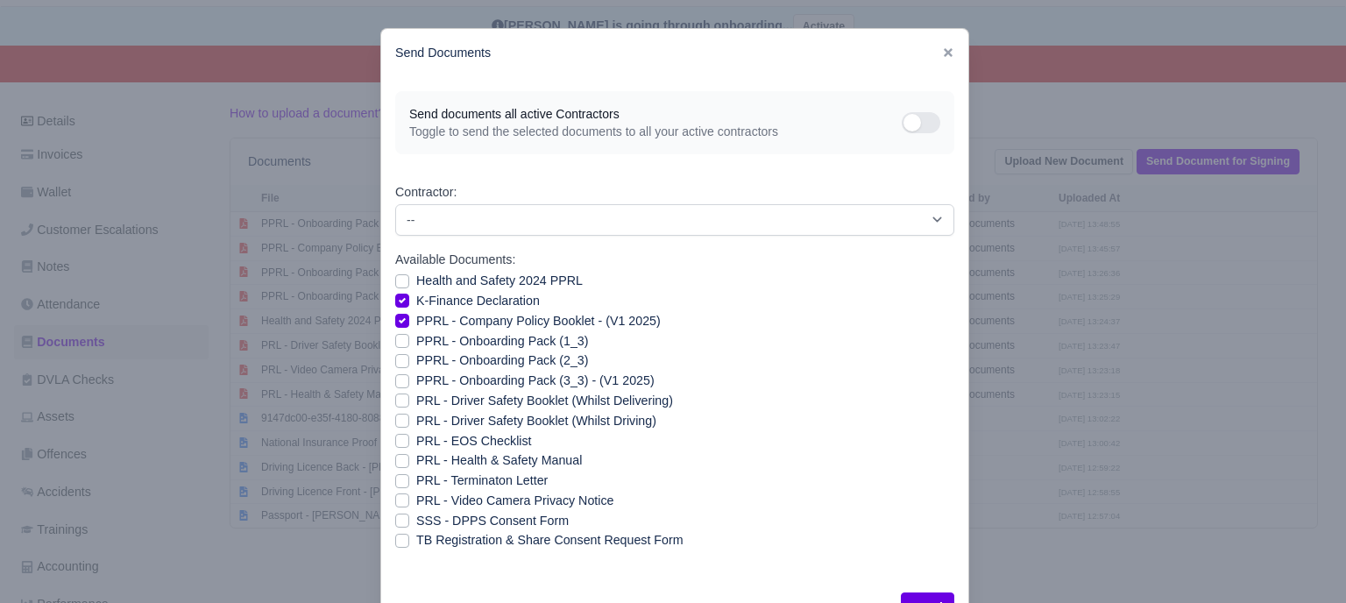
click at [416, 321] on label "PPRL - Company Policy Booklet - (V1 2025)" at bounding box center [538, 321] width 245 height 20
click at [395, 321] on input "PPRL - Company Policy Booklet - (V1 2025)" at bounding box center [402, 318] width 14 height 14
checkbox input "false"
click at [416, 459] on label "PRL - Health & Safety Manual" at bounding box center [499, 461] width 166 height 20
click at [396, 459] on input "PRL - Health & Safety Manual" at bounding box center [402, 458] width 14 height 14
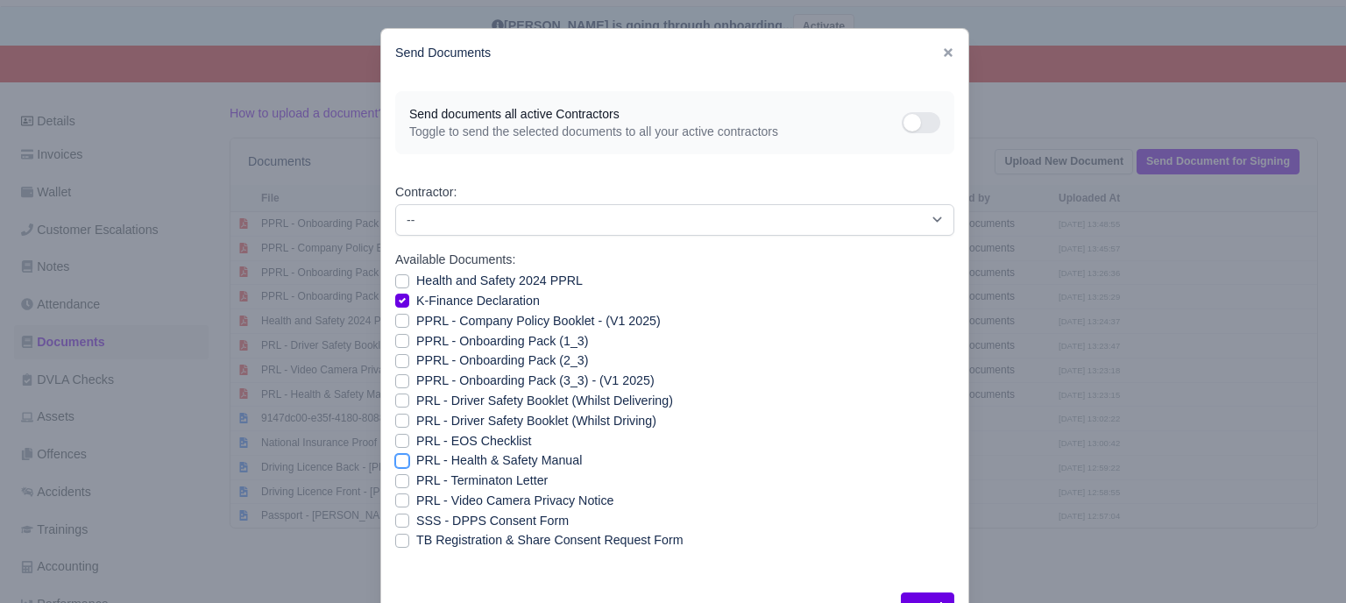
checkbox input "true"
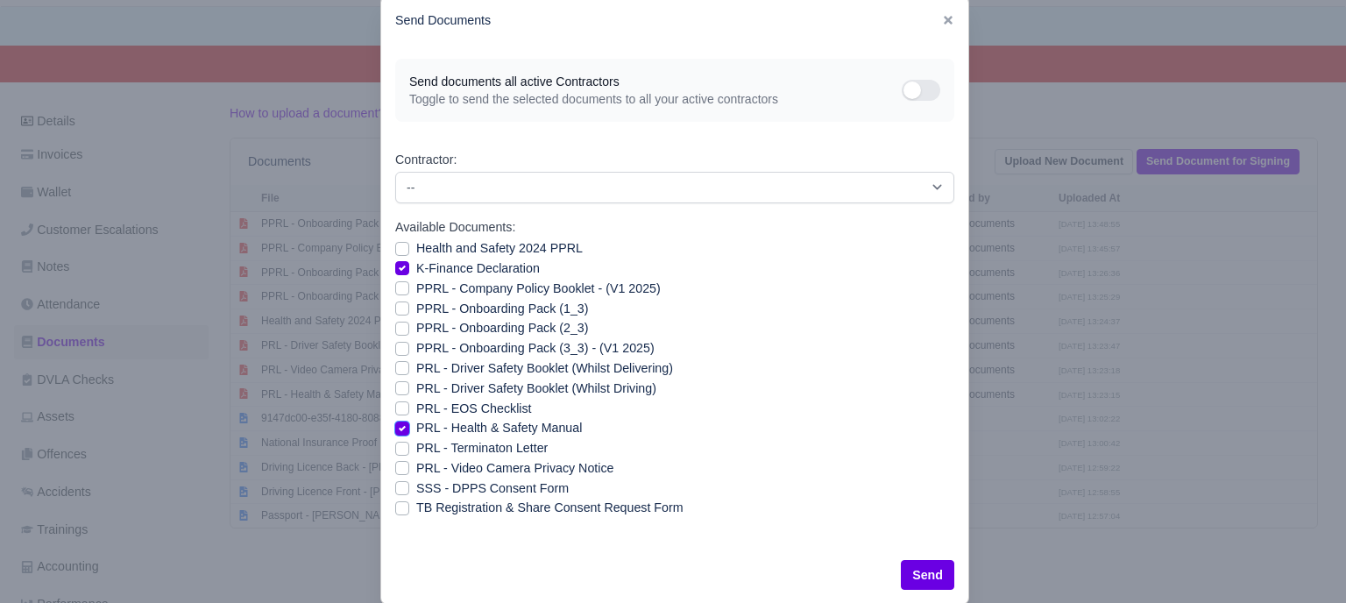
scroll to position [63, 0]
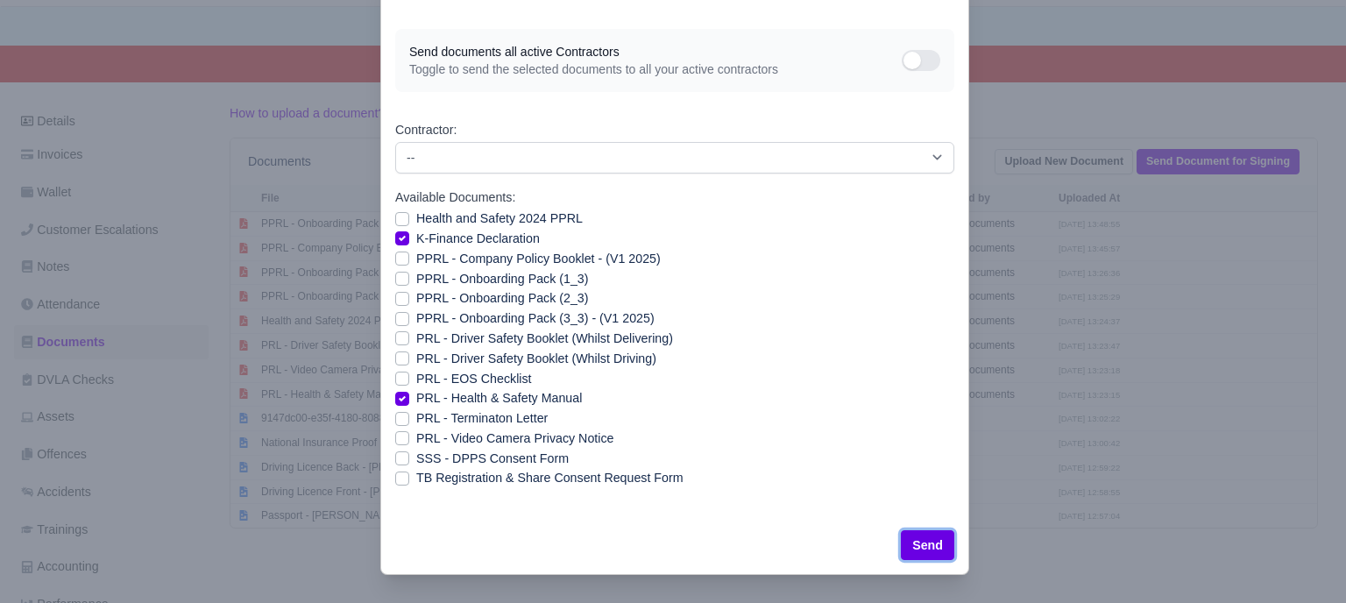
click at [914, 551] on button "Send" at bounding box center [927, 545] width 53 height 30
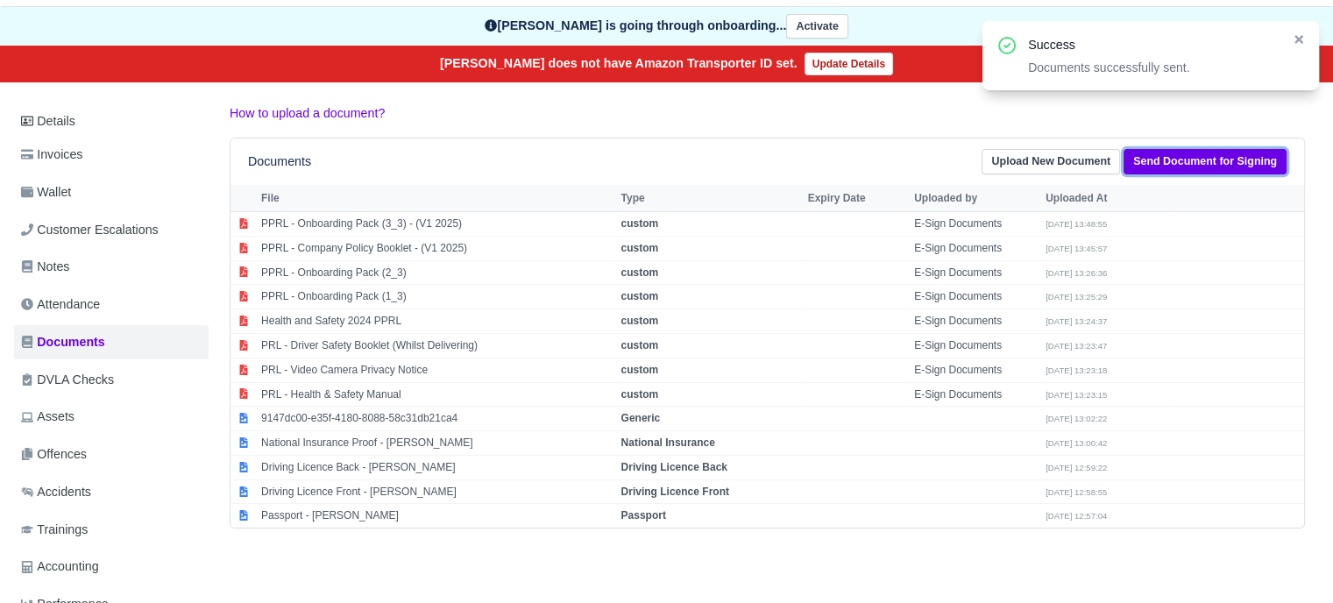
click at [1215, 157] on link "Send Document for Signing" at bounding box center [1205, 161] width 163 height 25
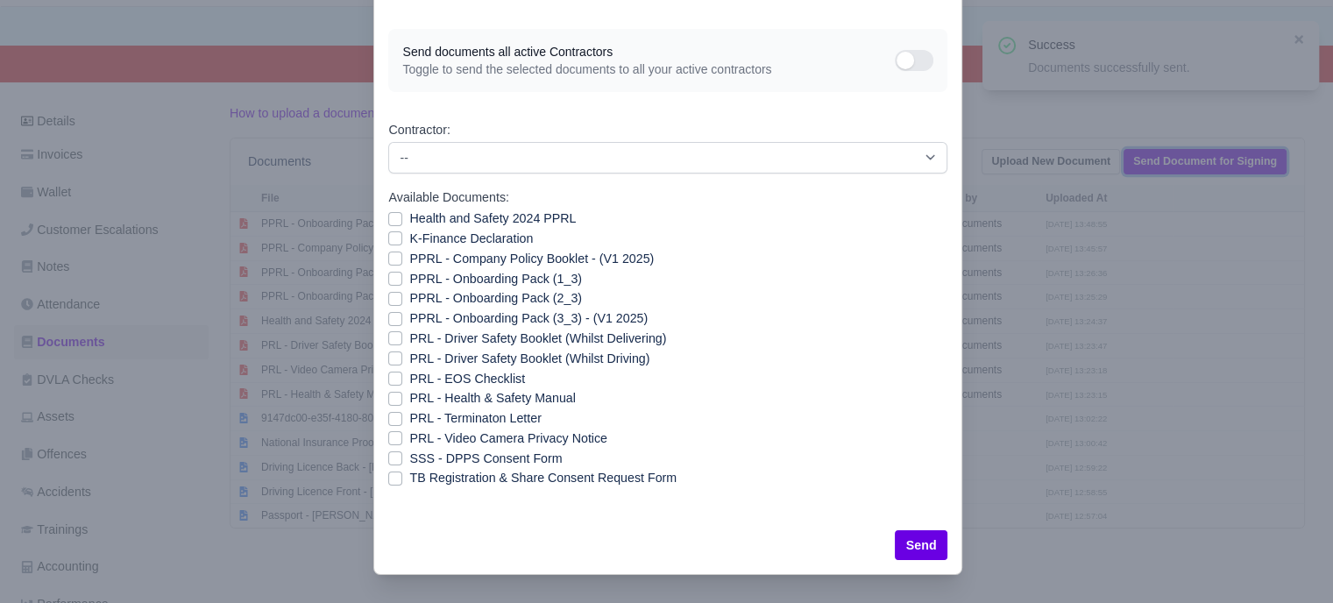
click at [1215, 157] on body "PURPLE ROSE LOGISTICS My Invoices Schedule Workforce Manpower Expiring Document…" at bounding box center [666, 126] width 1333 height 603
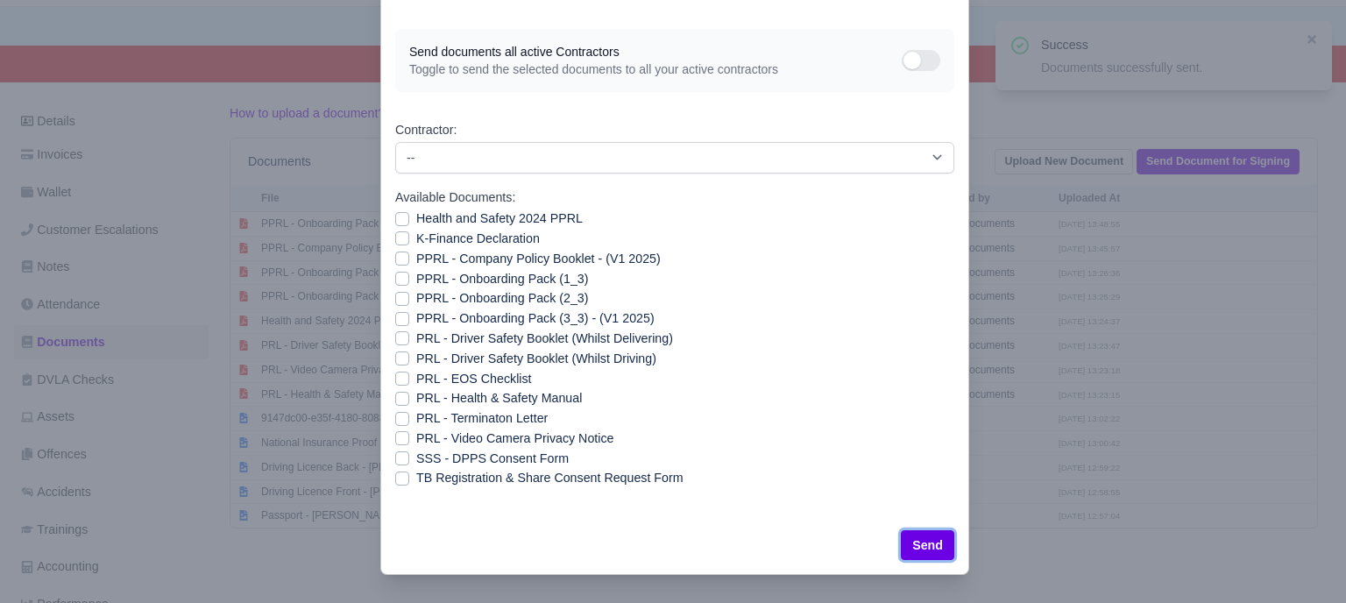
click at [927, 539] on button "Send" at bounding box center [927, 545] width 53 height 30
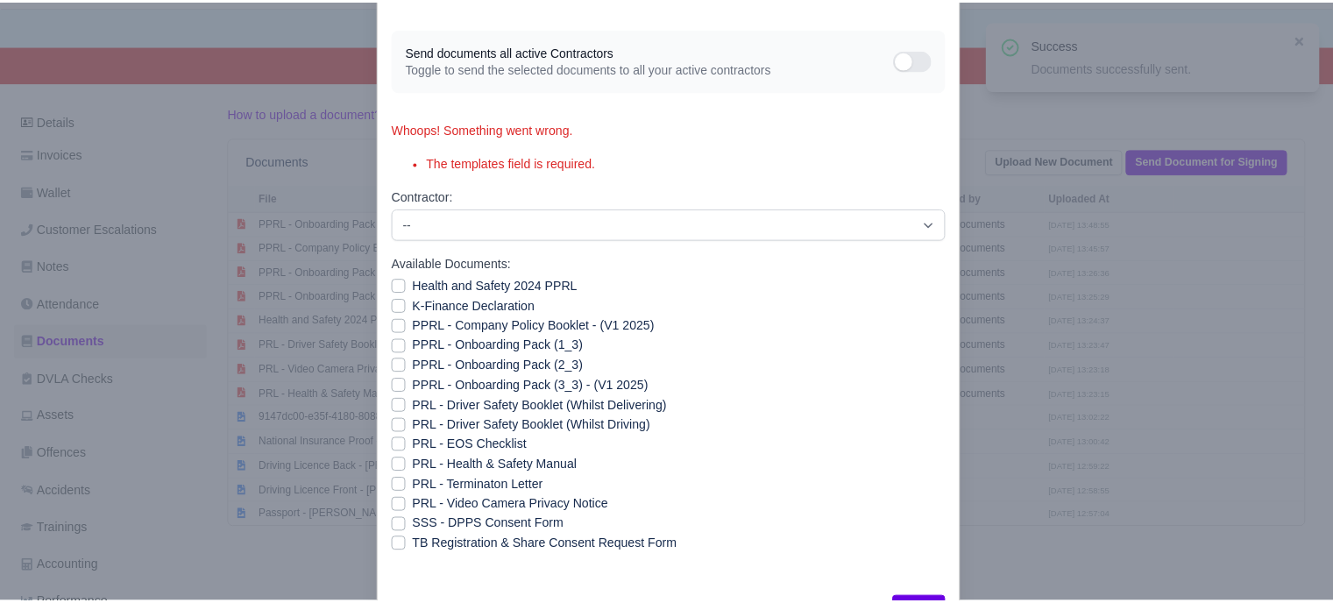
scroll to position [97, 0]
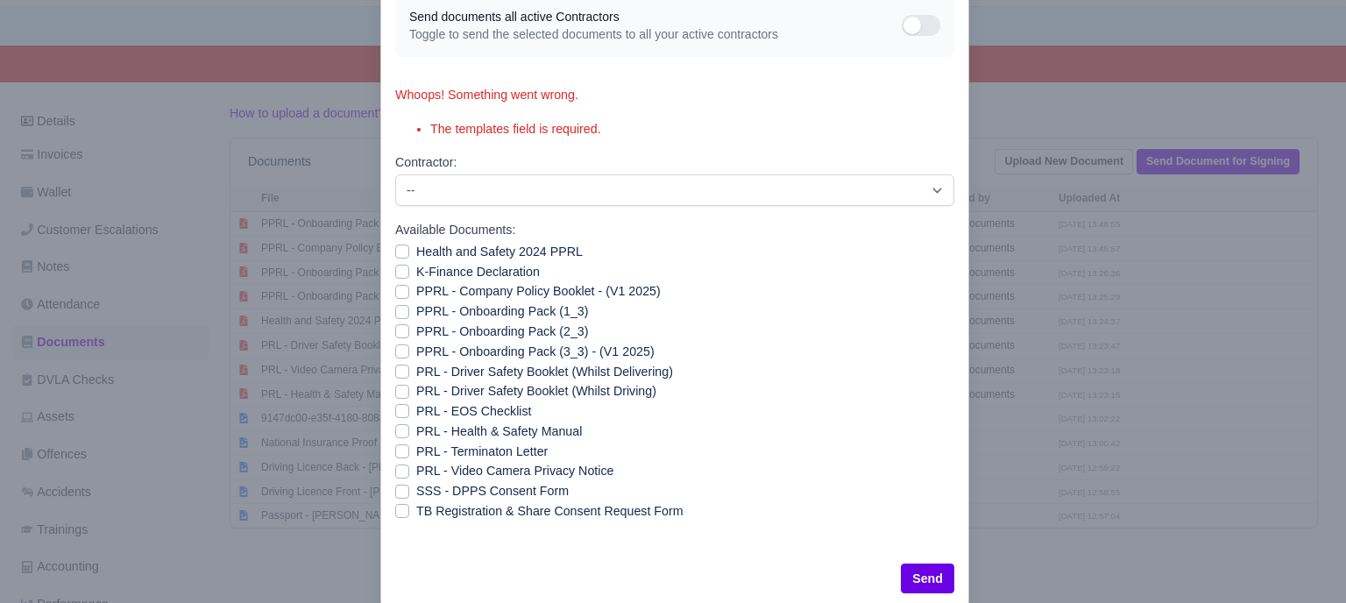
click at [1060, 542] on div at bounding box center [673, 301] width 1346 height 603
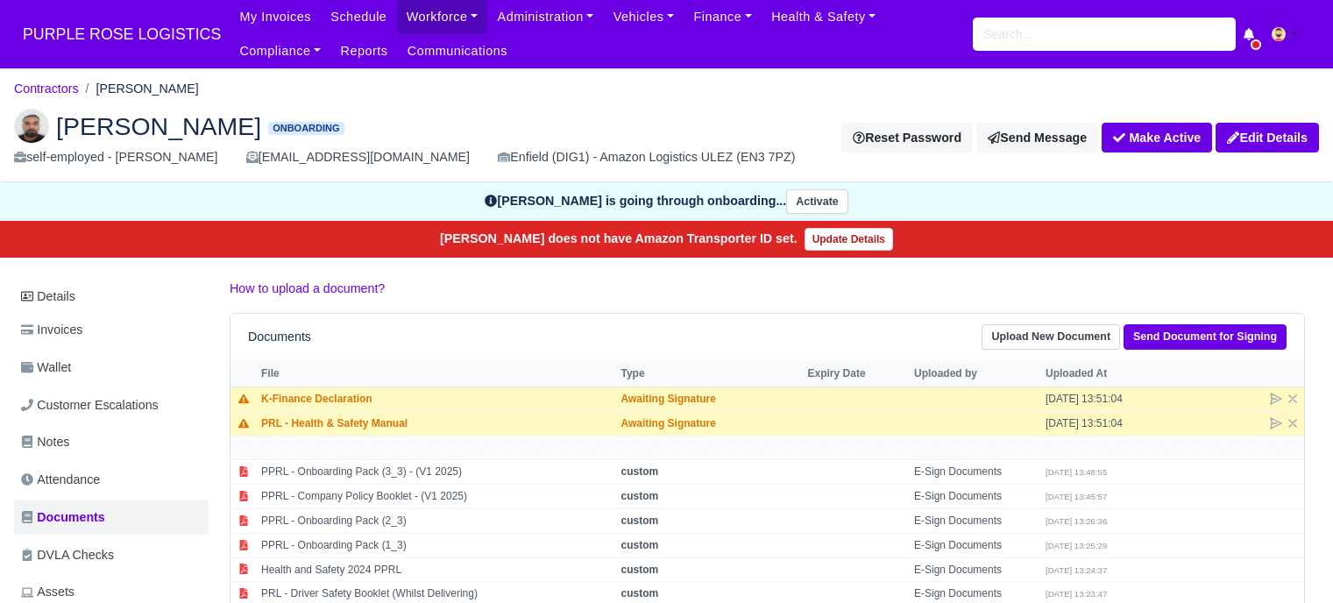
scroll to position [175, 0]
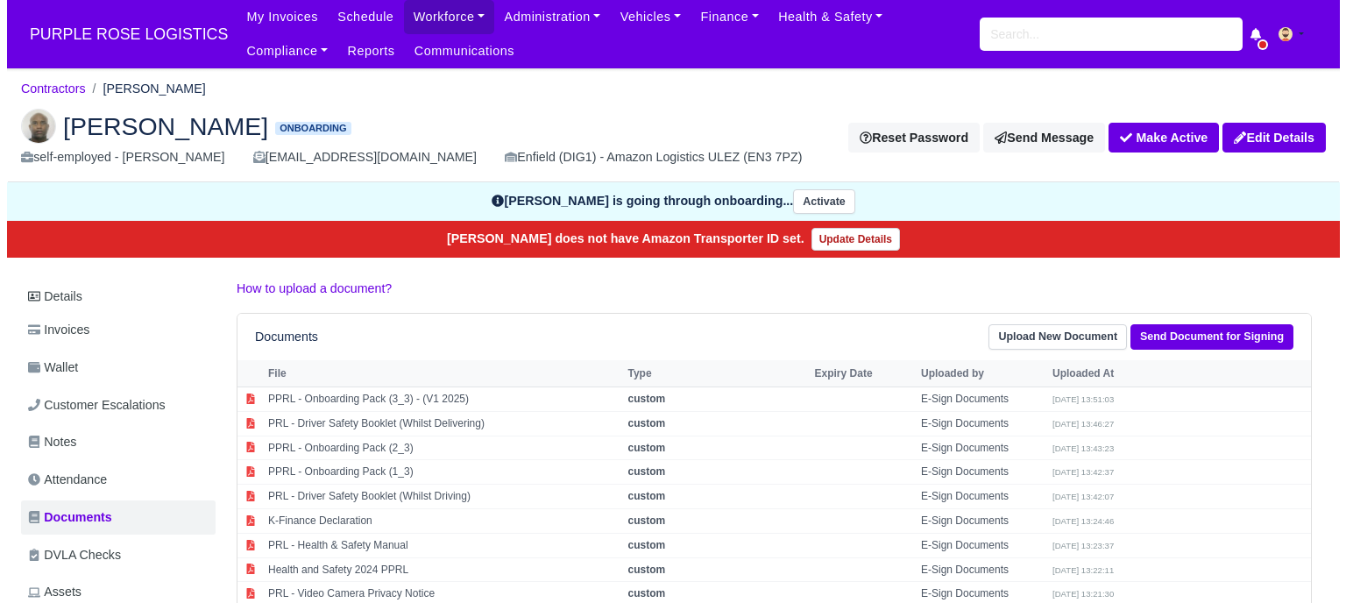
scroll to position [175, 0]
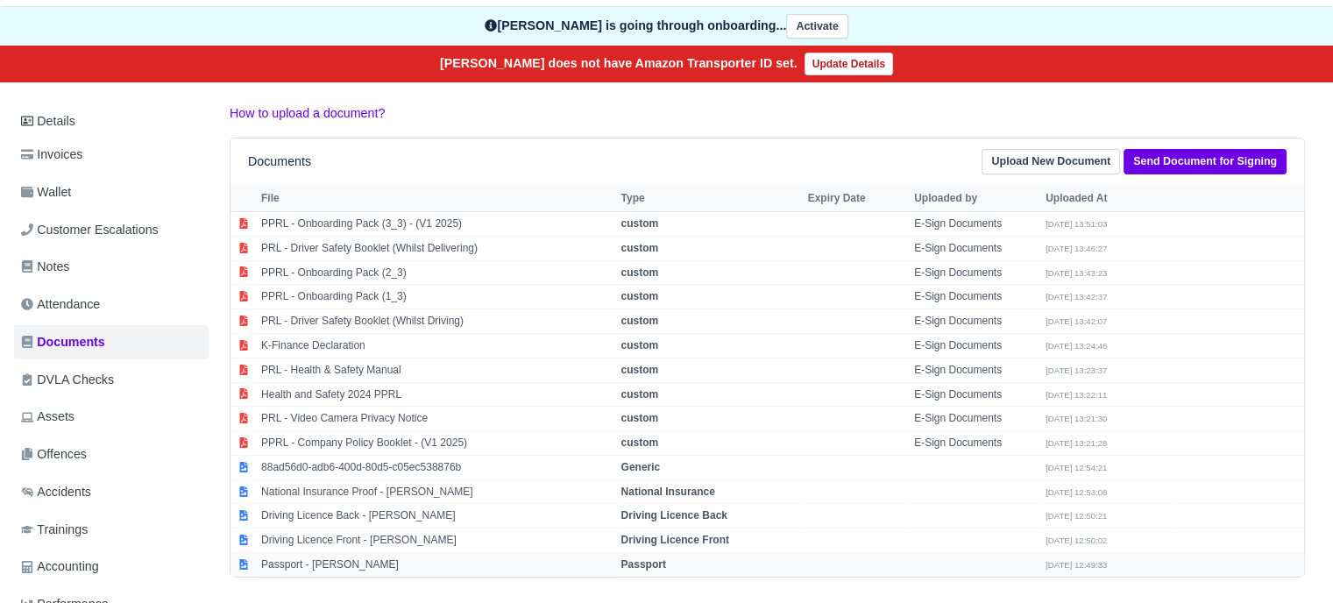
click at [651, 558] on strong "Passport" at bounding box center [644, 564] width 45 height 12
select select "passport"
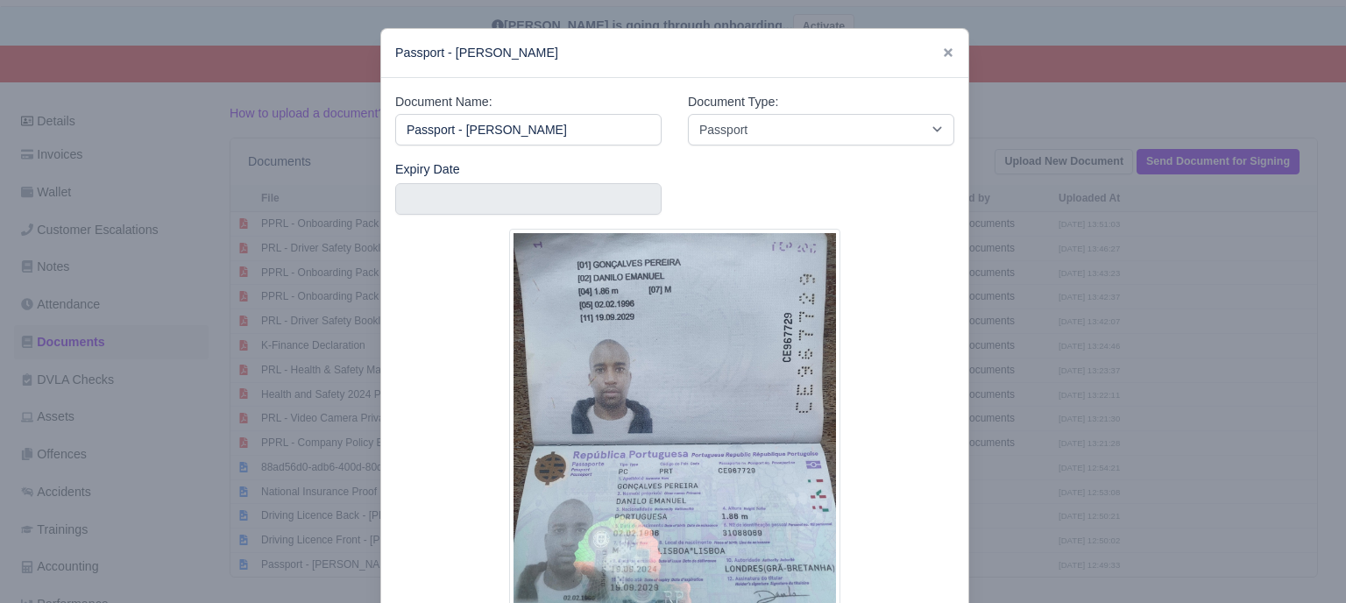
click at [1110, 449] on div at bounding box center [673, 301] width 1346 height 603
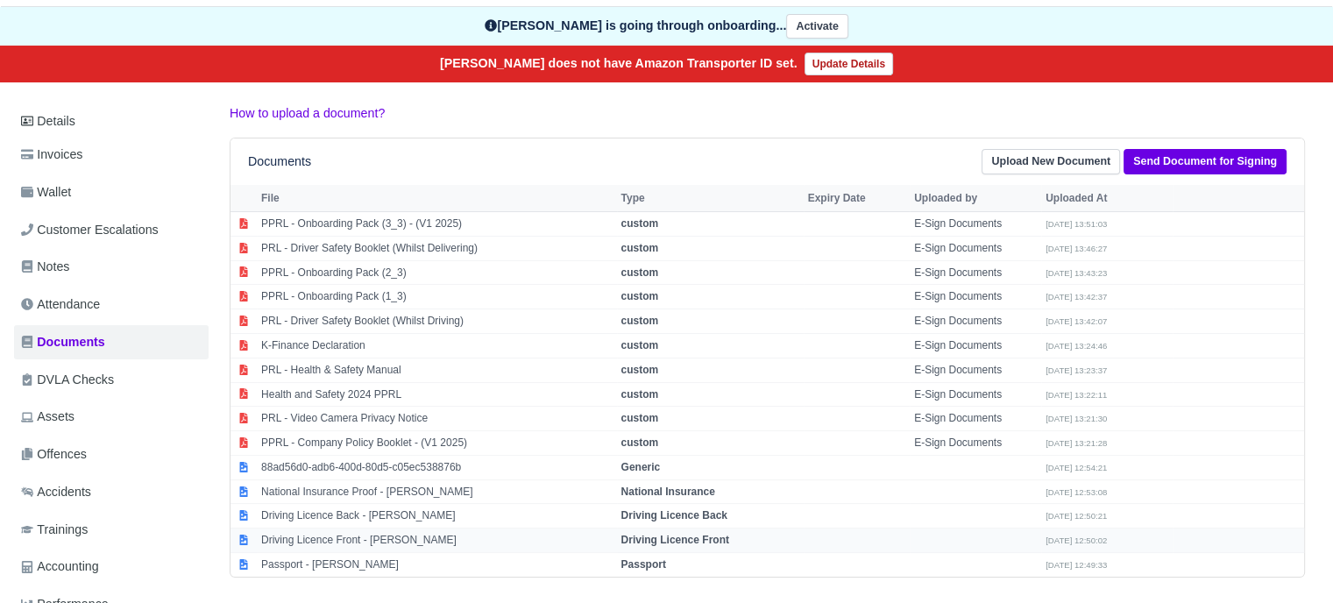
click at [681, 534] on strong "Driving Licence Front" at bounding box center [676, 540] width 108 height 12
select select "driving-licence-front"
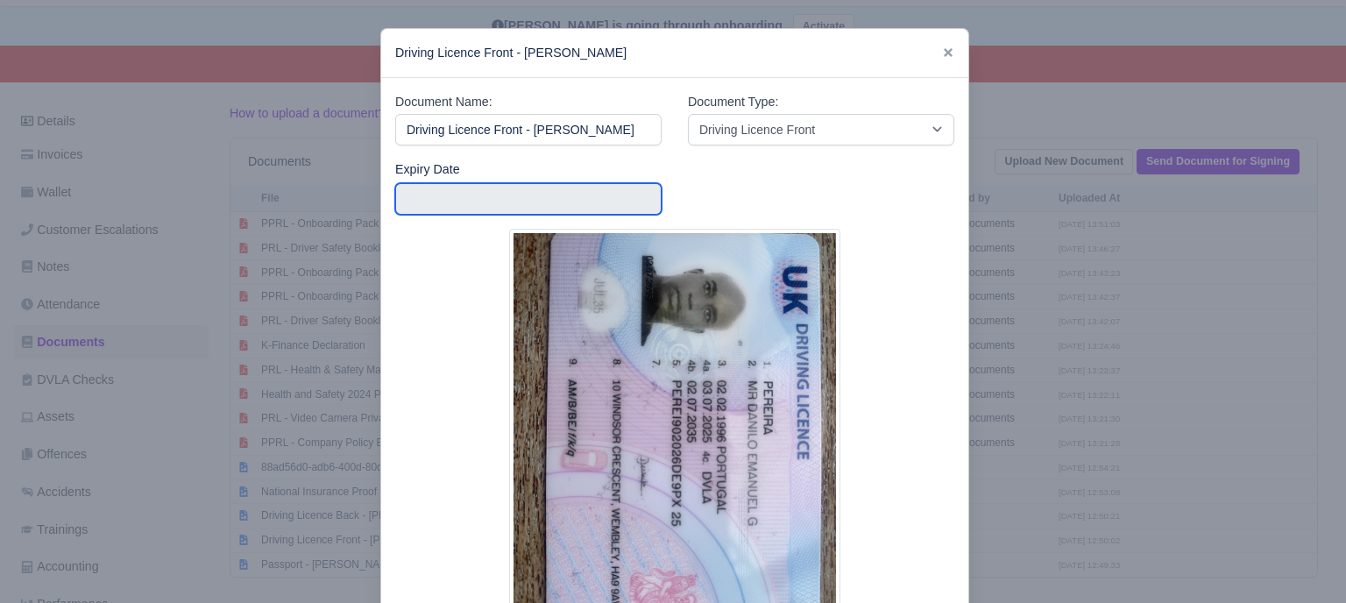
click at [587, 198] on input "text" at bounding box center [528, 199] width 266 height 32
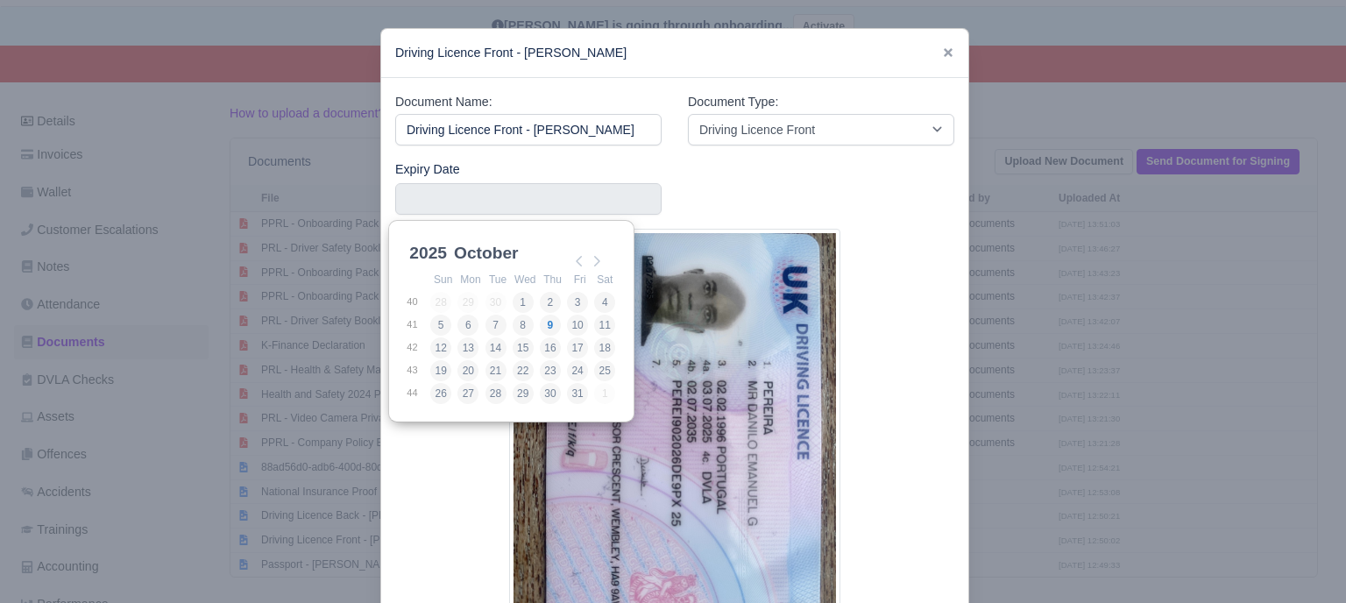
click at [486, 259] on select "January February March April May June July August September October November De…" at bounding box center [509, 263] width 117 height 37
click at [437, 254] on select "2025 2026 2027 2028 2029 2030 2031 2032 2033 2034 2035 2036 2037 2038 2039 2040…" at bounding box center [445, 263] width 79 height 37
type input "2035-02-07"
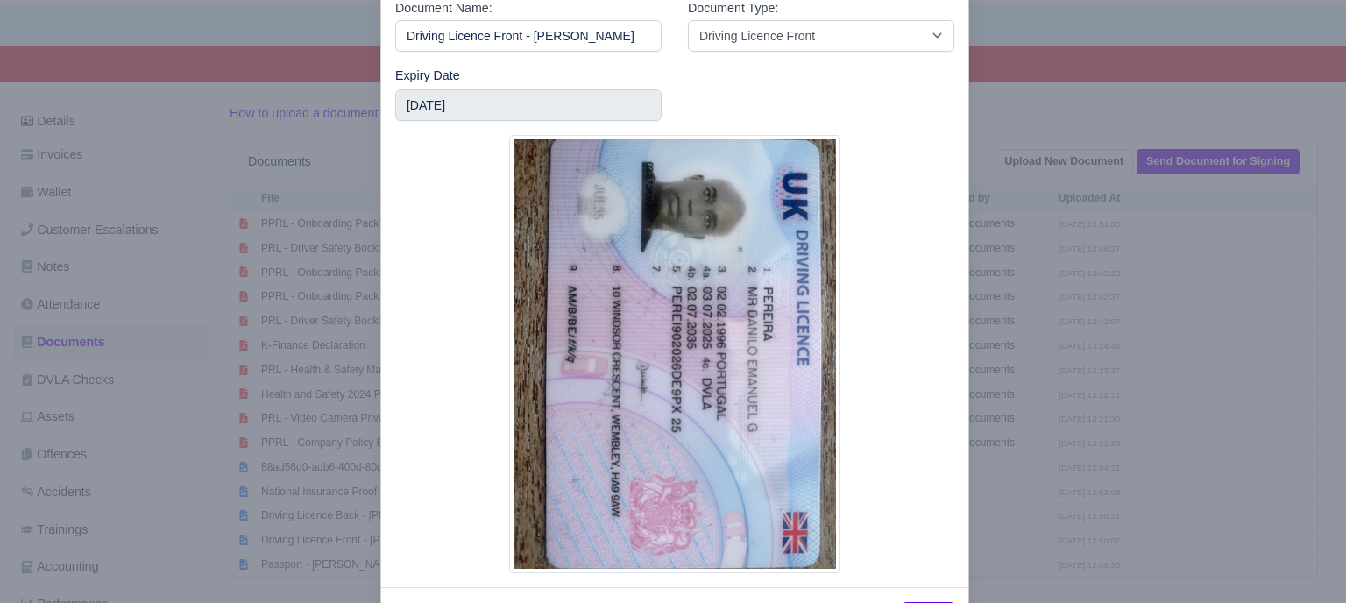
scroll to position [167, 0]
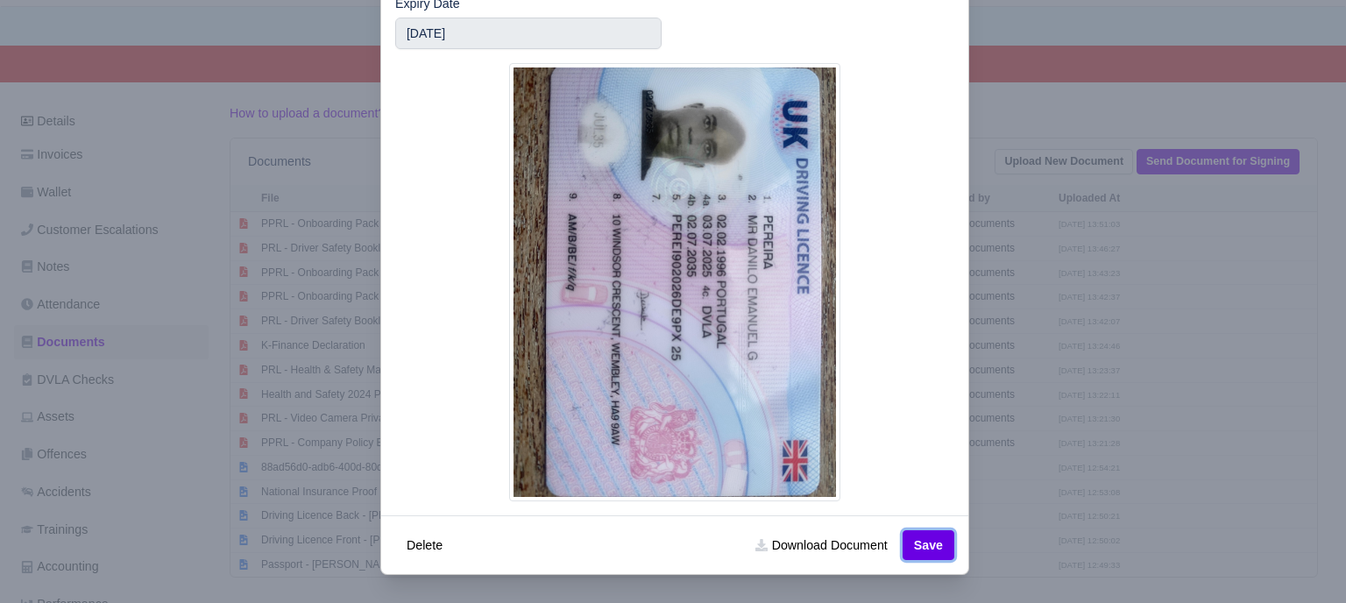
click at [916, 542] on button "Save" at bounding box center [929, 545] width 52 height 30
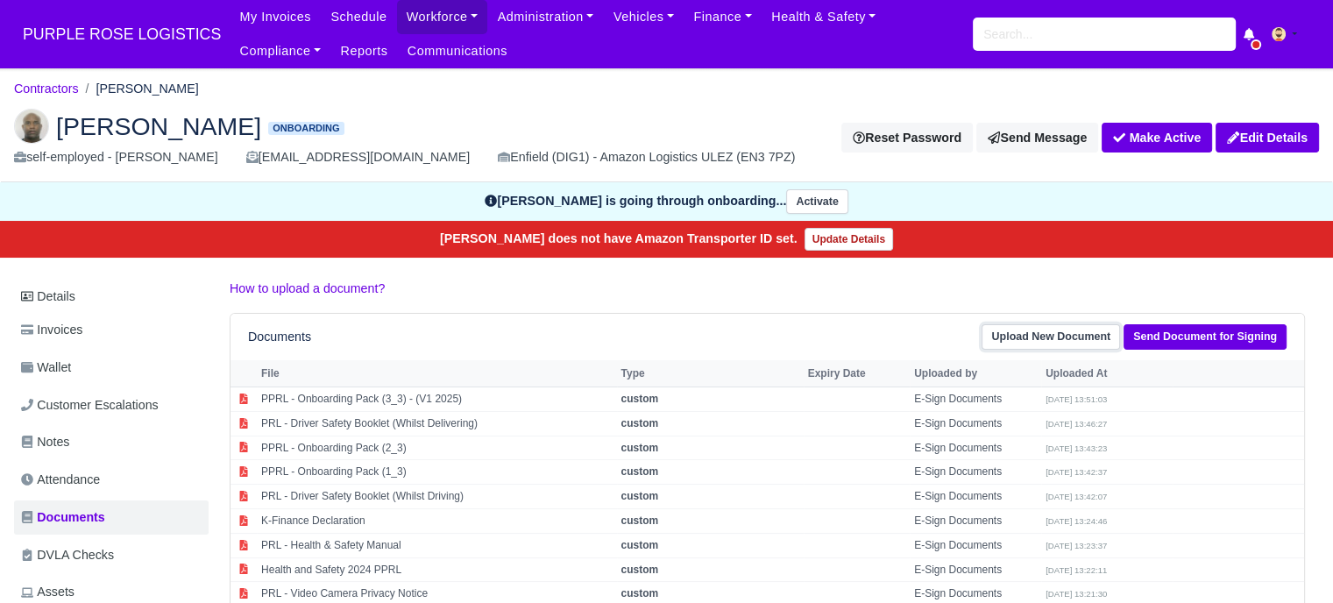
click at [1081, 338] on link "Upload New Document" at bounding box center [1051, 336] width 139 height 25
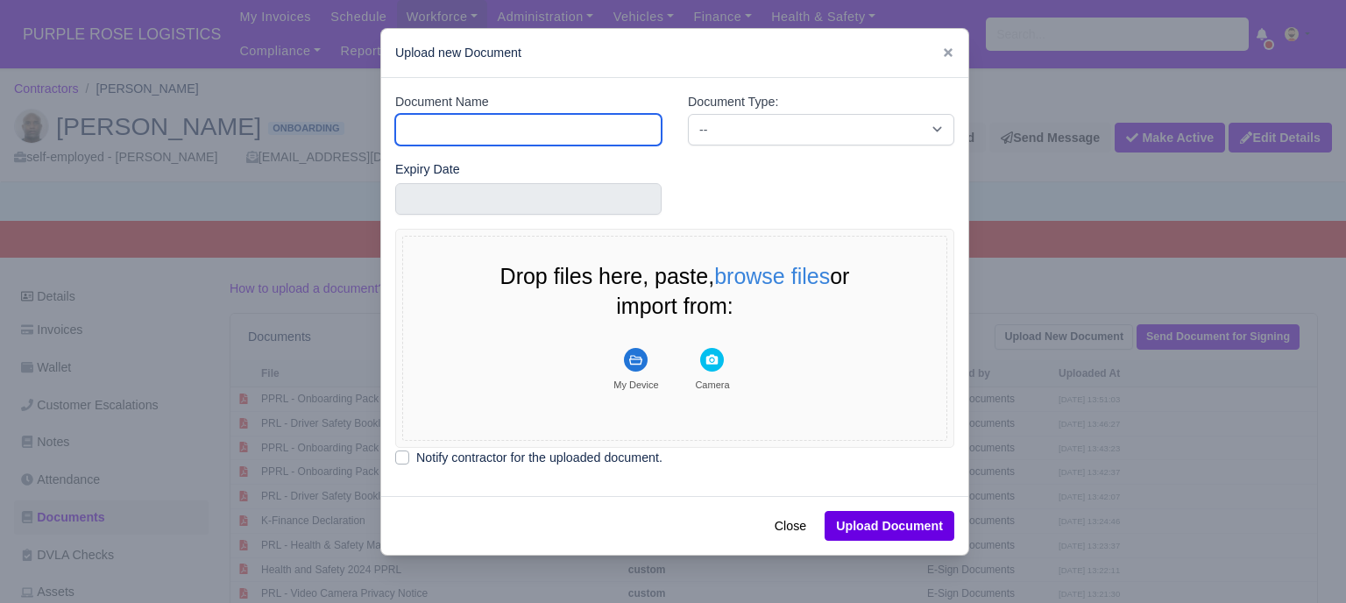
click at [545, 127] on input "Document Name" at bounding box center [528, 130] width 266 height 32
type input "RTW"
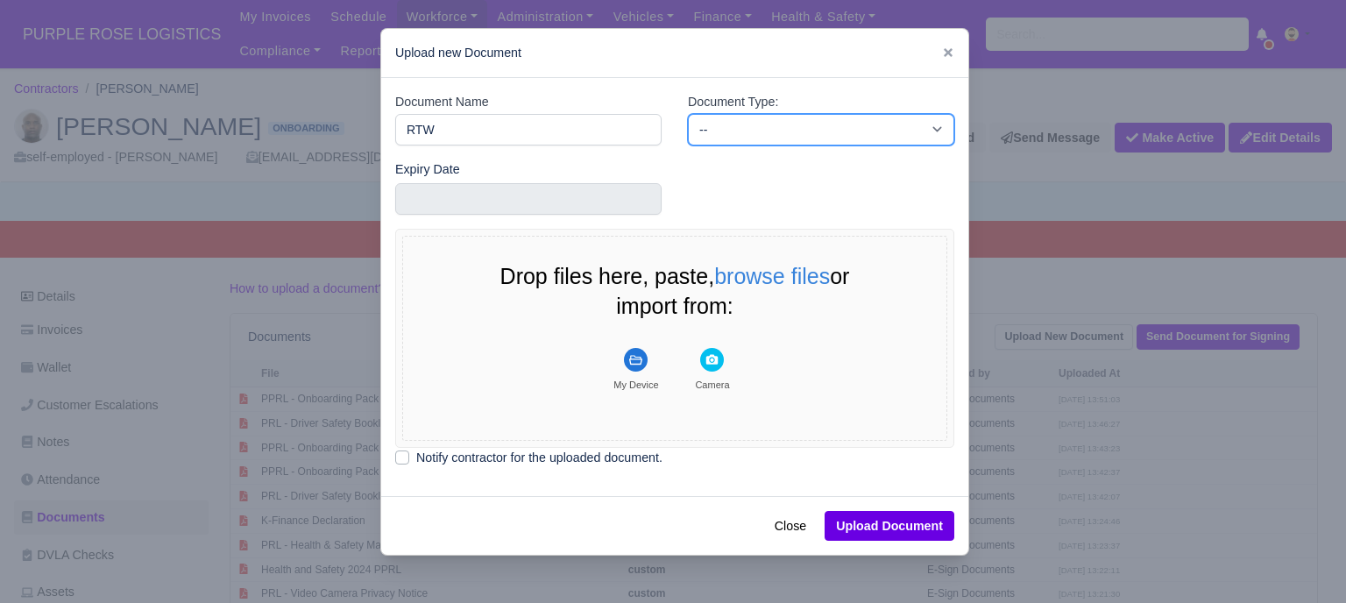
click at [721, 132] on select "-- Accounting Engagement Letter Age Verification Confirmation Background Check …" at bounding box center [821, 130] width 266 height 32
select select "right-to-work"
click at [688, 114] on select "-- Accounting Engagement Letter Age Verification Confirmation Background Check …" at bounding box center [821, 130] width 266 height 32
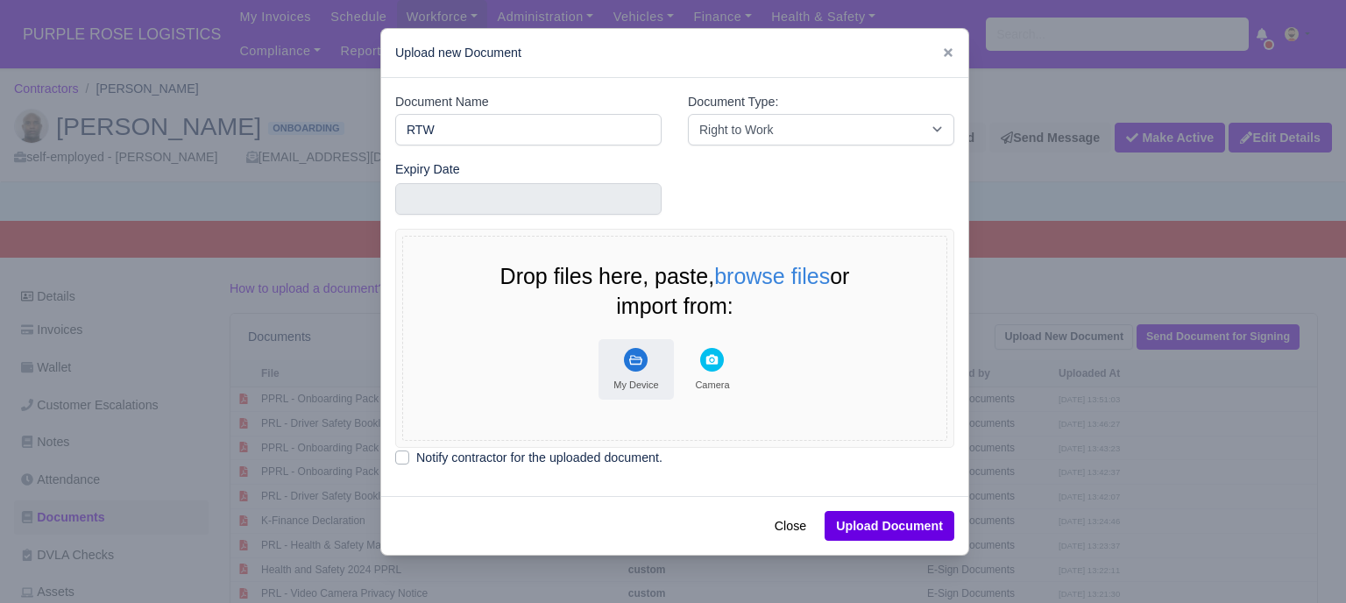
click at [634, 371] on icon "File Uploader" at bounding box center [636, 360] width 24 height 24
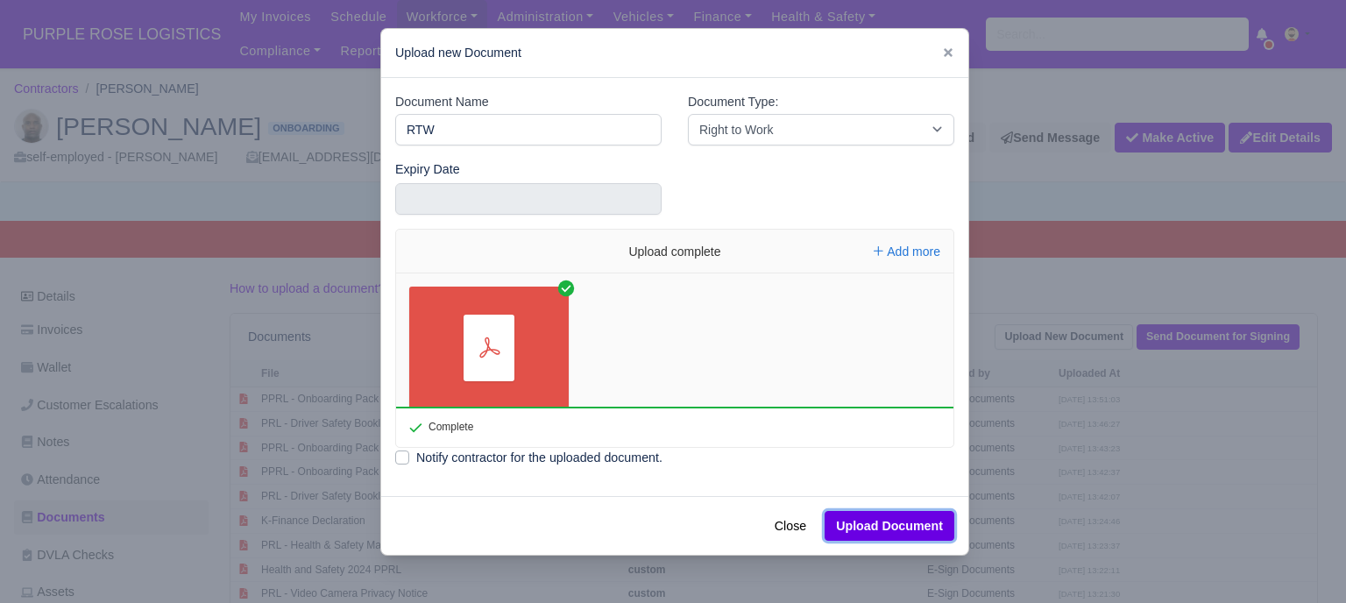
click at [898, 518] on button "Upload Document" at bounding box center [890, 526] width 130 height 30
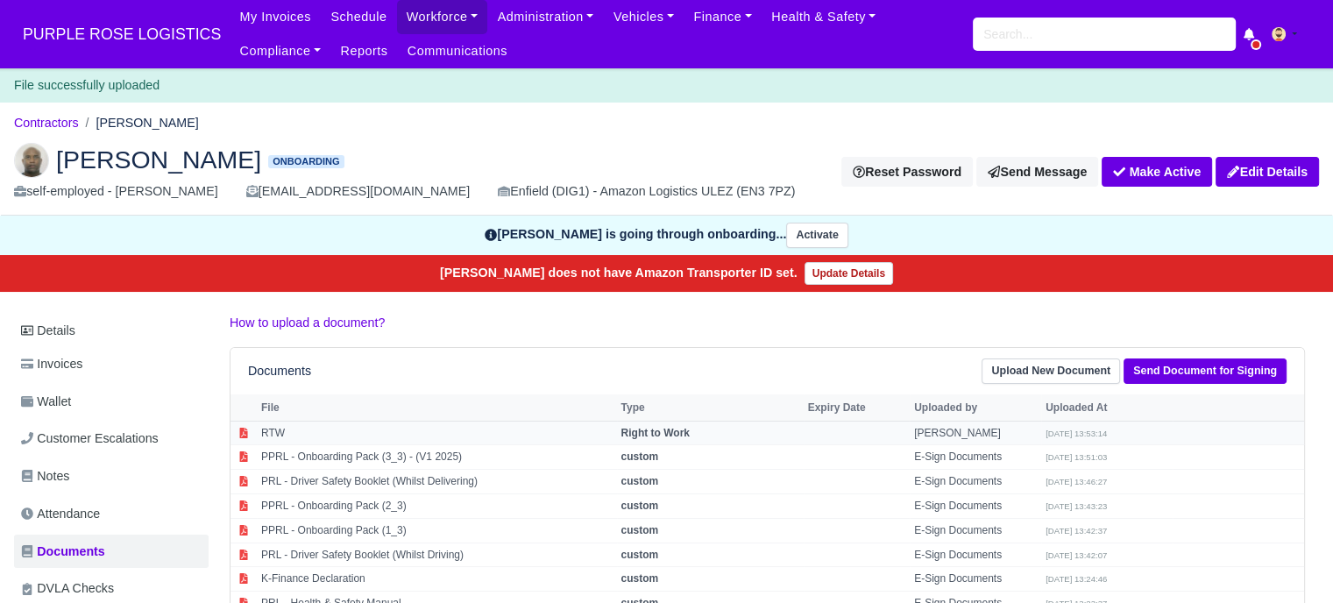
click at [940, 430] on td "[PERSON_NAME]" at bounding box center [975, 433] width 131 height 25
click at [940, 430] on td "Niko" at bounding box center [975, 433] width 131 height 25
select select "right-to-work"
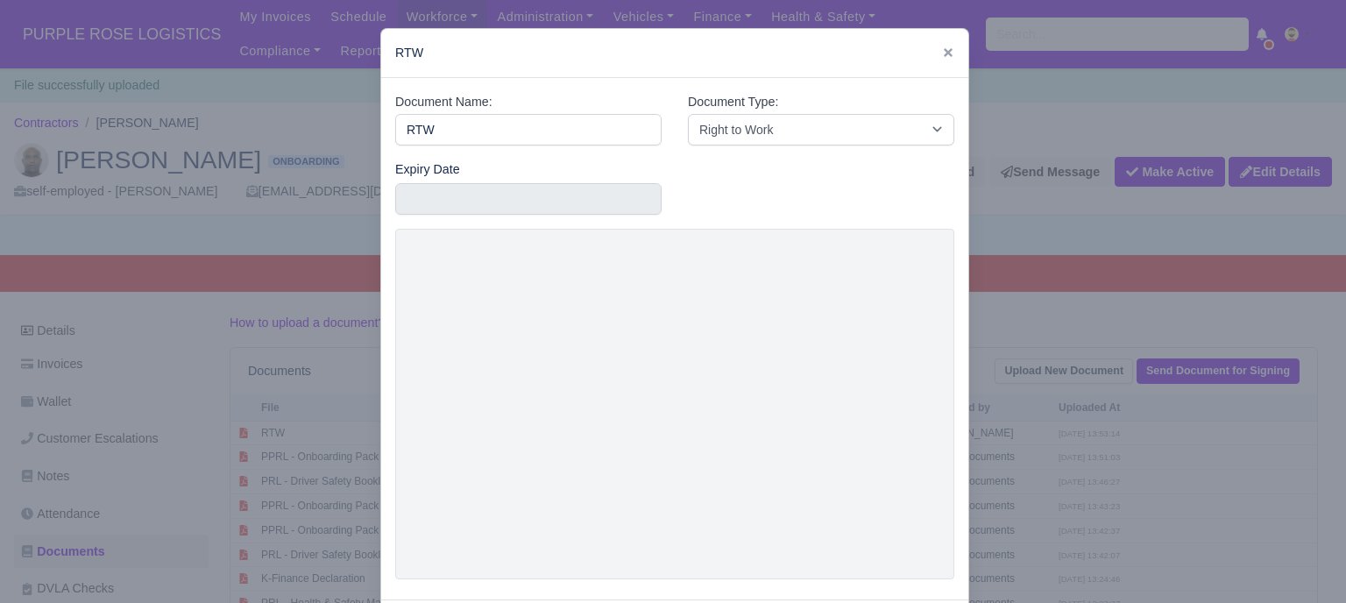
click at [998, 392] on div at bounding box center [673, 301] width 1346 height 603
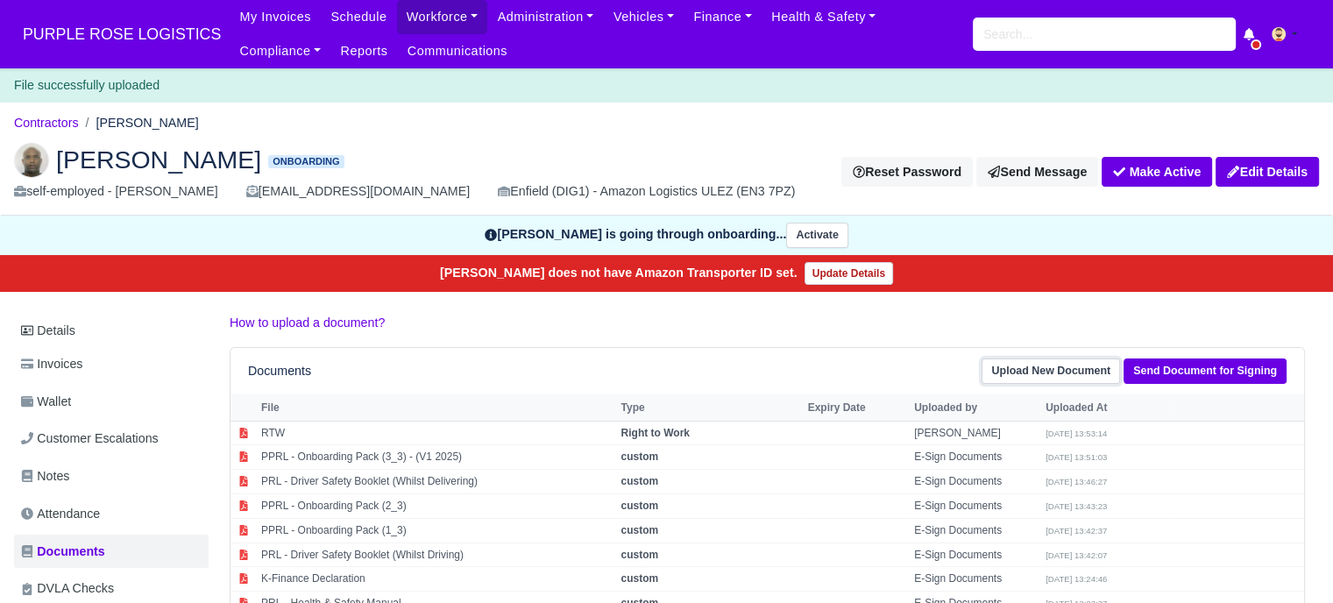
click at [1076, 373] on link "Upload New Document" at bounding box center [1051, 371] width 139 height 25
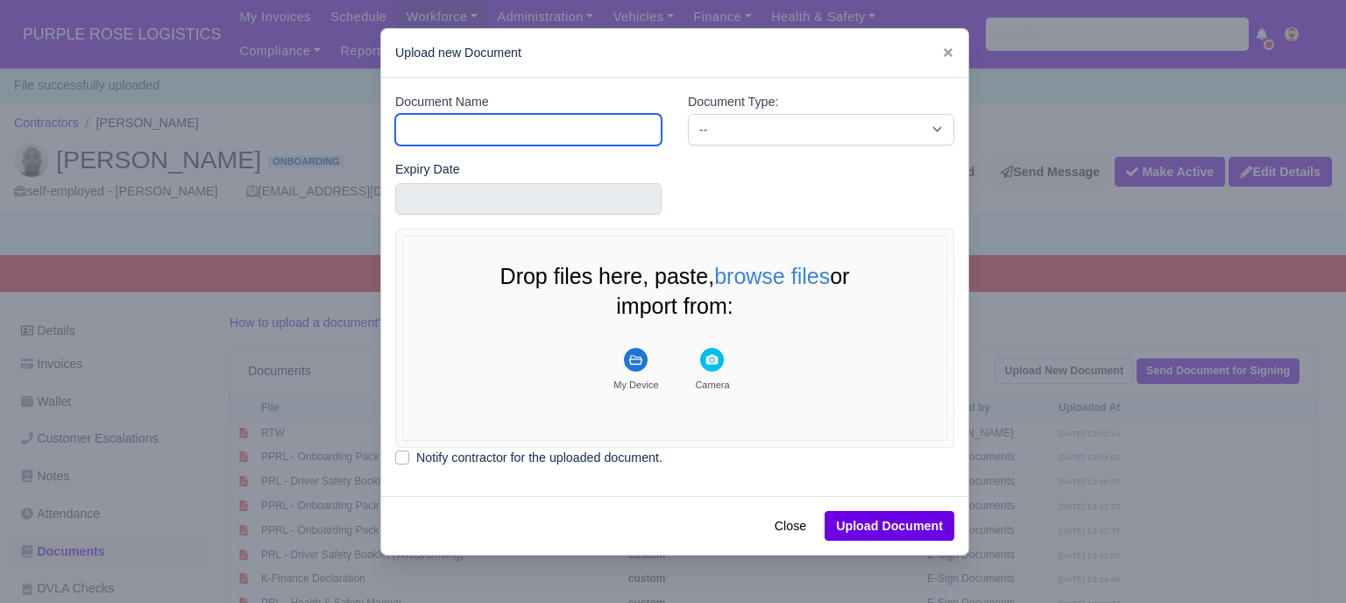
click at [508, 127] on input "Document Name" at bounding box center [528, 130] width 266 height 32
type input "Driver License"
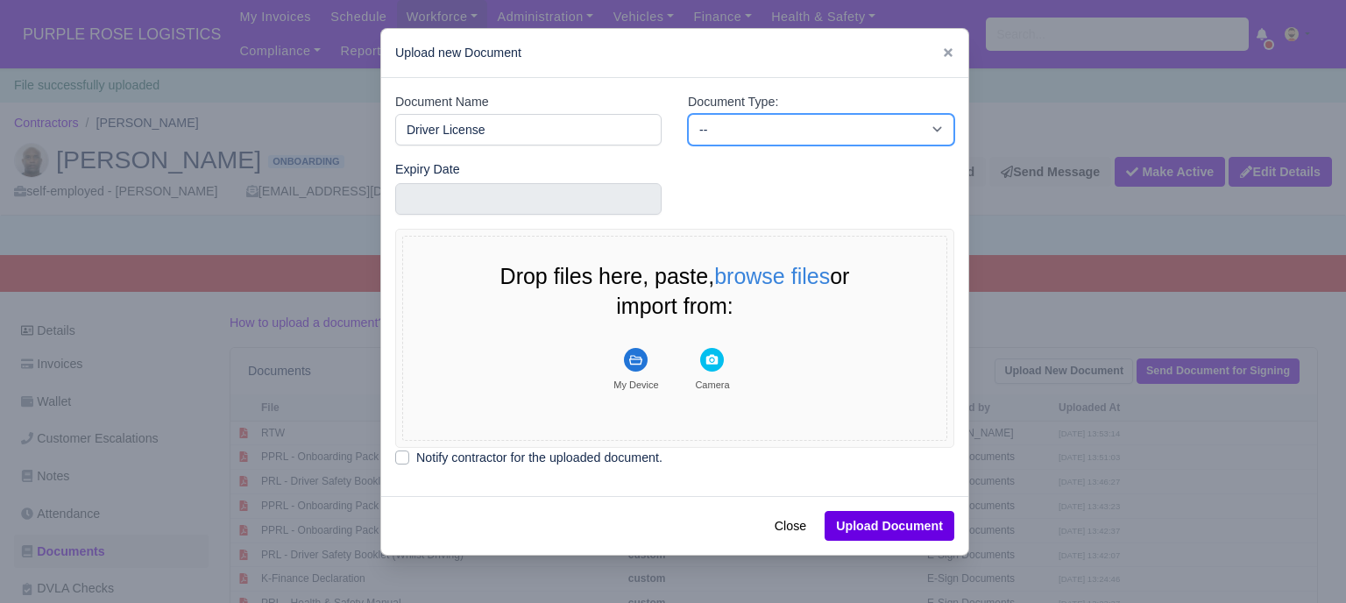
click at [708, 124] on select "-- Accounting Engagement Letter Age Verification Confirmation Background Check …" at bounding box center [821, 130] width 266 height 32
select select "driver-licence-declaration"
click at [688, 114] on select "-- Accounting Engagement Letter Age Verification Confirmation Background Check …" at bounding box center [821, 130] width 266 height 32
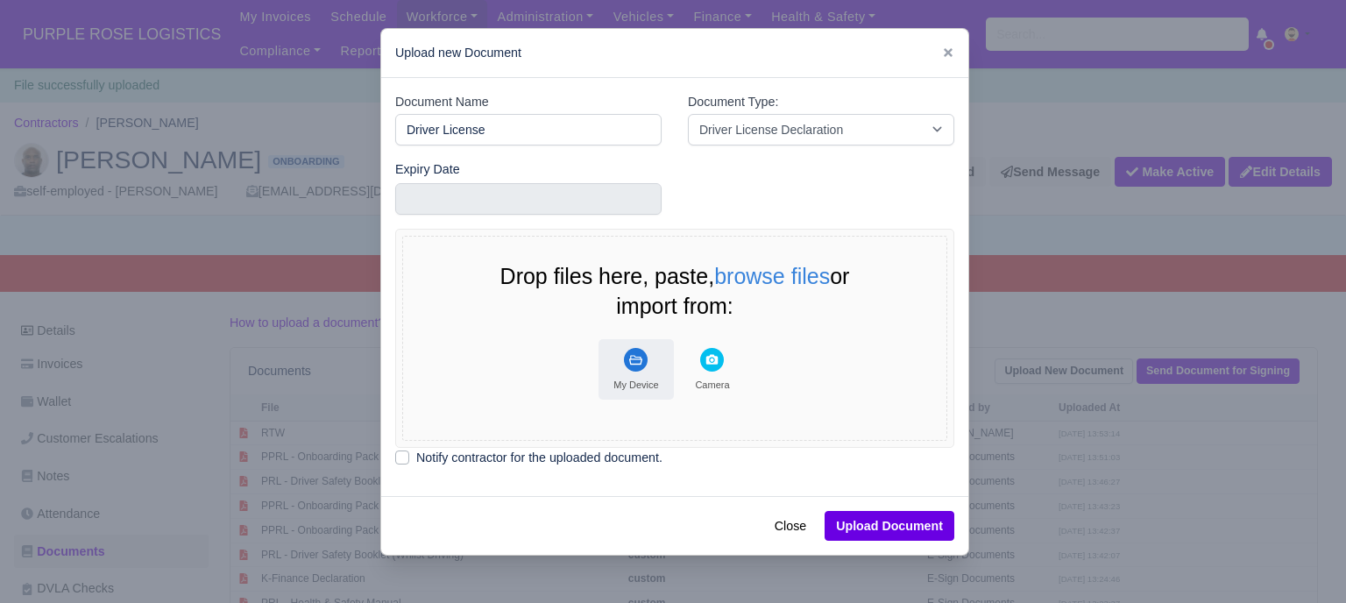
click at [640, 370] on icon "File Uploader" at bounding box center [636, 360] width 24 height 24
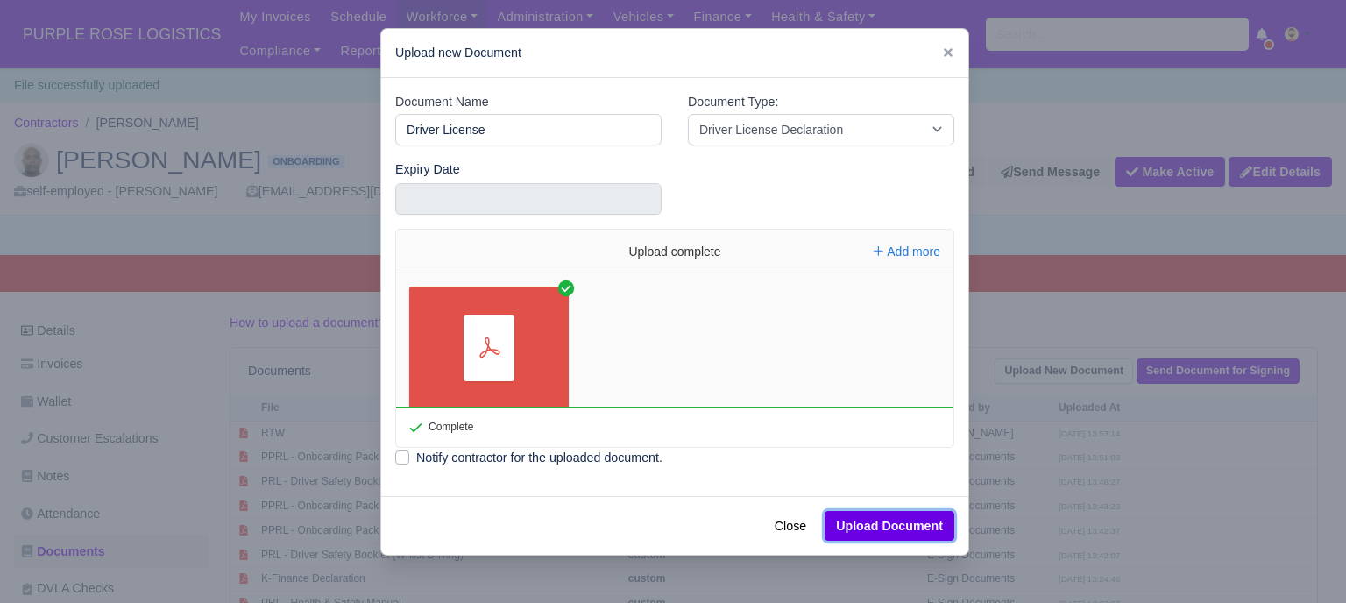
click at [894, 528] on button "Upload Document" at bounding box center [890, 526] width 130 height 30
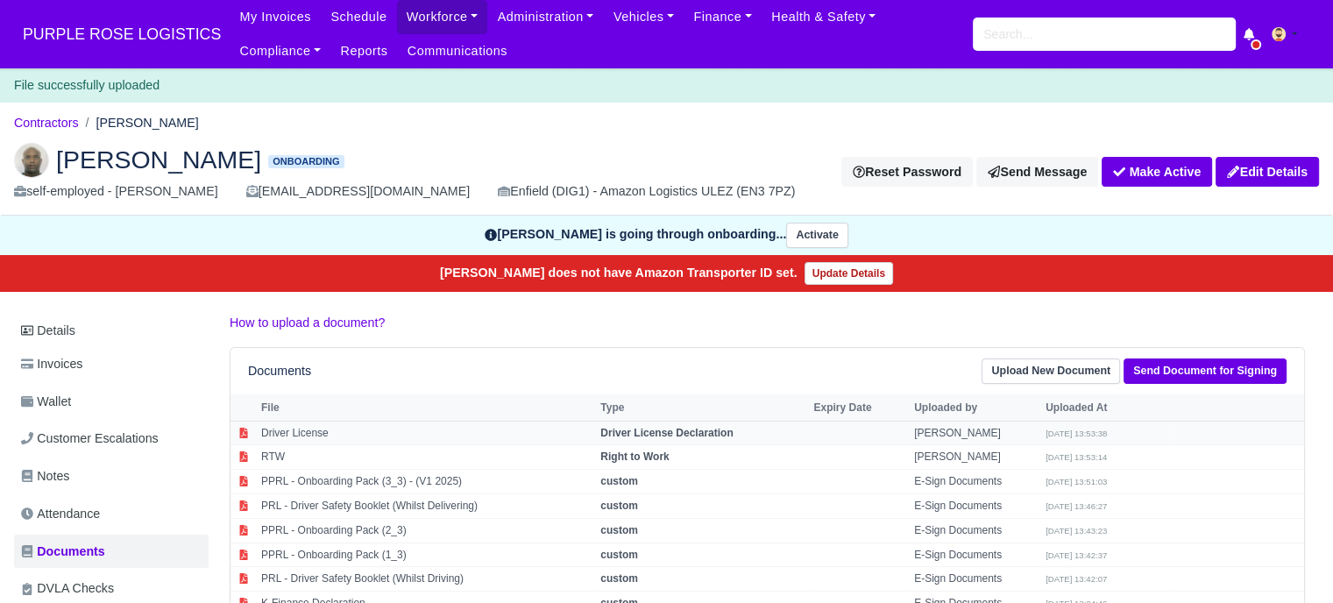
click at [942, 436] on td "[PERSON_NAME]" at bounding box center [975, 433] width 131 height 25
select select "driver-licence-declaration"
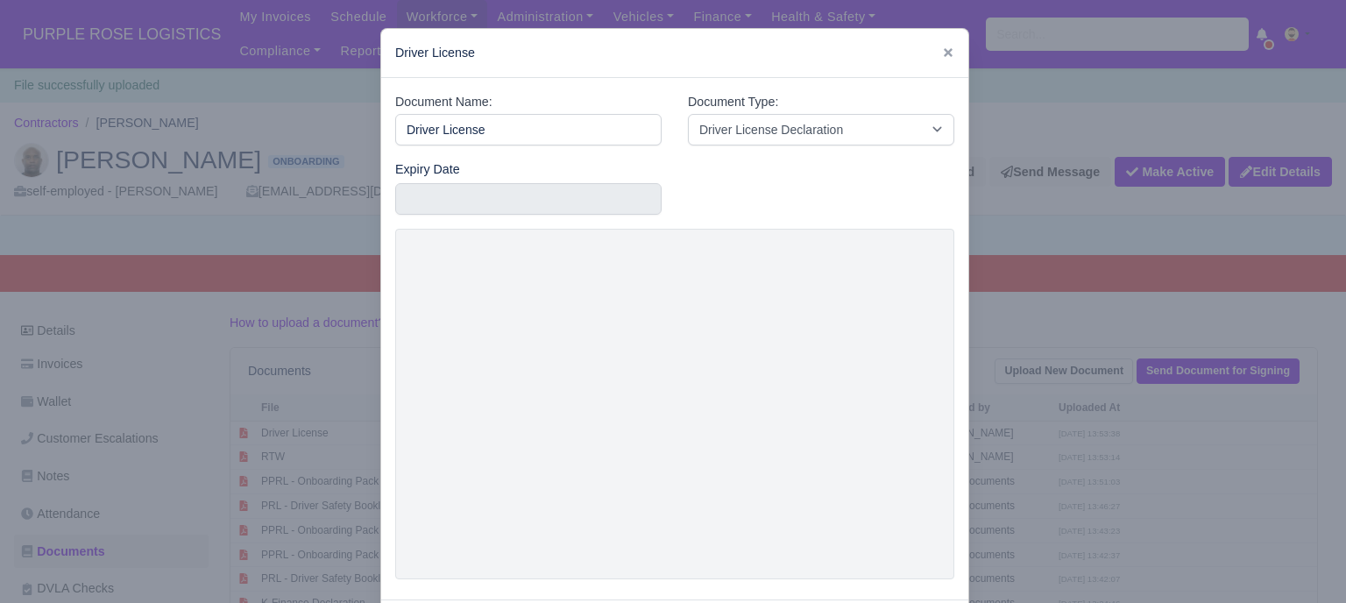
click at [1023, 331] on div at bounding box center [673, 301] width 1346 height 603
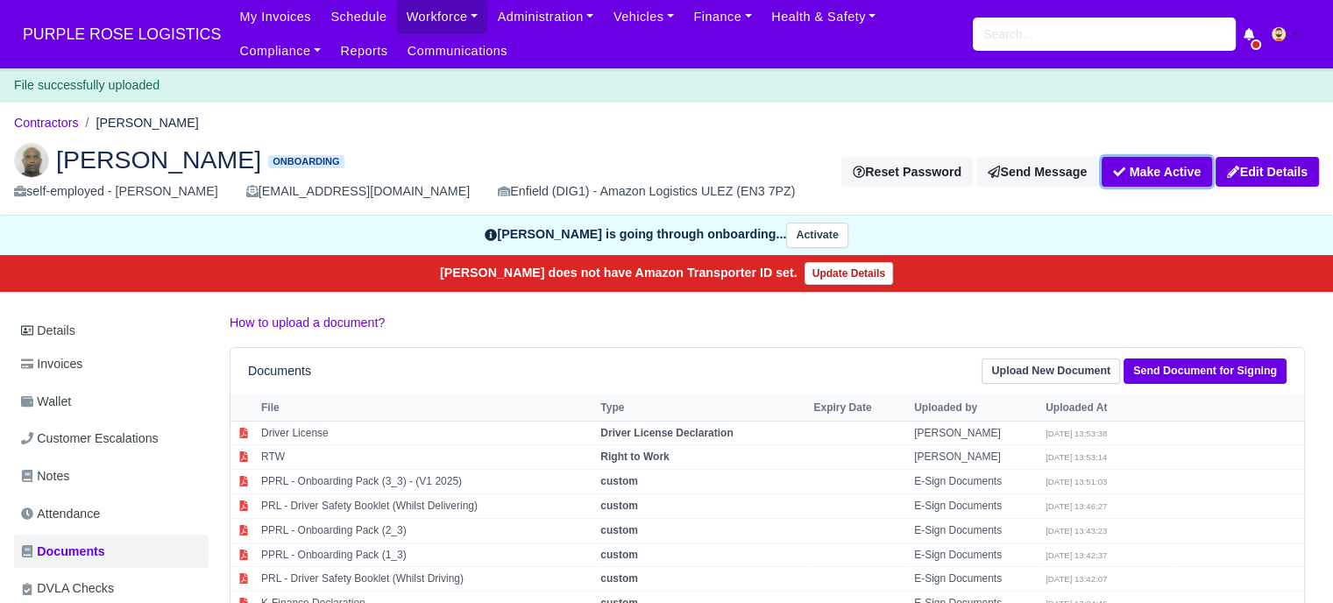
click at [1162, 167] on button "Make Active" at bounding box center [1157, 172] width 110 height 30
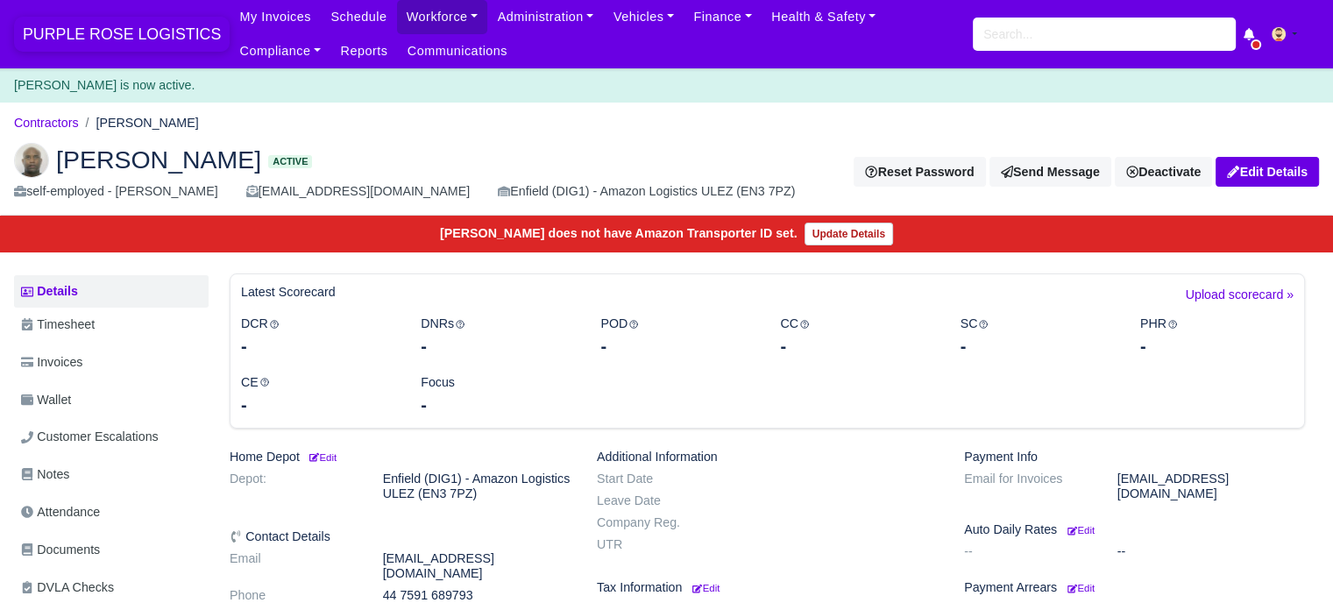
click at [94, 25] on span "PURPLE ROSE LOGISTICS" at bounding box center [122, 34] width 216 height 35
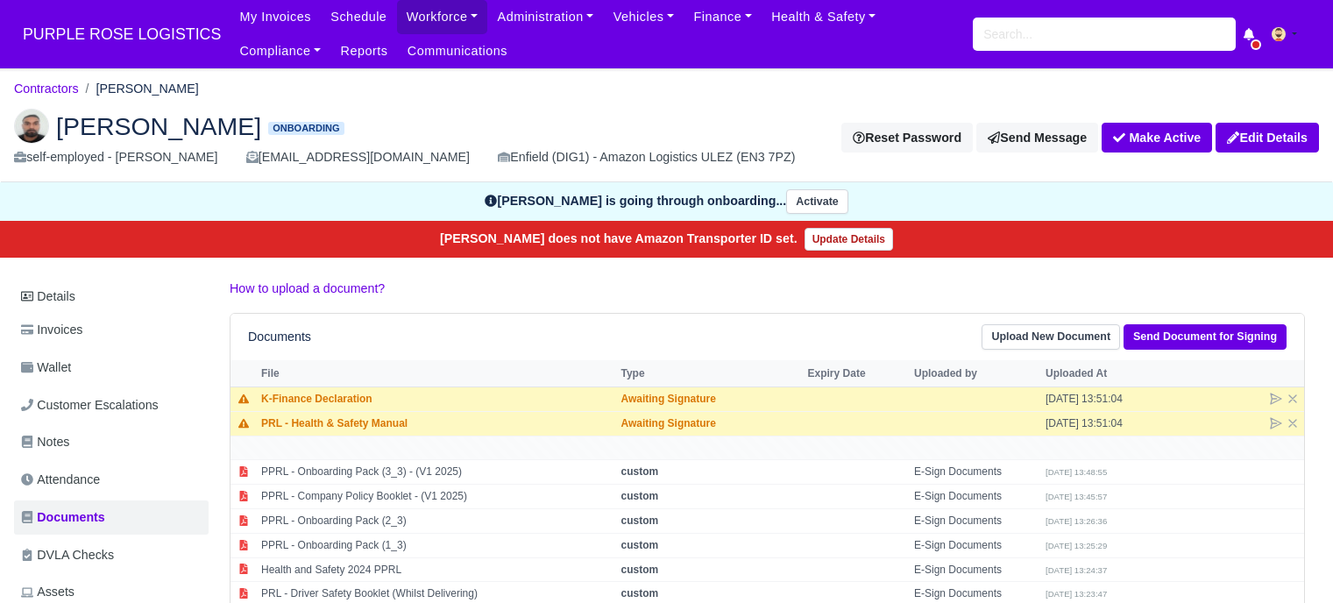
scroll to position [175, 0]
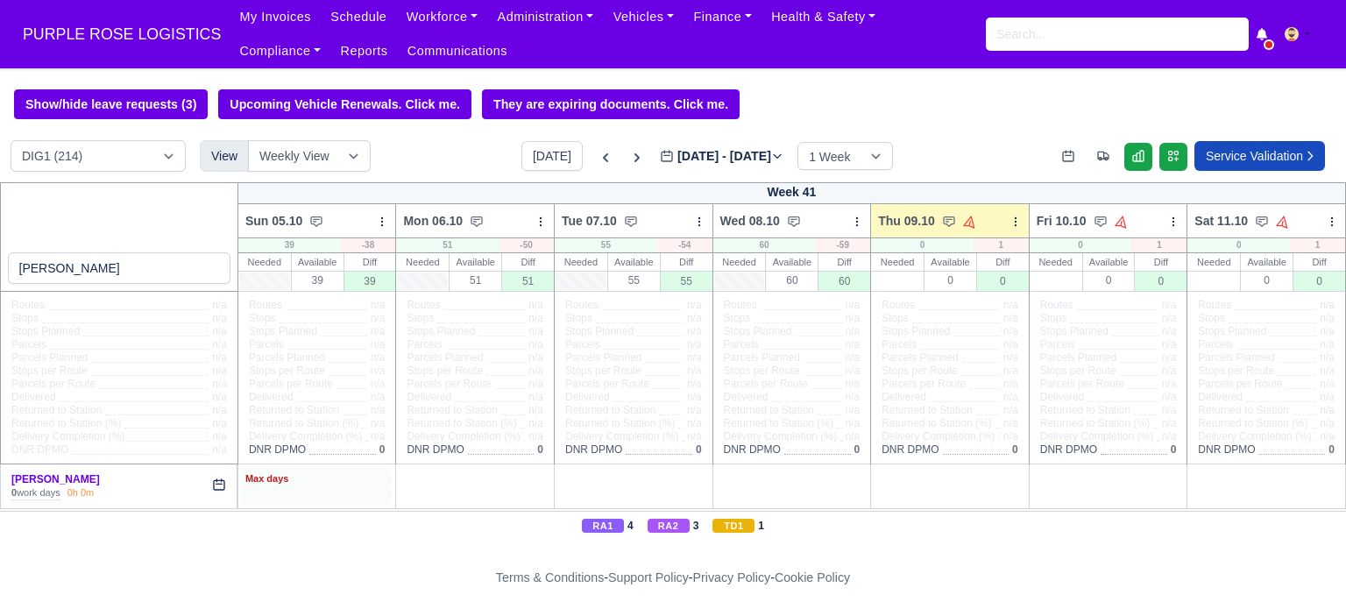
type input "danilo"
drag, startPoint x: 333, startPoint y: 482, endPoint x: 322, endPoint y: 480, distance: 11.5
click at [332, 480] on div "Max days" at bounding box center [317, 480] width 144 height 16
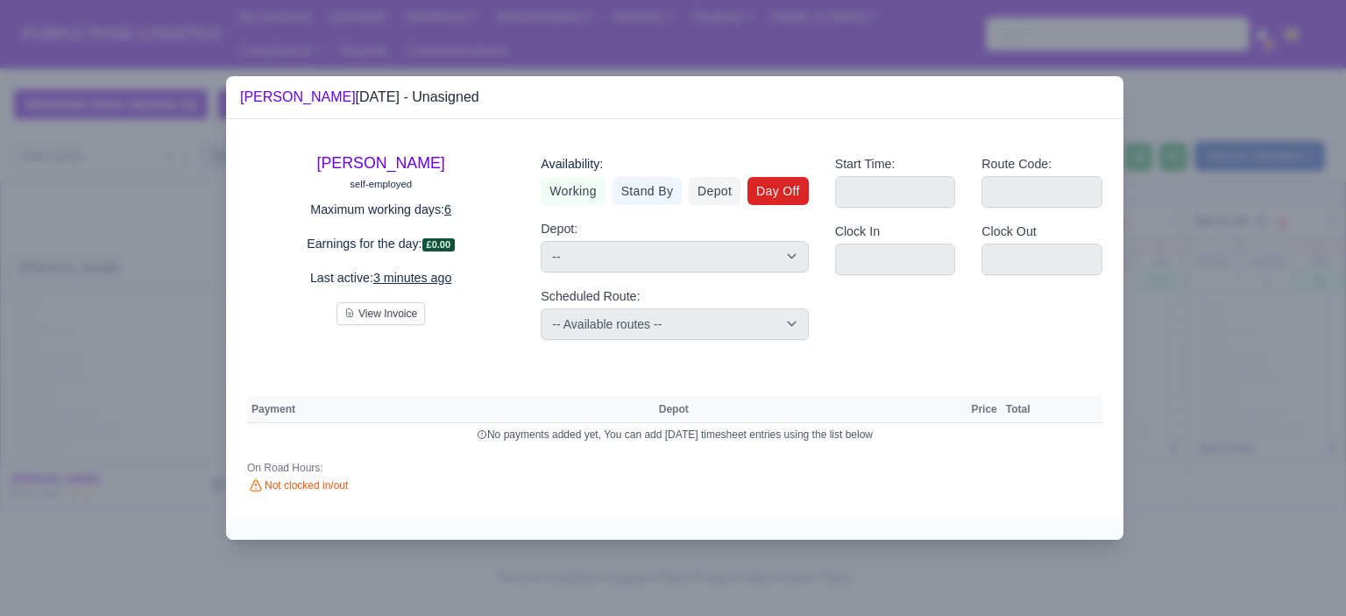
click at [789, 199] on link "Day Off" at bounding box center [778, 191] width 61 height 28
select select
select select "na"
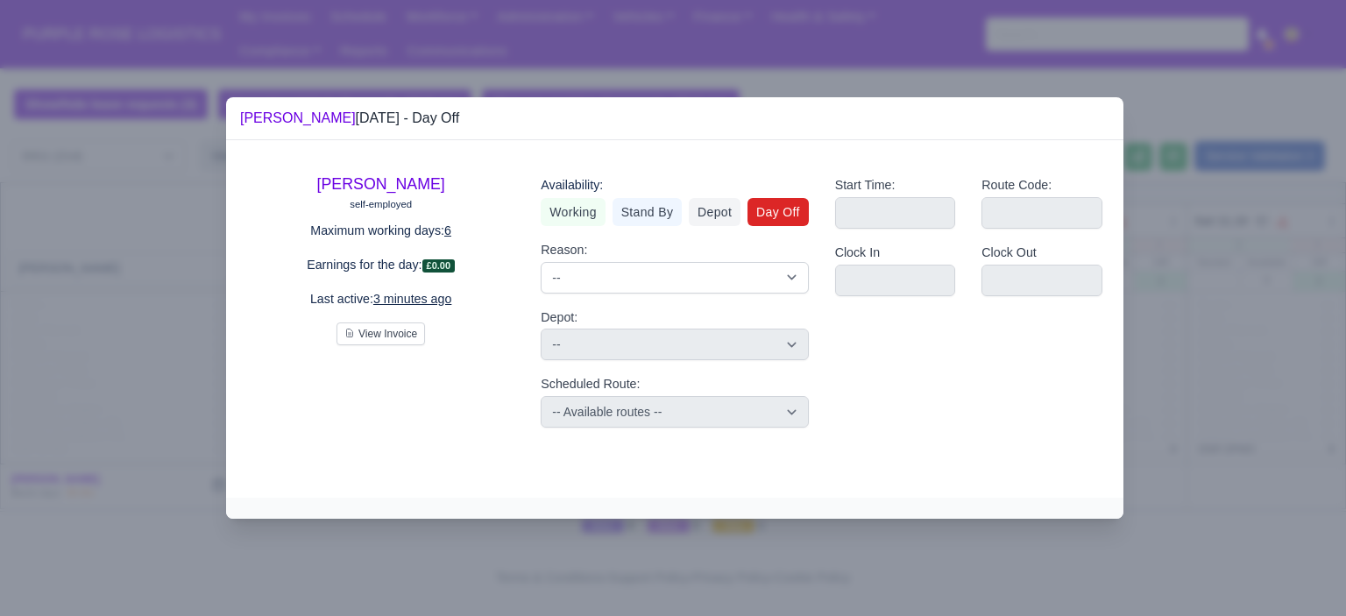
click at [1168, 285] on div at bounding box center [673, 308] width 1346 height 616
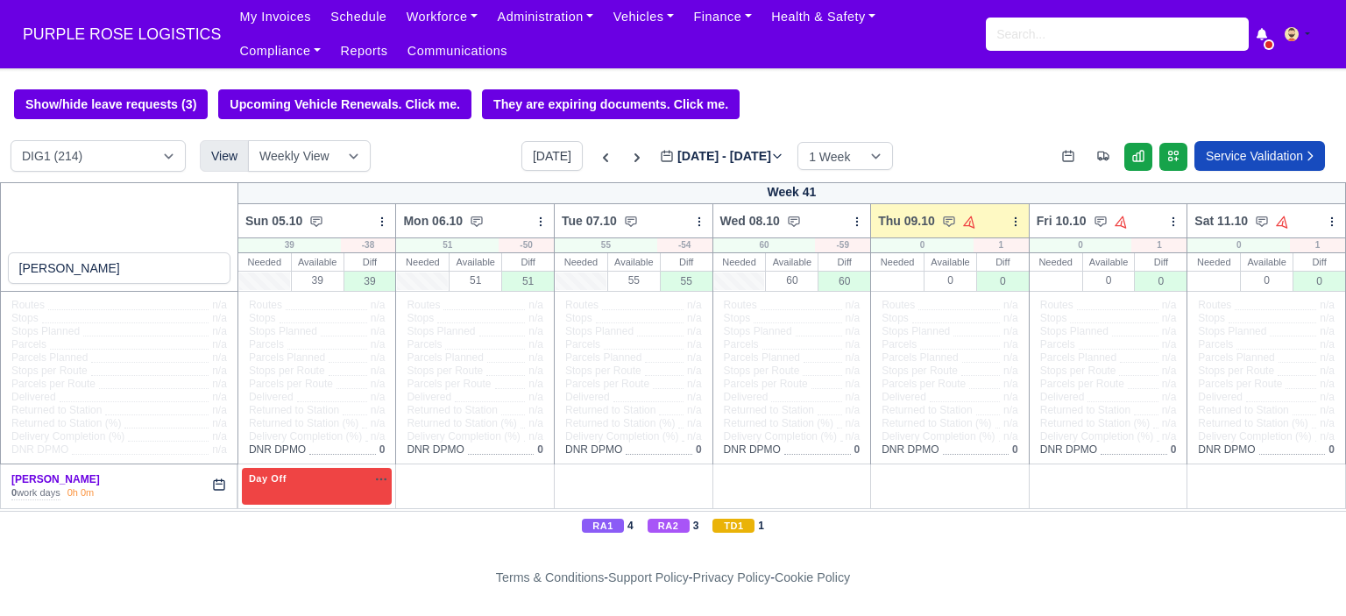
click at [468, 479] on link "D" at bounding box center [475, 475] width 30 height 14
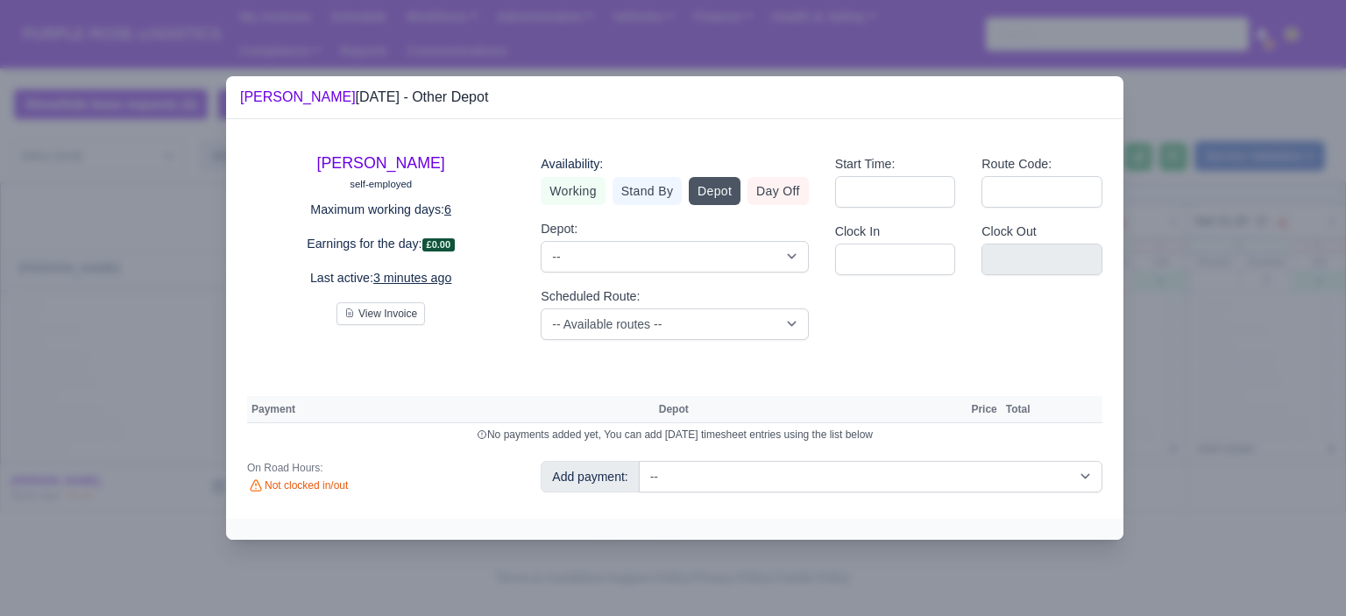
click at [1175, 202] on div at bounding box center [673, 308] width 1346 height 616
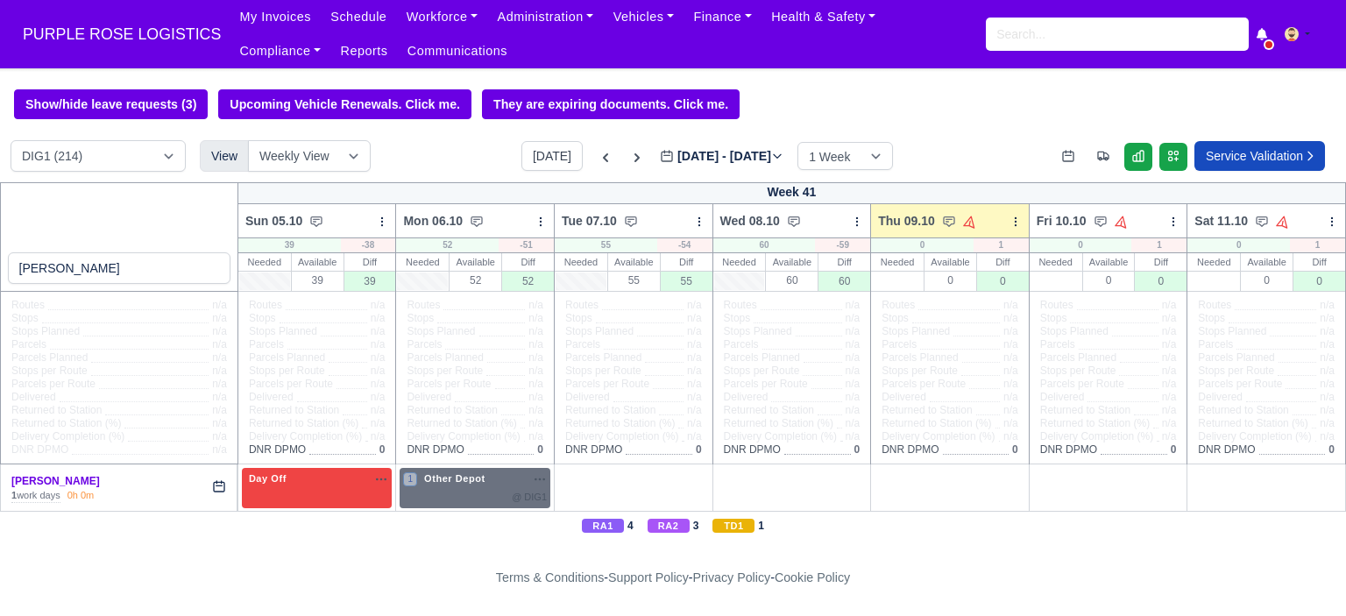
click at [534, 479] on icon "button" at bounding box center [540, 479] width 14 height 14
click at [481, 482] on span "Other Depot" at bounding box center [455, 478] width 68 height 12
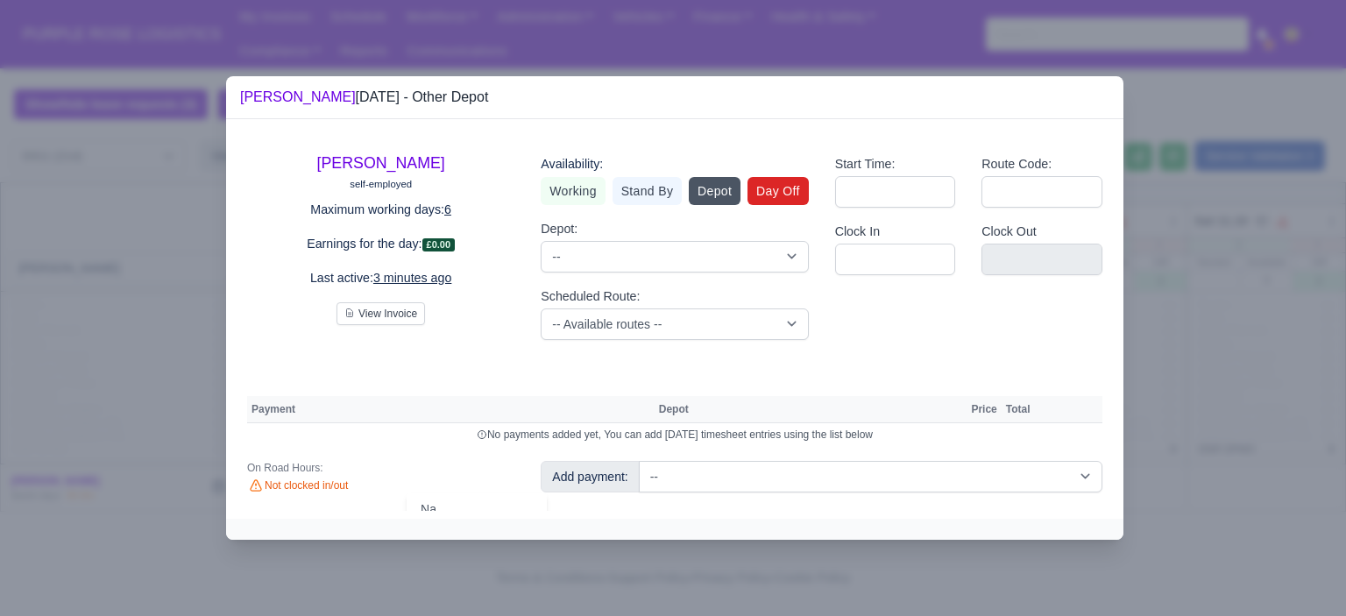
click at [789, 194] on link "Day Off" at bounding box center [778, 191] width 61 height 28
select select
select select "na"
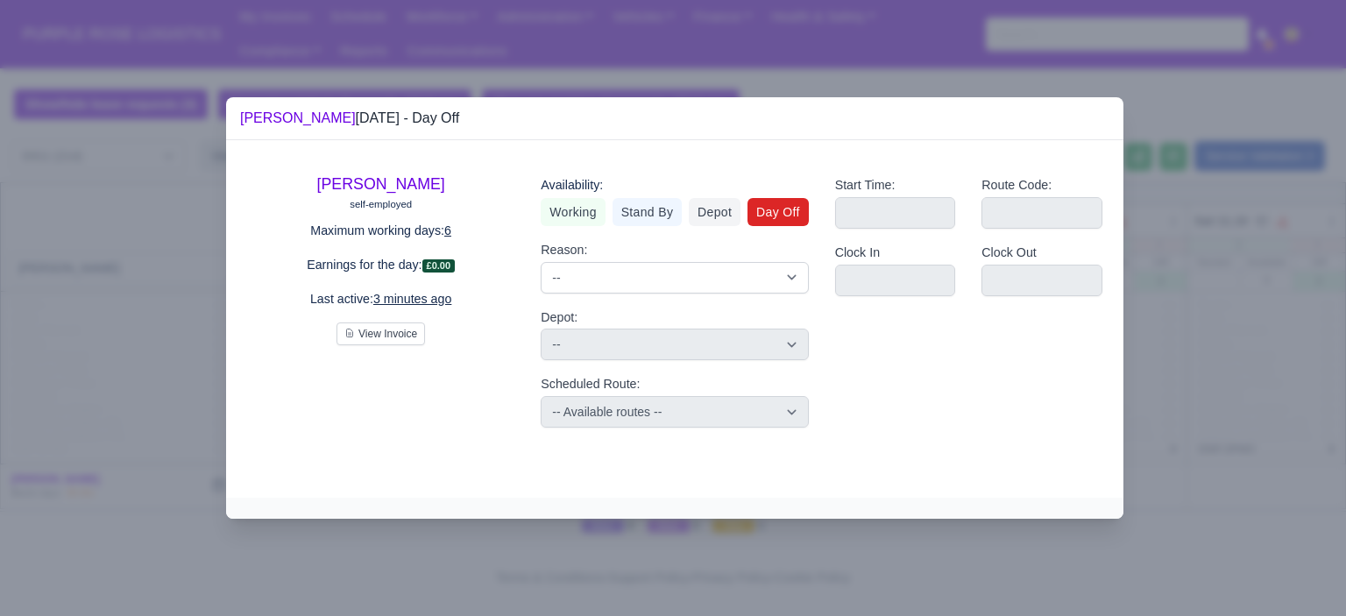
click at [1276, 351] on div at bounding box center [673, 308] width 1346 height 616
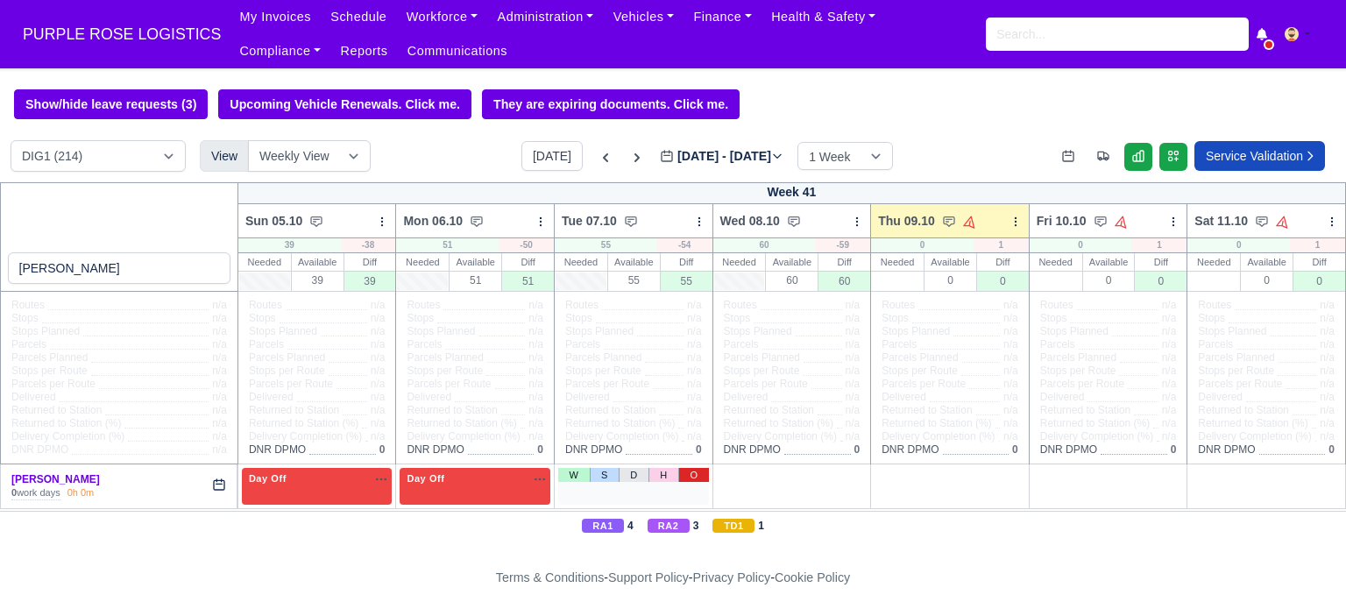
click at [697, 472] on link "O" at bounding box center [693, 475] width 31 height 14
drag, startPoint x: 1012, startPoint y: 472, endPoint x: 997, endPoint y: 475, distance: 15.1
click at [1010, 472] on link "O" at bounding box center [1010, 475] width 31 height 14
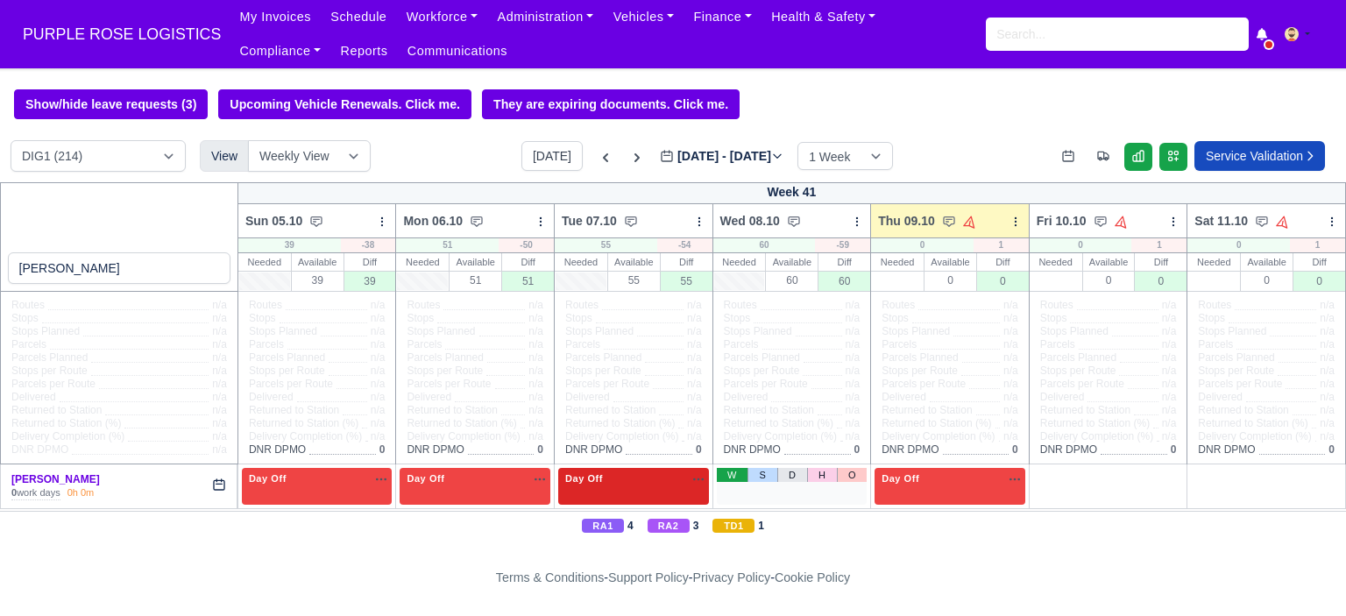
click at [727, 474] on link "W" at bounding box center [732, 475] width 31 height 14
click at [761, 485] on span "Available" at bounding box center [763, 478] width 53 height 12
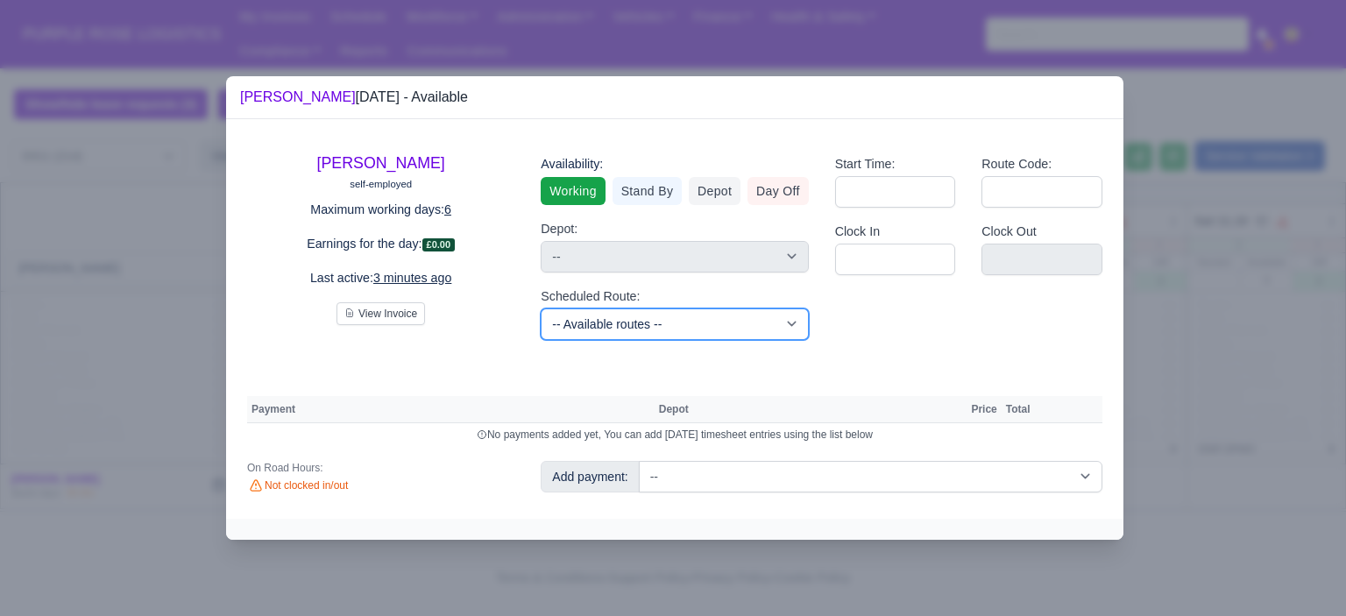
click at [652, 312] on select "-- Available routes -- Standard Parcel - Block of 6 Hours - (SD6) AmFlex RTS Ve…" at bounding box center [674, 325] width 267 height 32
select select "6"
click at [541, 309] on select "-- Available routes -- Standard Parcel - Block of 6 Hours - (SD6) AmFlex RTS Ve…" at bounding box center [674, 325] width 267 height 32
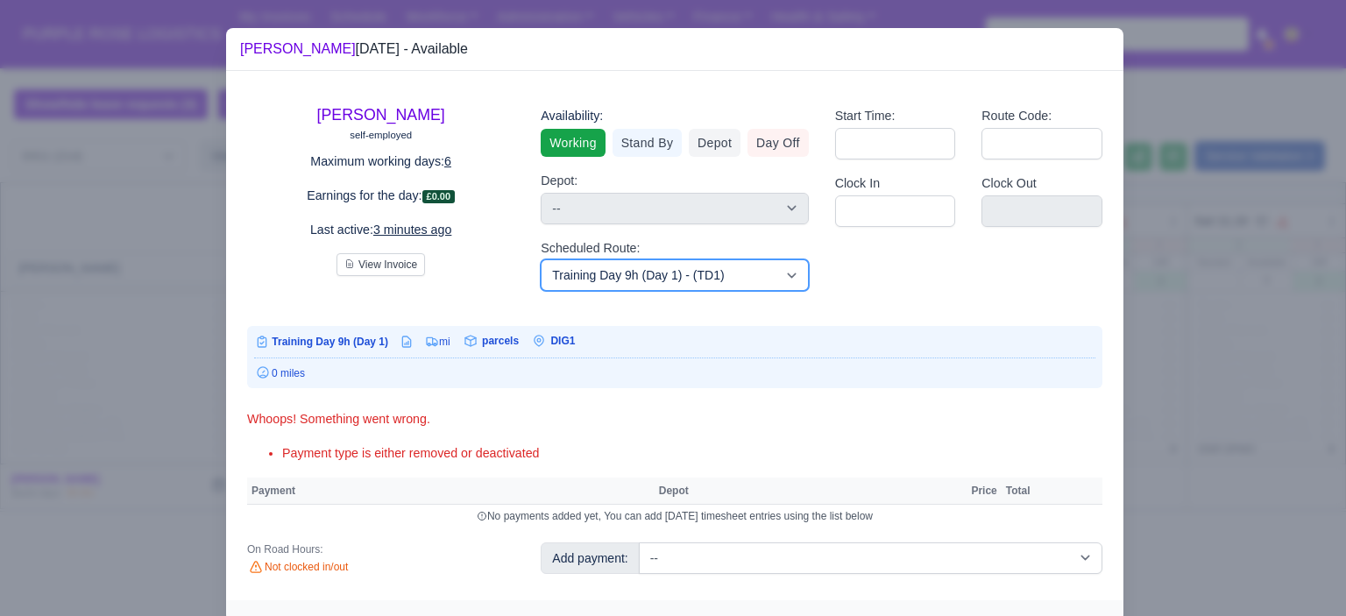
scroll to position [33, 0]
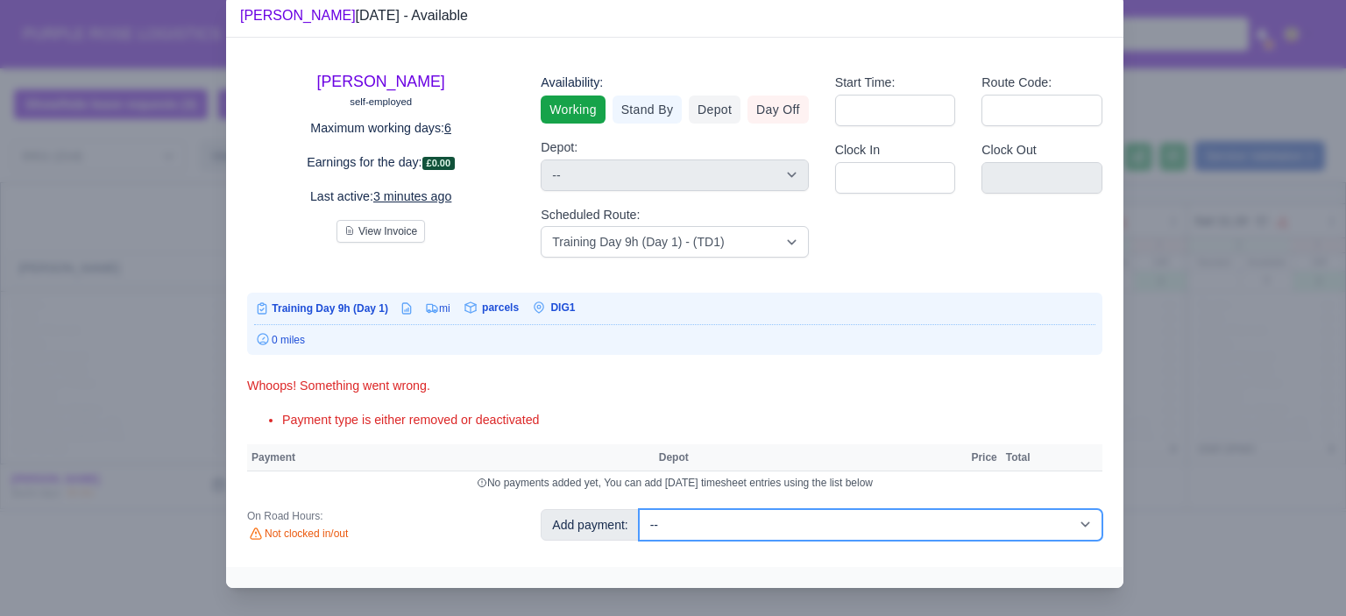
click at [795, 529] on select "-- Additional Hour Support (£14.50) Additional Hour Support (Walkers) (£13.50) …" at bounding box center [871, 525] width 464 height 32
select select "85"
click at [639, 509] on select "-- Additional Hour Support (£14.50) Additional Hour Support (Walkers) (£13.50) …" at bounding box center [871, 525] width 464 height 32
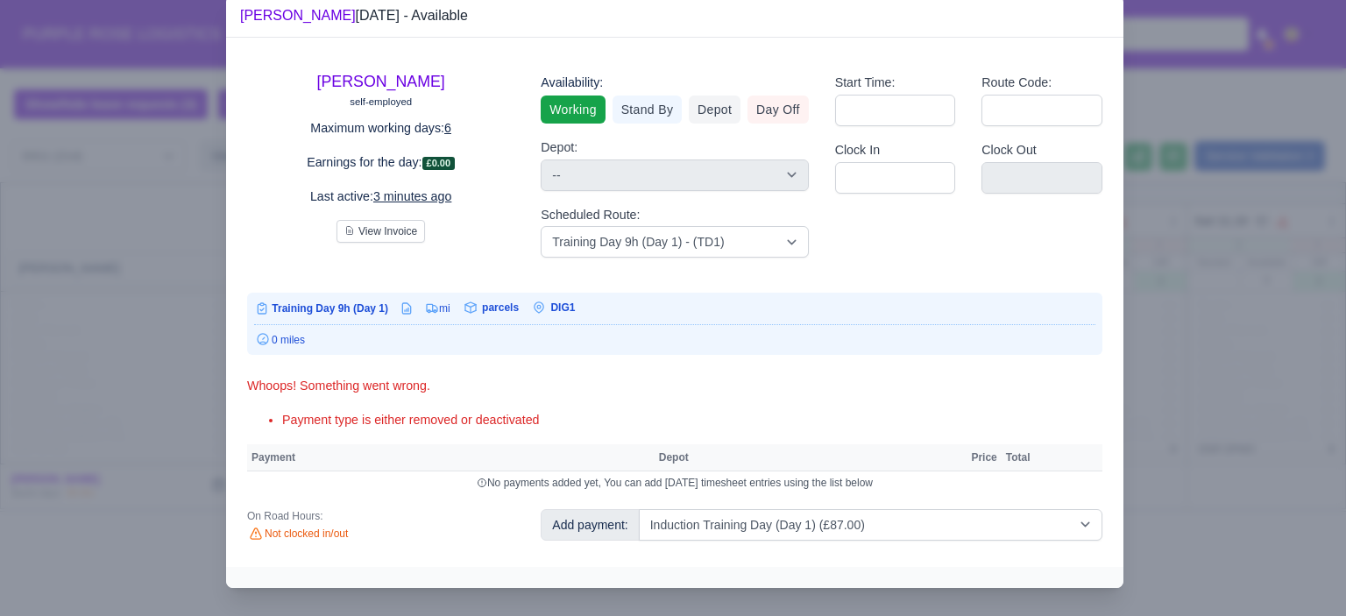
select select "1"
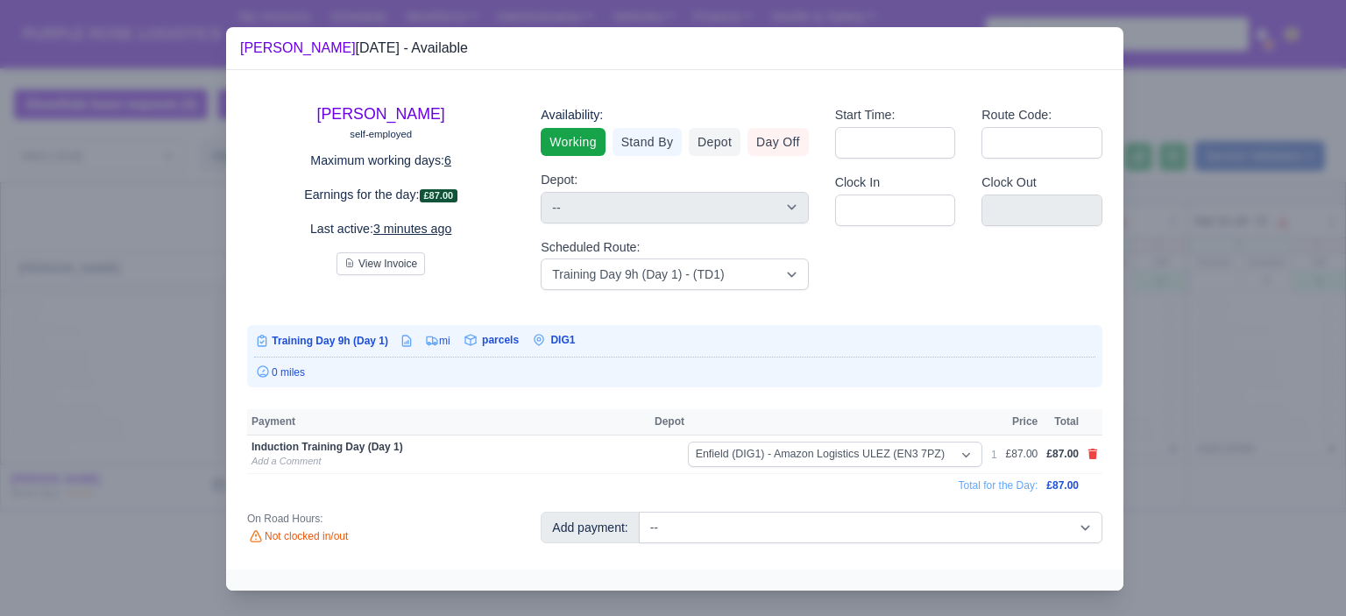
scroll to position [4, 0]
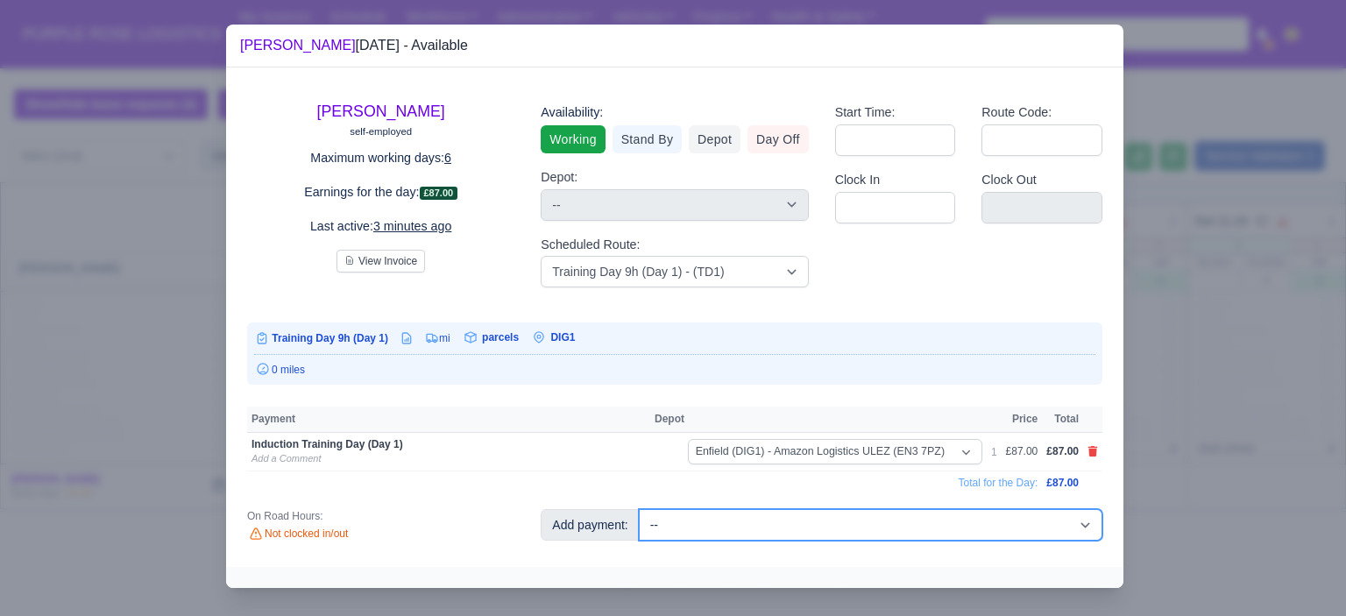
drag, startPoint x: 838, startPoint y: 528, endPoint x: 837, endPoint y: 512, distance: 15.8
click at [838, 528] on select "-- Additional Hour Support (£14.50) Additional Hour Support (Walkers) (£13.50) …" at bounding box center [871, 525] width 464 height 32
select select "103"
click at [639, 509] on select "-- Additional Hour Support (£14.50) Additional Hour Support (Walkers) (£13.50) …" at bounding box center [871, 525] width 464 height 32
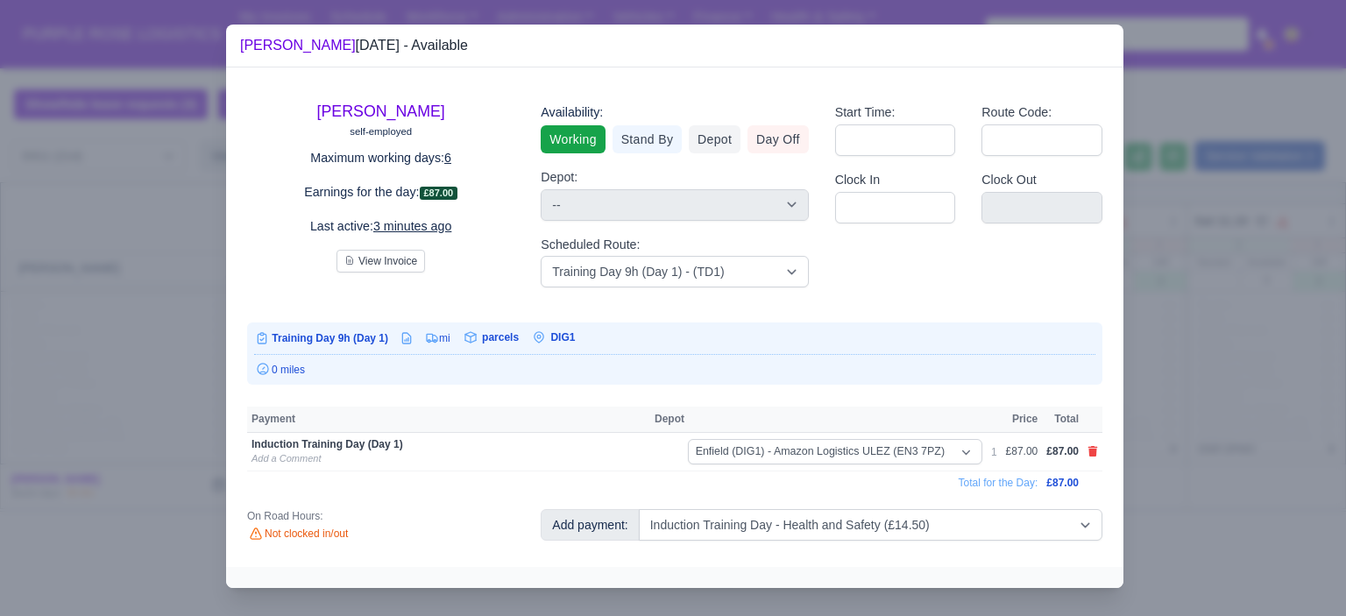
select select "1"
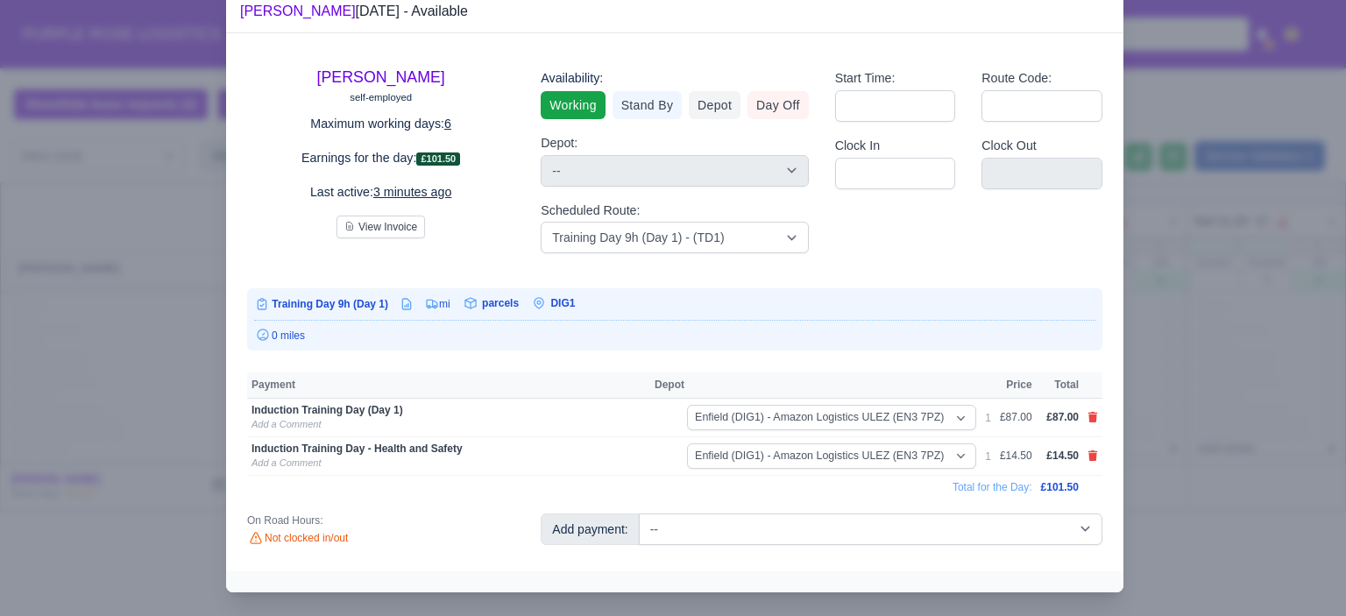
scroll to position [42, 0]
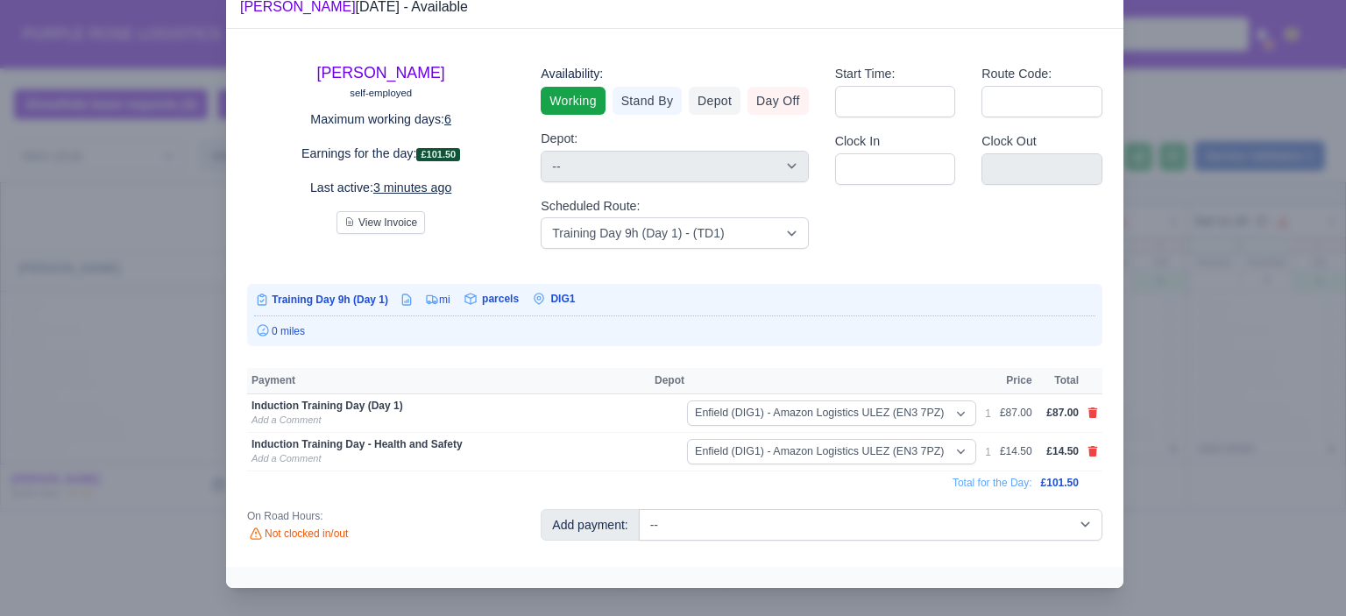
click at [1266, 430] on div at bounding box center [673, 308] width 1346 height 616
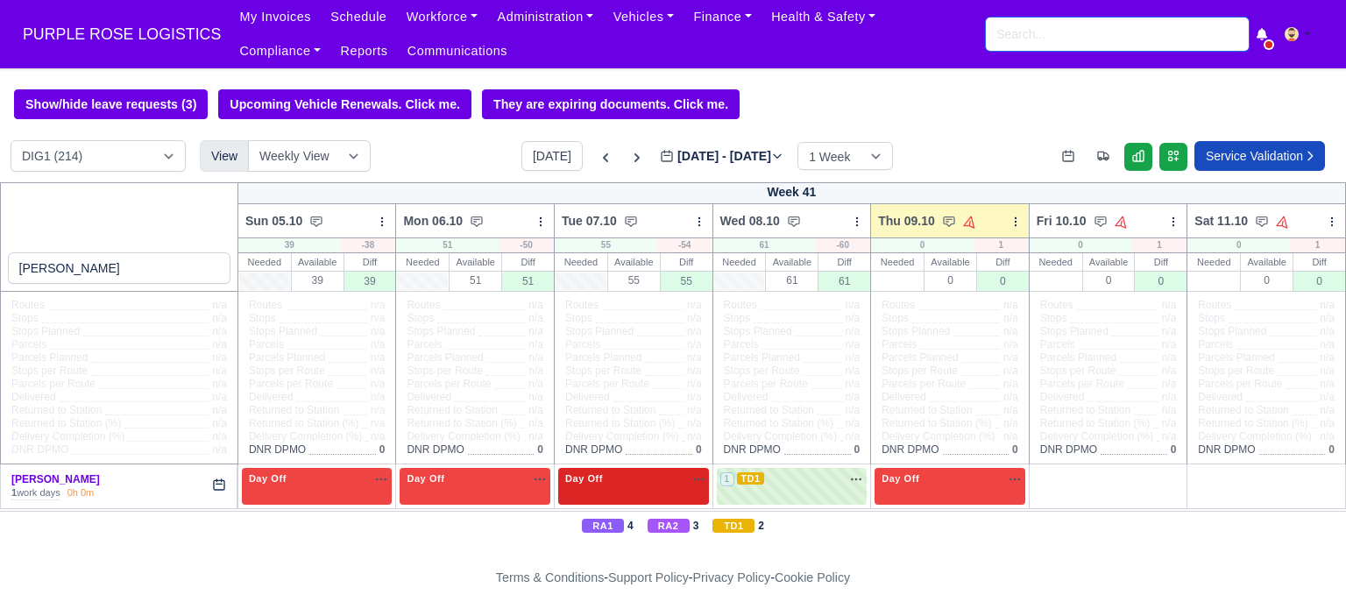
click at [1069, 45] on input "search" at bounding box center [1117, 34] width 263 height 33
paste input "44 7366 967829"
type input "44 7366 967829"
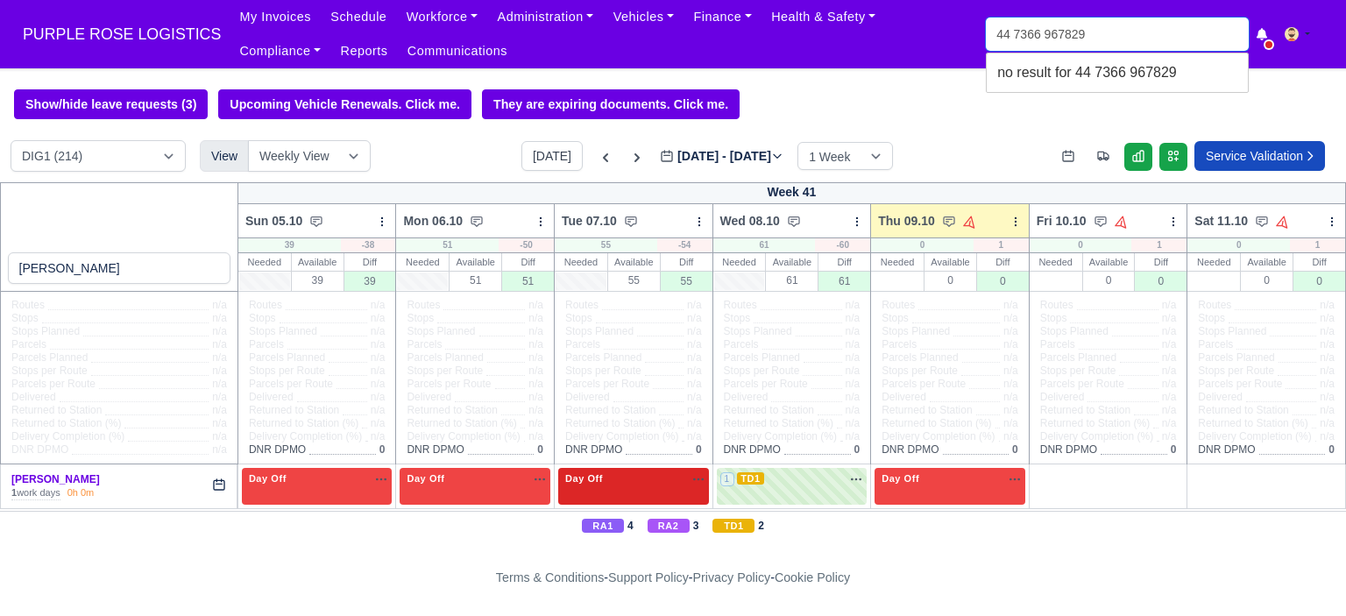
click at [1128, 49] on input "44 7366 967829" at bounding box center [1117, 34] width 263 height 33
click at [1117, 42] on input "44 7366 967829" at bounding box center [1117, 34] width 263 height 33
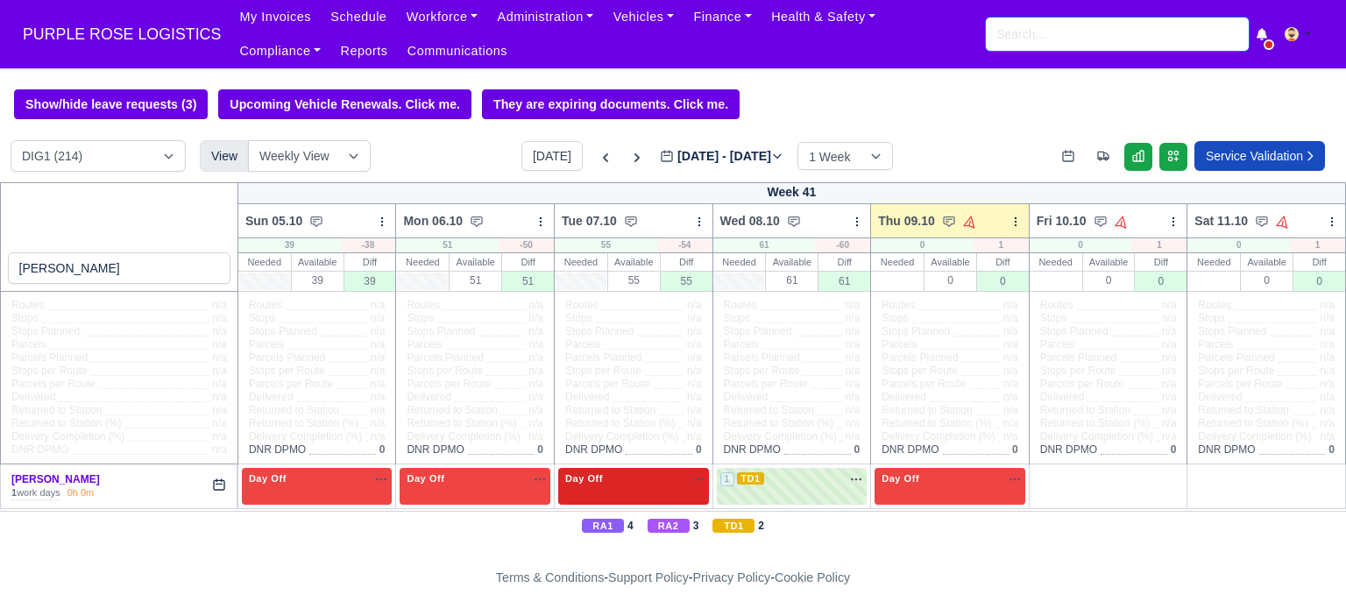
click at [1094, 28] on input "search" at bounding box center [1117, 34] width 263 height 33
paste input "[PERSON_NAME]"
type input "[PERSON_NAME]"
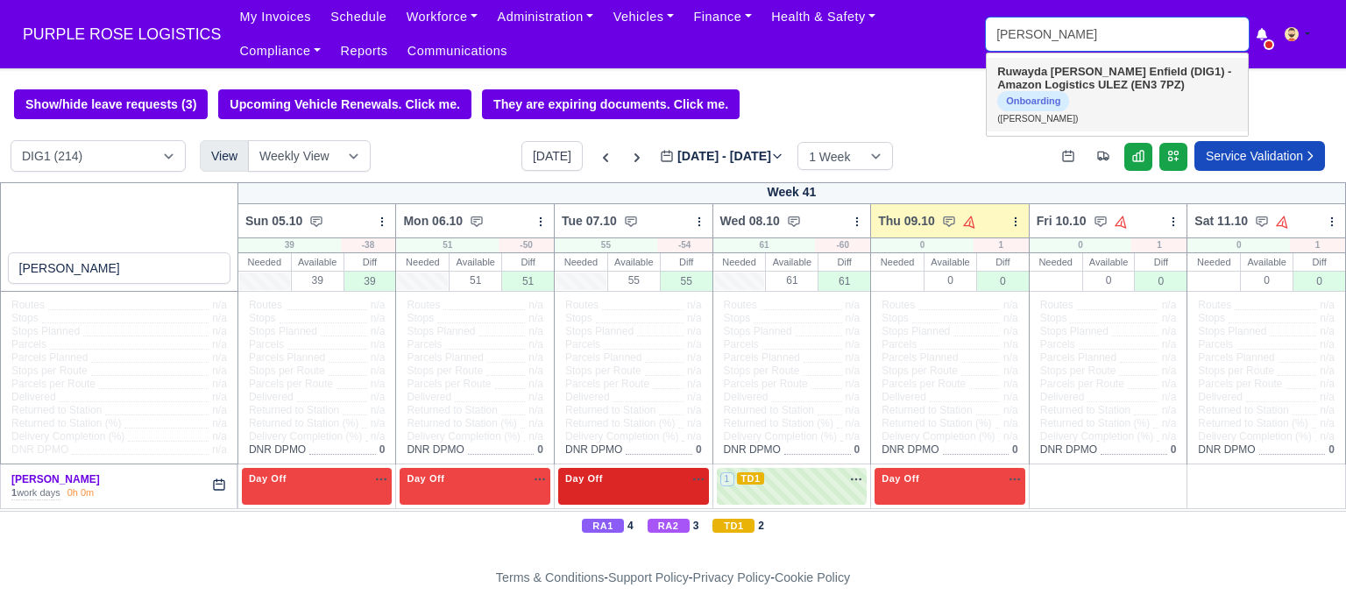
type input "Ruwayda Abubakar"
click at [1104, 85] on strong "Enfield (DIG1) - Amazon Logistics ULEZ (EN3 7PZ)" at bounding box center [1115, 78] width 234 height 26
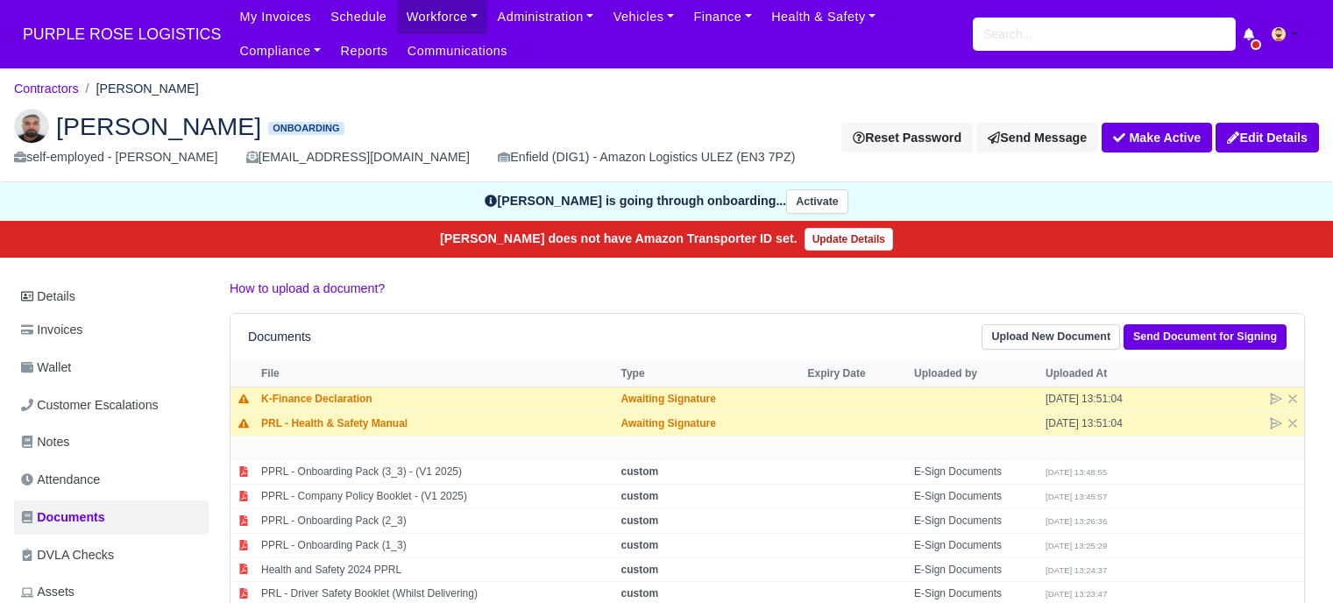
scroll to position [175, 0]
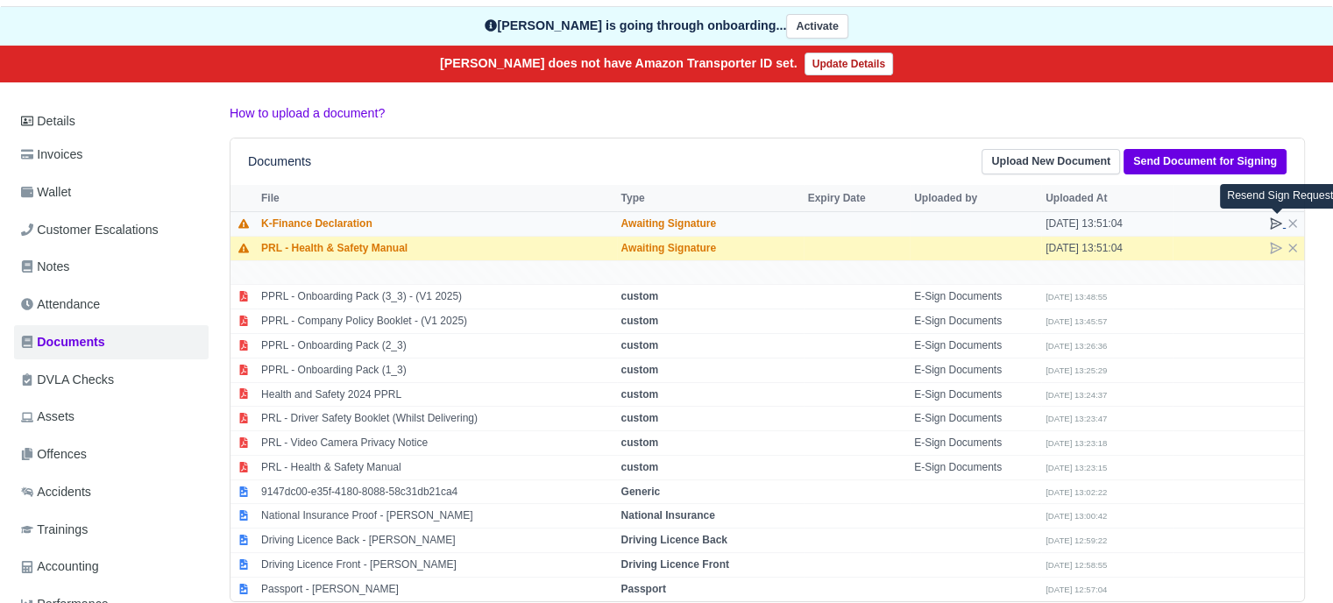
click at [1269, 217] on icon at bounding box center [1276, 224] width 14 height 14
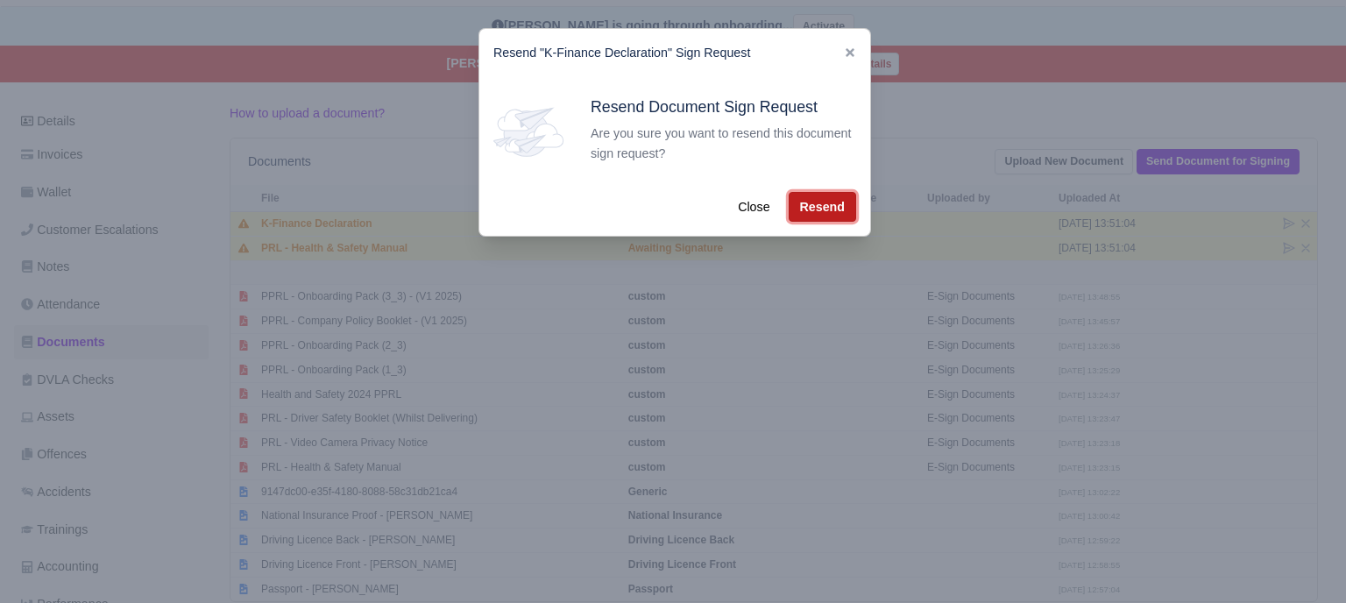
click at [839, 209] on button "Resend" at bounding box center [822, 207] width 67 height 30
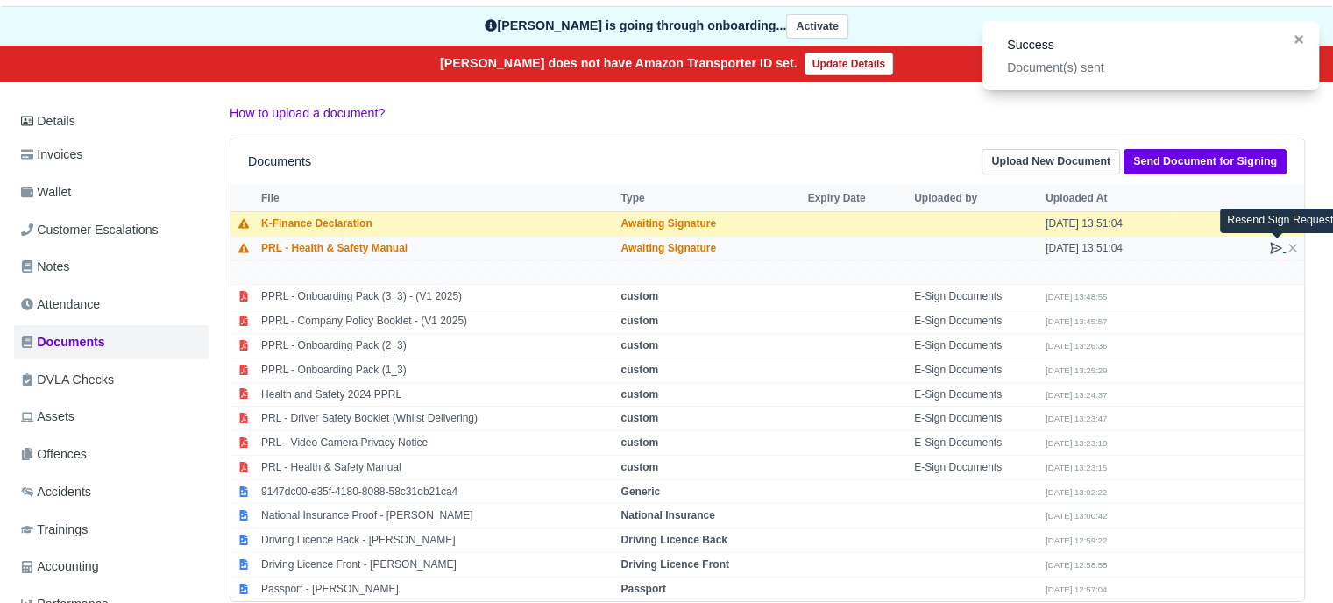
click at [1280, 245] on icon at bounding box center [1276, 248] width 11 height 11
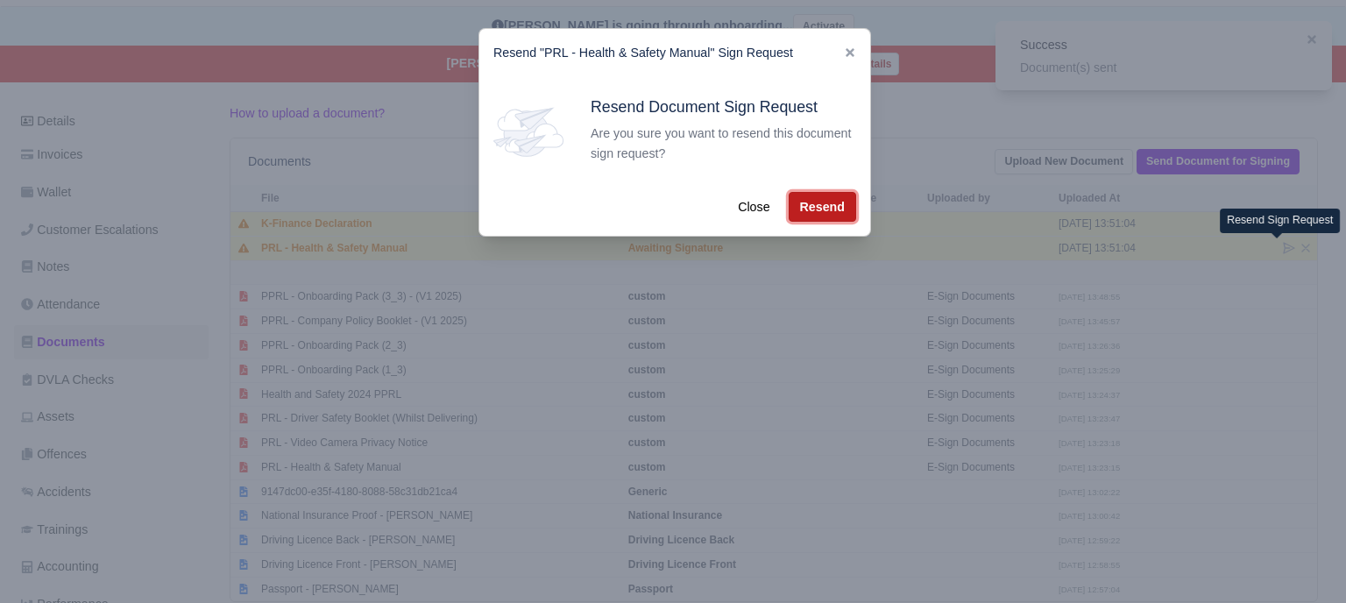
click at [827, 210] on button "Resend" at bounding box center [822, 207] width 67 height 30
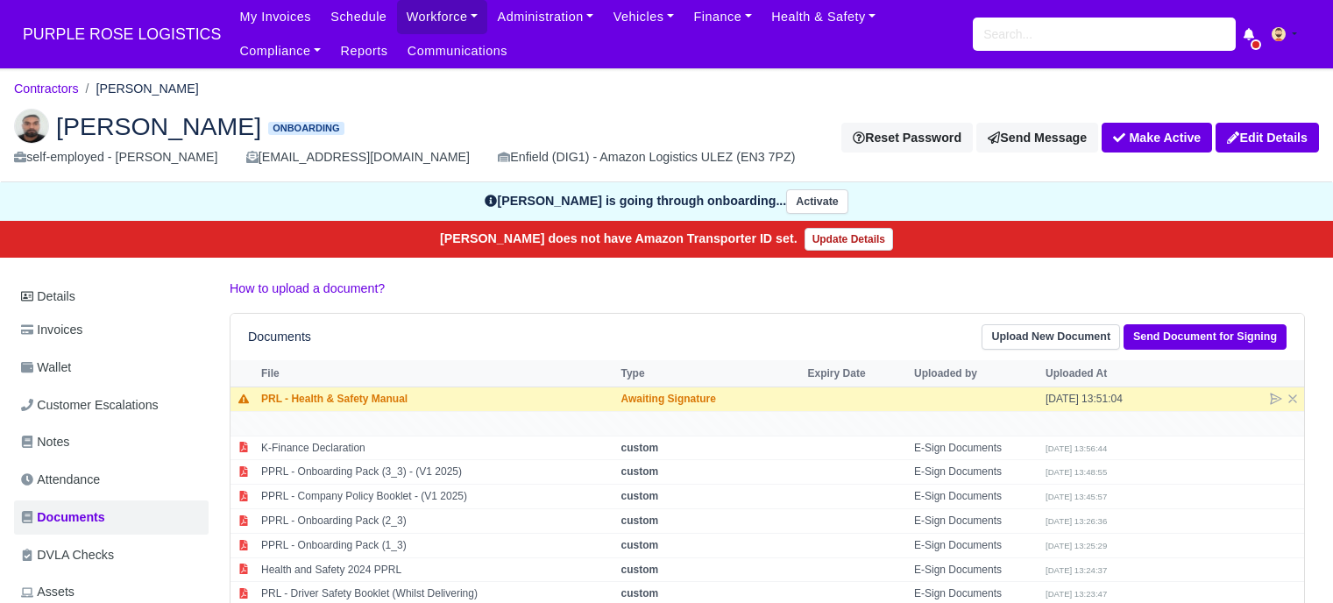
scroll to position [175, 0]
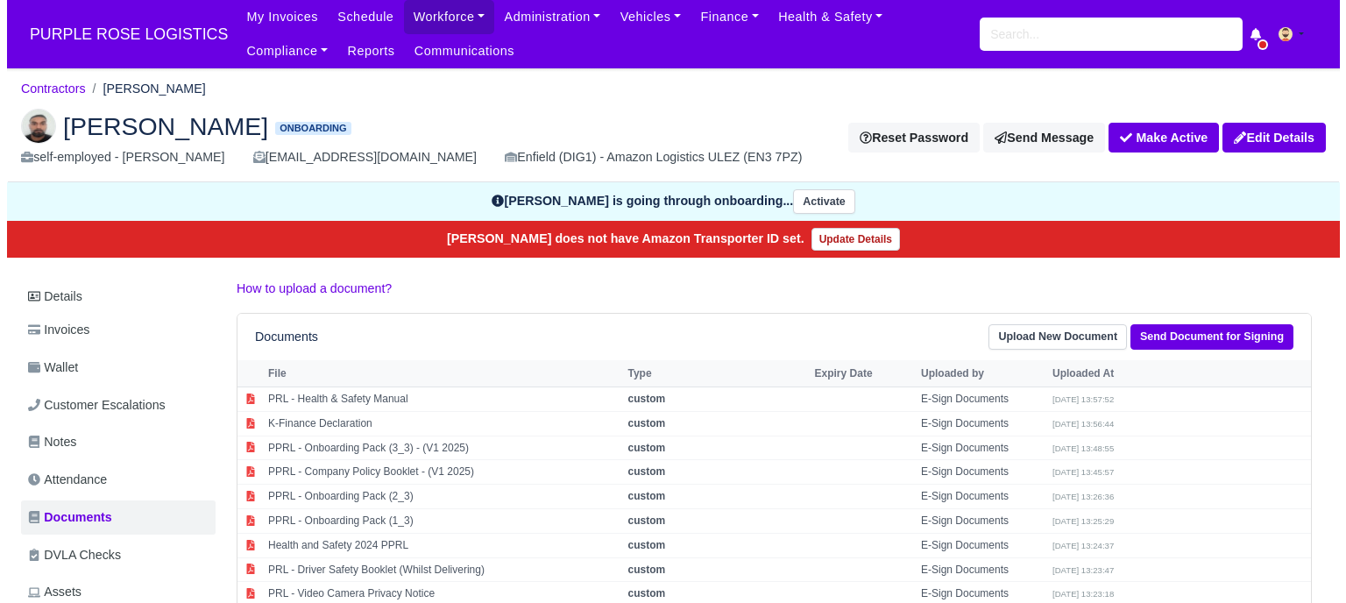
scroll to position [175, 0]
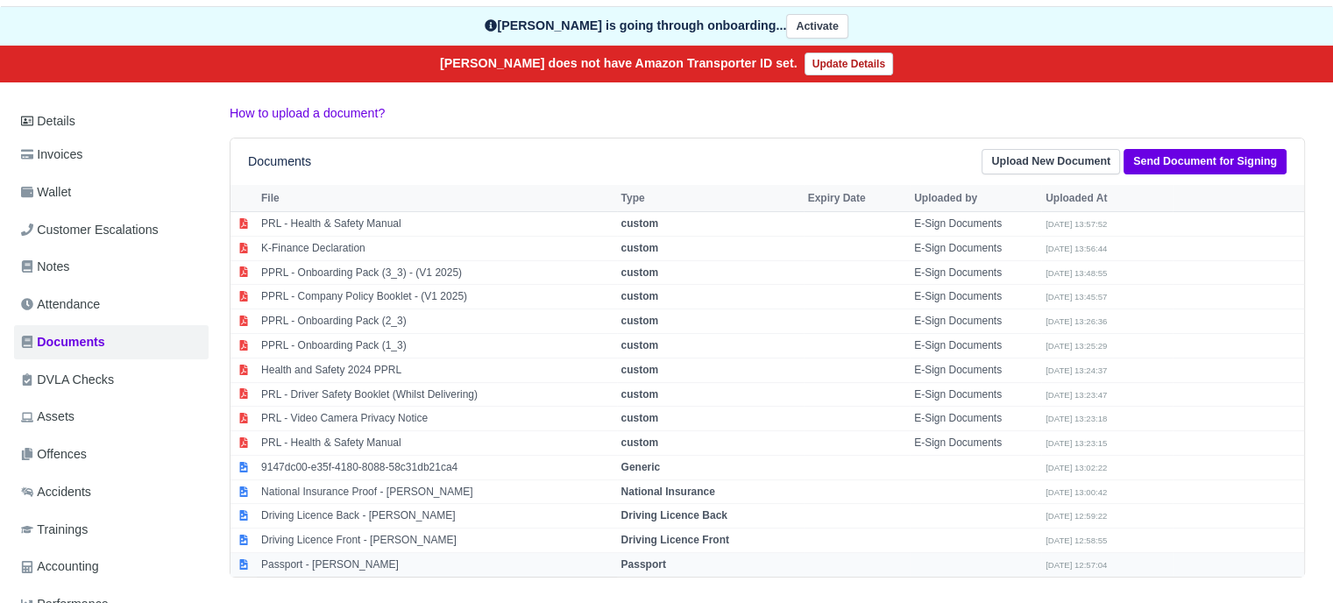
click at [659, 559] on strong "Passport" at bounding box center [644, 564] width 45 height 12
select select "passport"
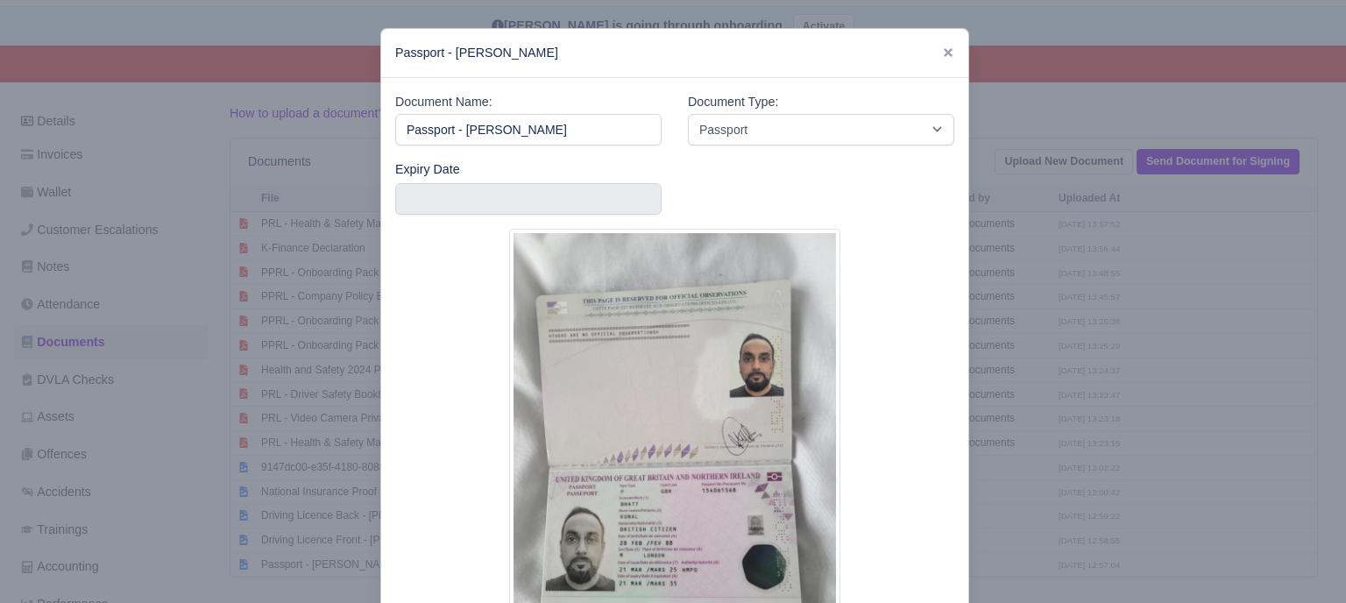
click at [1087, 394] on div at bounding box center [673, 301] width 1346 height 603
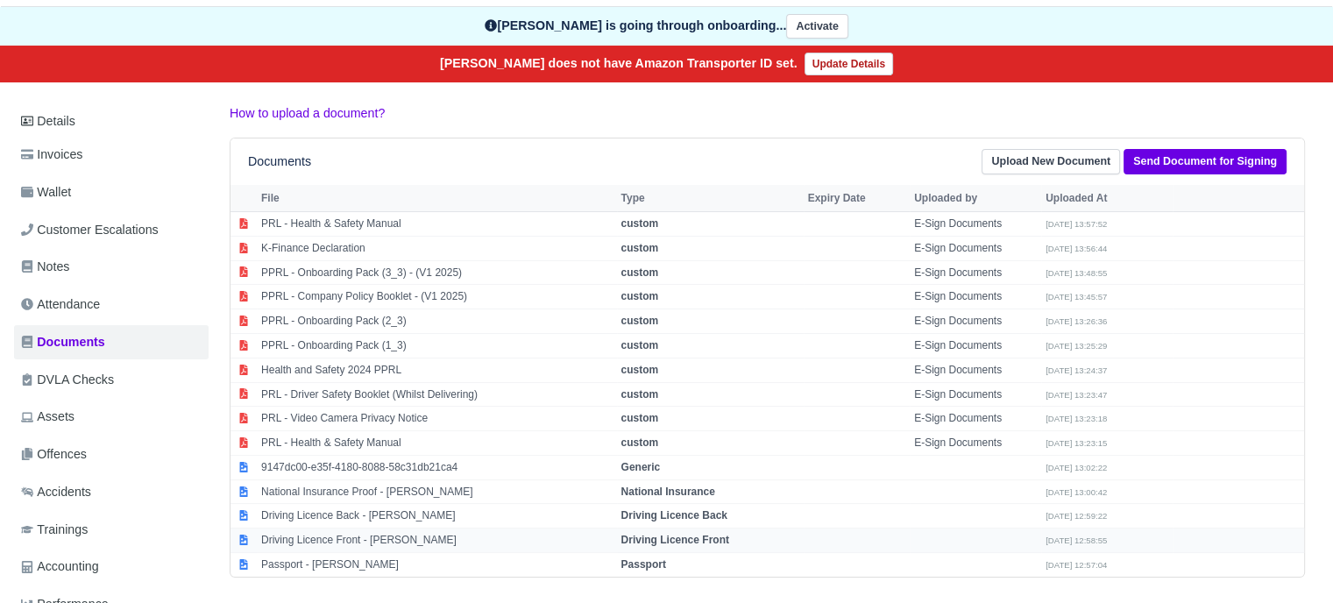
click at [697, 542] on strong "Driving Licence Front" at bounding box center [676, 540] width 108 height 12
select select "driving-licence-front"
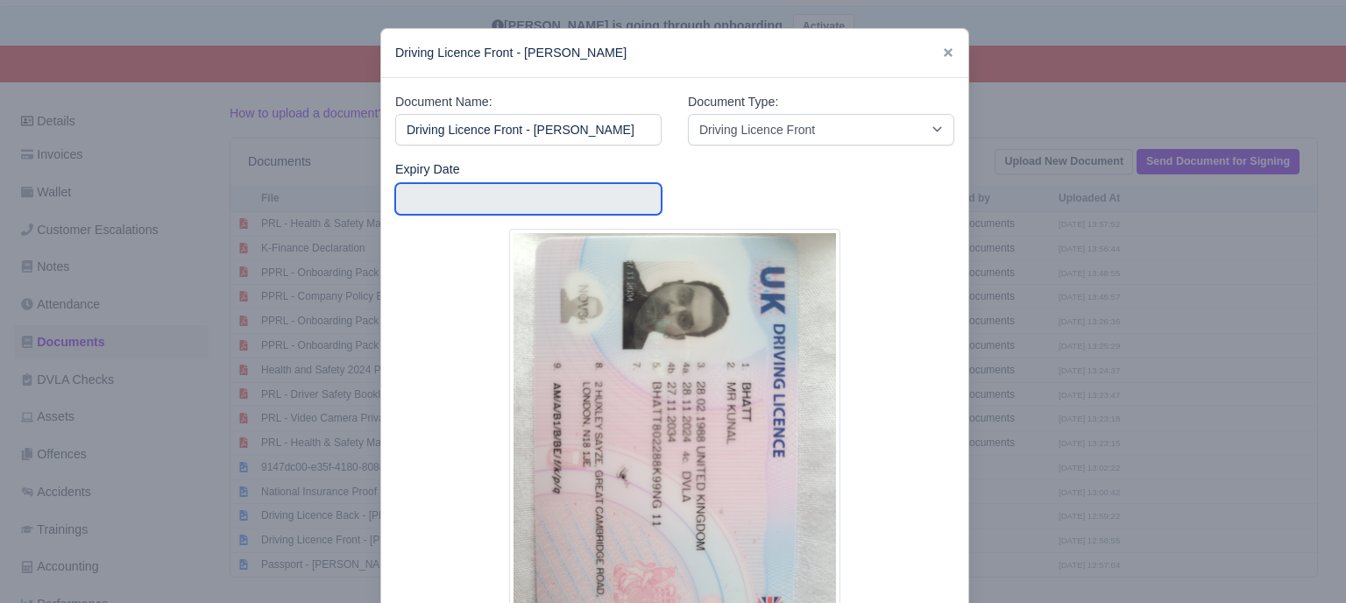
click at [529, 192] on input "text" at bounding box center [528, 199] width 266 height 32
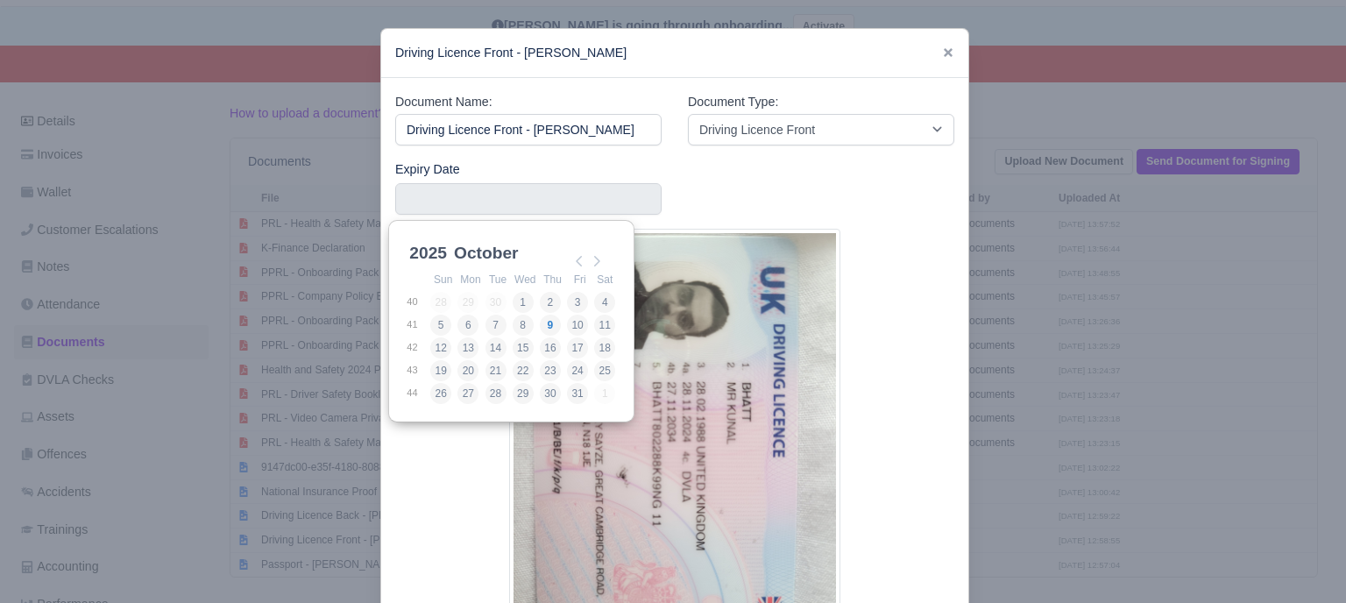
click at [446, 254] on select "2025 2026 2027 2028 2029 2030 2031 2032 2033 2034 2035 2036 2037 2038 2039 2040…" at bounding box center [445, 263] width 79 height 37
click at [514, 255] on select "January February March April May June July August September October November De…" at bounding box center [509, 263] width 117 height 37
type input "[DATE]"
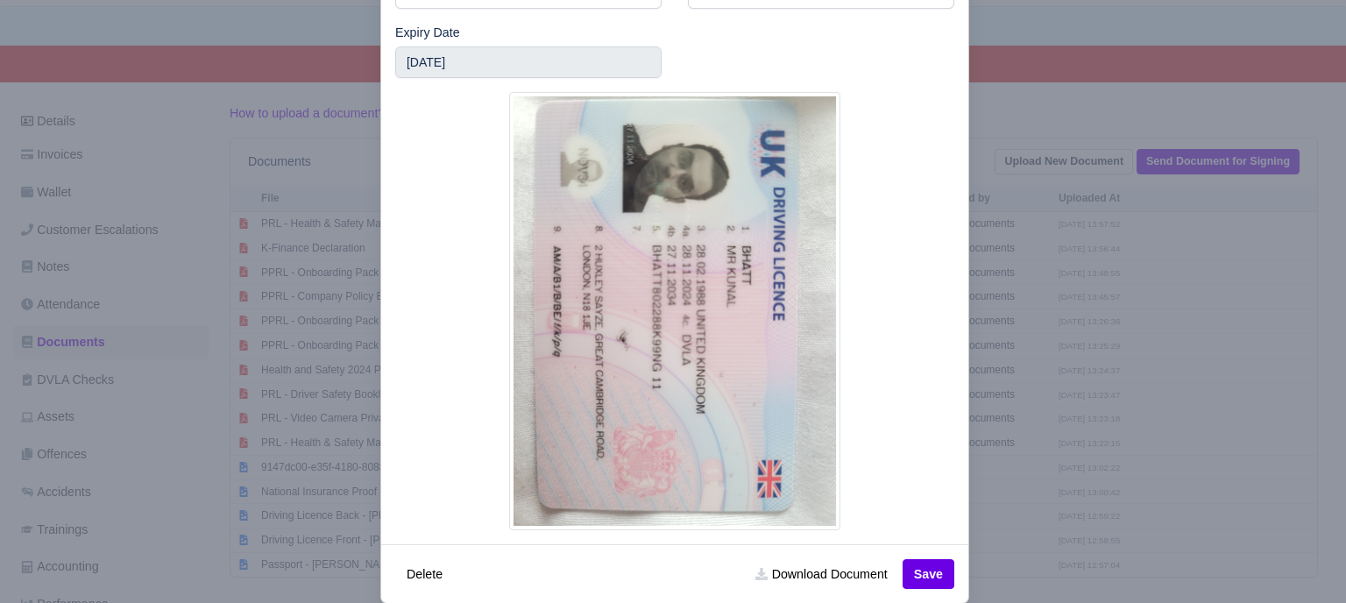
scroll to position [167, 0]
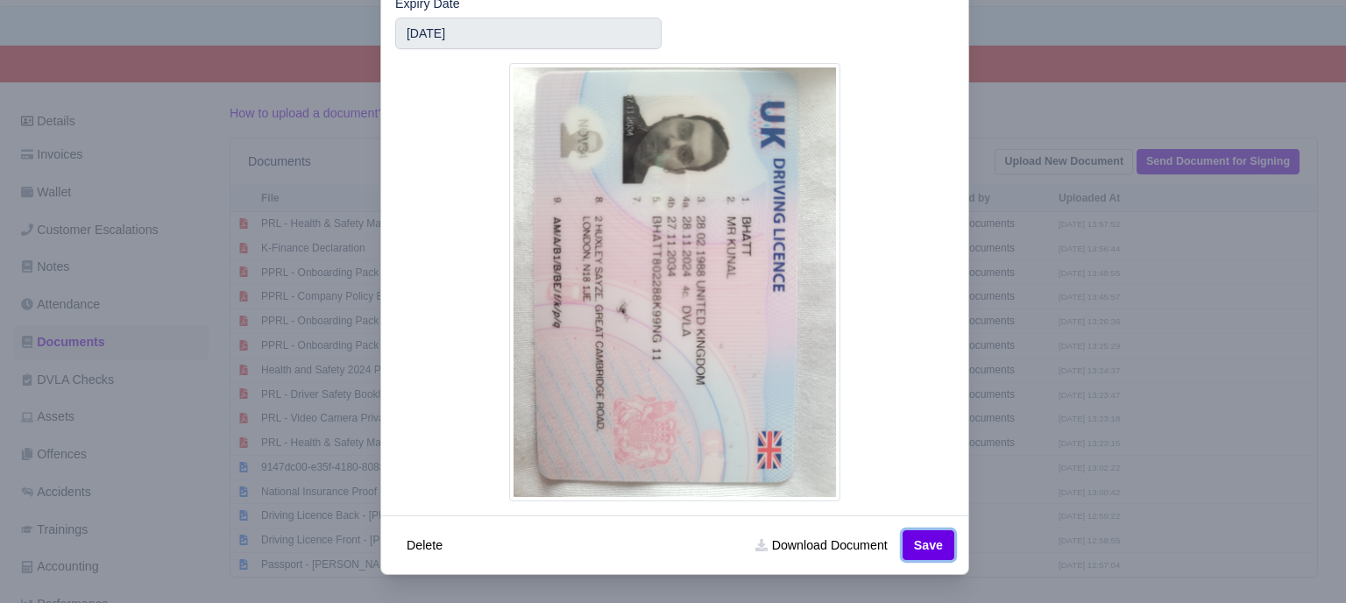
click at [925, 546] on button "Save" at bounding box center [929, 545] width 52 height 30
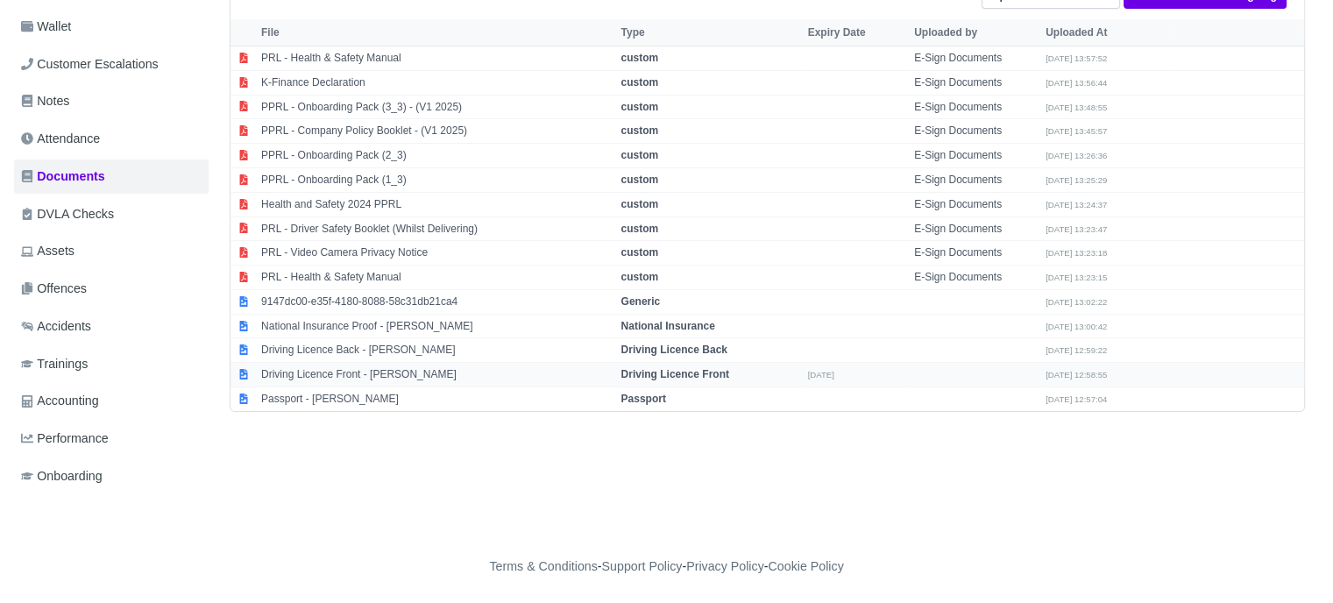
scroll to position [253, 0]
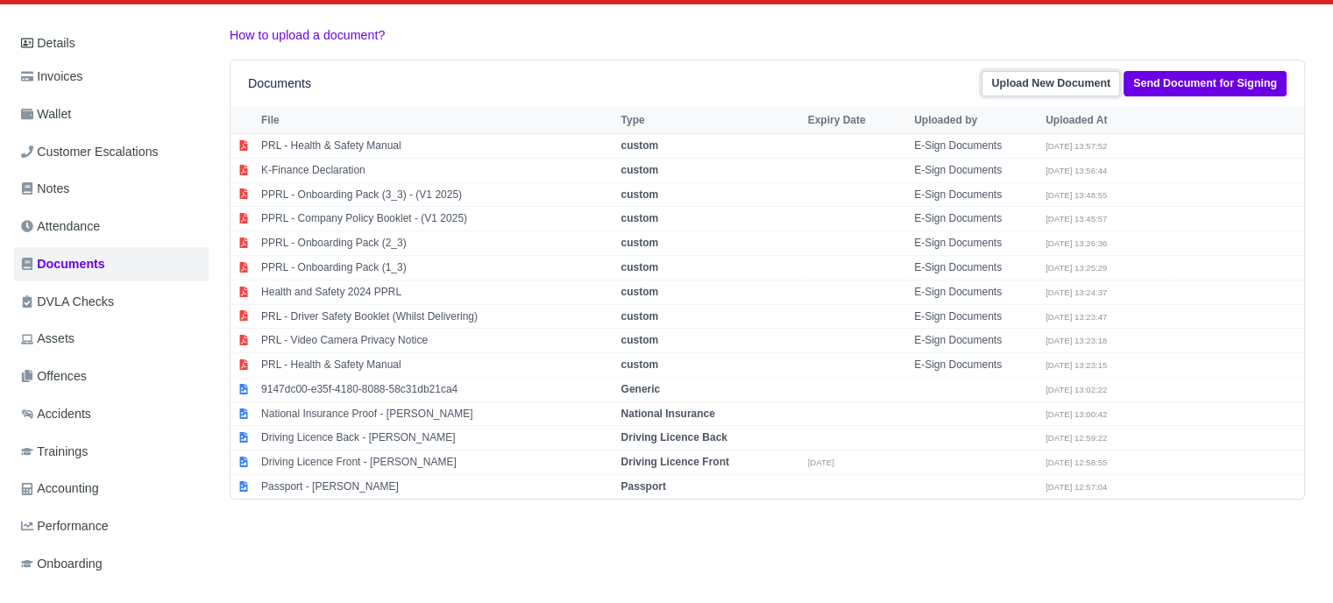
click at [1062, 85] on link "Upload New Document" at bounding box center [1051, 83] width 139 height 25
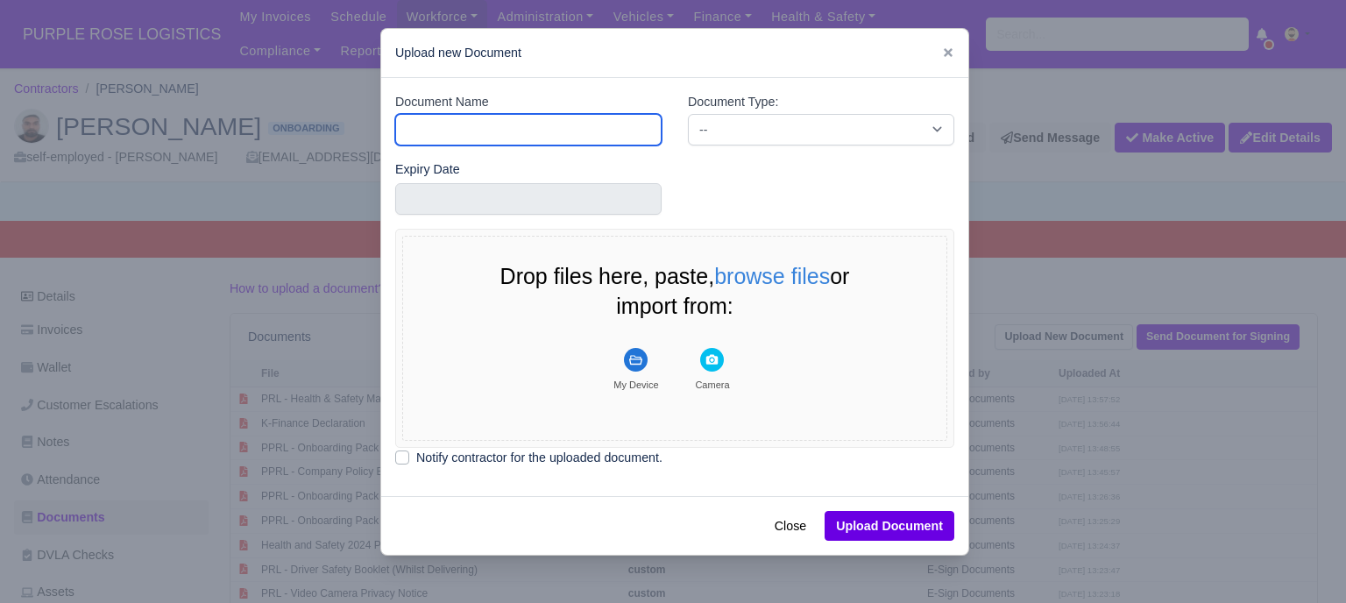
click at [538, 115] on input "Document Name" at bounding box center [528, 130] width 266 height 32
type input "Driver License"
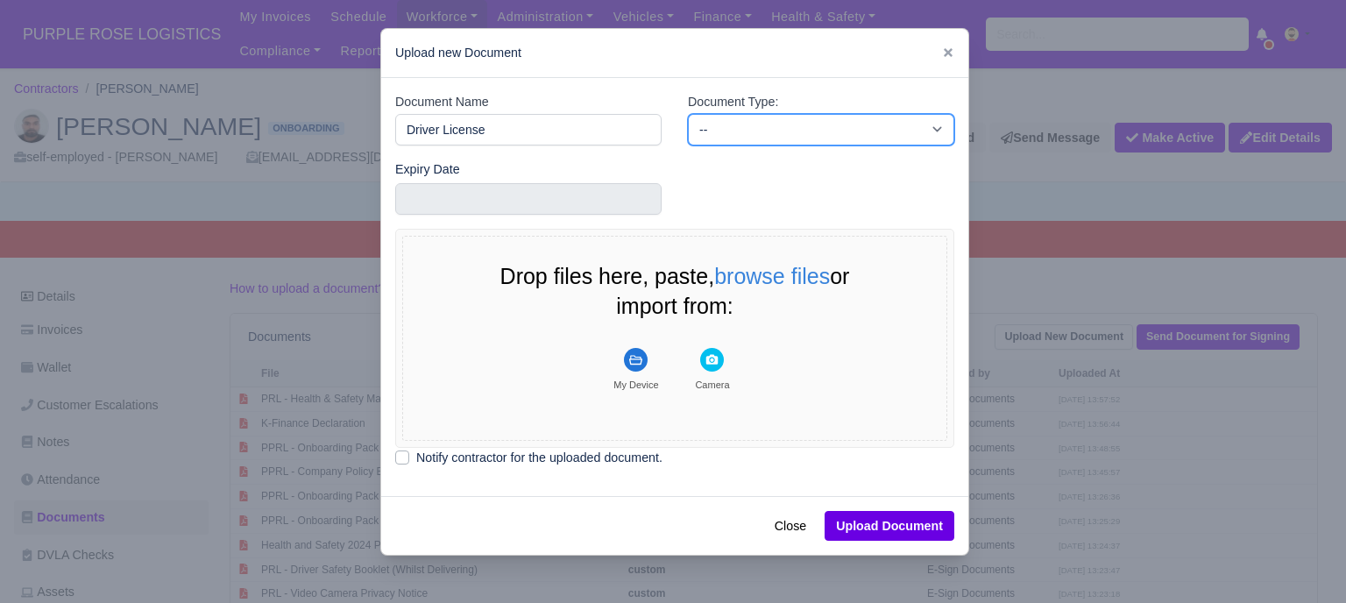
click at [728, 124] on select "-- Accounting Engagement Letter Age Verification Confirmation Background Check …" at bounding box center [821, 130] width 266 height 32
select select "driver-licence-declaration"
click at [688, 114] on select "-- Accounting Engagement Letter Age Verification Confirmation Background Check …" at bounding box center [821, 130] width 266 height 32
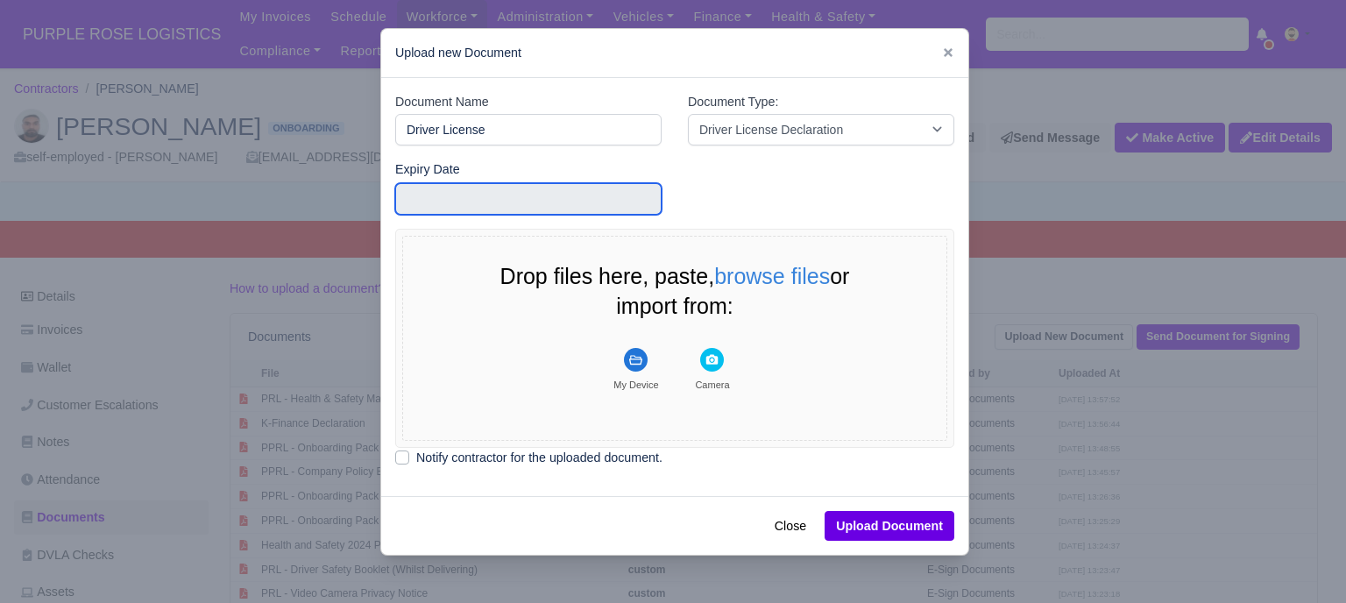
click at [566, 200] on input "text" at bounding box center [528, 199] width 266 height 32
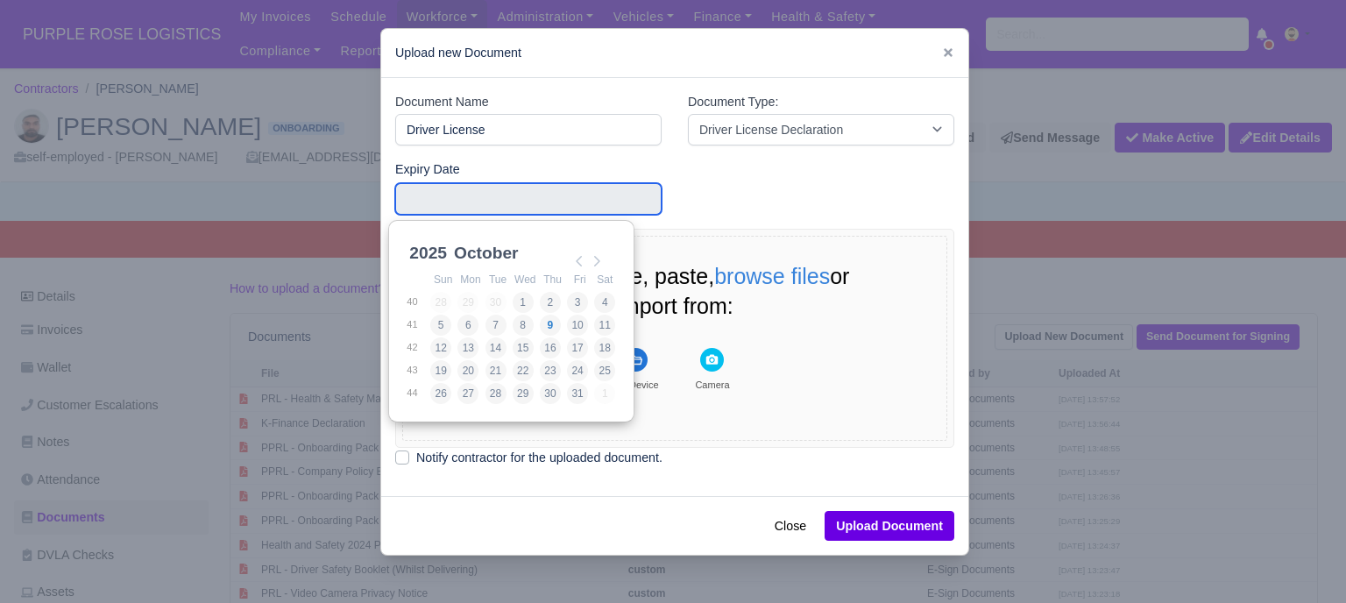
click at [631, 357] on div "2025 2021 2022 2023 2024 2025 2026 2027 2028 2029 2030 2031 2032 2033 2034 2035…" at bounding box center [510, 321] width 245 height 203
click at [646, 359] on button "My Device" at bounding box center [636, 369] width 75 height 60
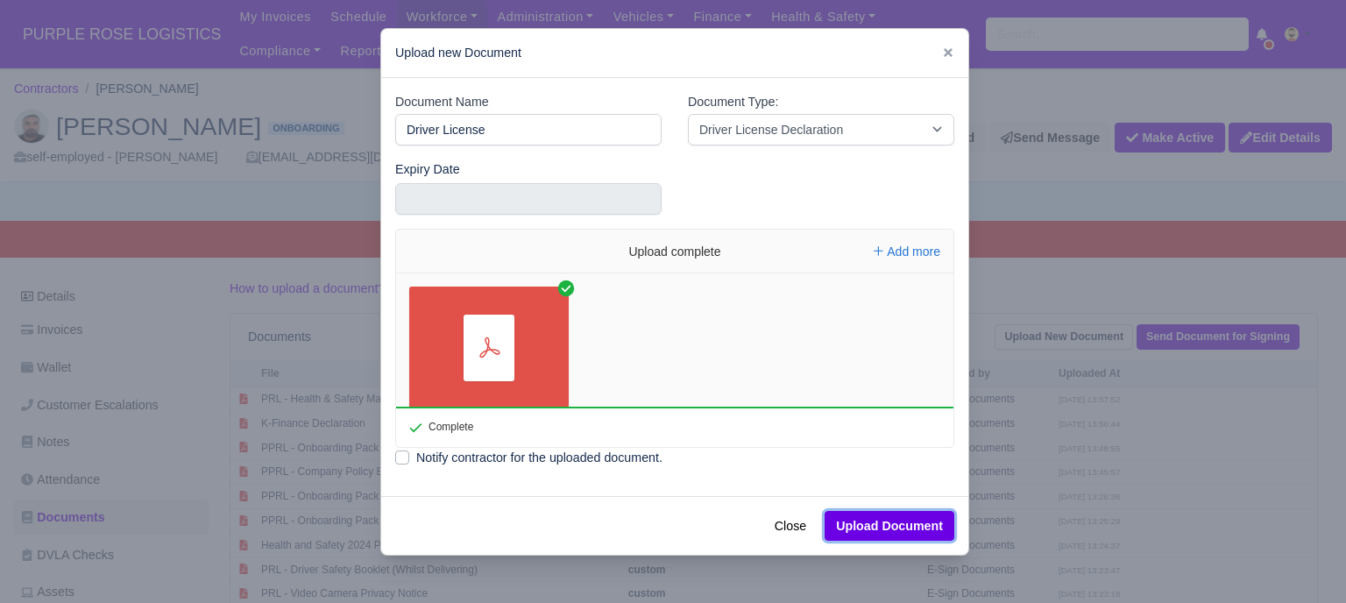
click at [908, 532] on button "Upload Document" at bounding box center [890, 526] width 130 height 30
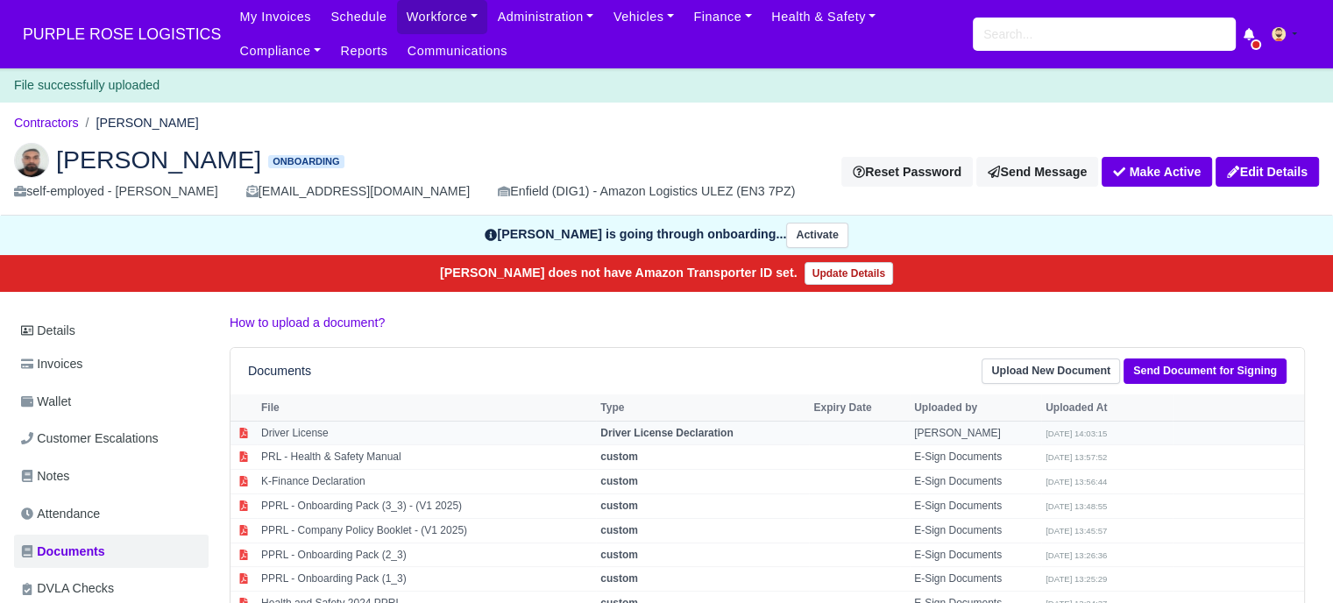
click at [937, 434] on td "[PERSON_NAME]" at bounding box center [975, 433] width 131 height 25
select select "driver-licence-declaration"
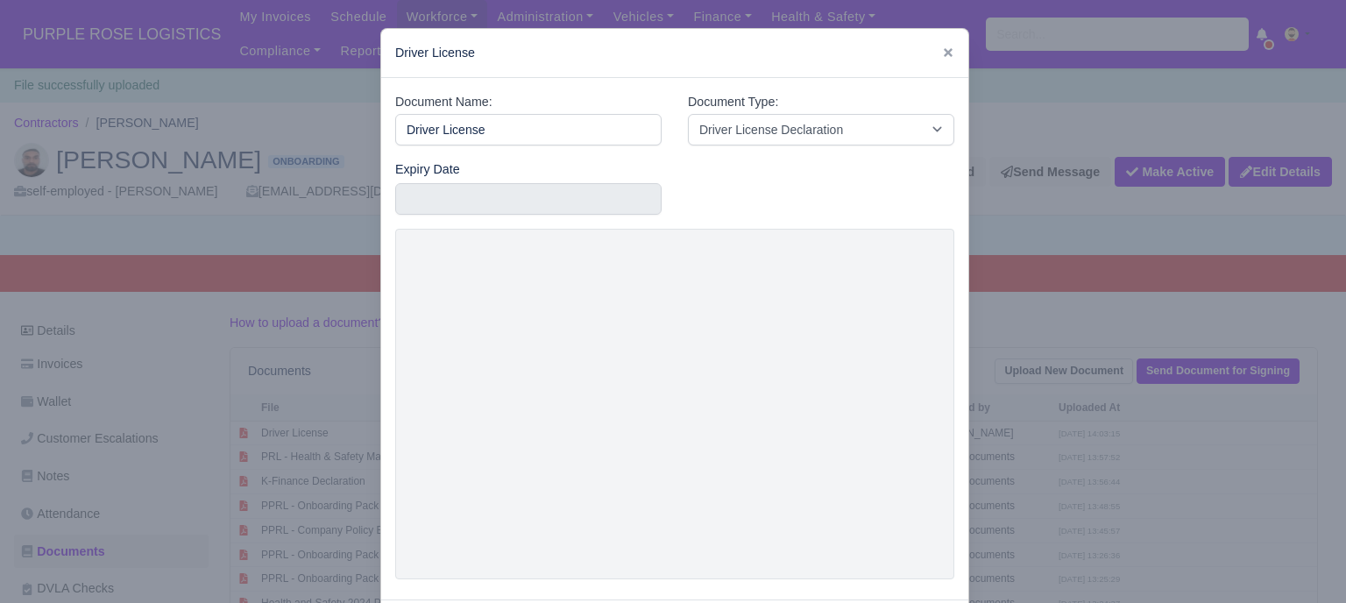
click at [932, 56] on div "Driver License" at bounding box center [674, 53] width 587 height 49
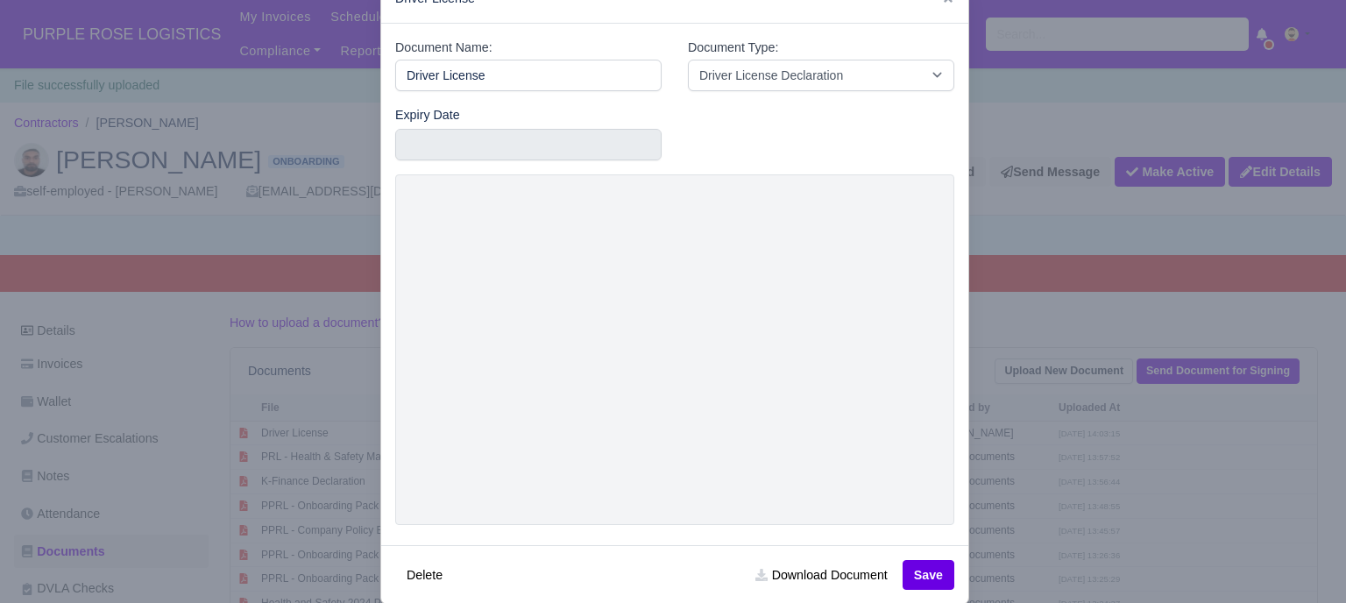
scroll to position [84, 0]
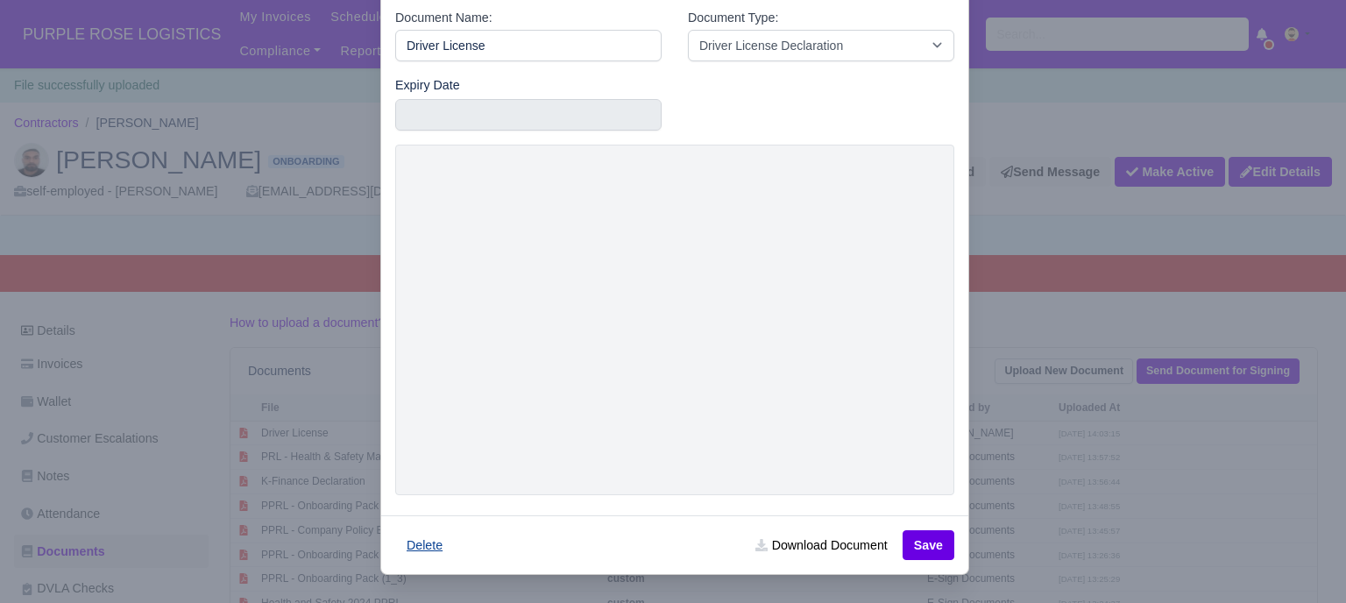
click at [415, 543] on button "Delete" at bounding box center [424, 545] width 59 height 30
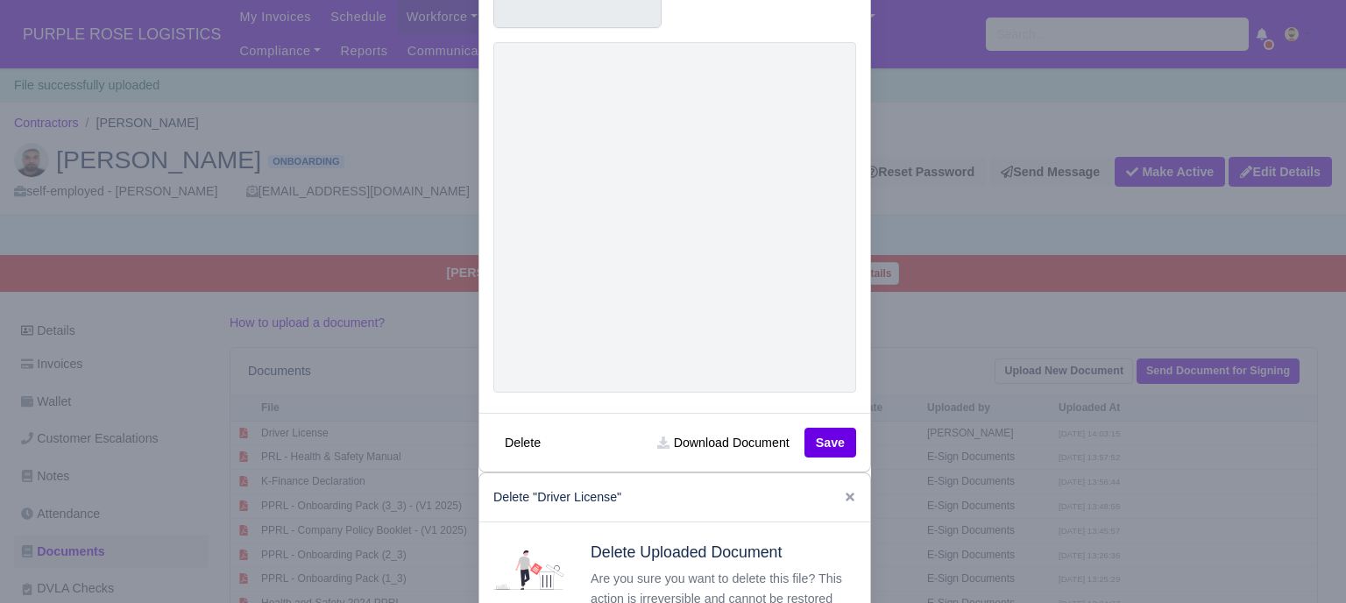
scroll to position [316, 0]
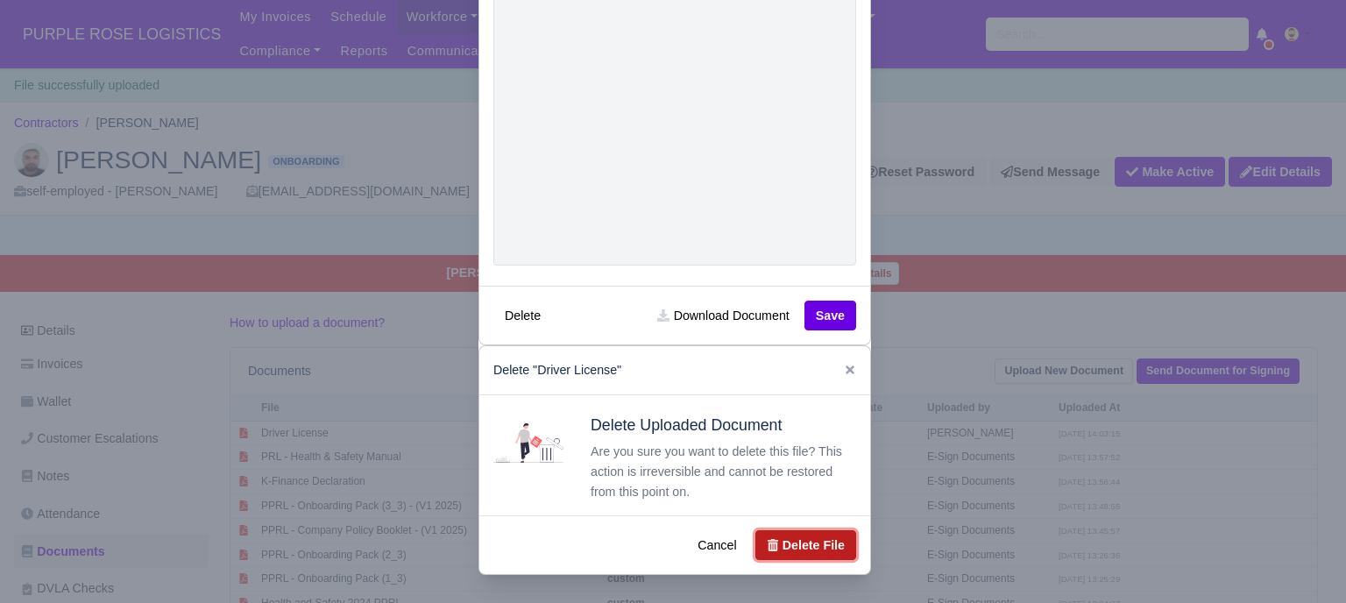
click at [815, 543] on button "Delete File" at bounding box center [806, 545] width 101 height 30
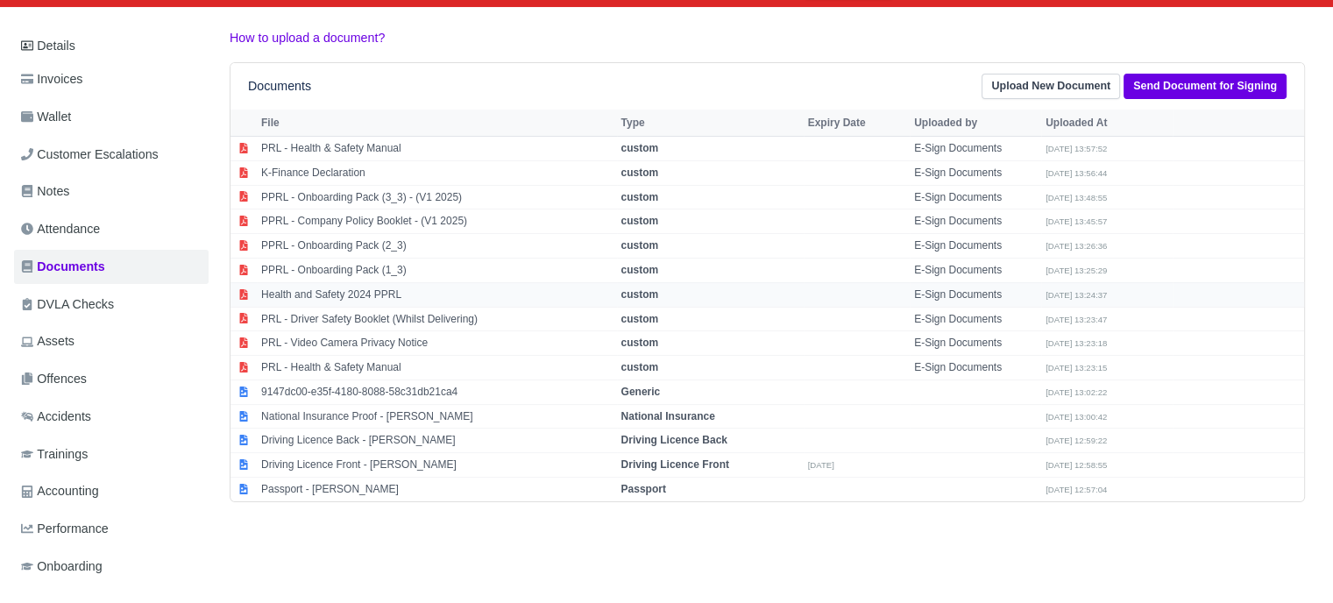
scroll to position [263, 0]
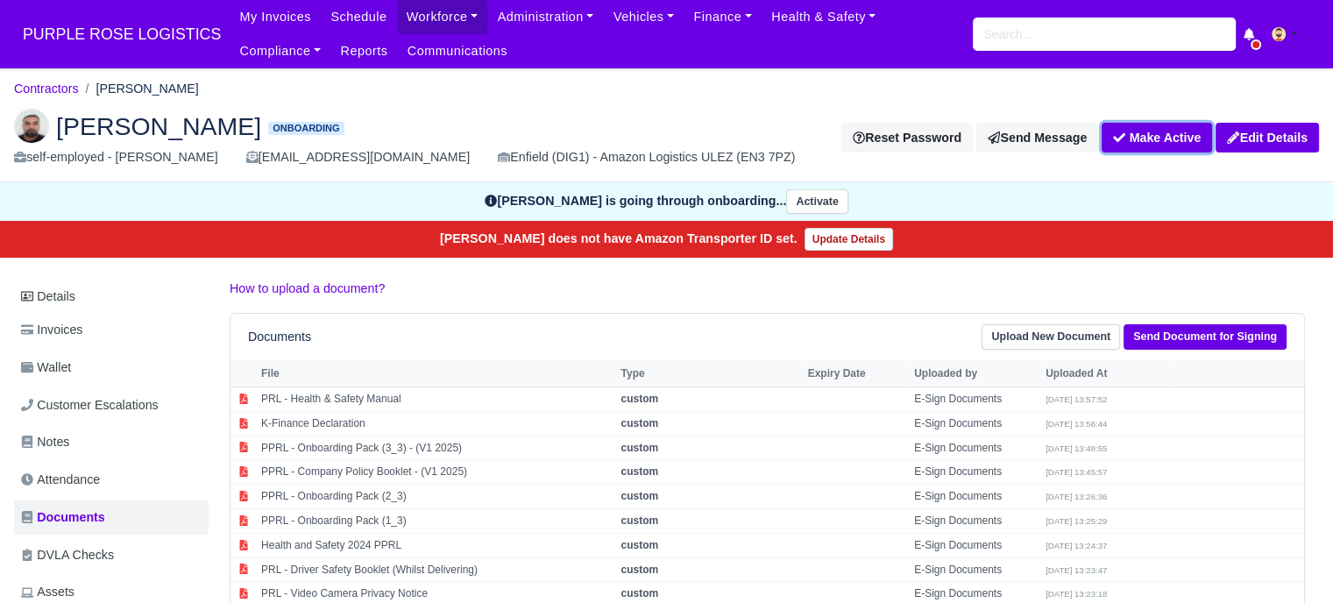
click at [1154, 136] on button "Make Active" at bounding box center [1157, 138] width 110 height 30
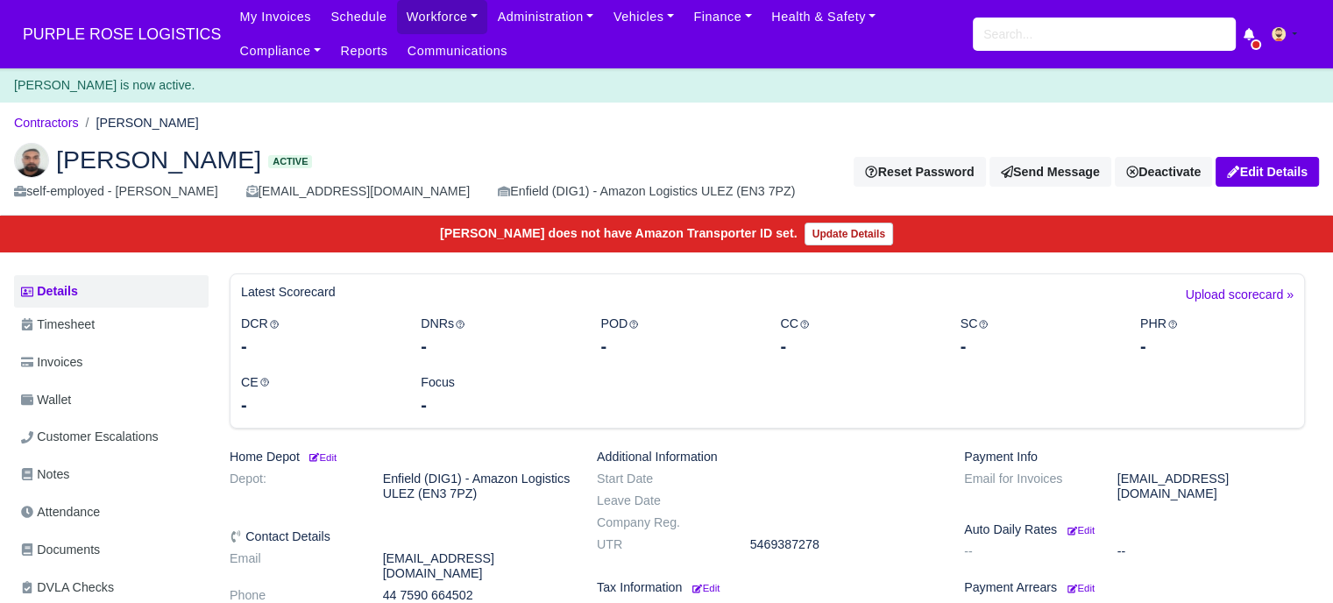
click at [120, 29] on span "PURPLE ROSE LOGISTICS" at bounding box center [122, 34] width 216 height 35
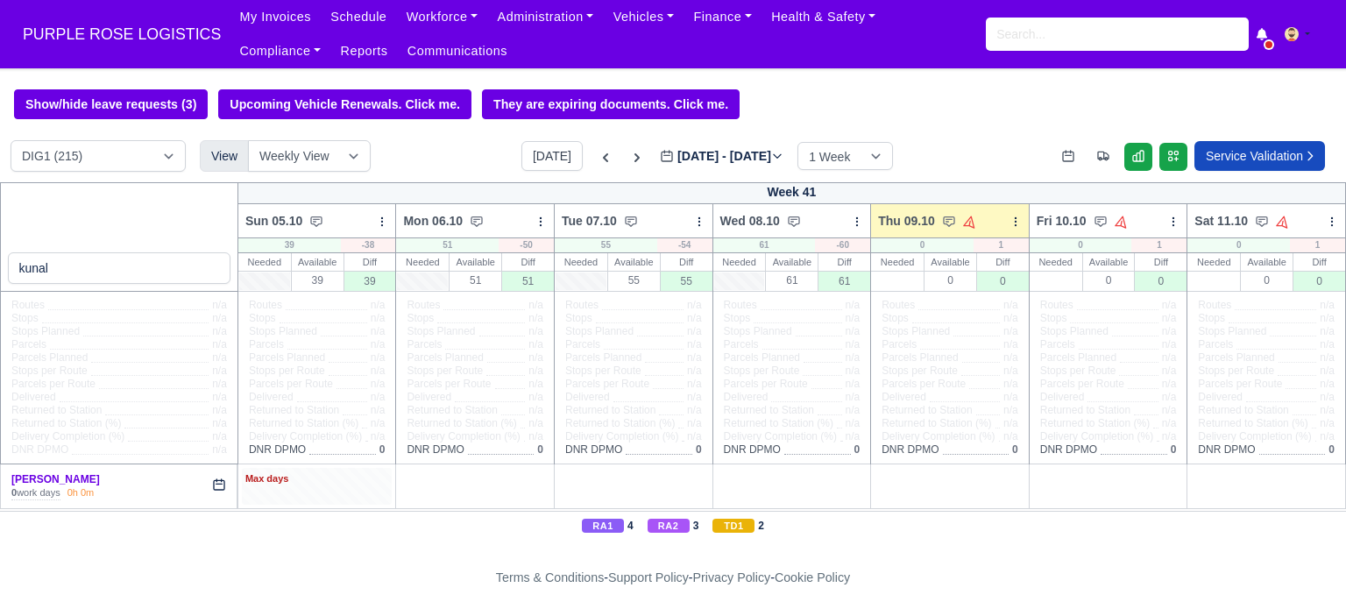
type input "kunal"
click at [319, 486] on div "Max days" at bounding box center [317, 480] width 144 height 16
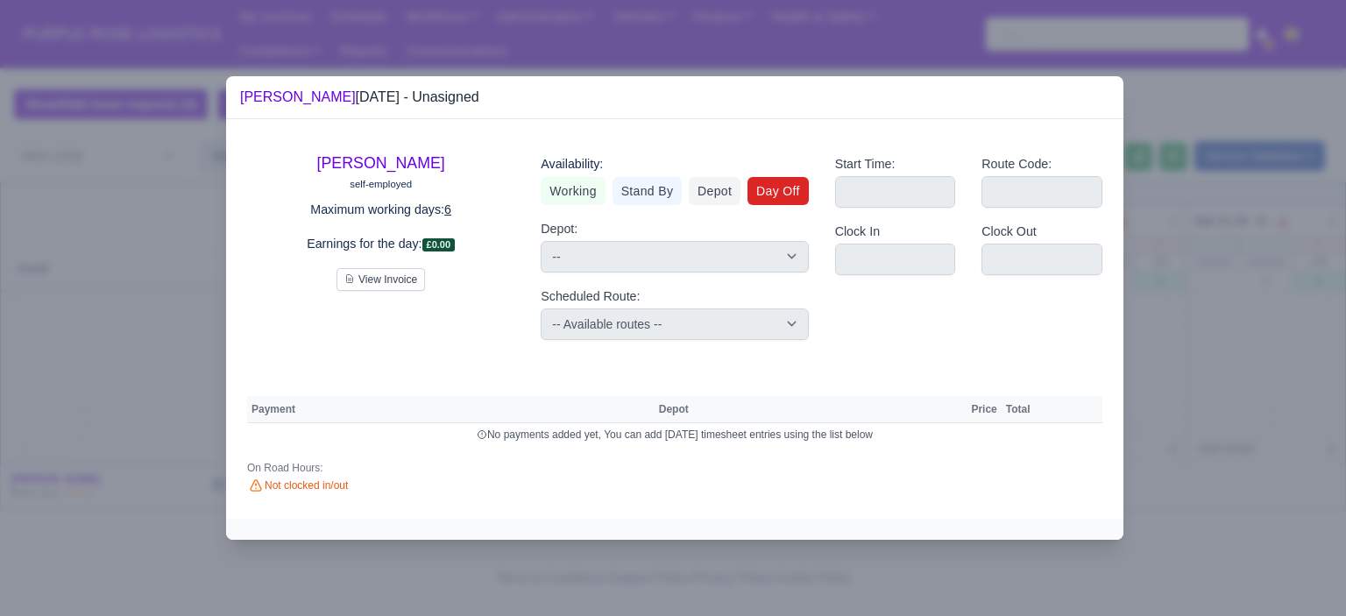
drag, startPoint x: 768, startPoint y: 195, endPoint x: 793, endPoint y: 197, distance: 25.5
click at [769, 195] on link "Day Off" at bounding box center [778, 191] width 61 height 28
select select
select select "na"
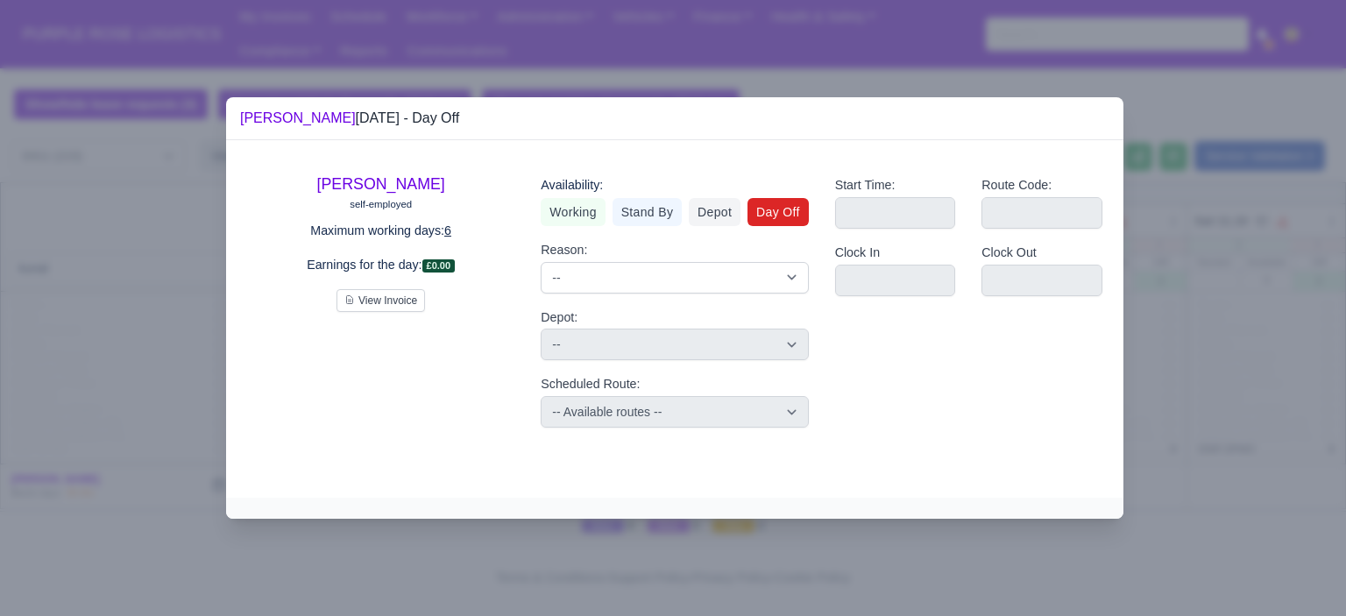
click at [1204, 273] on div at bounding box center [673, 308] width 1346 height 616
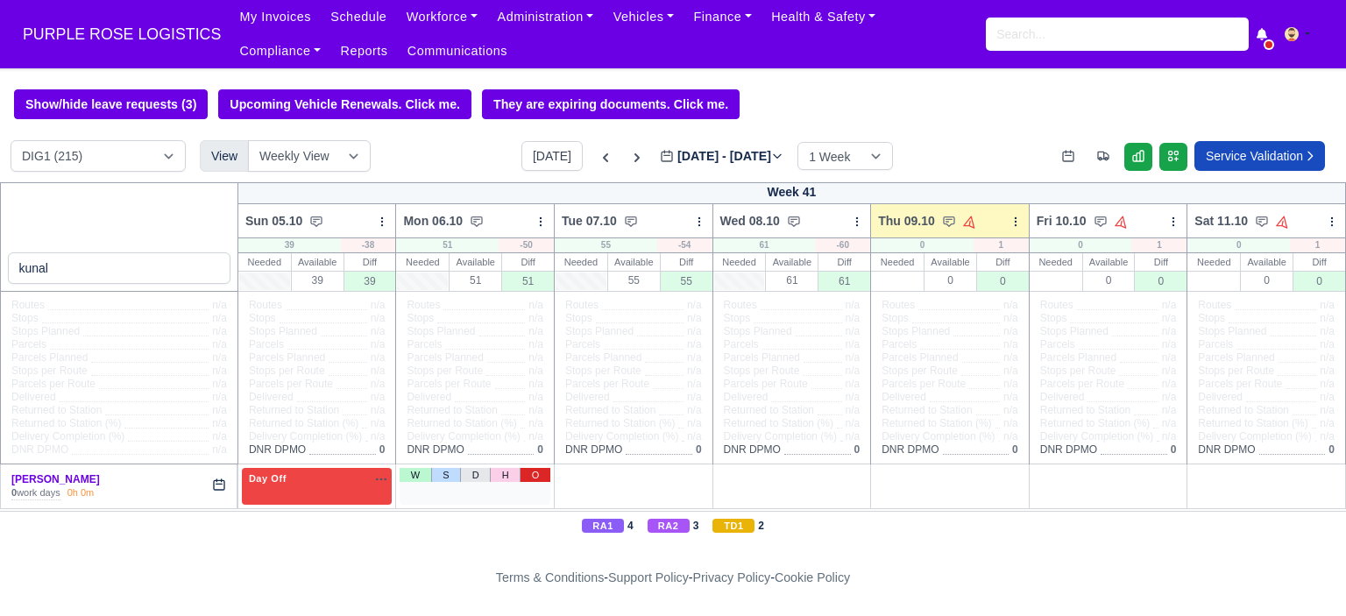
click at [537, 479] on link "O" at bounding box center [535, 475] width 31 height 14
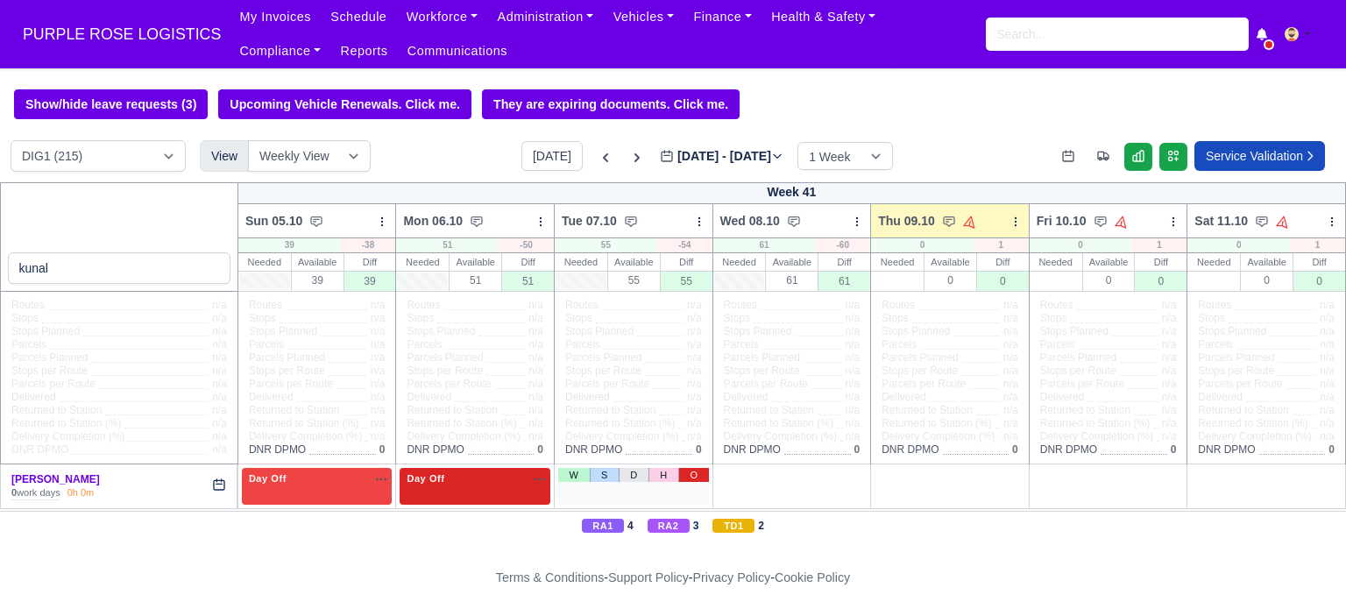
click at [694, 478] on link "O" at bounding box center [693, 475] width 31 height 14
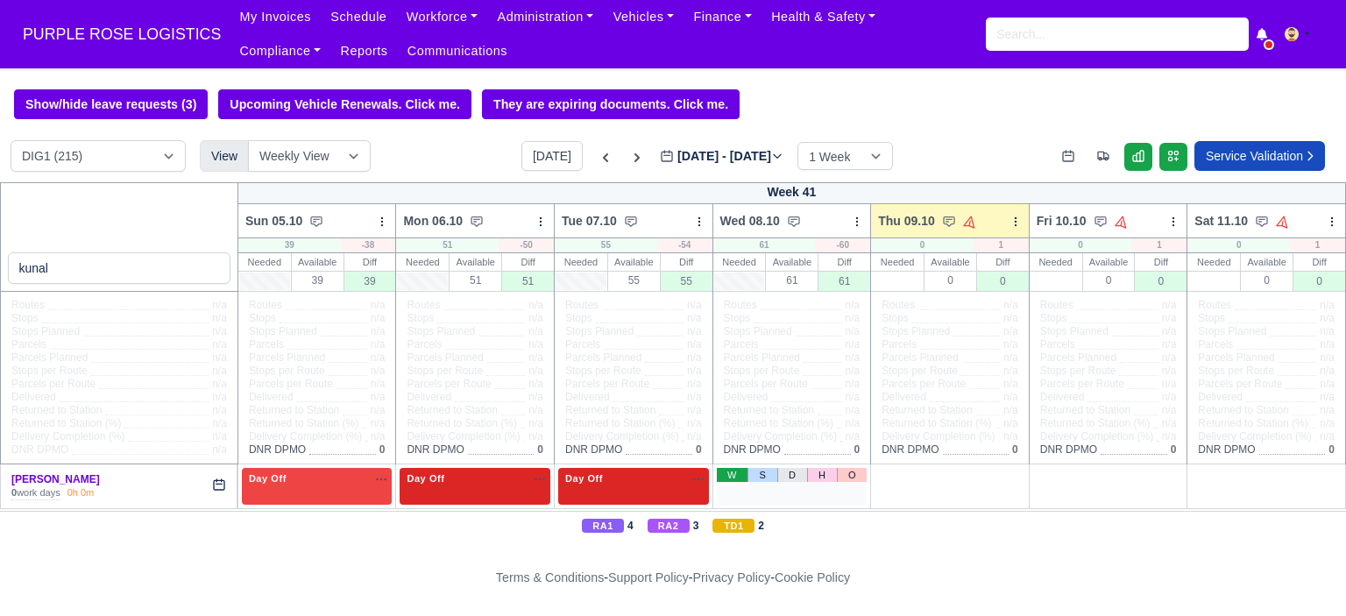
click at [727, 477] on link "W" at bounding box center [732, 475] width 31 height 14
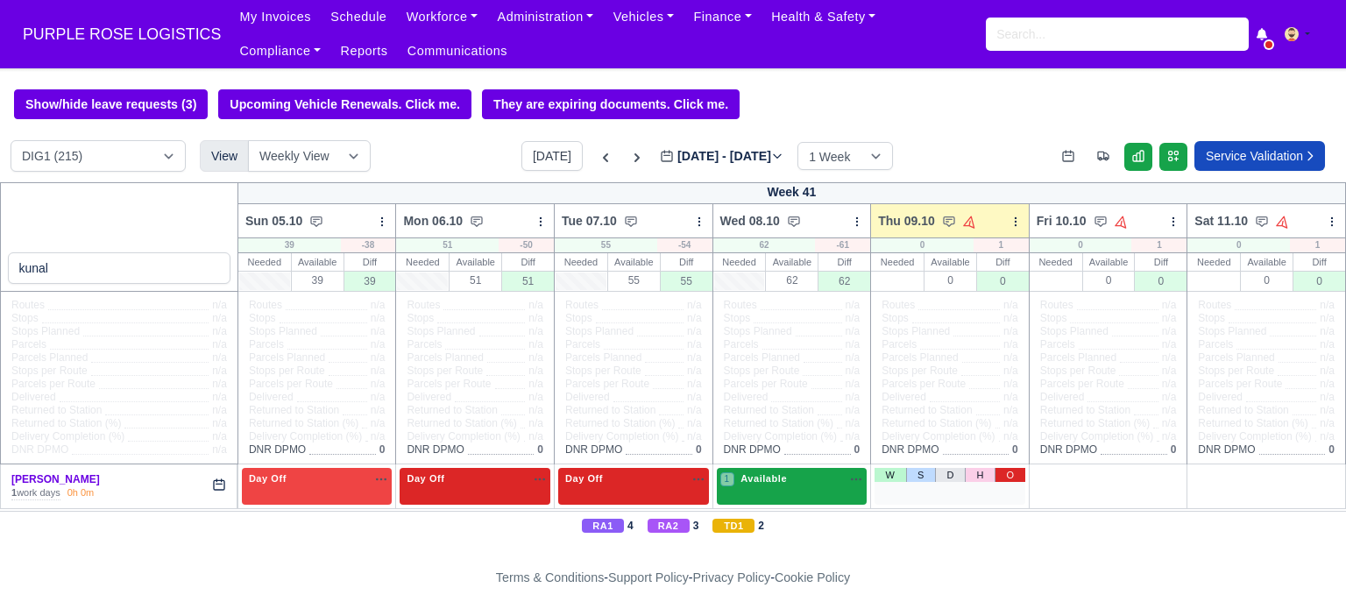
click at [1007, 477] on link "O" at bounding box center [1010, 475] width 31 height 14
click at [778, 485] on span "Available" at bounding box center [763, 478] width 53 height 12
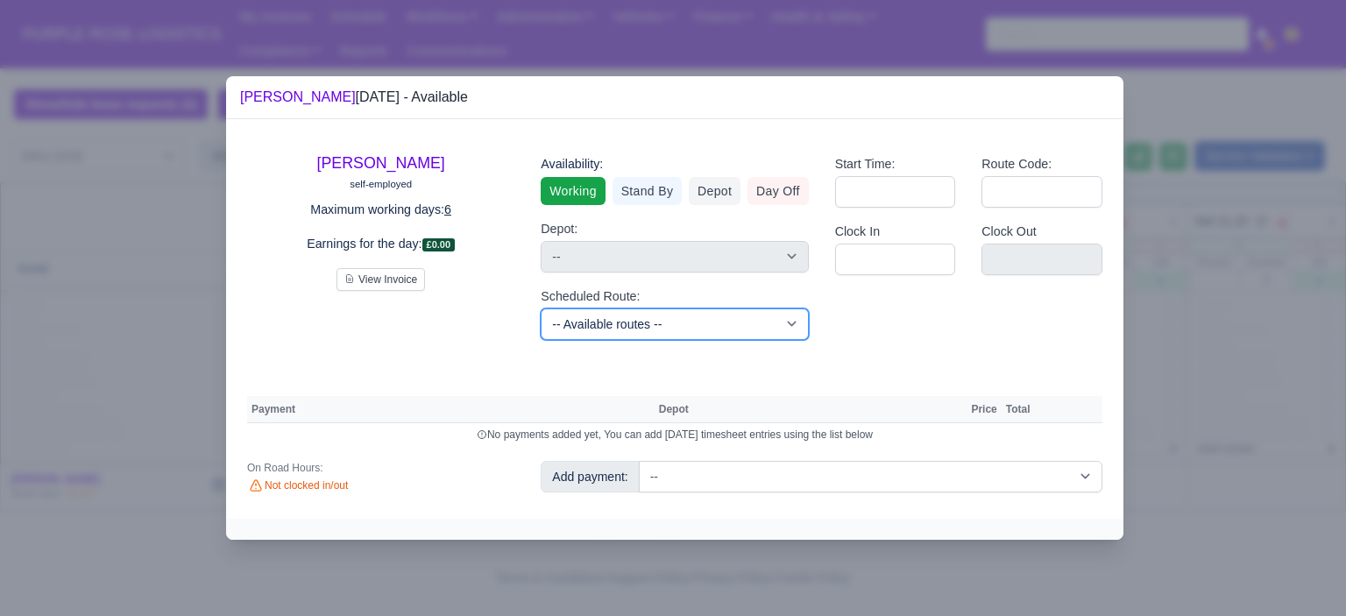
click at [742, 320] on select "-- Available routes -- Standard Parcel - Block of 6 Hours - (SD6) AmFlex RTS Ve…" at bounding box center [674, 325] width 267 height 32
select select "6"
click at [541, 309] on select "-- Available routes -- Standard Parcel - Block of 6 Hours - (SD6) AmFlex RTS Ve…" at bounding box center [674, 325] width 267 height 32
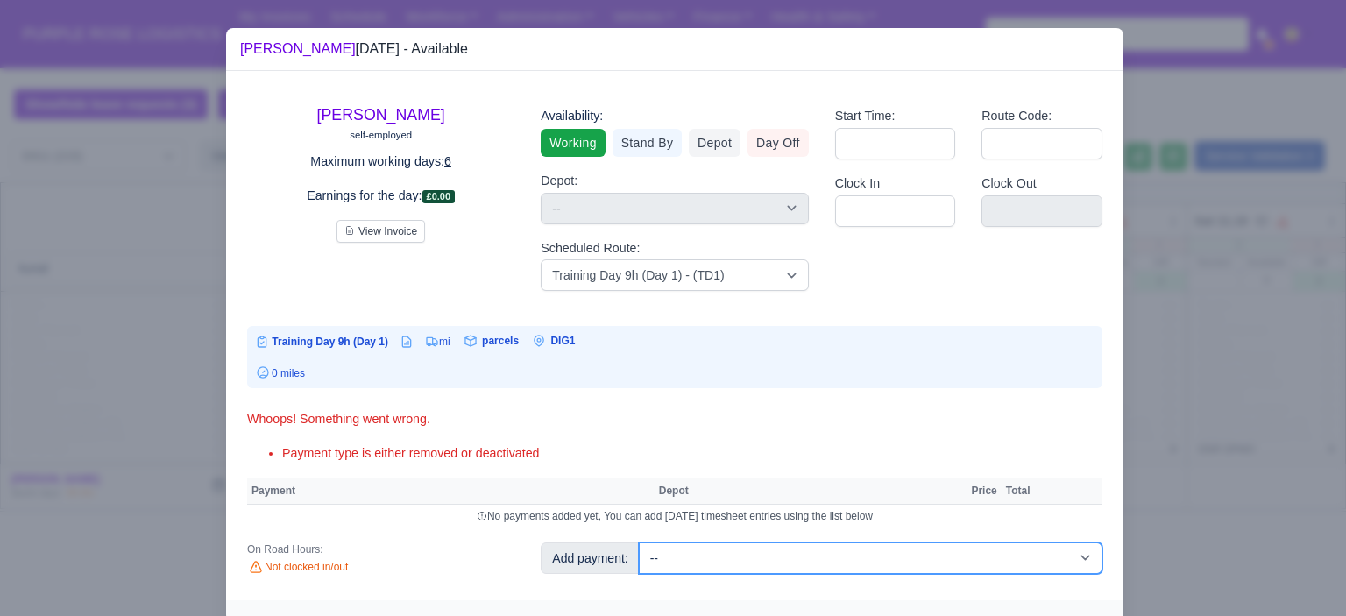
click at [773, 557] on select "-- Additional Hour Support (£14.50) Additional Hour Support (Walkers) (£13.50) …" at bounding box center [871, 559] width 464 height 32
select select "85"
click at [639, 543] on select "-- Additional Hour Support (£14.50) Additional Hour Support (Walkers) (£13.50) …" at bounding box center [871, 559] width 464 height 32
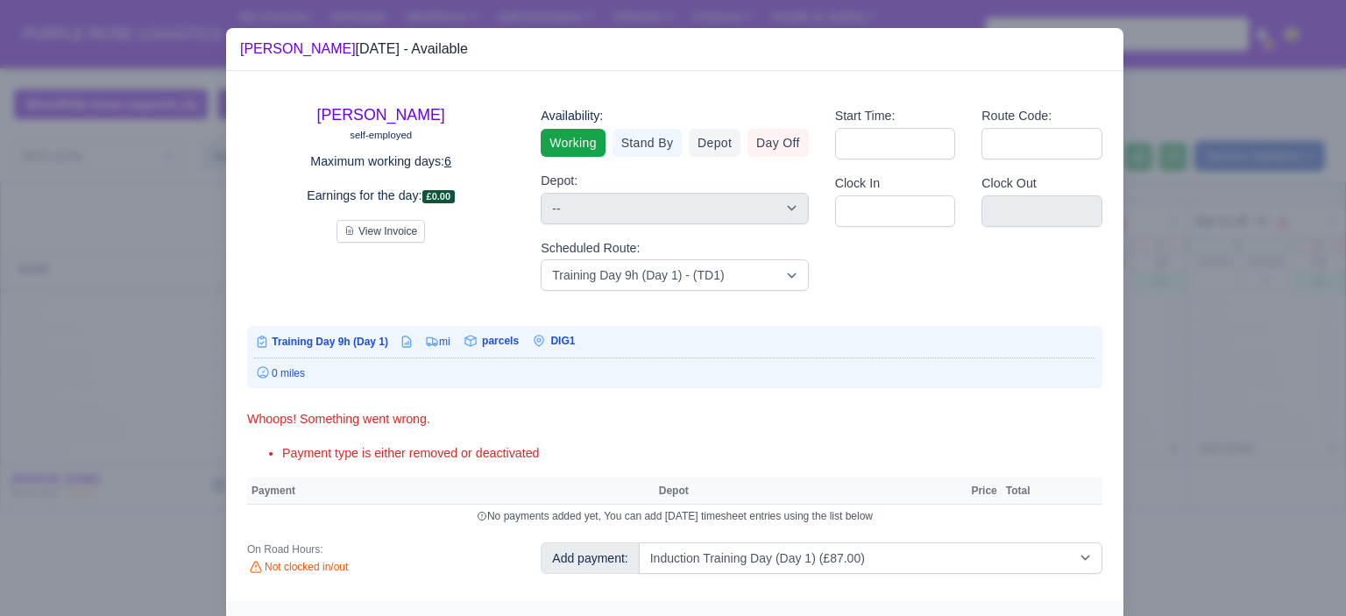
select select "1"
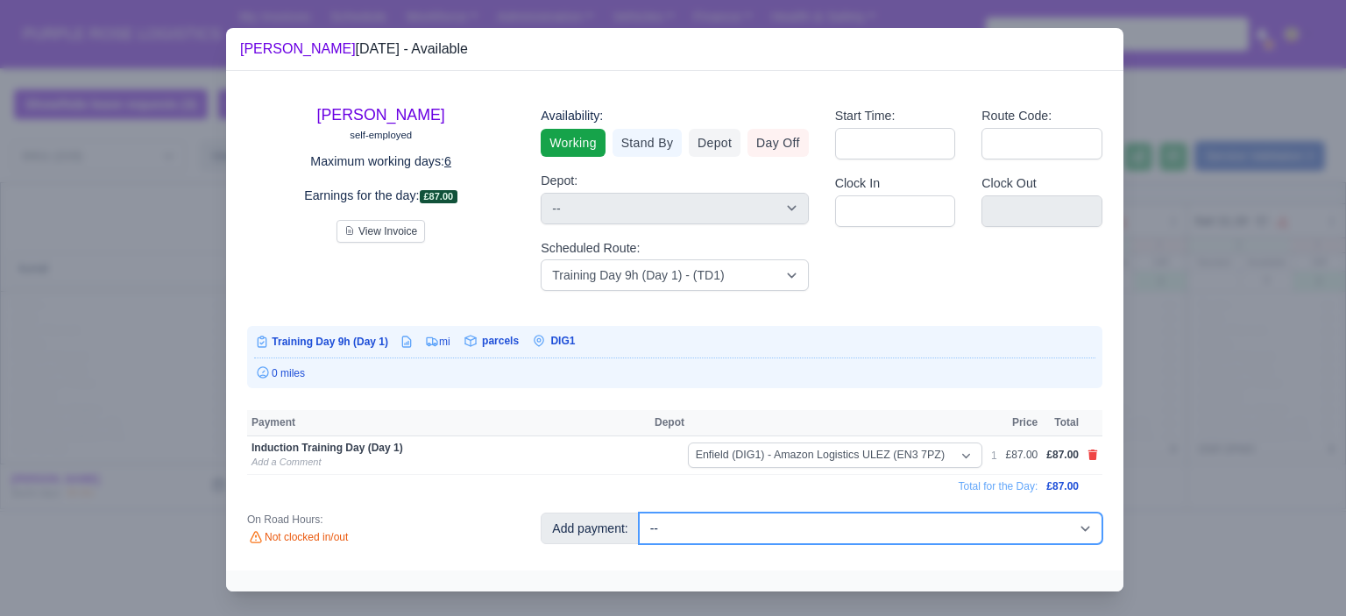
click at [822, 529] on select "-- Additional Hour Support (£14.50) Additional Hour Support (Walkers) (£13.50) …" at bounding box center [871, 529] width 464 height 32
select select "103"
click at [639, 513] on select "-- Additional Hour Support (£14.50) Additional Hour Support (Walkers) (£13.50) …" at bounding box center [871, 529] width 464 height 32
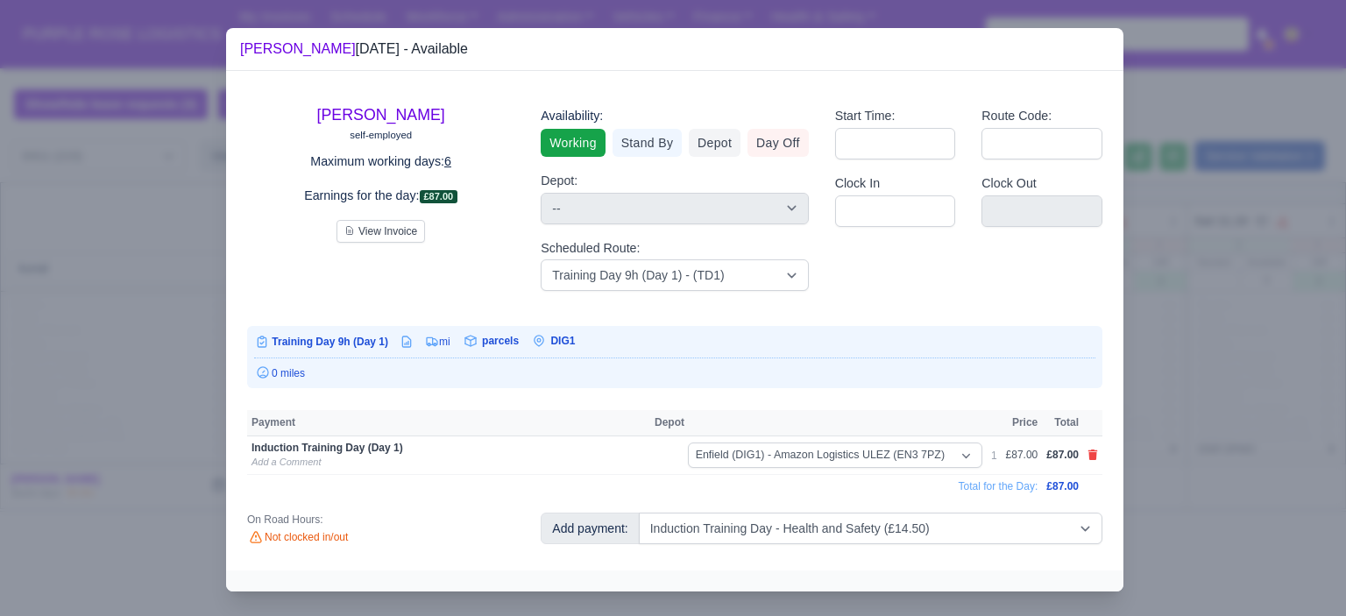
select select "1"
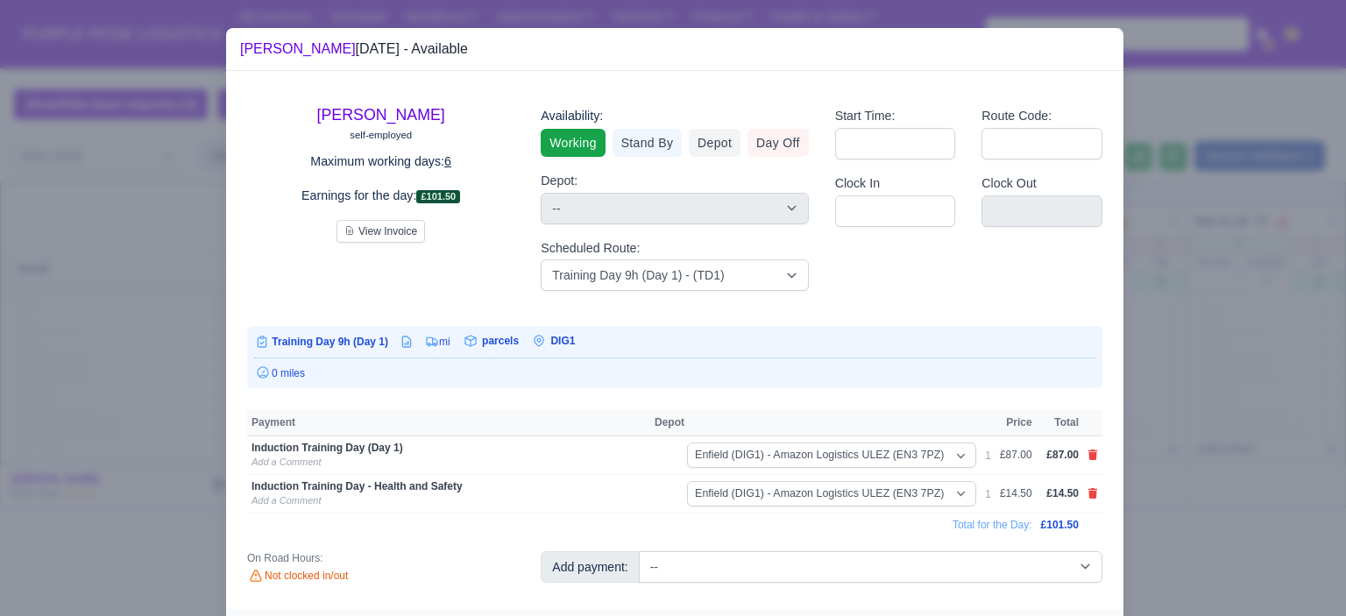
click at [1192, 388] on div at bounding box center [673, 308] width 1346 height 616
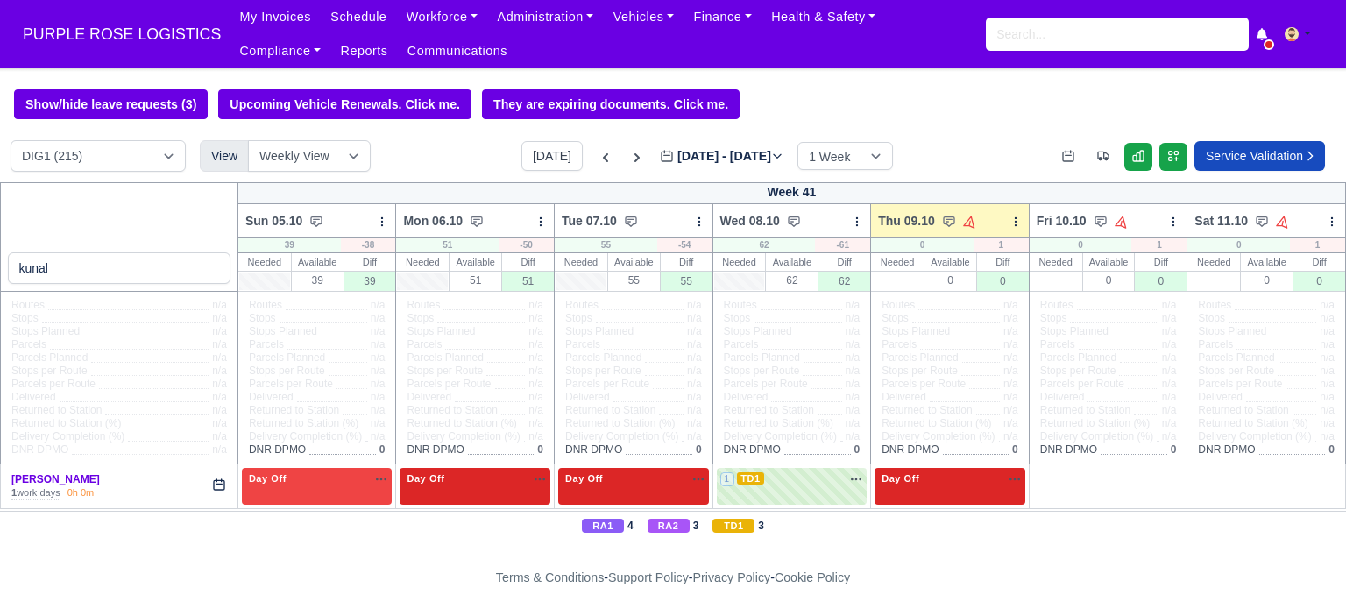
click at [55, 488] on div "1 work days" at bounding box center [35, 494] width 49 height 14
click at [48, 486] on link "Kunal Bhatt" at bounding box center [55, 479] width 89 height 12
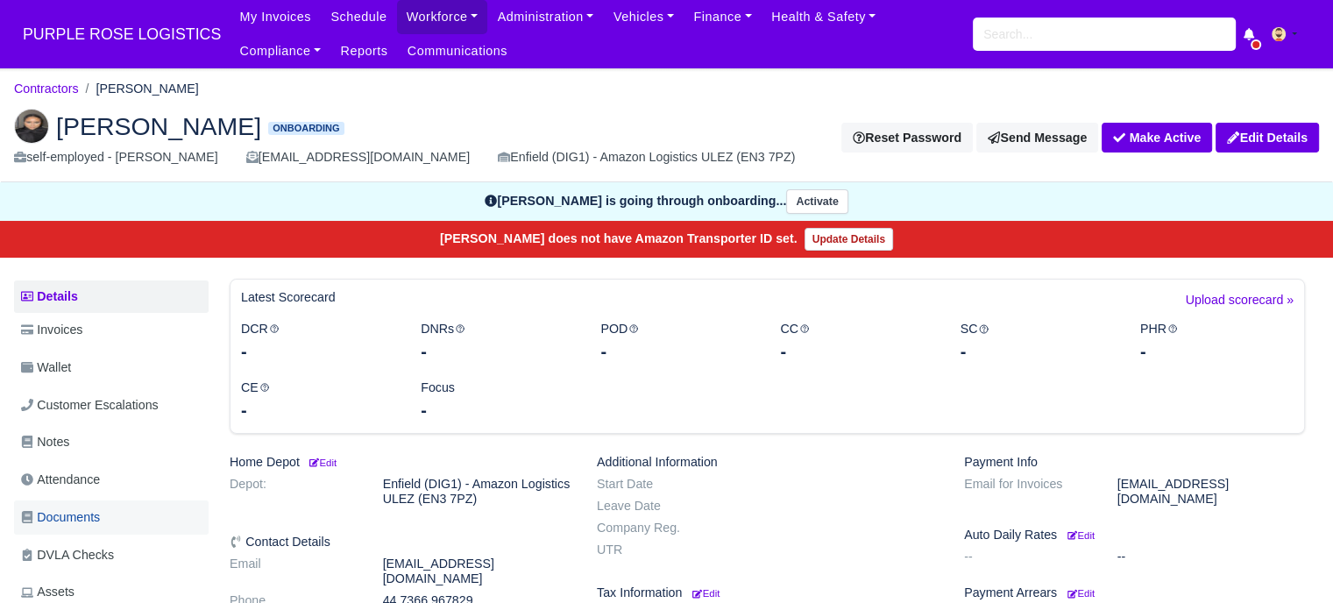
click at [88, 522] on span "Documents" at bounding box center [60, 518] width 79 height 20
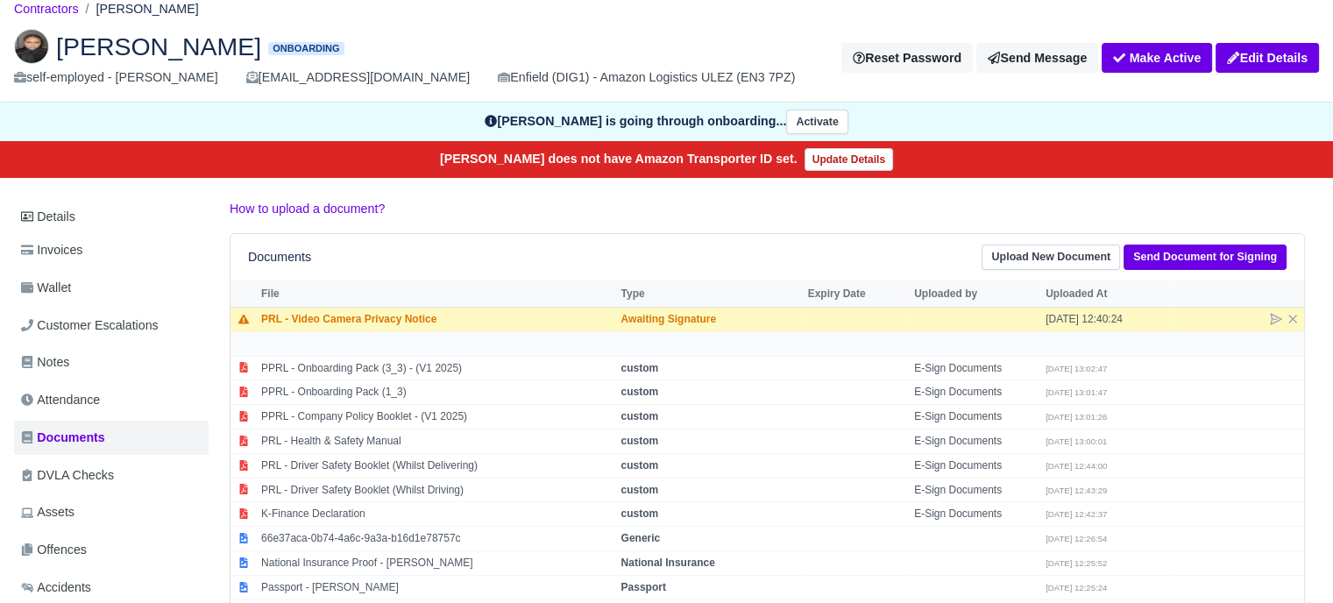
scroll to position [88, 0]
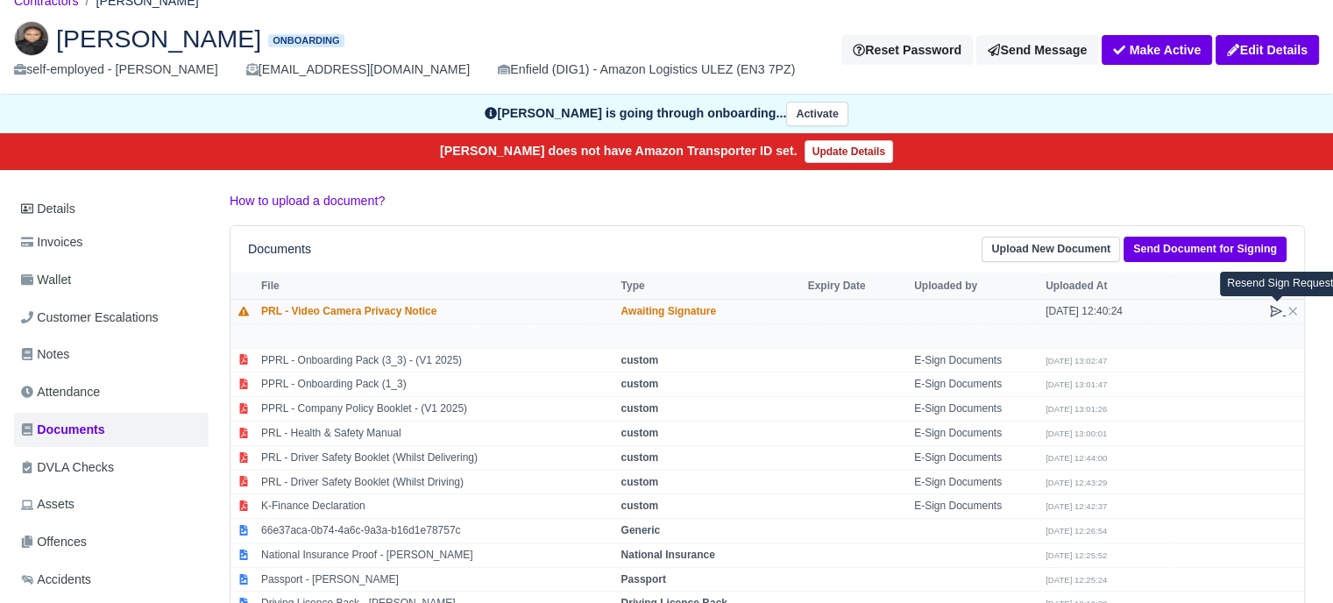
click at [1275, 314] on icon at bounding box center [1276, 311] width 14 height 14
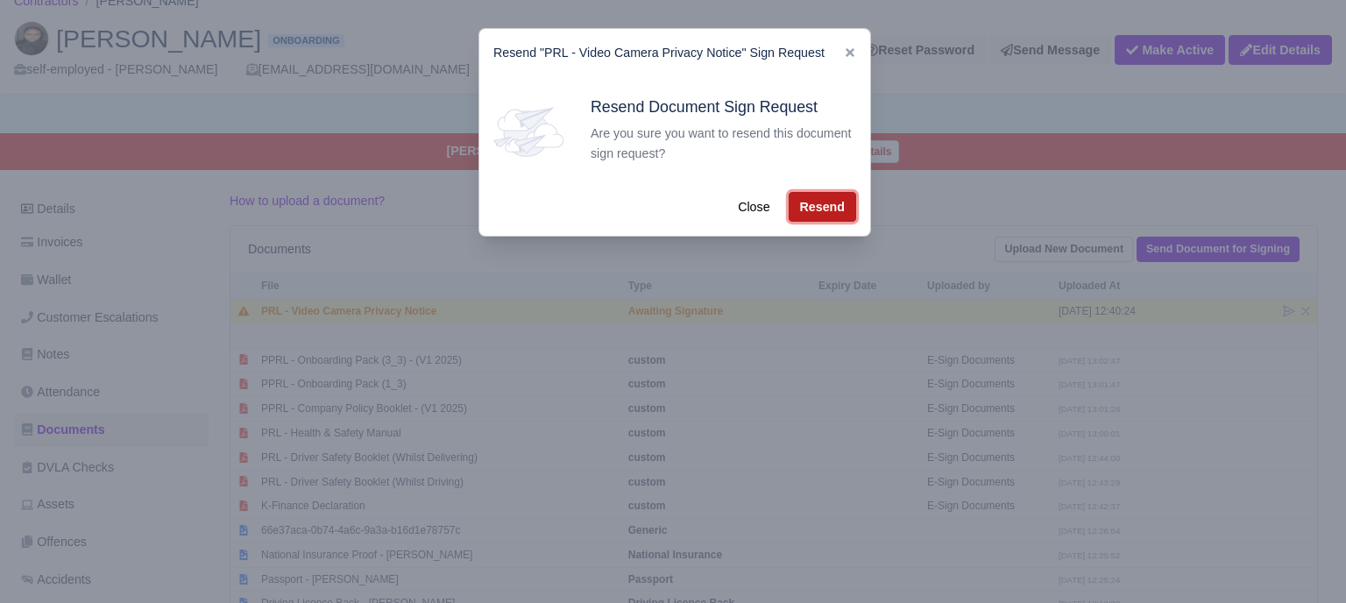
click at [835, 215] on button "Resend" at bounding box center [822, 207] width 67 height 30
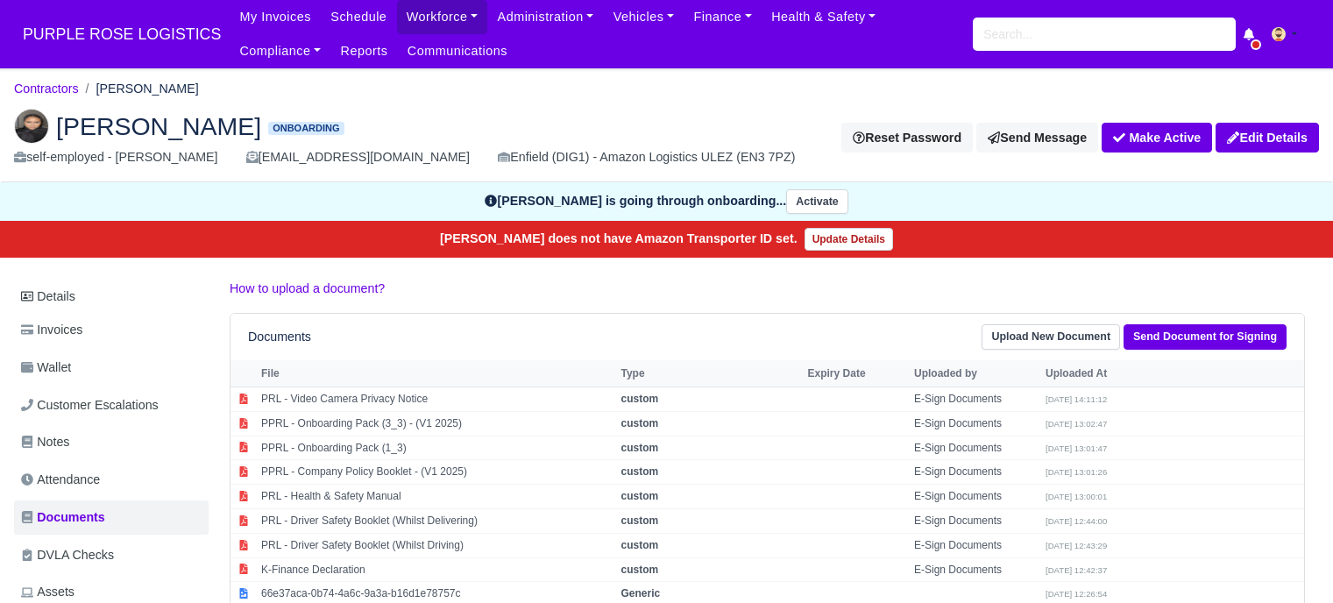
scroll to position [88, 0]
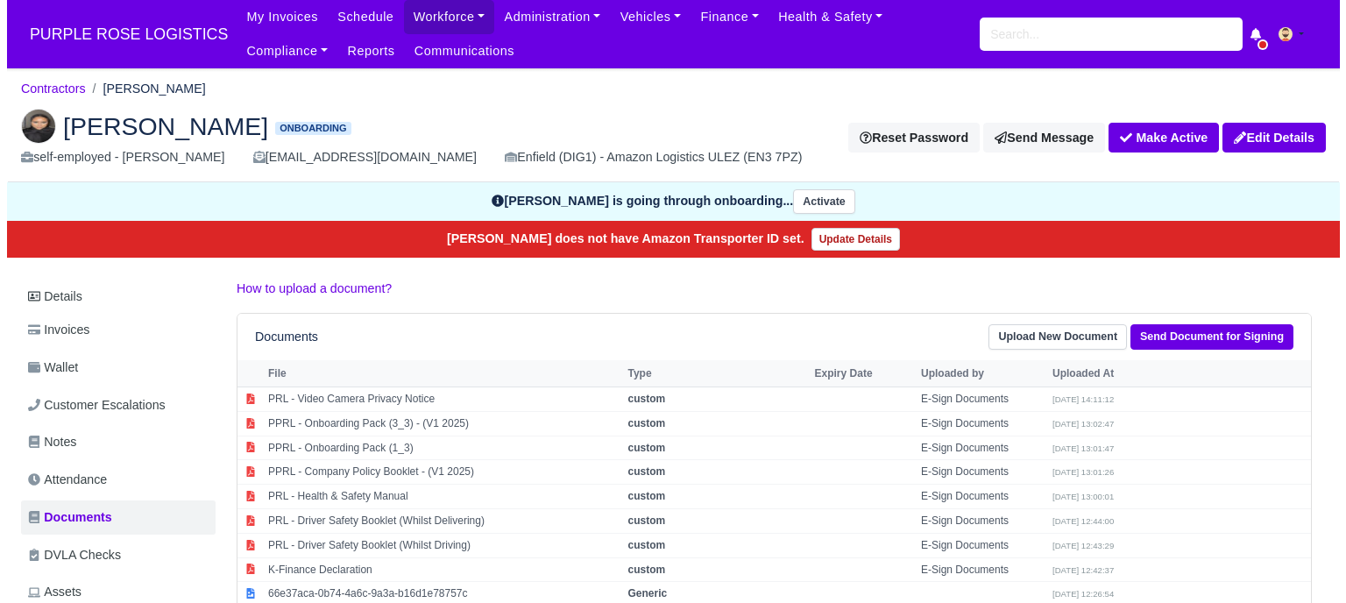
scroll to position [88, 0]
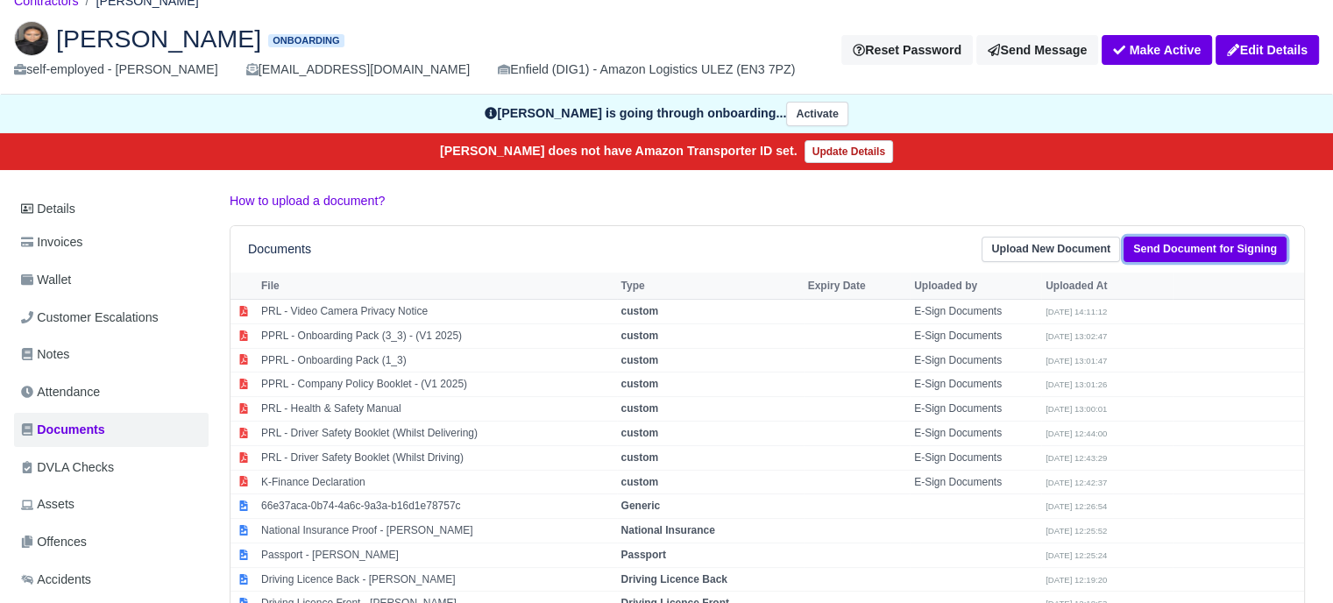
click at [1234, 253] on link "Send Document for Signing" at bounding box center [1205, 249] width 163 height 25
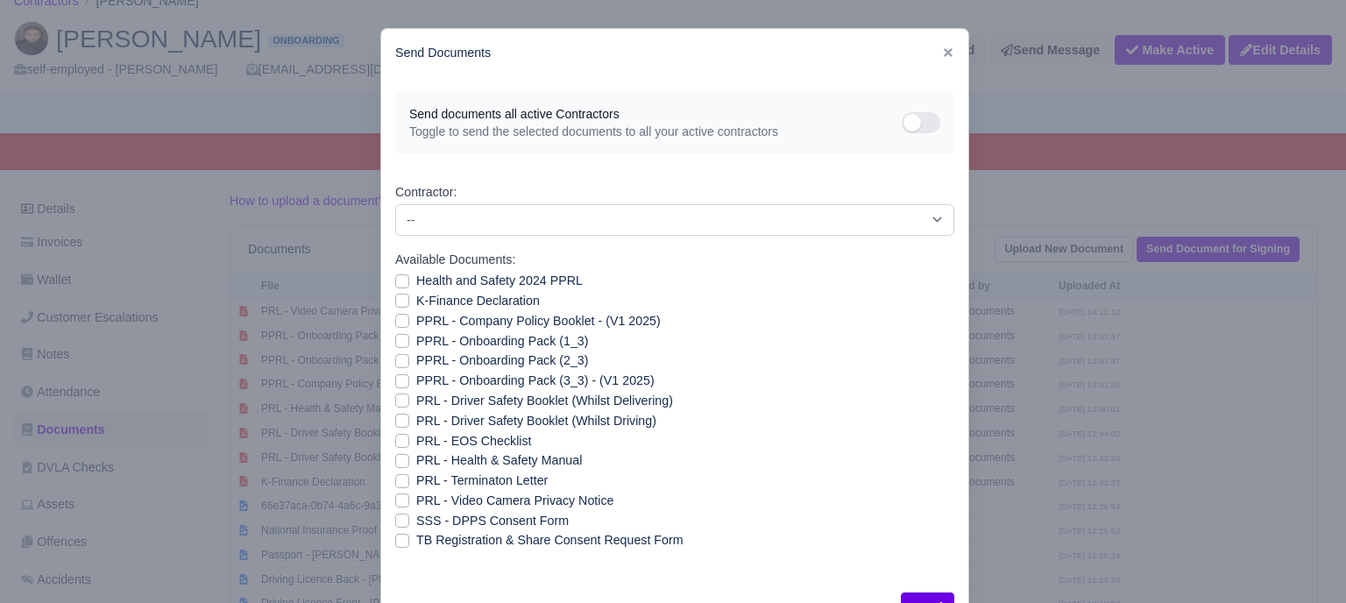
click at [402, 360] on div "PPRL - Onboarding Pack (2_3)" at bounding box center [674, 361] width 559 height 20
click at [416, 364] on label "PPRL - Onboarding Pack (2_3)" at bounding box center [502, 361] width 172 height 20
click at [396, 364] on input "PPRL - Onboarding Pack (2_3)" at bounding box center [402, 358] width 14 height 14
checkbox input "true"
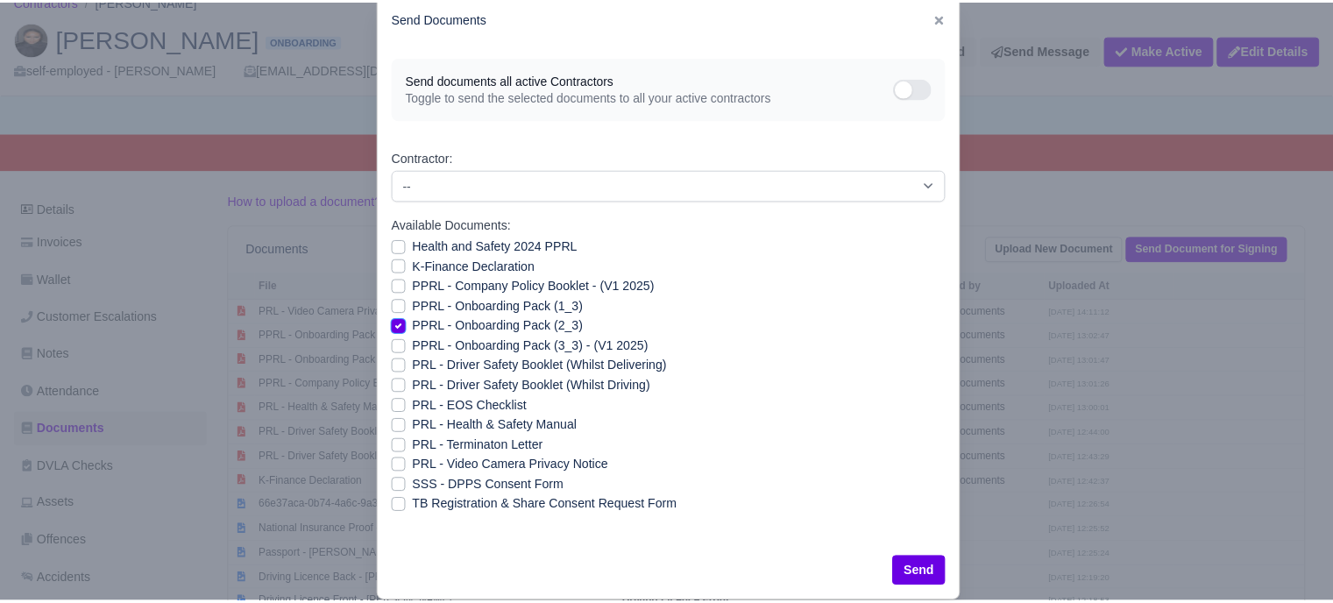
scroll to position [63, 0]
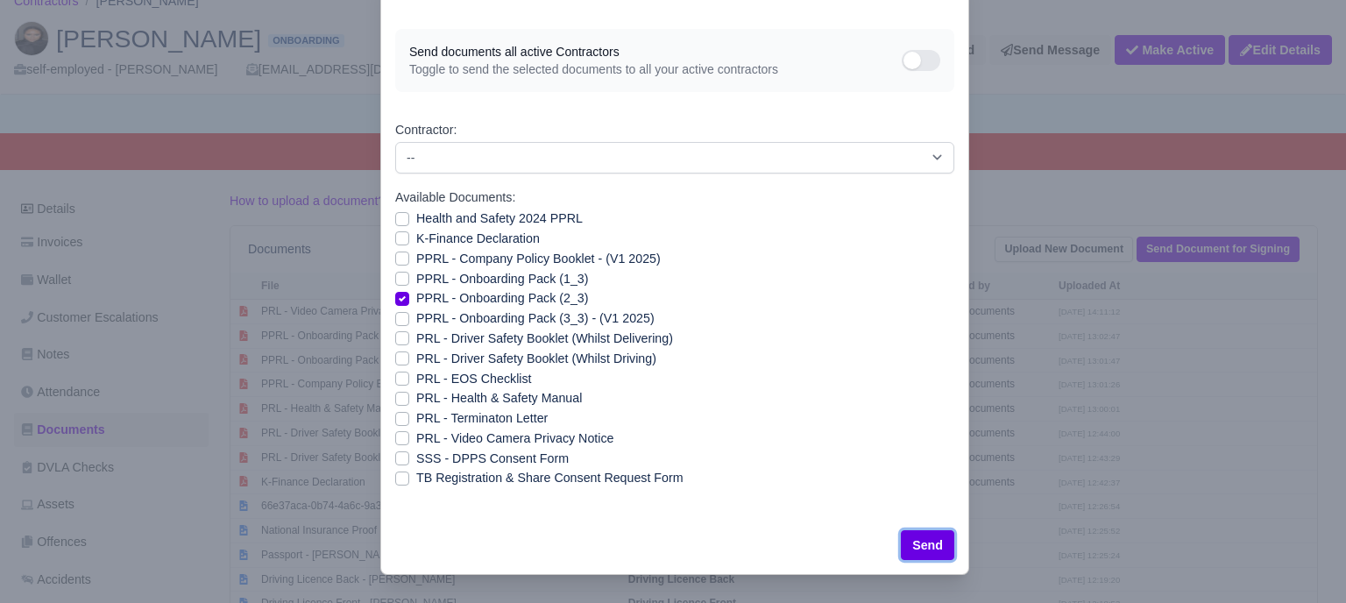
click at [929, 543] on button "Send" at bounding box center [927, 545] width 53 height 30
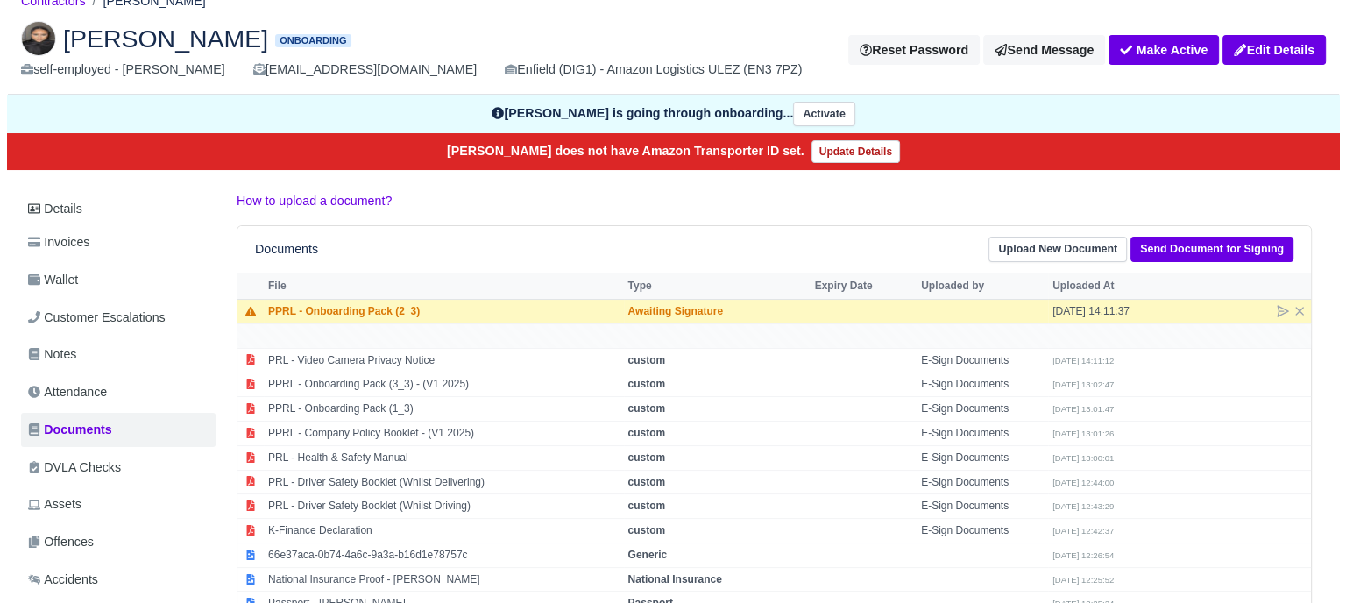
scroll to position [175, 0]
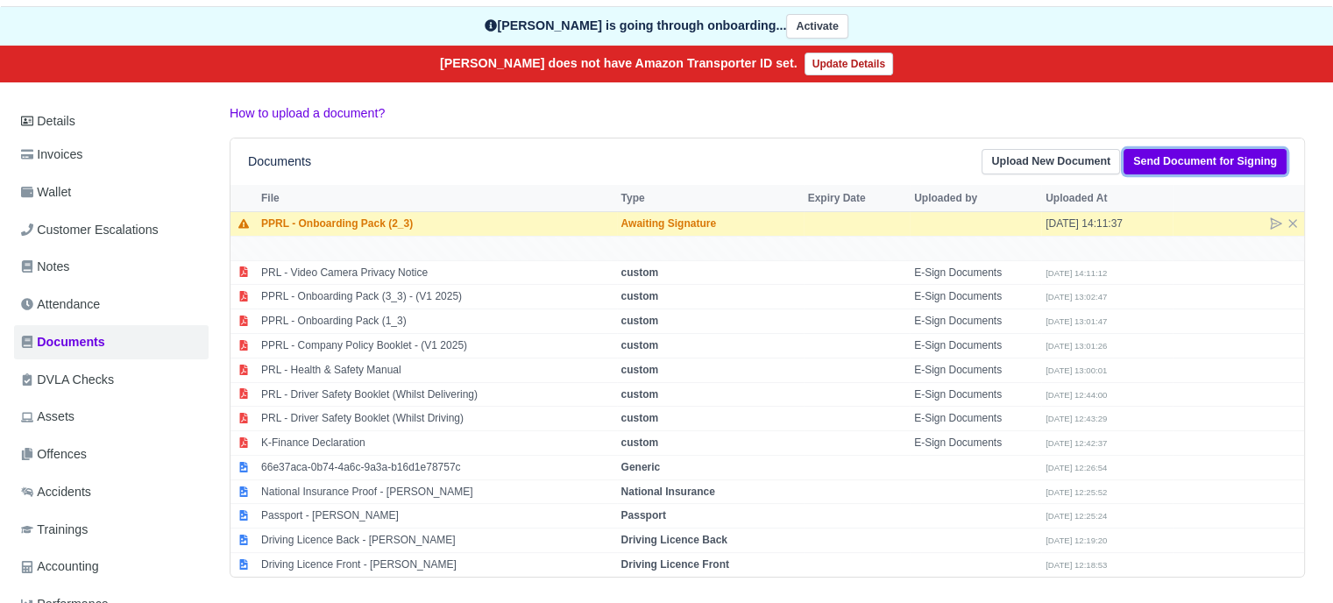
click at [1241, 166] on link "Send Document for Signing" at bounding box center [1205, 161] width 163 height 25
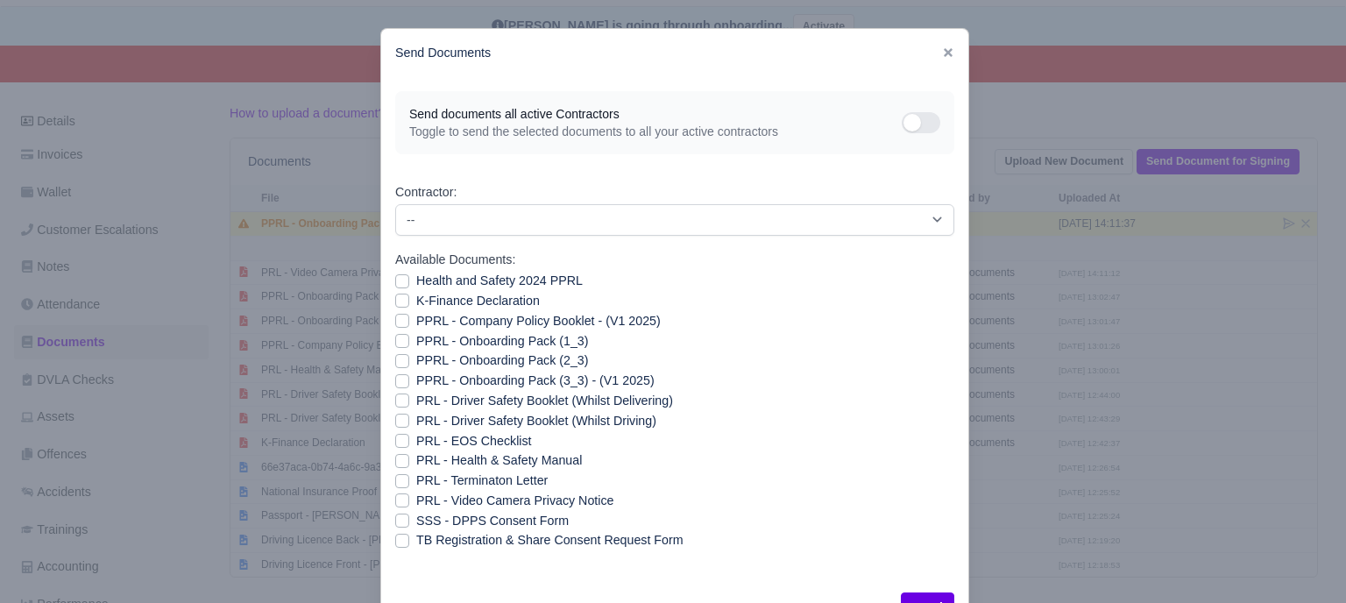
click at [490, 279] on label "Health and Safety 2024 PPRL" at bounding box center [499, 281] width 167 height 20
click at [409, 279] on input "Health and Safety 2024 PPRL" at bounding box center [402, 278] width 14 height 14
checkbox input "true"
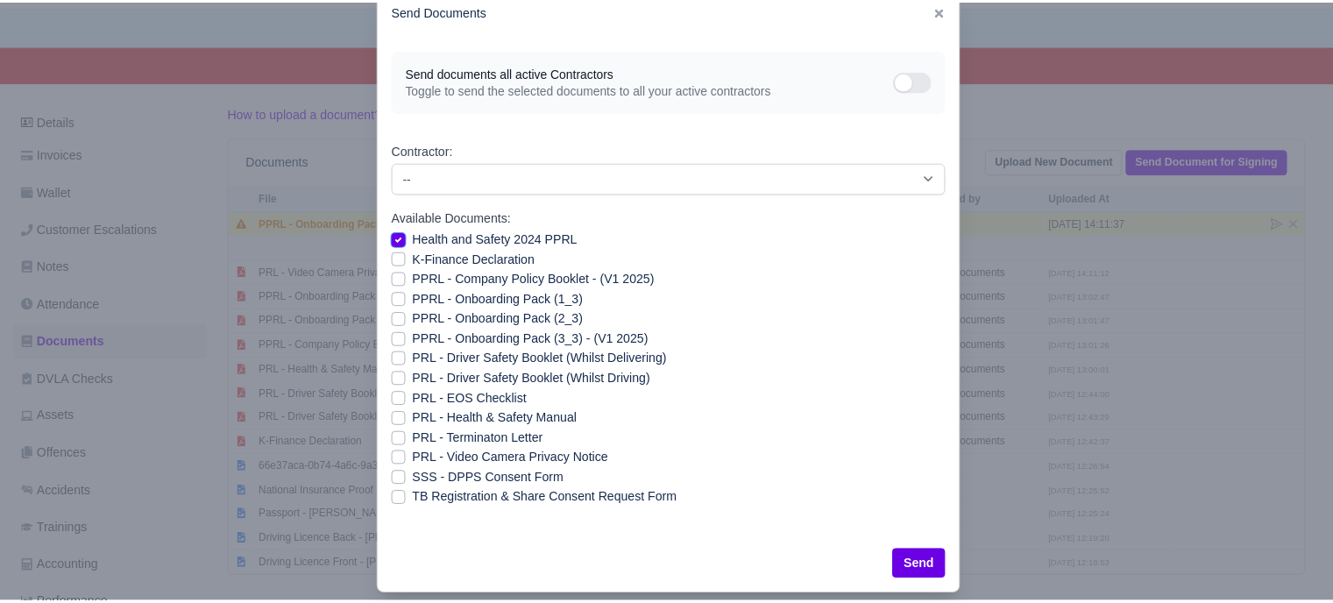
scroll to position [63, 0]
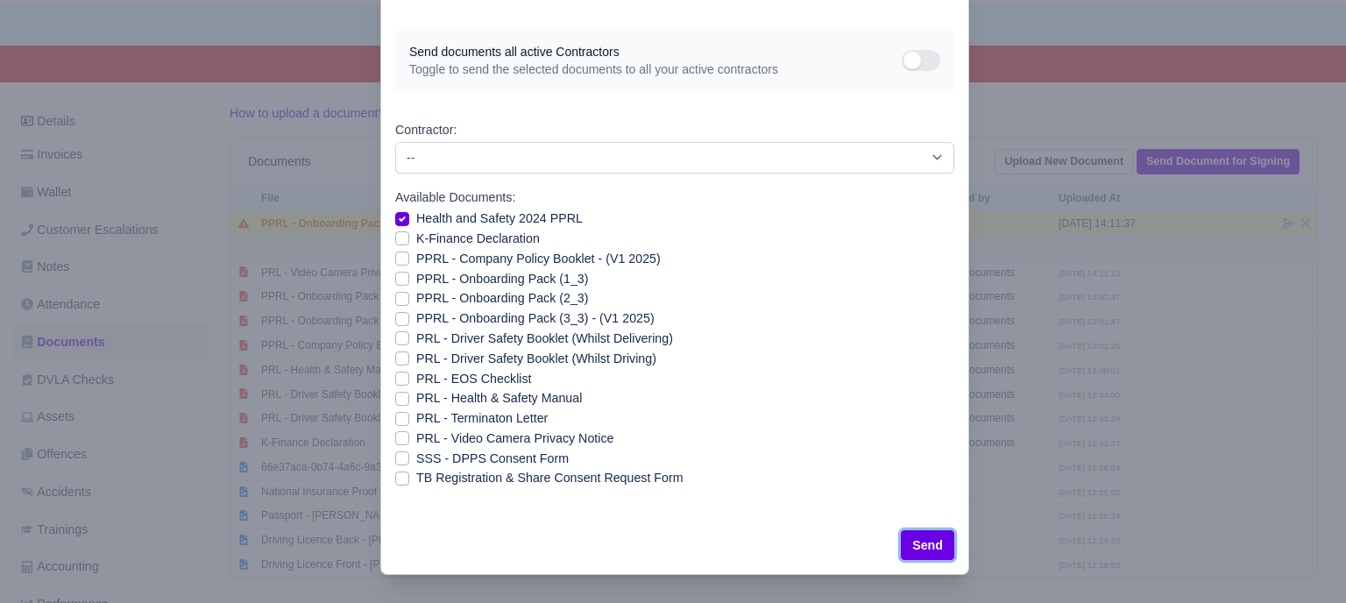
click at [933, 546] on button "Send" at bounding box center [927, 545] width 53 height 30
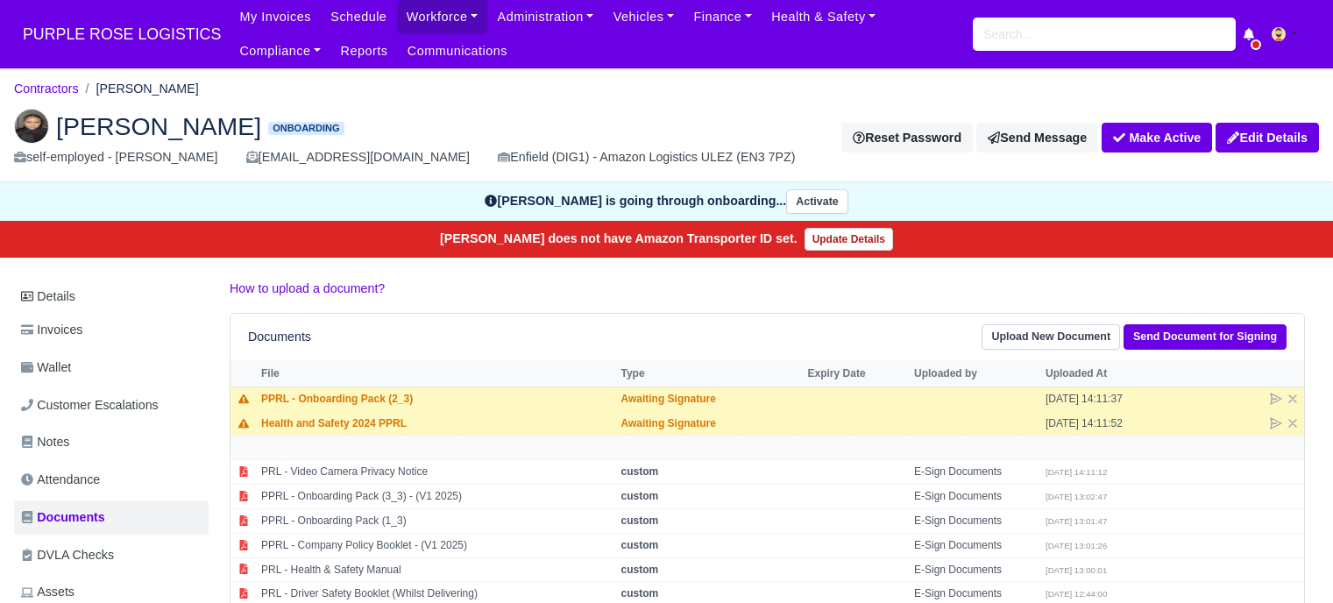
scroll to position [175, 0]
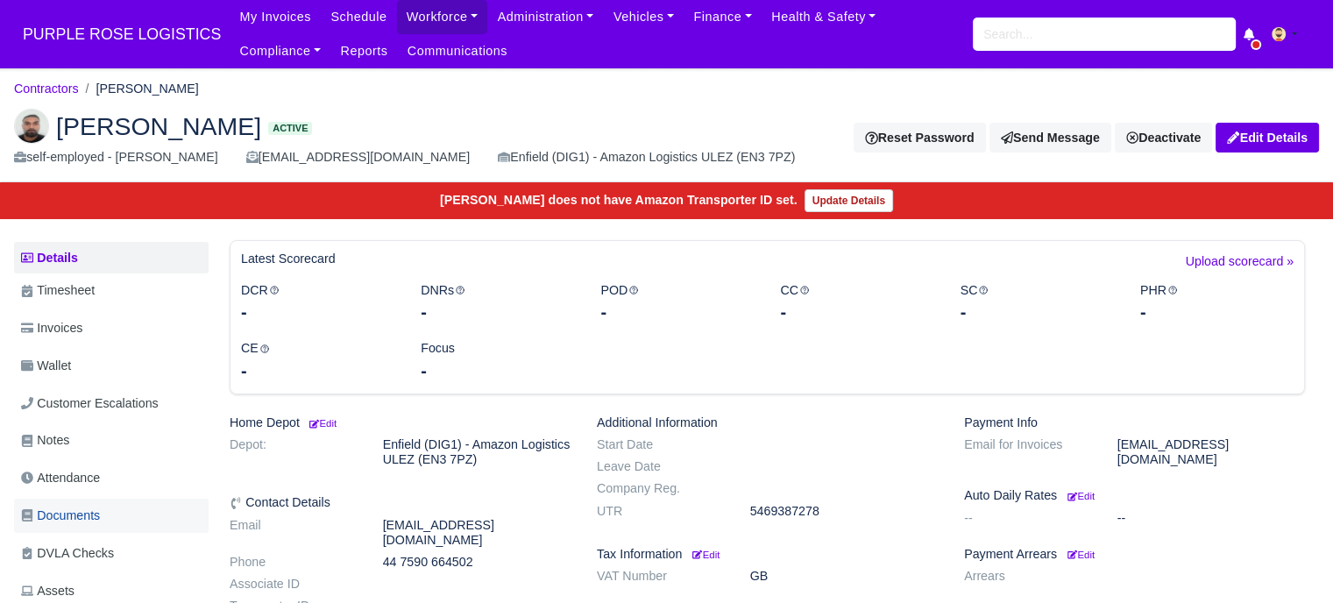
click at [95, 513] on span "Documents" at bounding box center [60, 516] width 79 height 20
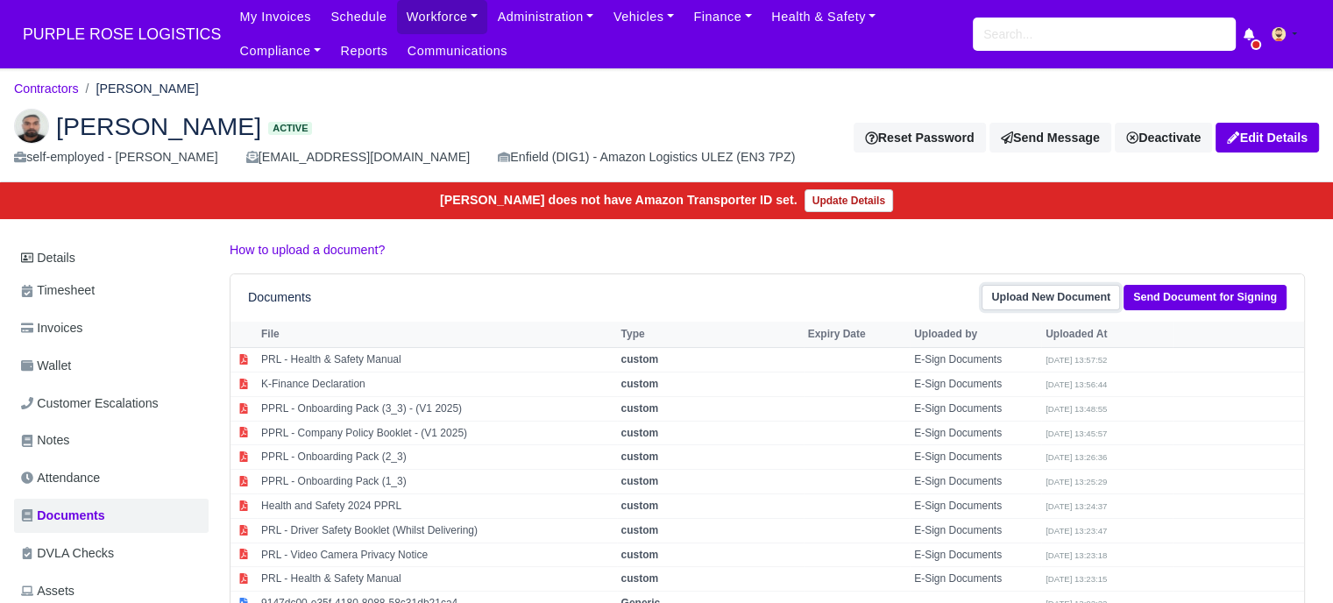
click at [1044, 302] on link "Upload New Document" at bounding box center [1051, 297] width 139 height 25
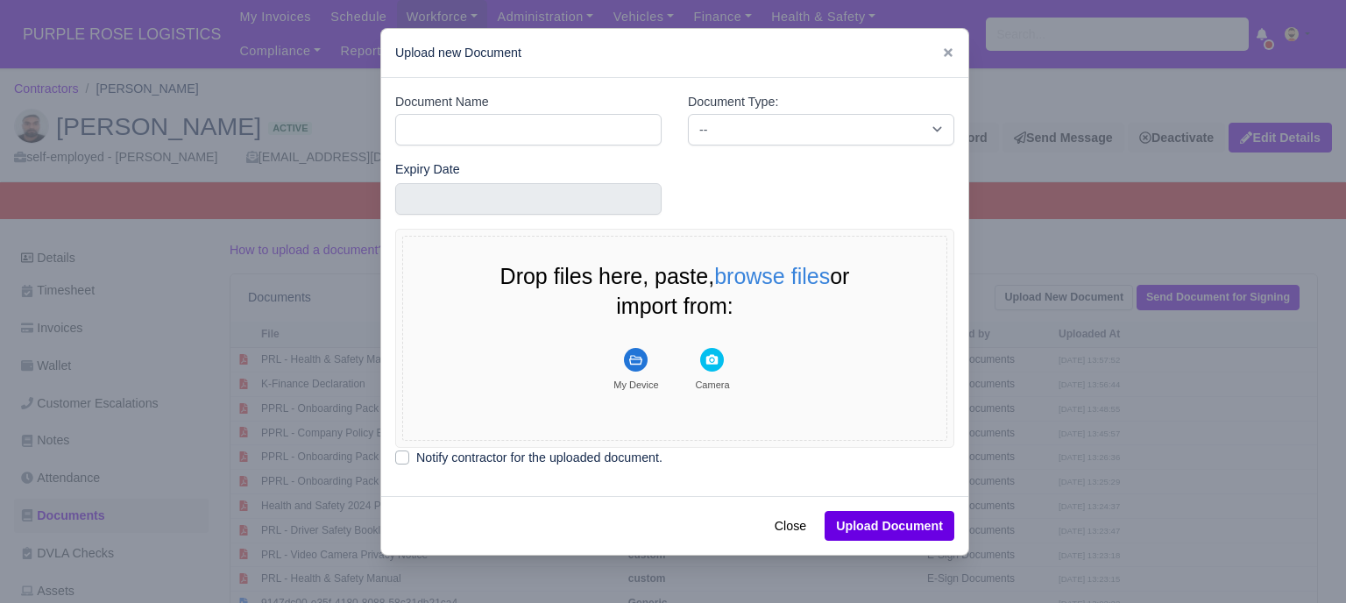
click at [498, 111] on div "Document Name" at bounding box center [528, 118] width 266 height 53
click at [494, 124] on input "Document Name" at bounding box center [528, 130] width 266 height 32
type input "Driver License"
click at [700, 131] on select "-- Accounting Engagement Letter Age Verification Confirmation Background Check …" at bounding box center [821, 130] width 266 height 32
select select "driver-licence-declaration"
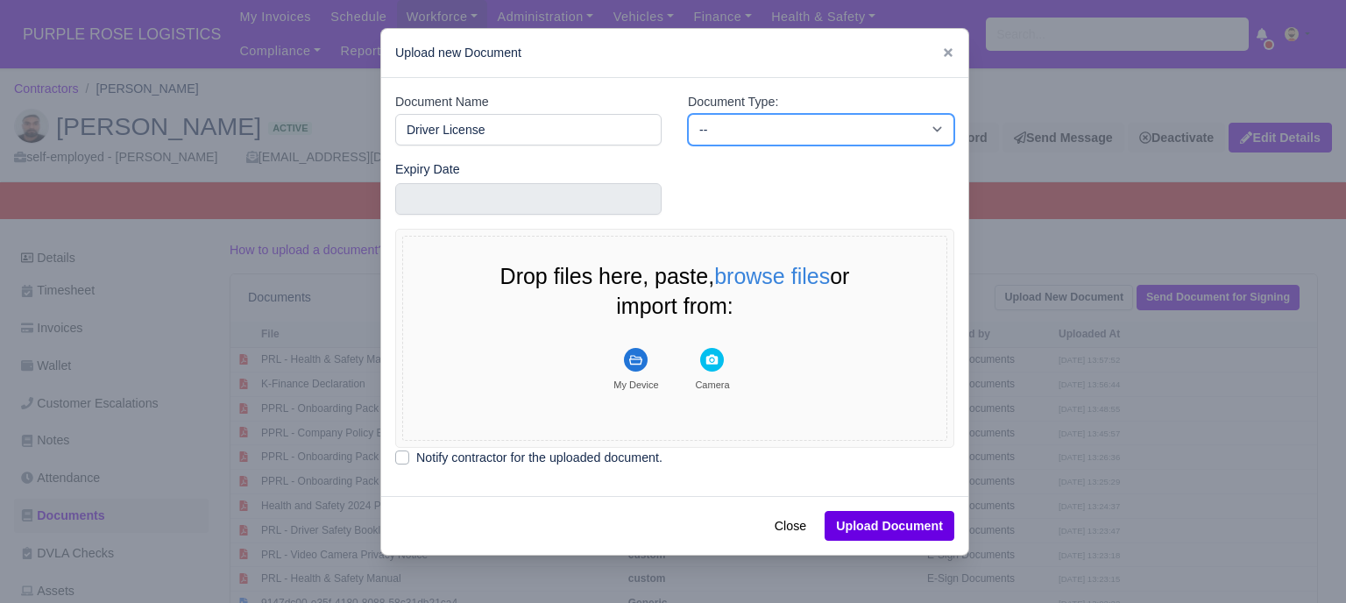
click at [688, 114] on select "-- Accounting Engagement Letter Age Verification Confirmation Background Check …" at bounding box center [821, 130] width 266 height 32
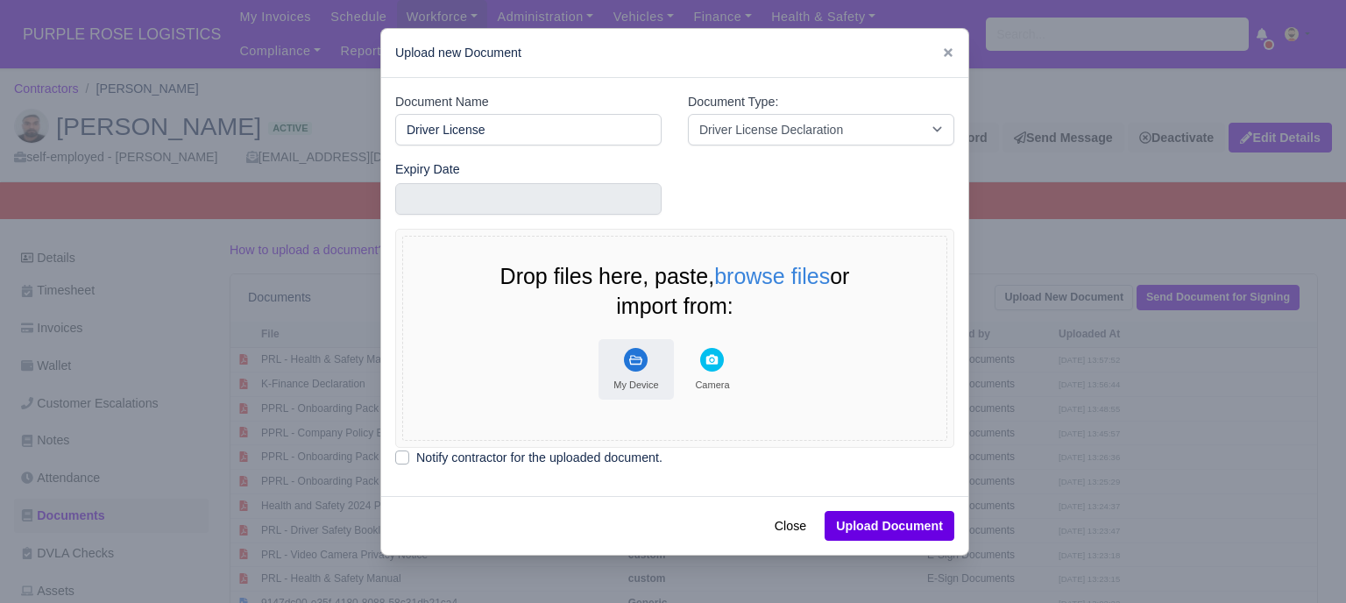
click at [636, 353] on rect "File Uploader" at bounding box center [636, 360] width 24 height 24
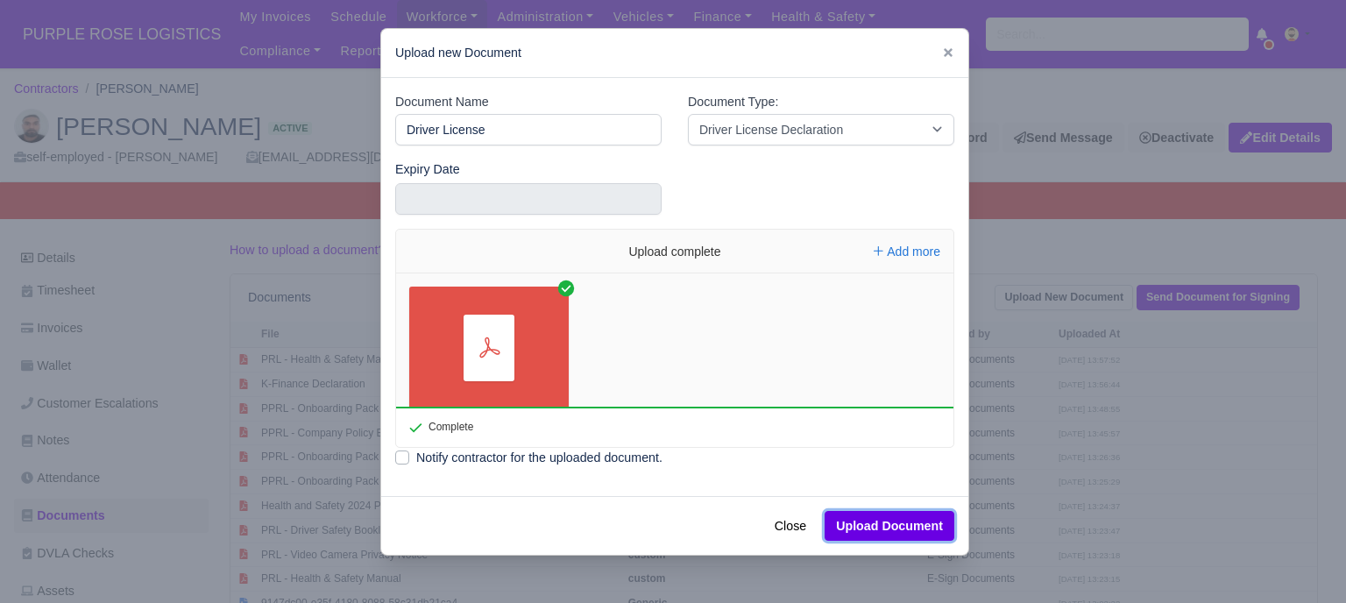
click at [913, 532] on button "Upload Document" at bounding box center [890, 526] width 130 height 30
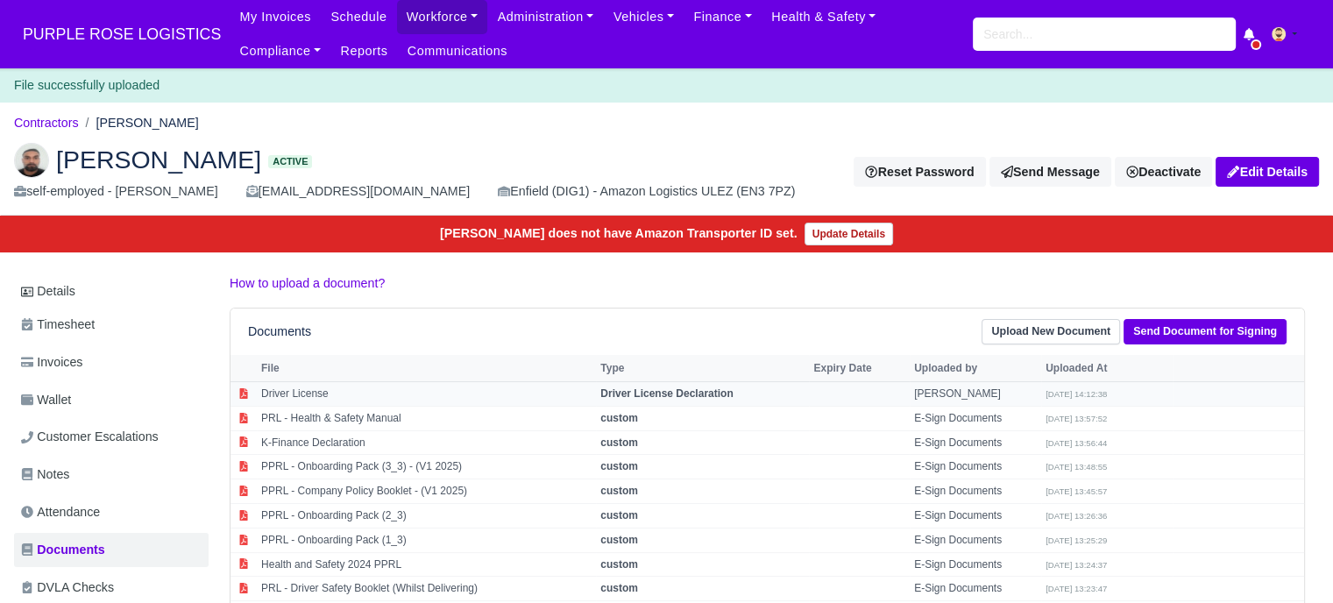
click at [946, 386] on td "[PERSON_NAME]" at bounding box center [975, 394] width 131 height 25
select select "driver-licence-declaration"
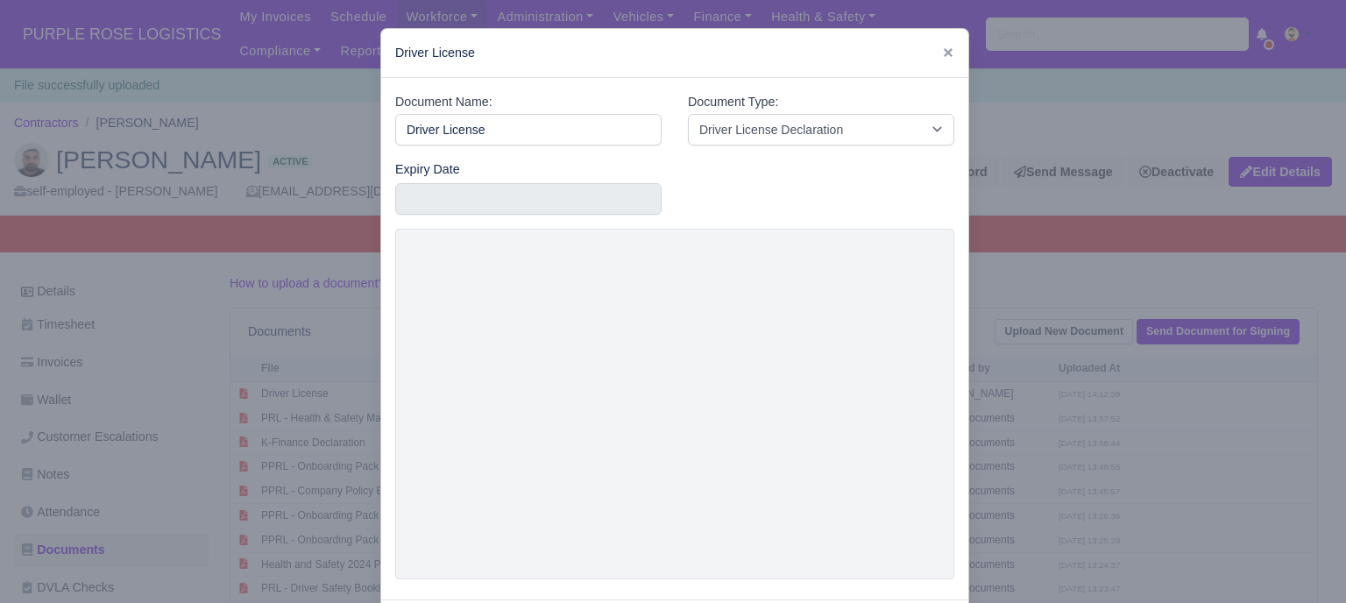
click at [1028, 441] on div at bounding box center [673, 301] width 1346 height 603
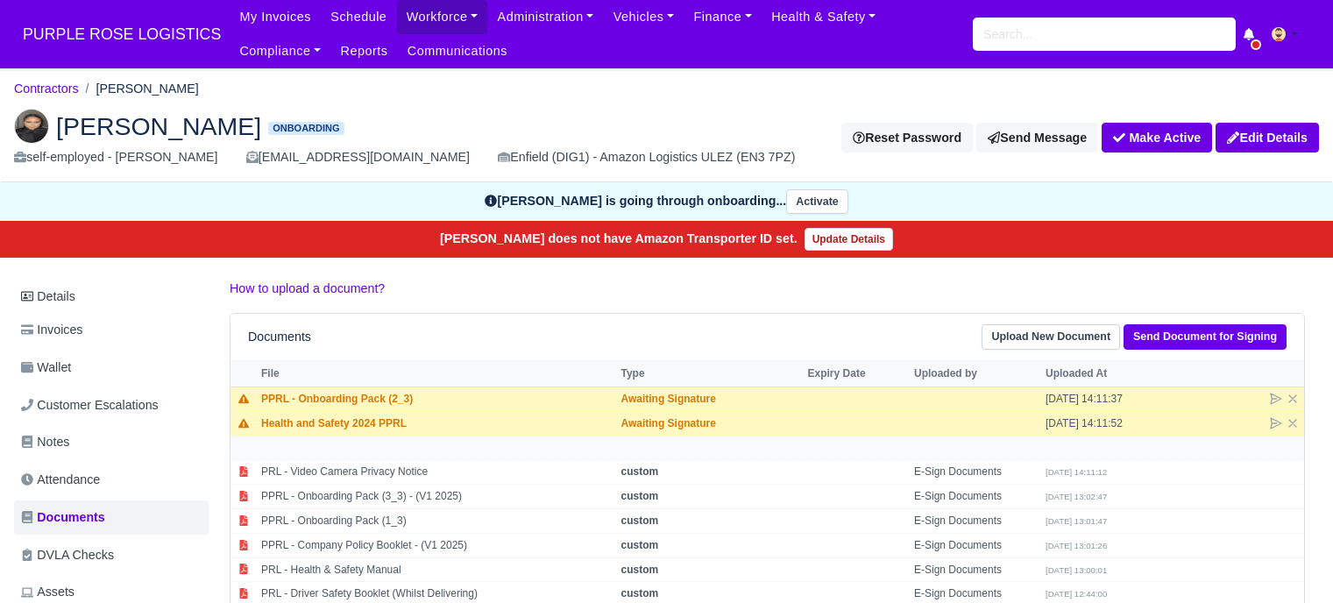
scroll to position [175, 0]
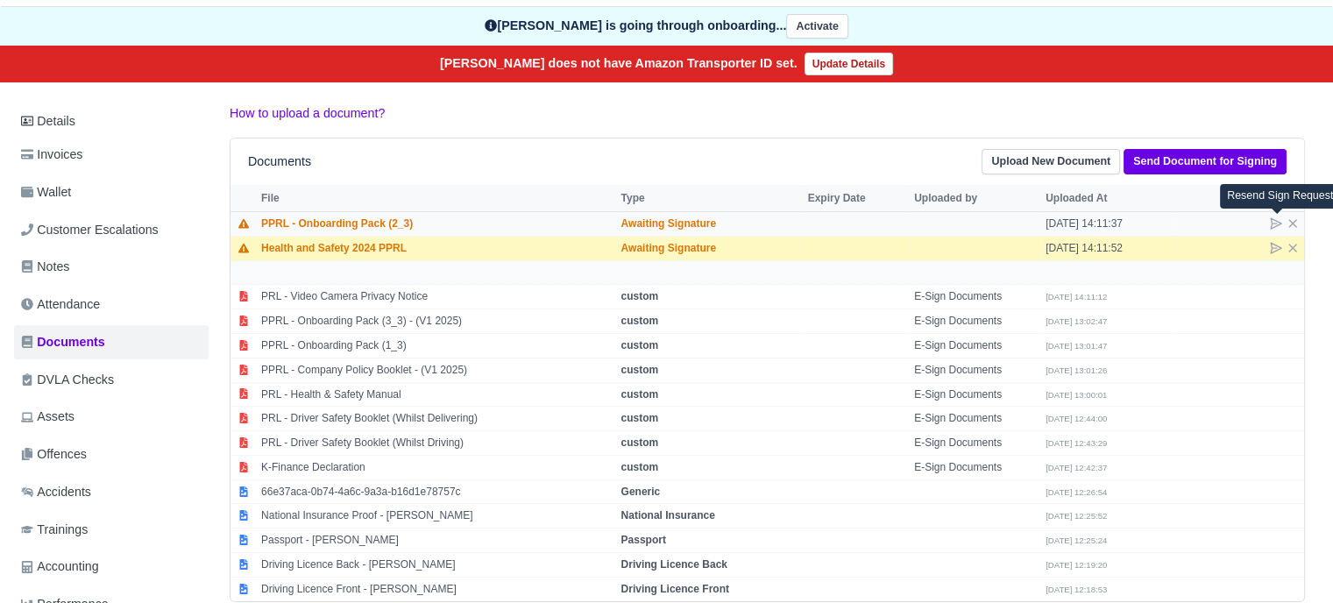
drag, startPoint x: 1275, startPoint y: 223, endPoint x: 1245, endPoint y: 228, distance: 31.1
click at [1275, 222] on icon at bounding box center [1276, 223] width 11 height 11
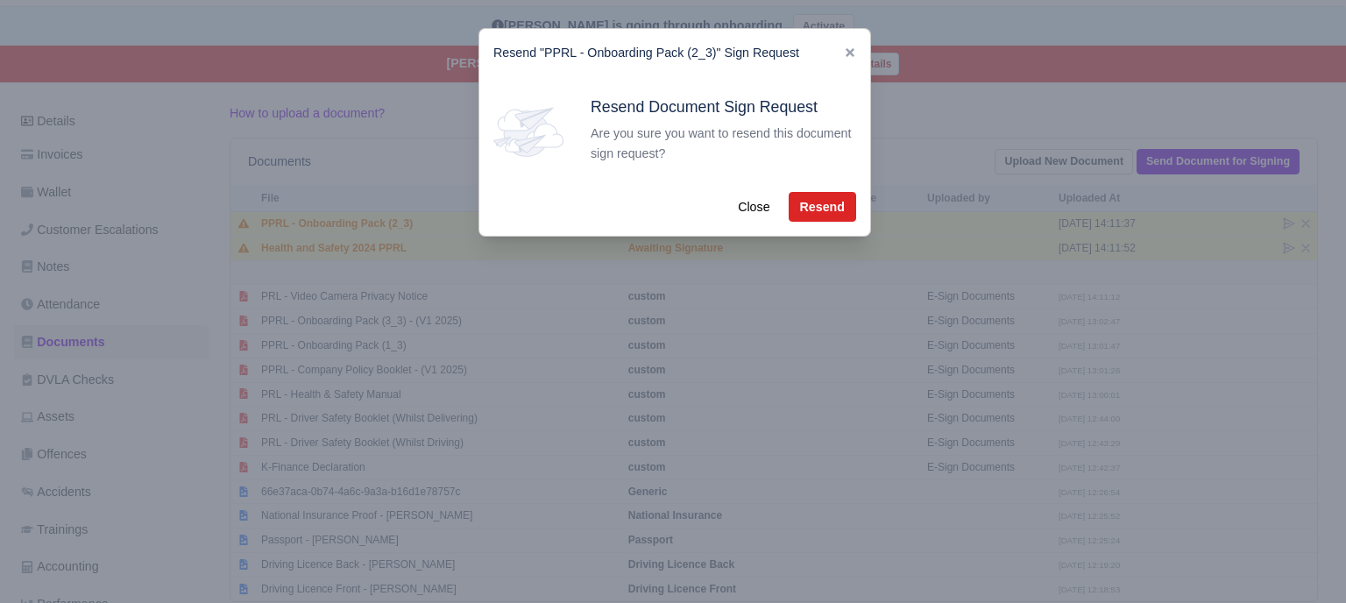
drag, startPoint x: 852, startPoint y: 201, endPoint x: 902, endPoint y: 219, distance: 53.3
click at [852, 202] on div "Close Resend" at bounding box center [675, 207] width 391 height 58
click at [835, 222] on button "Resend" at bounding box center [822, 207] width 67 height 30
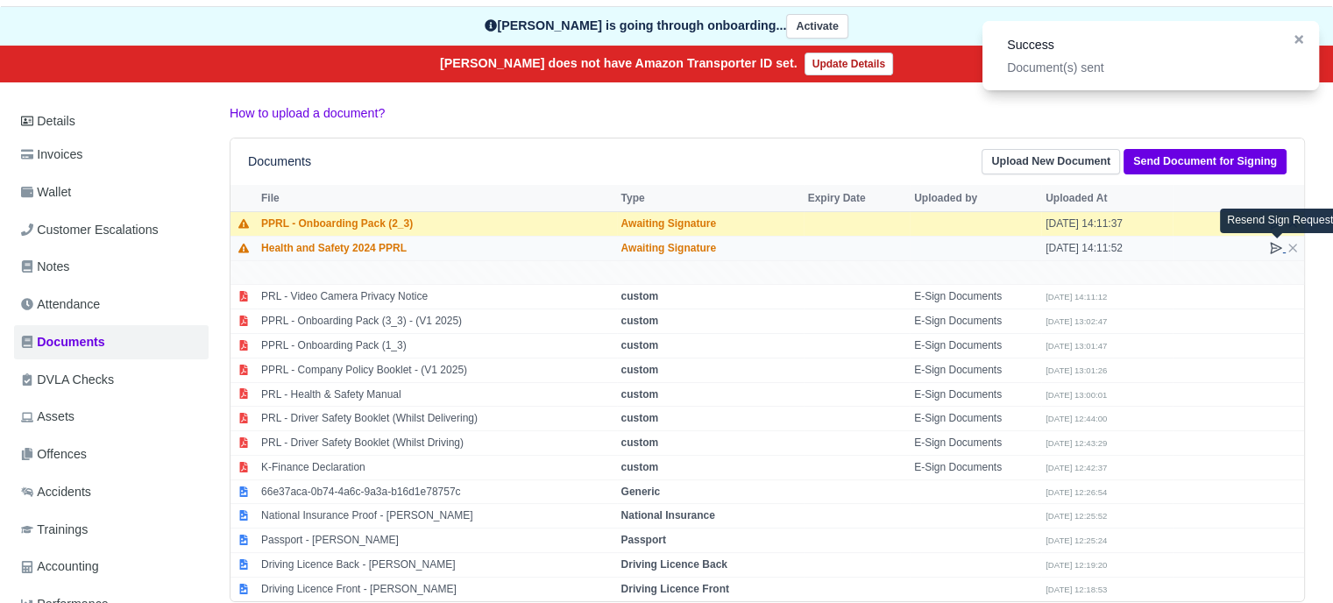
click at [1275, 244] on icon at bounding box center [1276, 248] width 14 height 14
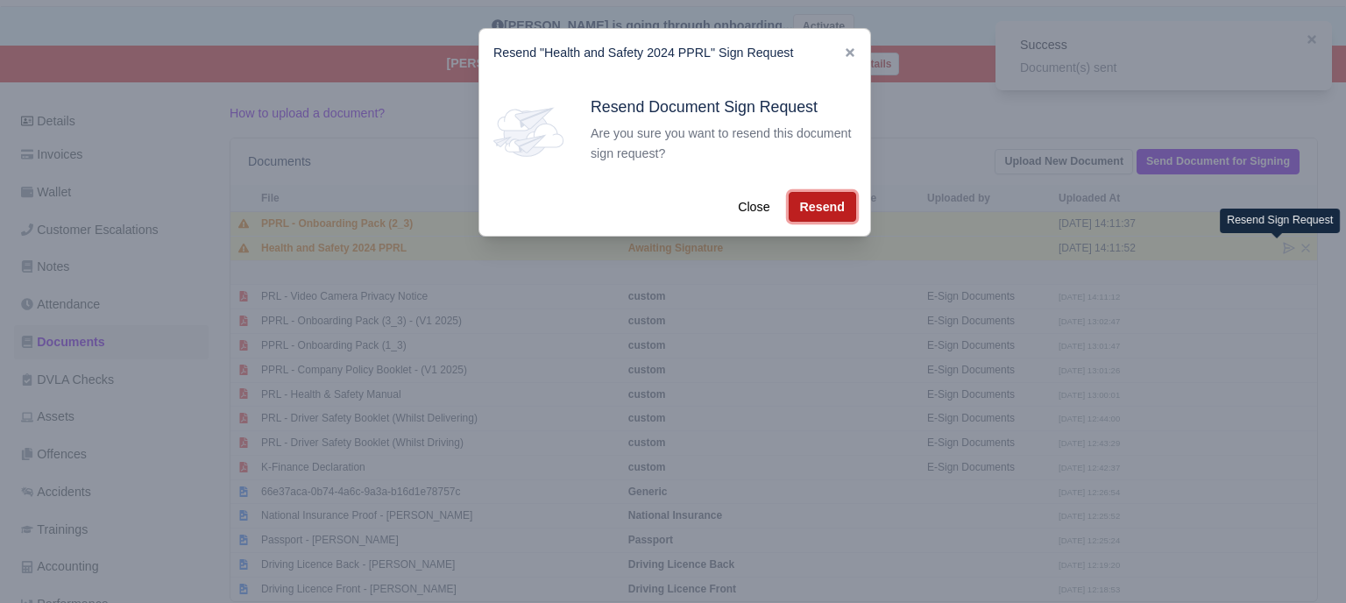
click at [842, 217] on button "Resend" at bounding box center [822, 207] width 67 height 30
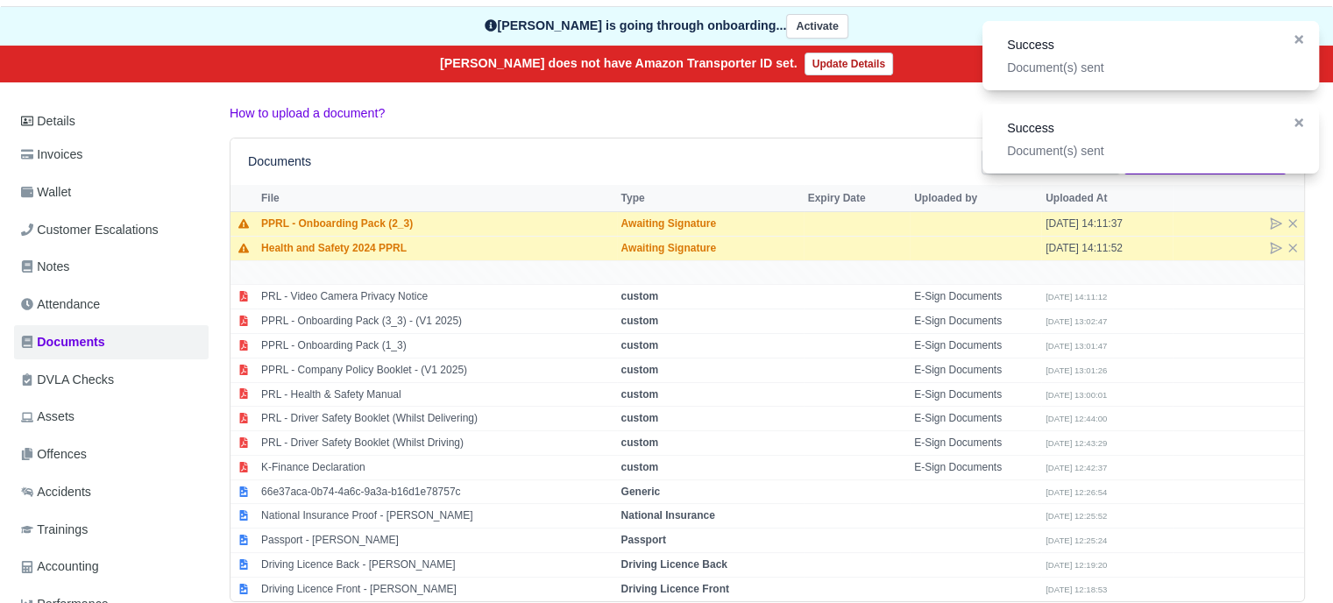
click at [549, 144] on div "Documents Upload New Document Send Document for Signing" at bounding box center [768, 162] width 1074 height 46
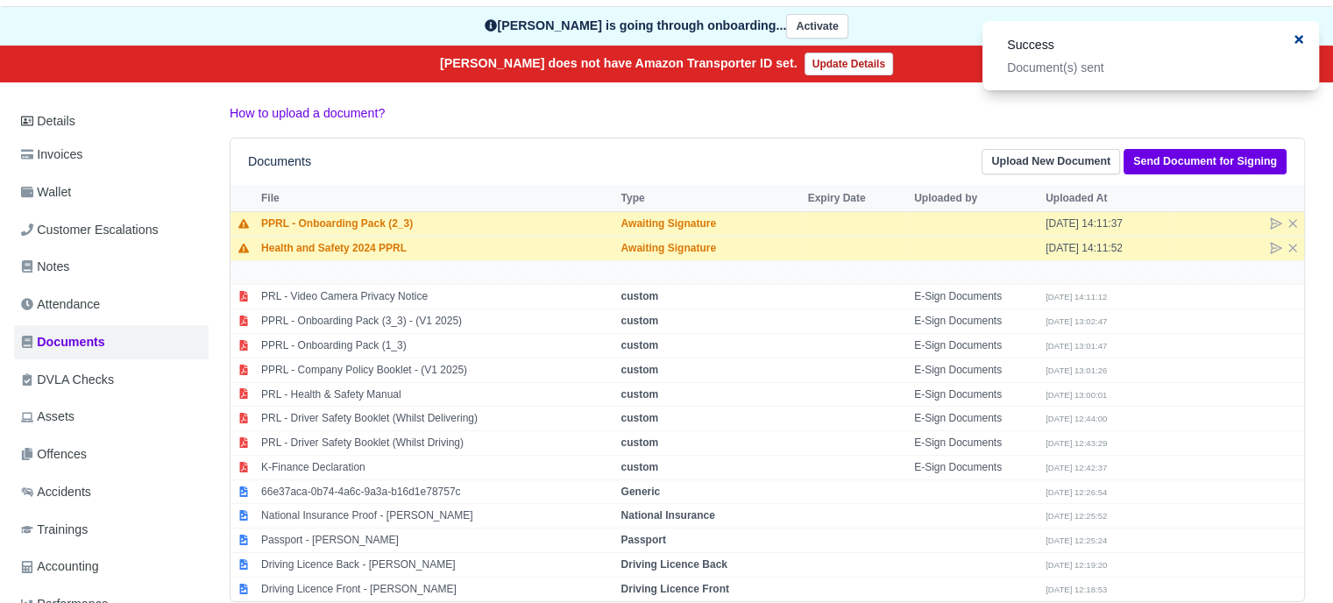
click at [1297, 41] on icon at bounding box center [1299, 39] width 9 height 9
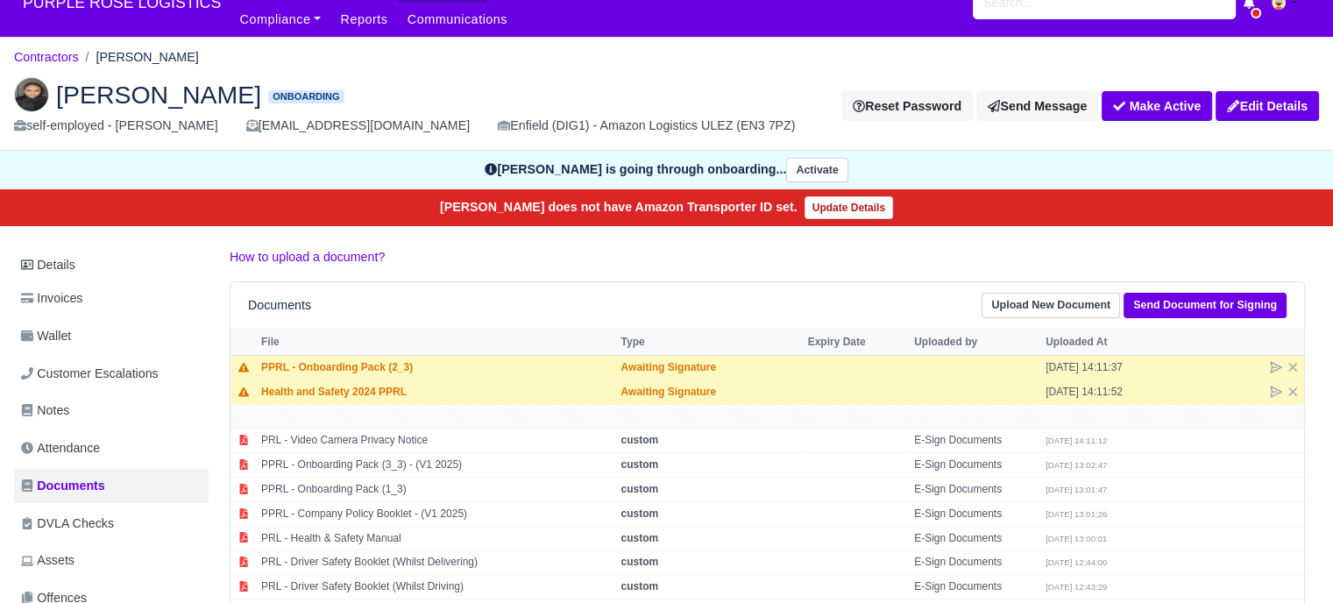
scroll to position [263, 0]
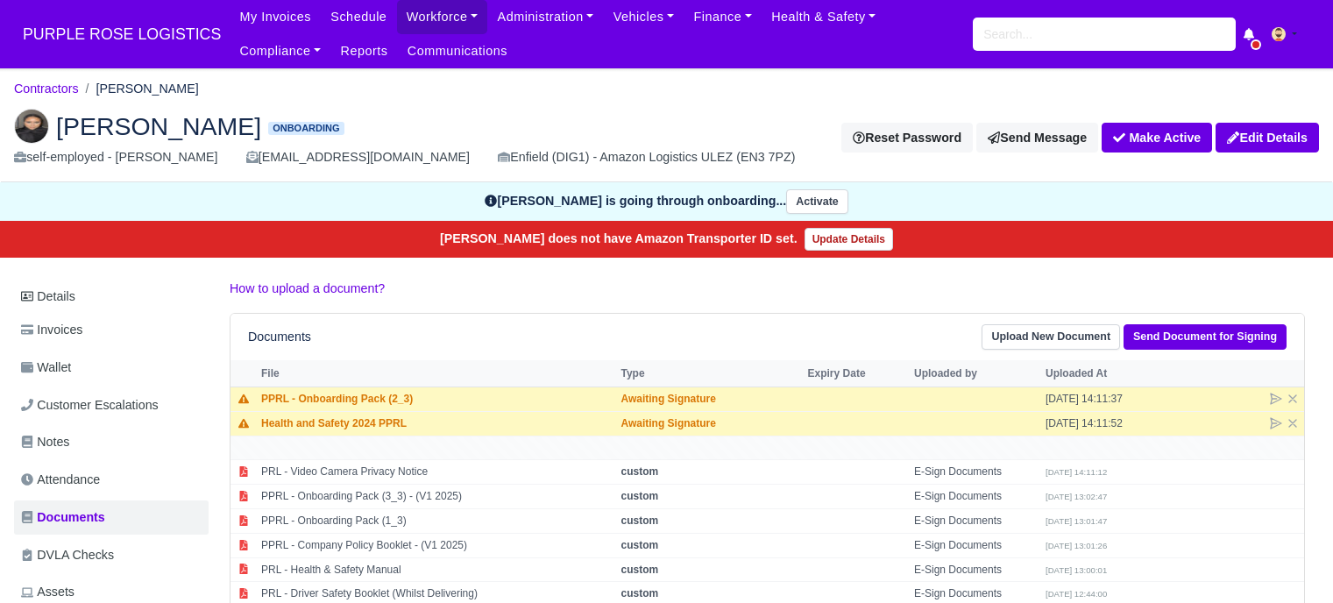
scroll to position [263, 0]
